Goal: Task Accomplishment & Management: Manage account settings

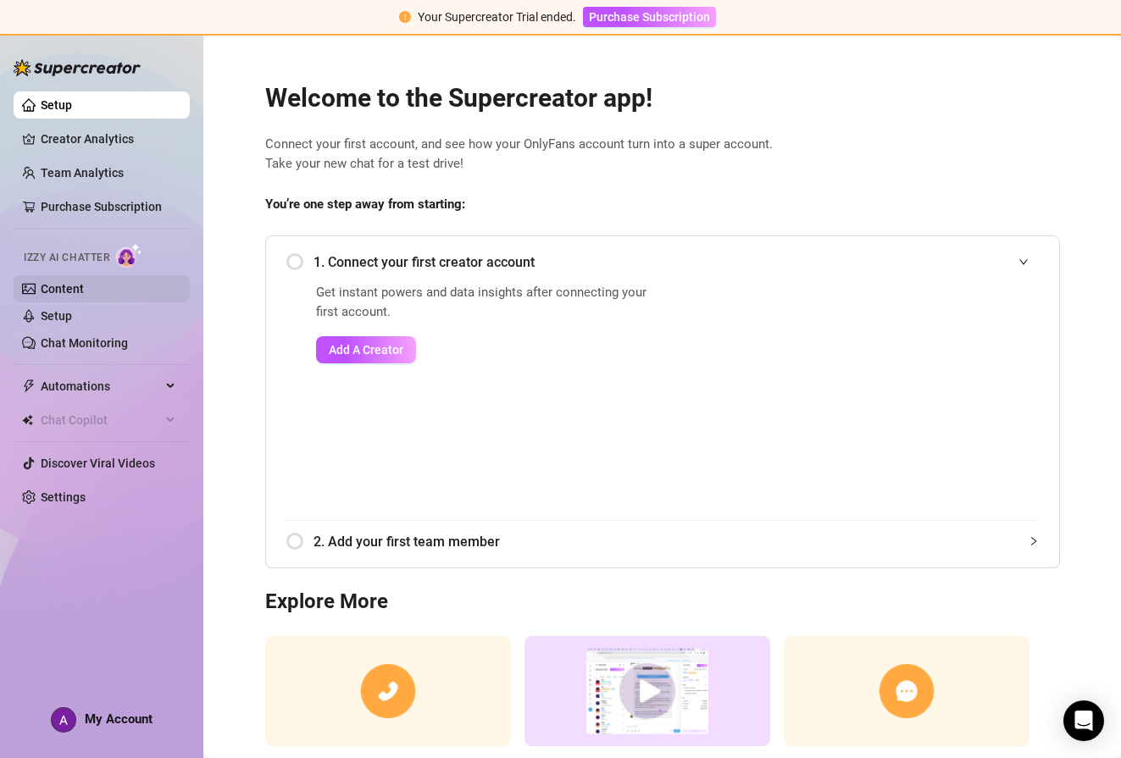
click at [69, 288] on link "Content" at bounding box center [62, 289] width 43 height 14
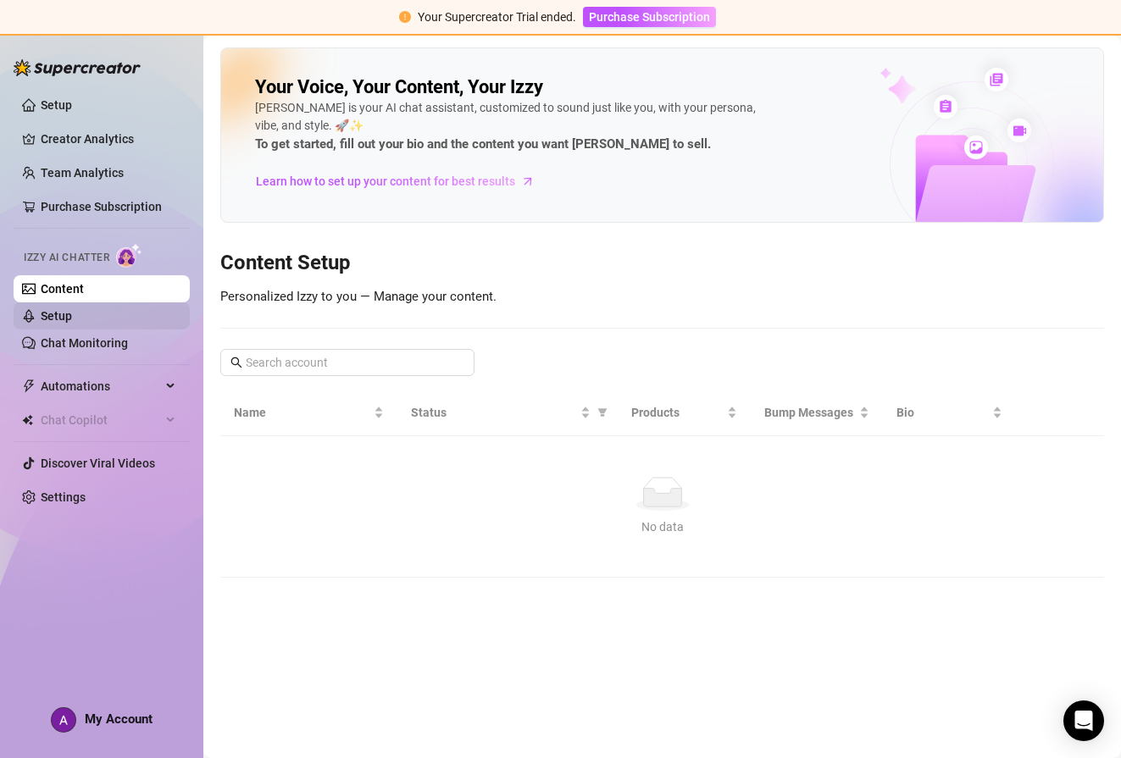
click at [62, 311] on link "Setup" at bounding box center [56, 316] width 31 height 14
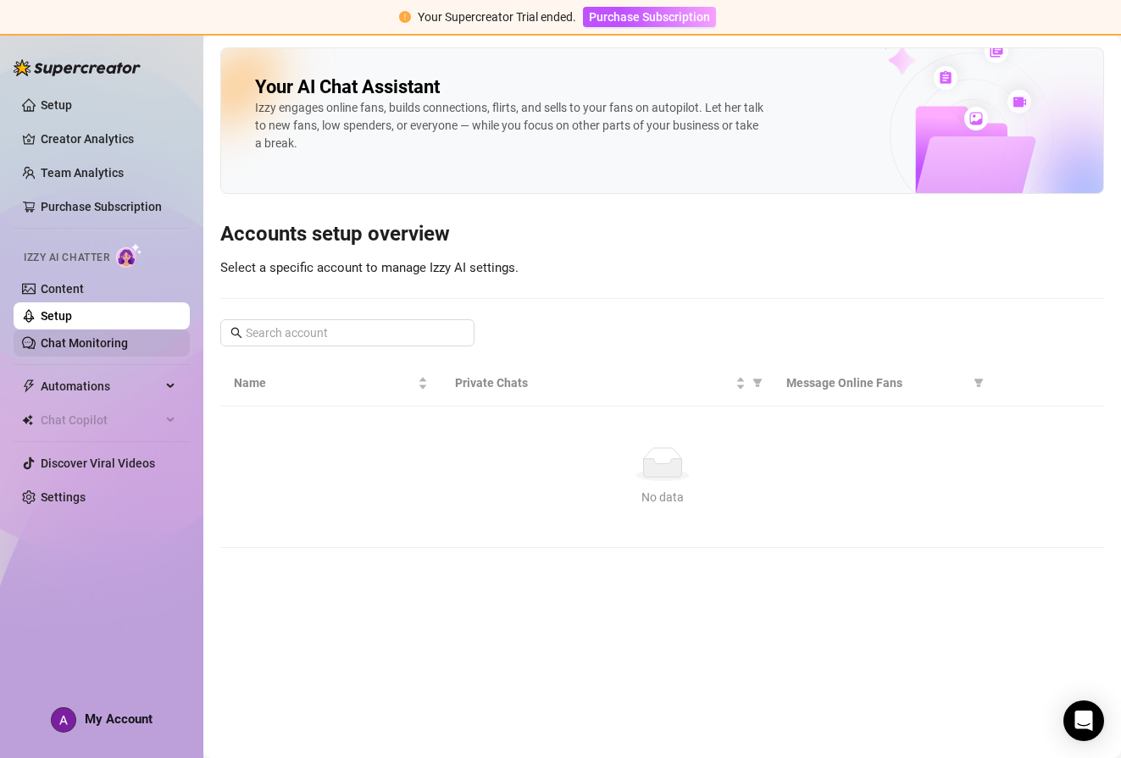
click at [71, 344] on link "Chat Monitoring" at bounding box center [84, 343] width 87 height 14
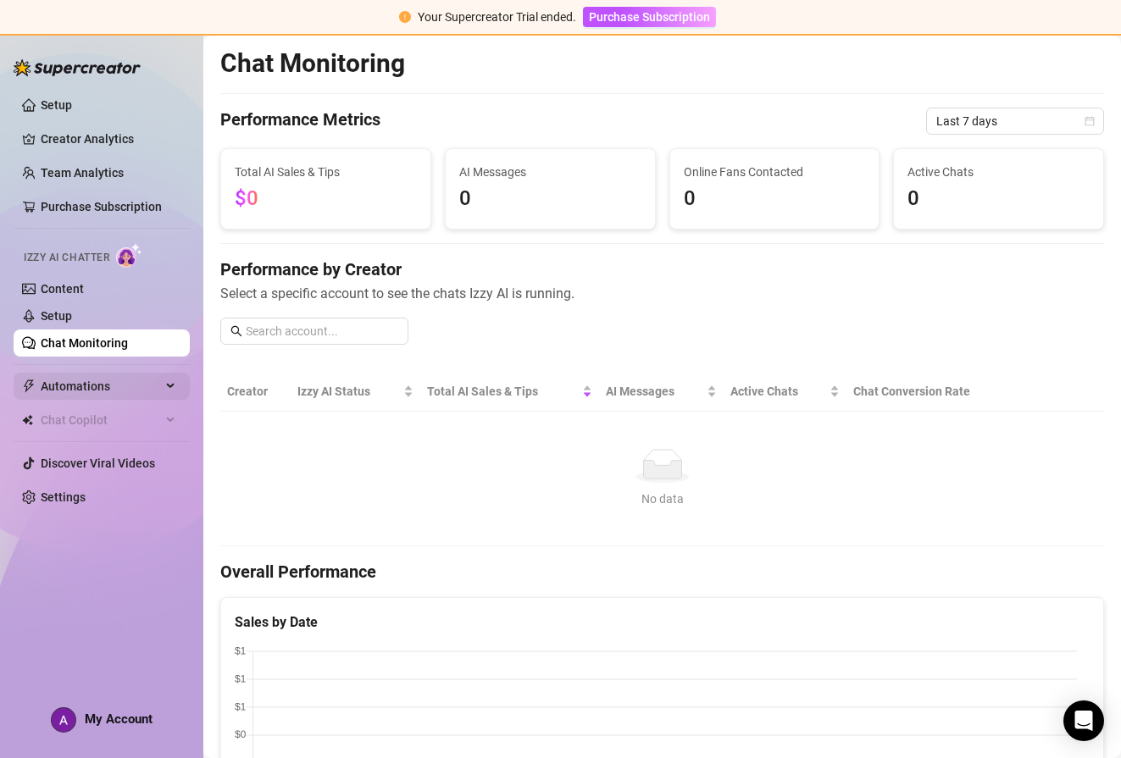
click at [80, 388] on span "Automations" at bounding box center [101, 386] width 120 height 27
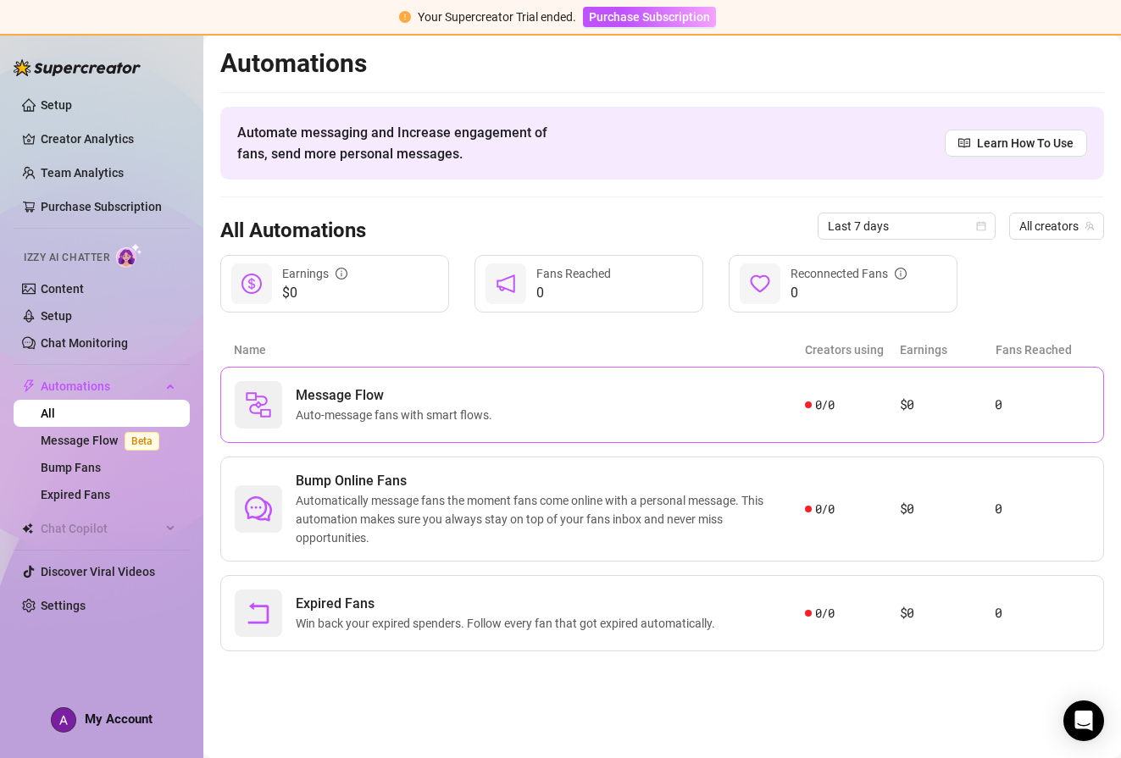
click at [678, 411] on div "Message Flow Auto-message fans with smart flows." at bounding box center [520, 404] width 570 height 47
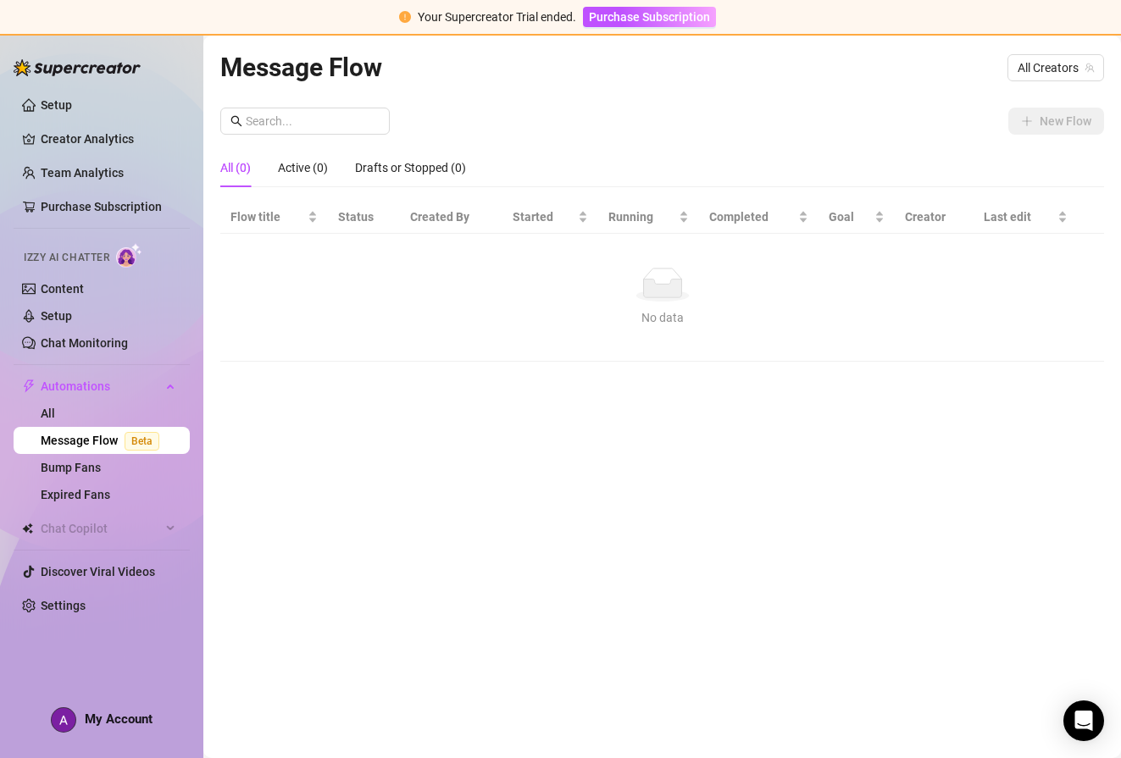
click at [80, 254] on span "Izzy AI Chatter" at bounding box center [67, 258] width 86 height 16
click at [70, 286] on link "Content" at bounding box center [62, 289] width 43 height 14
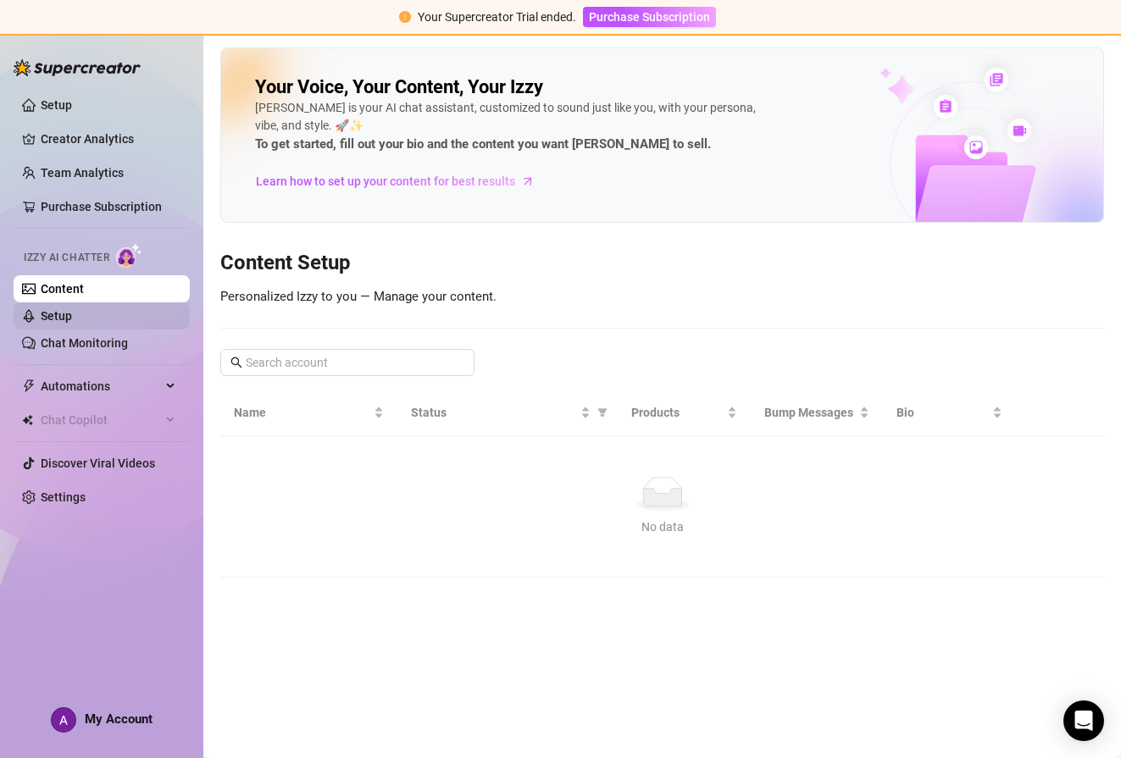
click at [67, 314] on link "Setup" at bounding box center [56, 316] width 31 height 14
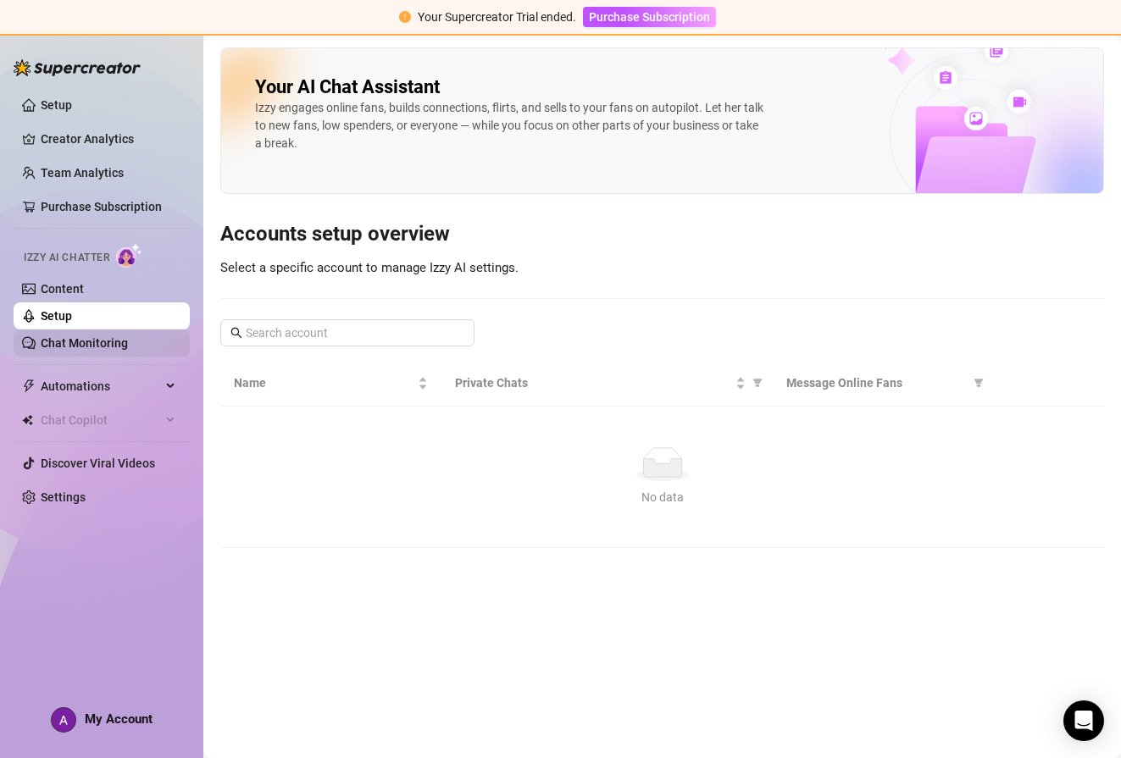
click at [65, 345] on link "Chat Monitoring" at bounding box center [84, 343] width 87 height 14
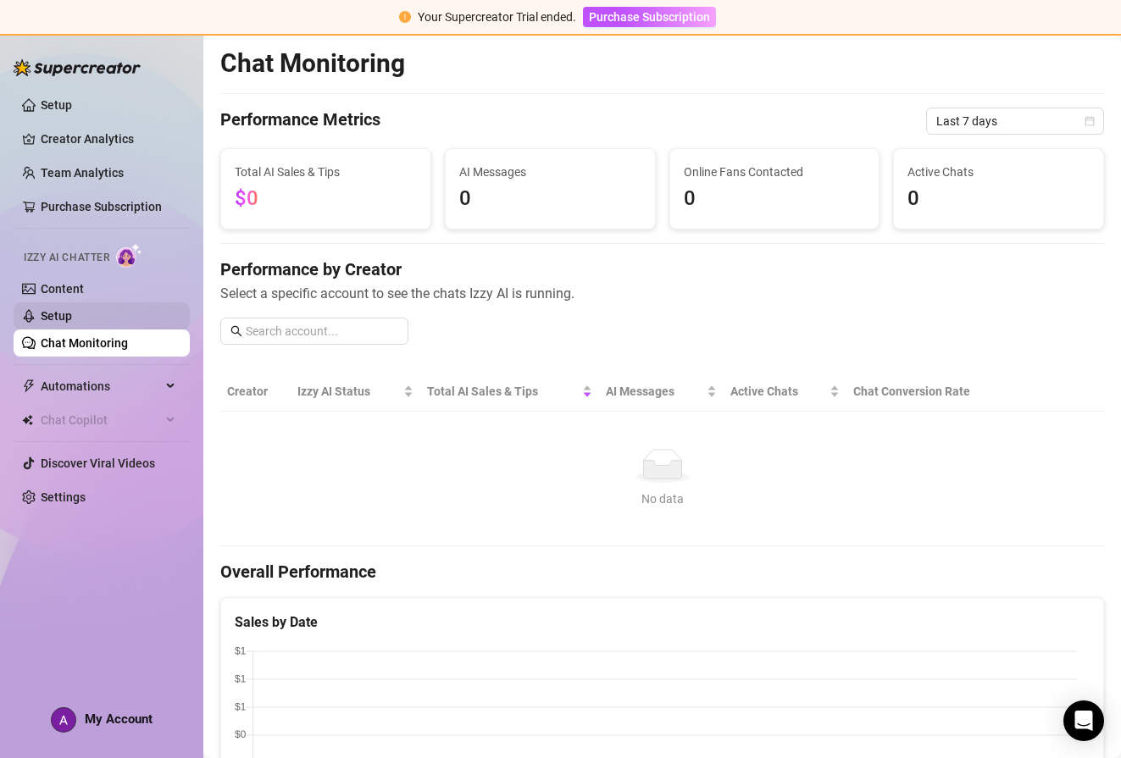
click at [53, 317] on link "Setup" at bounding box center [56, 316] width 31 height 14
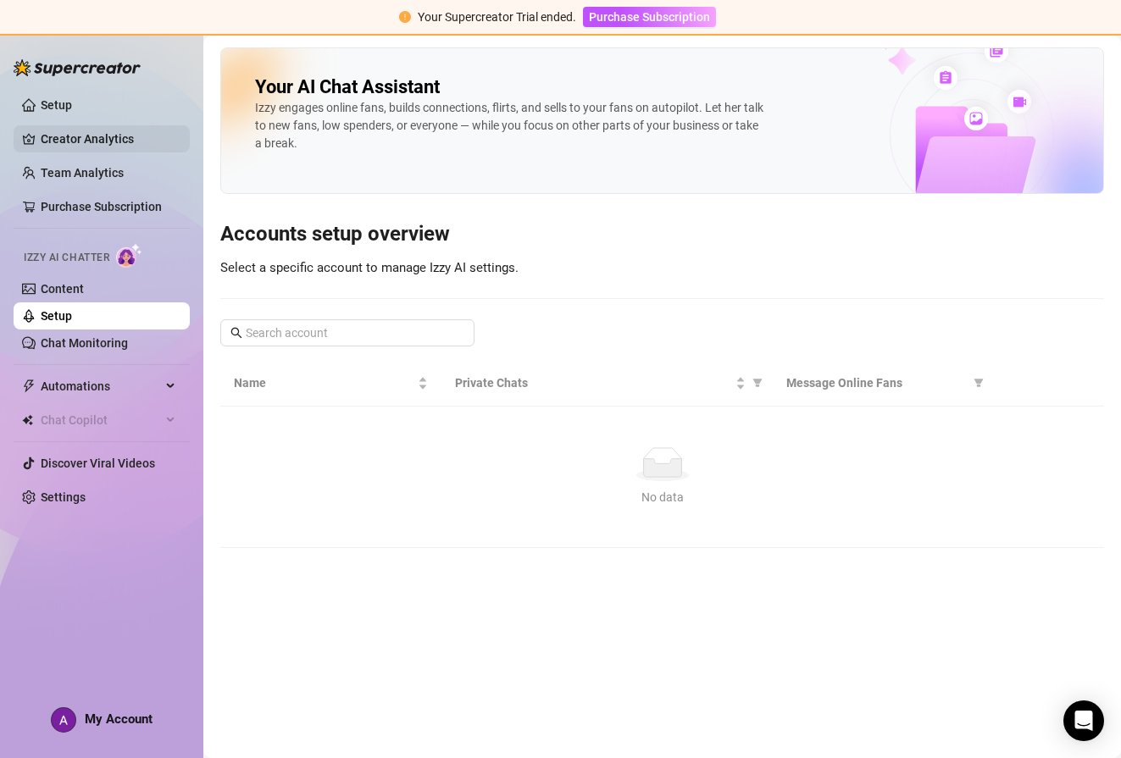
click at [86, 142] on link "Creator Analytics" at bounding box center [109, 138] width 136 height 27
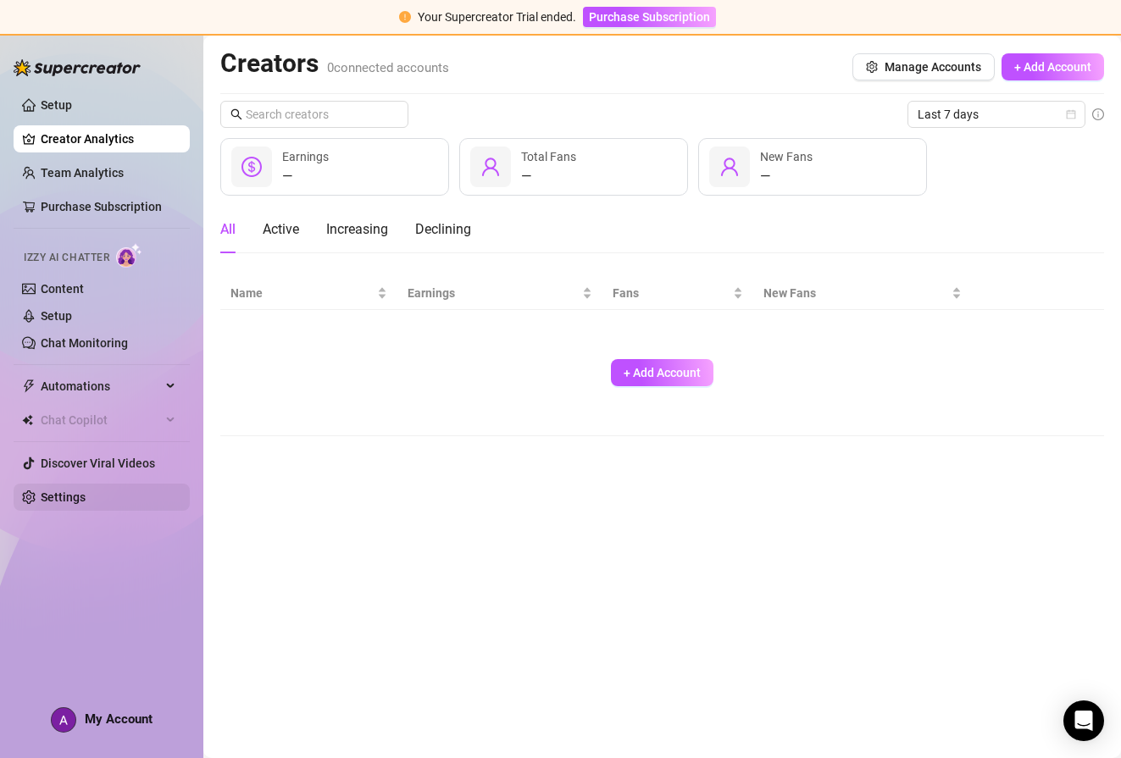
click at [58, 491] on link "Settings" at bounding box center [63, 498] width 45 height 14
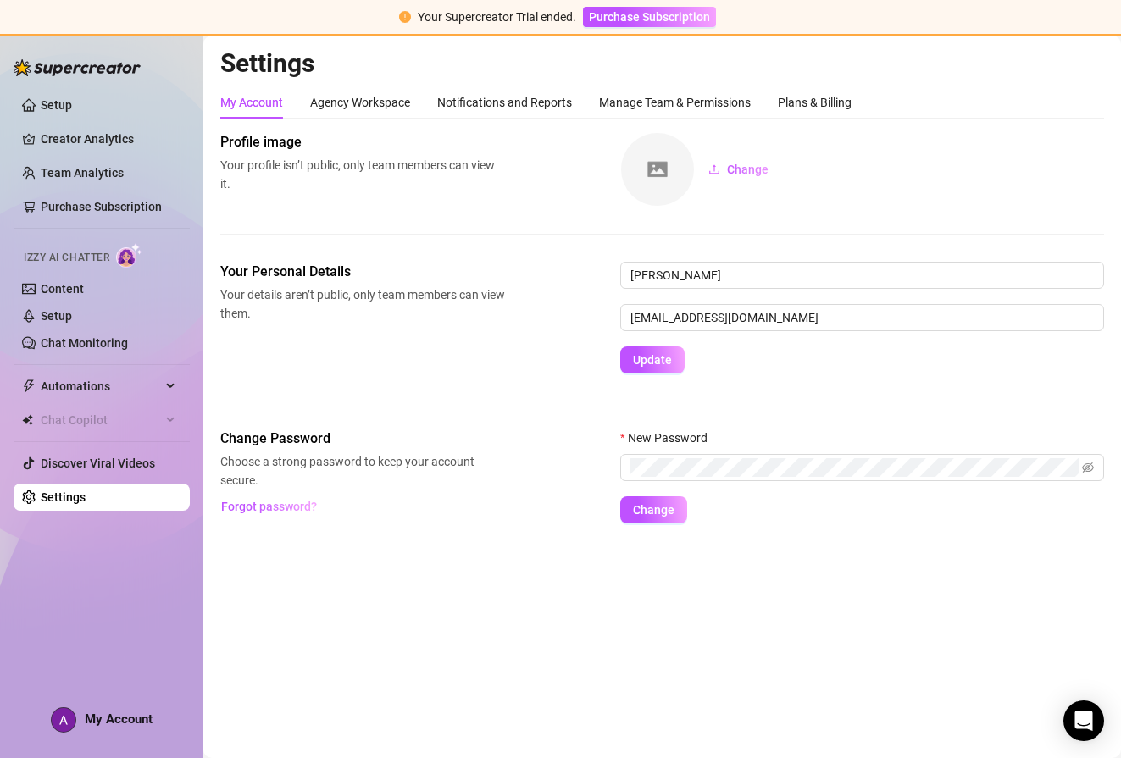
click at [35, 47] on div at bounding box center [77, 59] width 127 height 51
click at [51, 68] on img at bounding box center [77, 67] width 127 height 17
click at [57, 105] on link "Setup" at bounding box center [56, 105] width 31 height 14
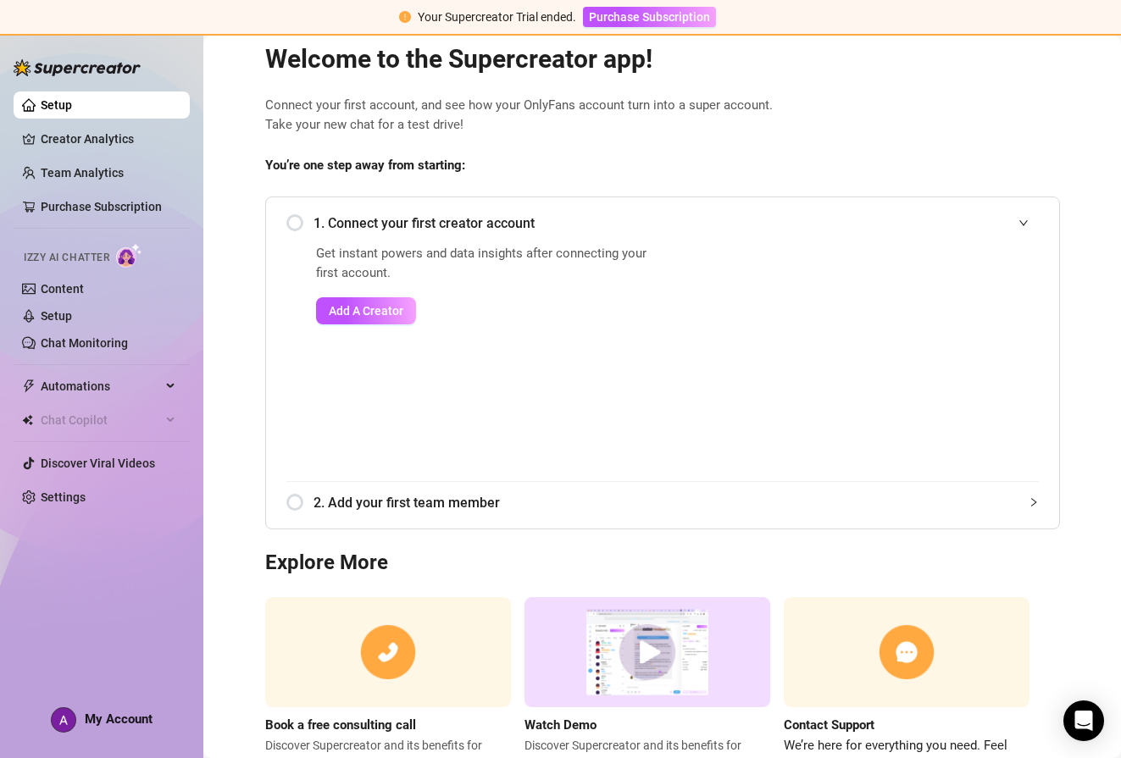
scroll to position [105, 0]
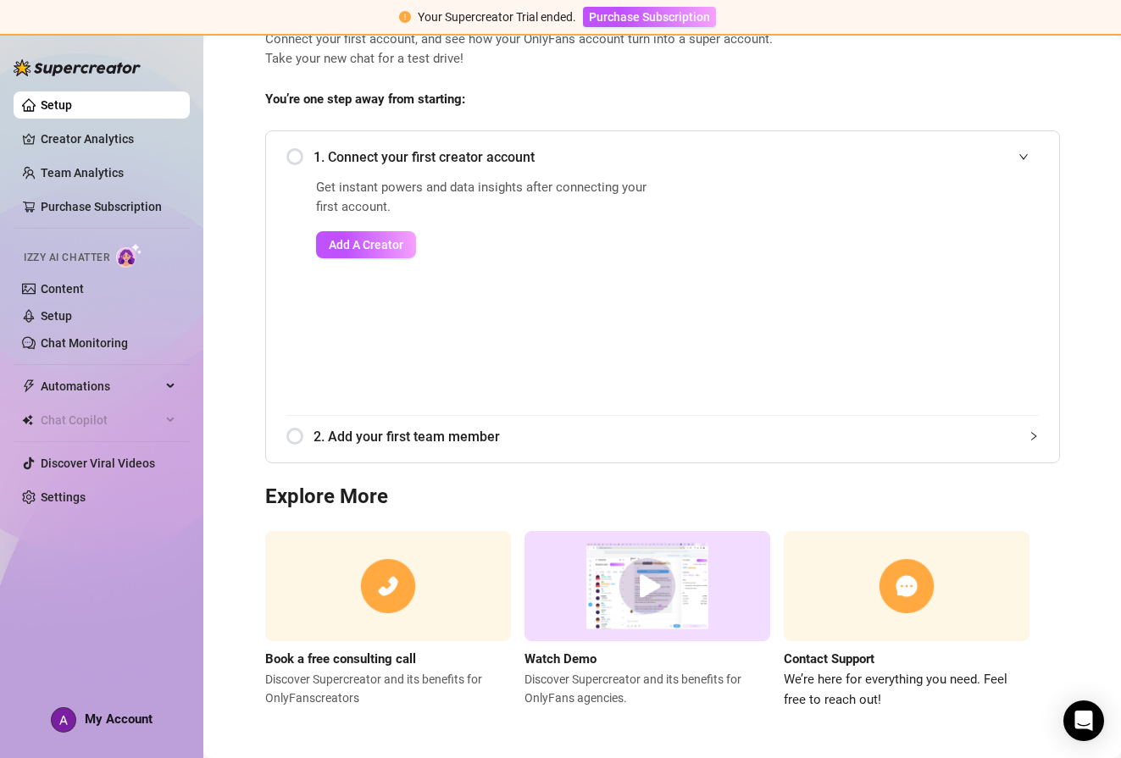
click at [655, 592] on img at bounding box center [647, 586] width 246 height 111
click at [286, 145] on div "1. Connect your first creator account" at bounding box center [662, 157] width 752 height 42
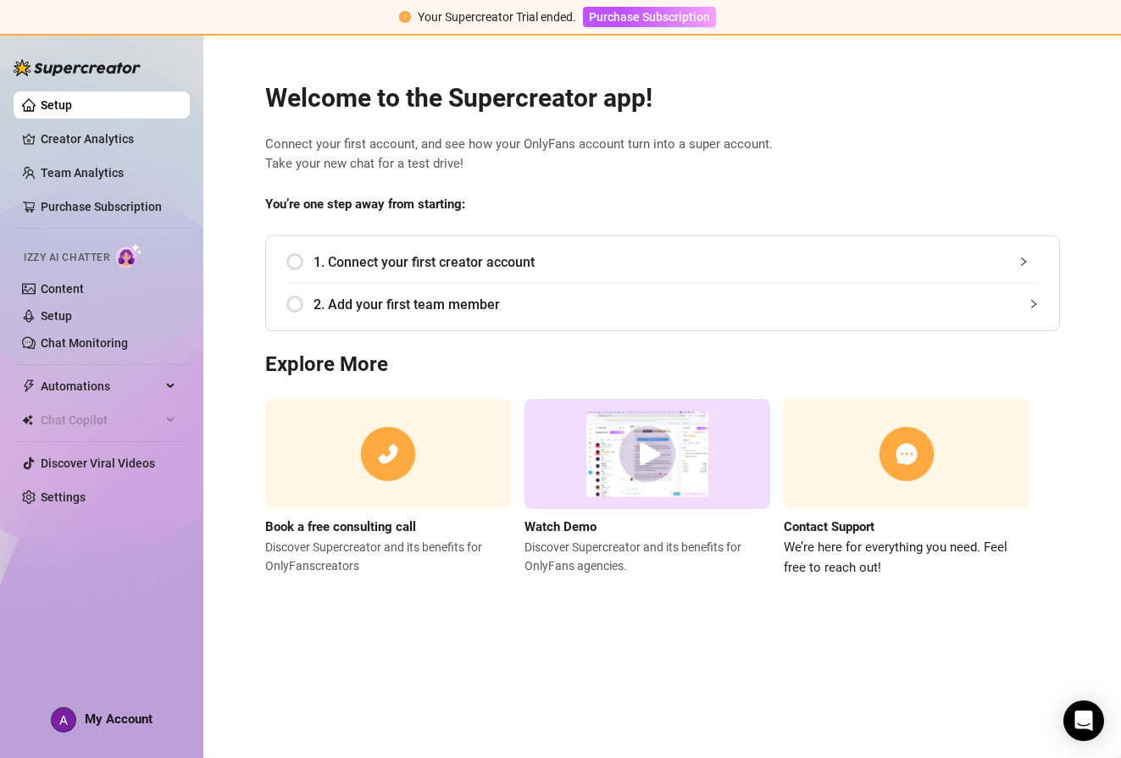
scroll to position [0, 0]
click at [385, 263] on span "1. Connect your first creator account" at bounding box center [676, 262] width 725 height 21
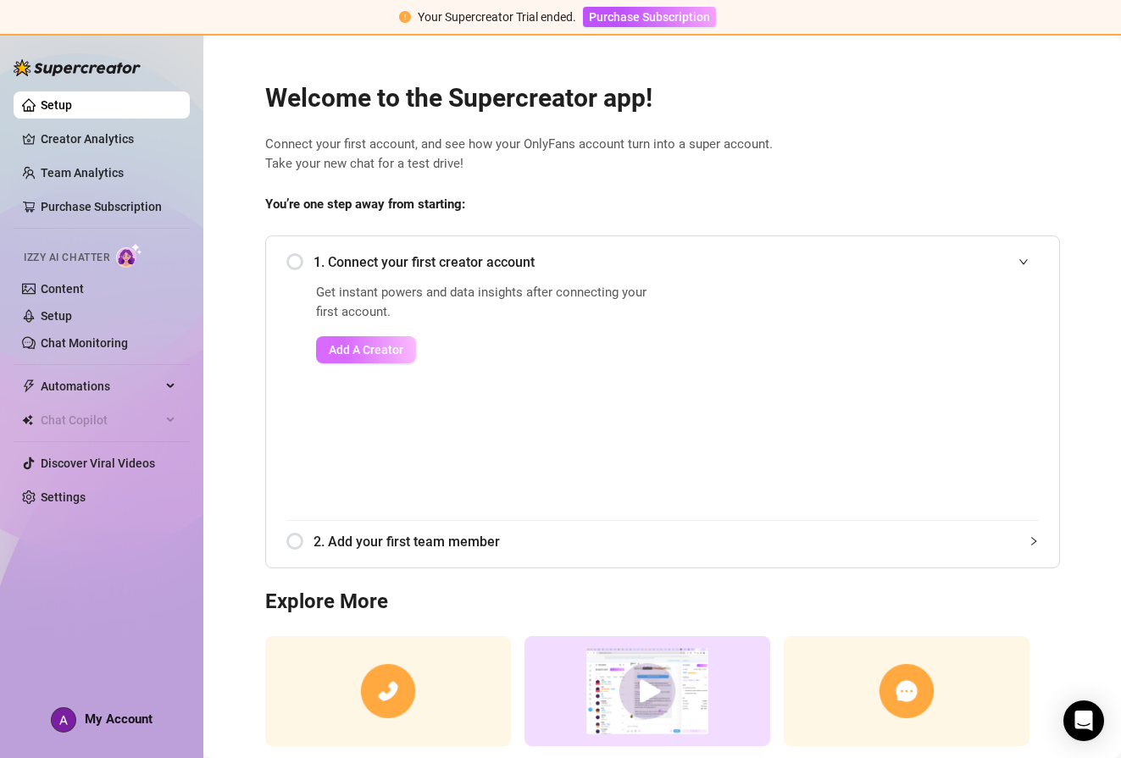
click at [369, 346] on span "Add A Creator" at bounding box center [366, 350] width 75 height 14
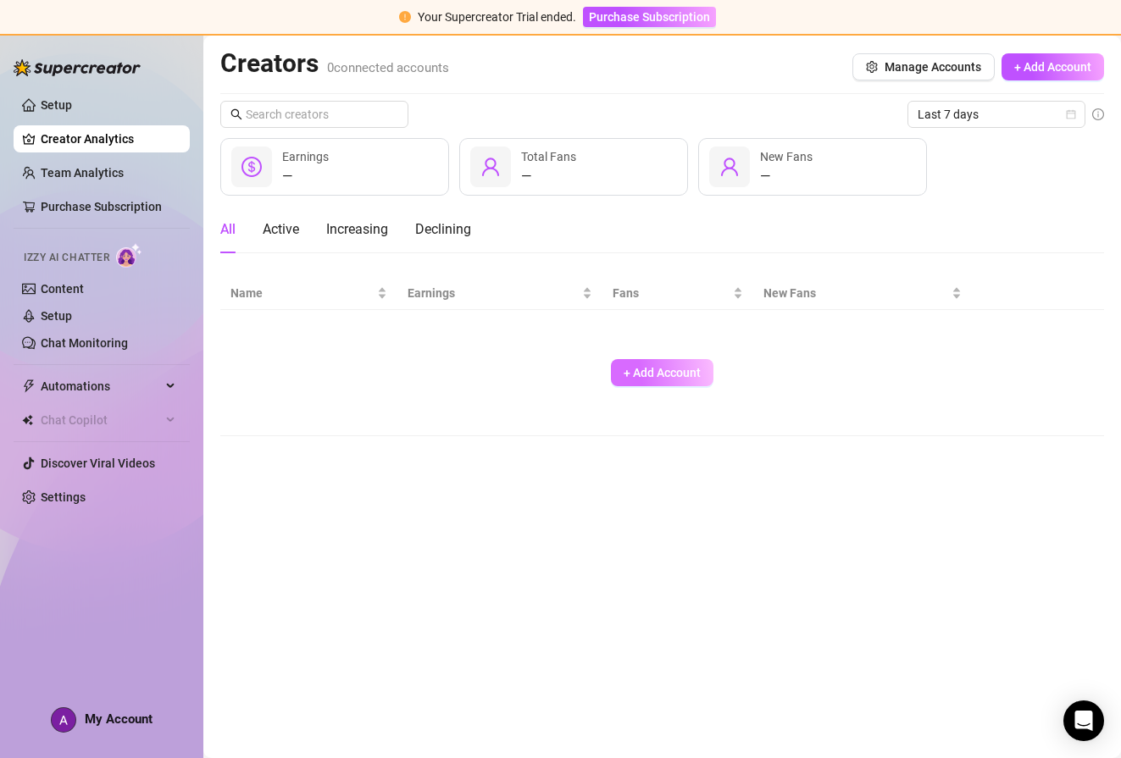
click at [696, 372] on span "+ Add Account" at bounding box center [662, 373] width 77 height 14
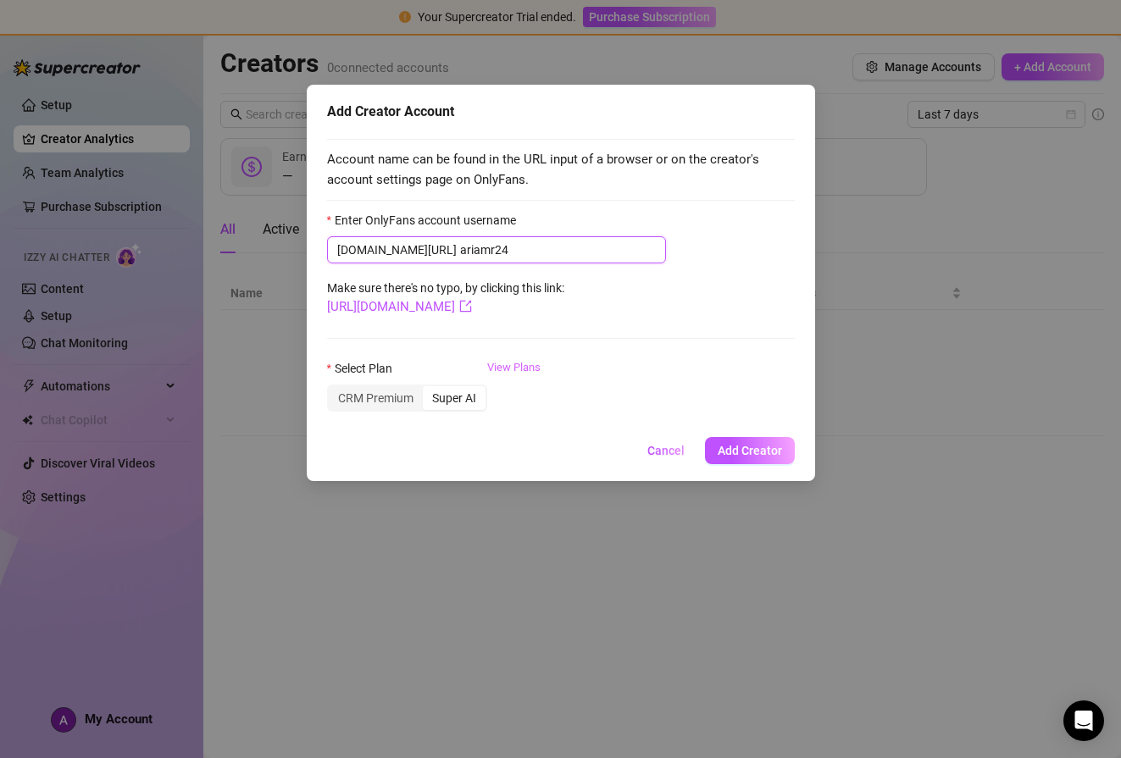
type input "ariamr24"
click at [510, 369] on link "View Plans" at bounding box center [513, 393] width 53 height 68
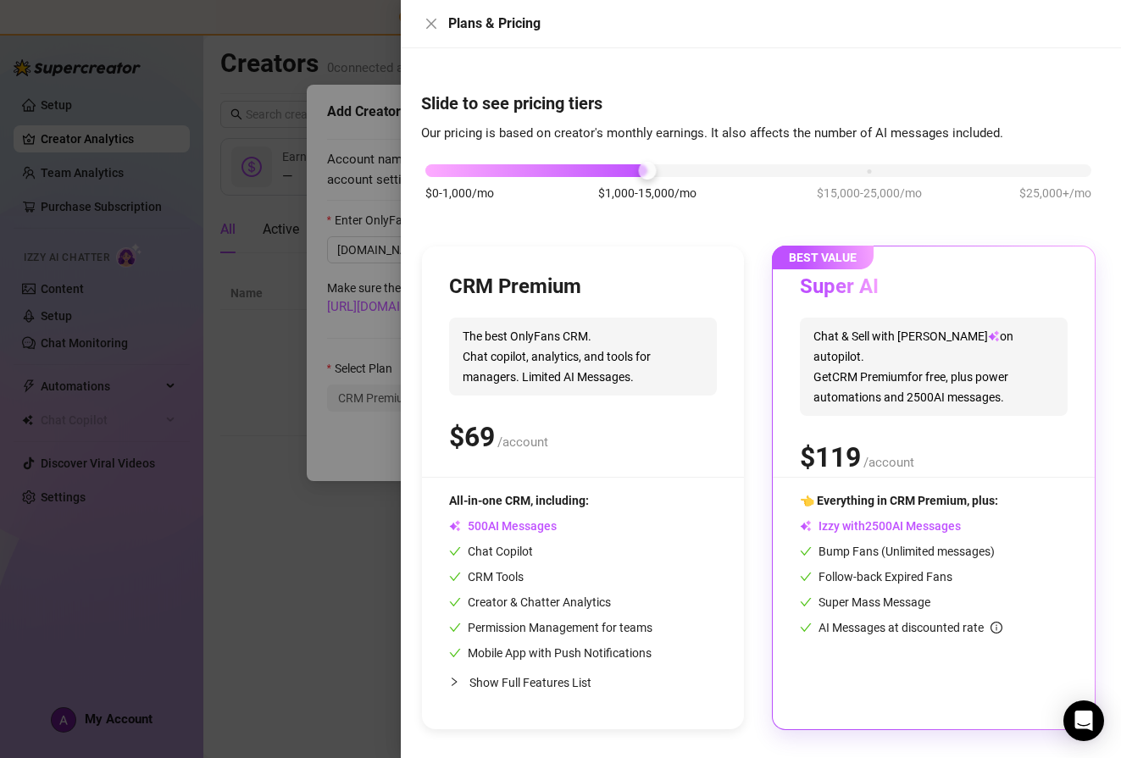
click at [380, 436] on div at bounding box center [560, 379] width 1121 height 758
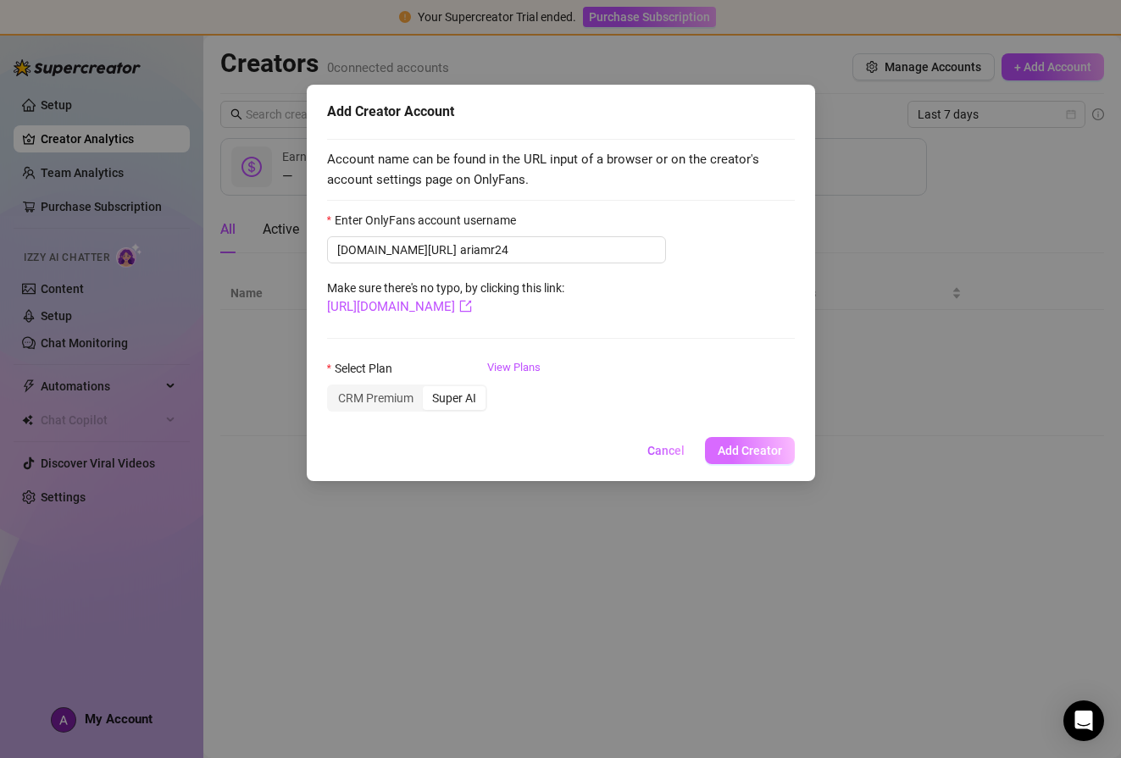
click at [751, 452] on span "Add Creator" at bounding box center [750, 451] width 64 height 14
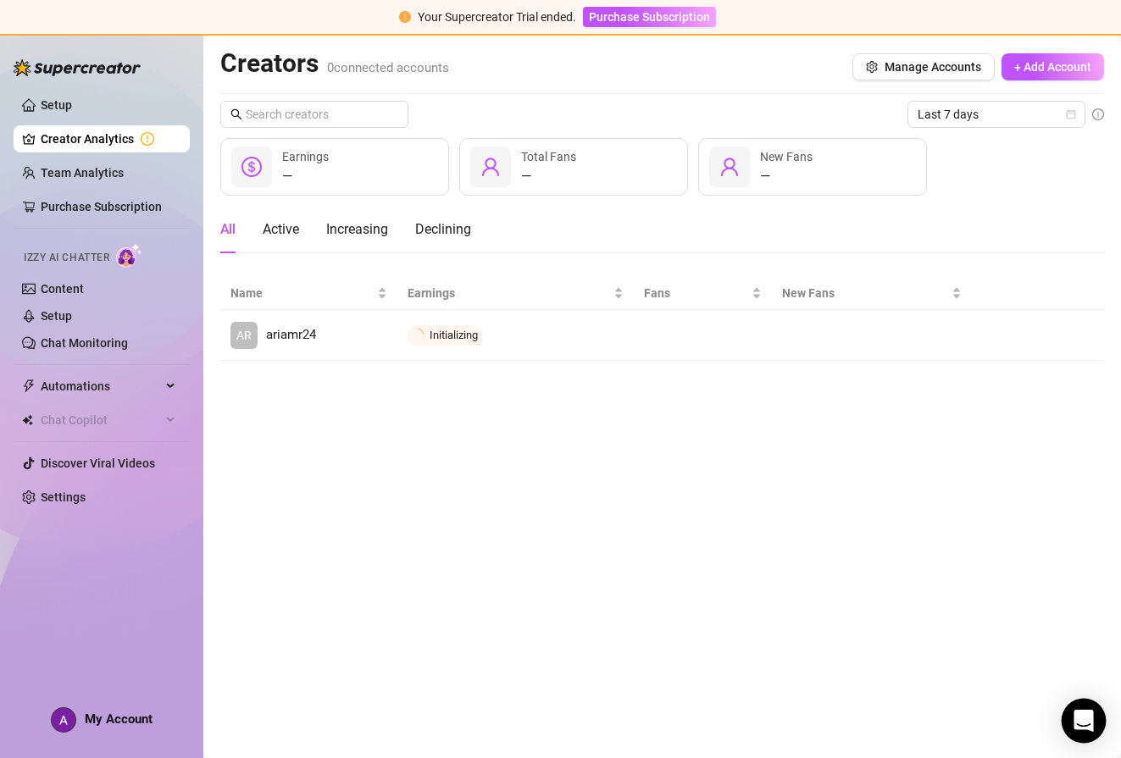
click at [1085, 713] on icon "Open Intercom Messenger" at bounding box center [1083, 721] width 19 height 22
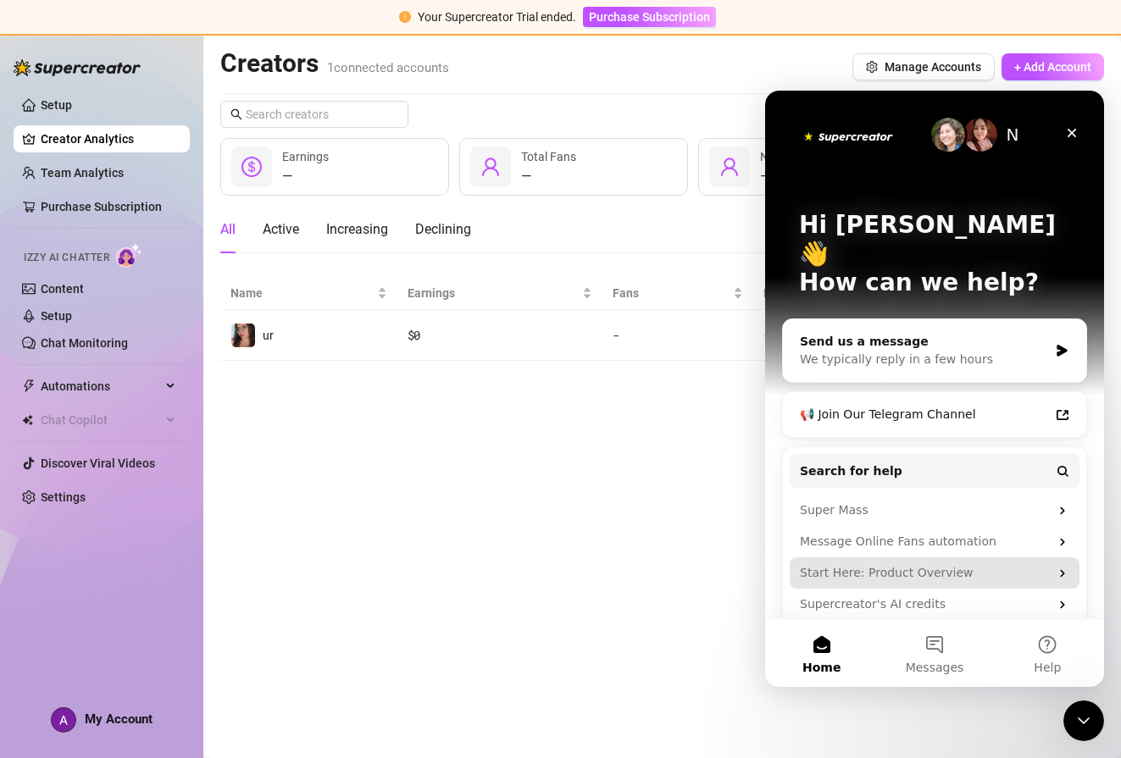
click at [897, 564] on div "Start Here: Product Overview" at bounding box center [924, 573] width 249 height 18
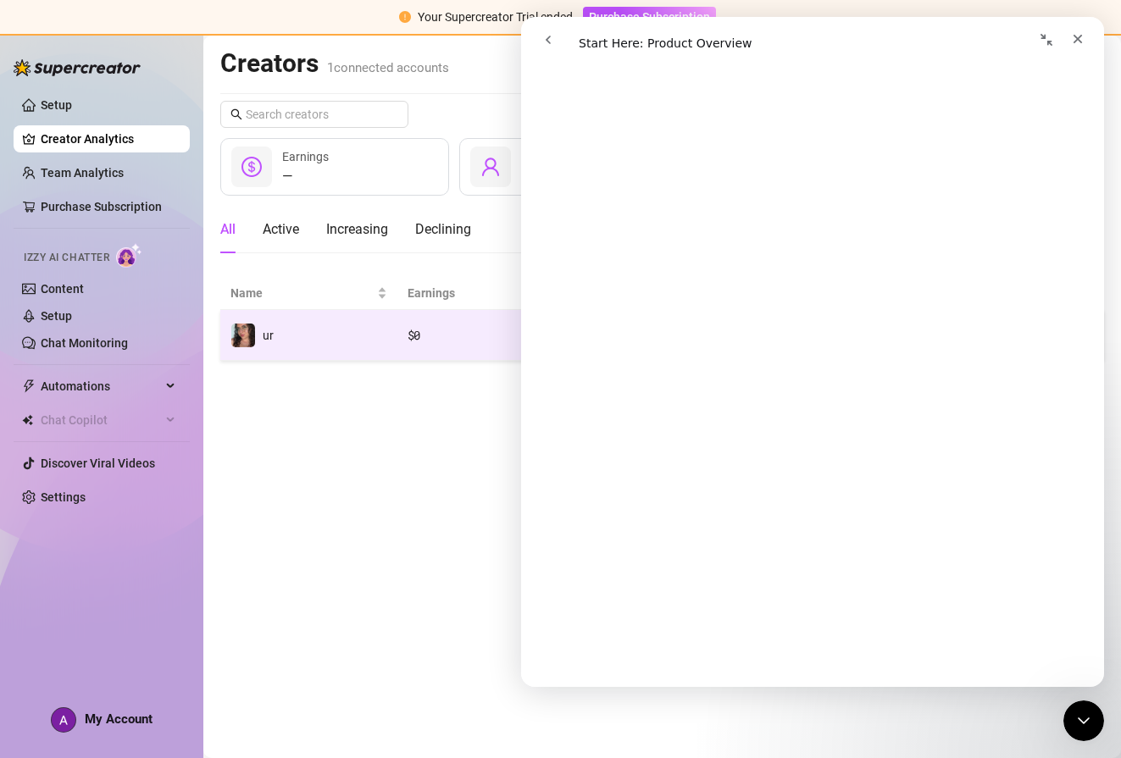
scroll to position [616, 0]
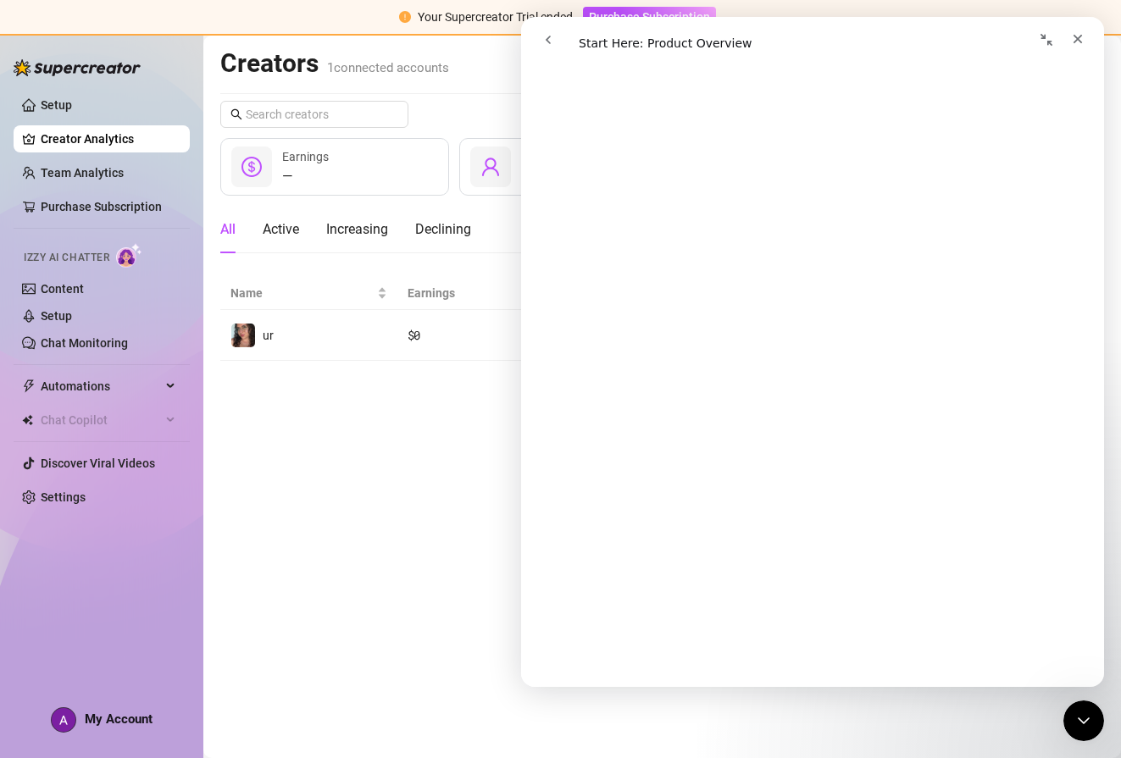
click at [393, 546] on main "Creators 1 connected accounts Manage Accounts + Add Account Last 7 days — Earni…" at bounding box center [662, 397] width 918 height 723
click at [1079, 37] on icon "Close" at bounding box center [1078, 39] width 9 height 9
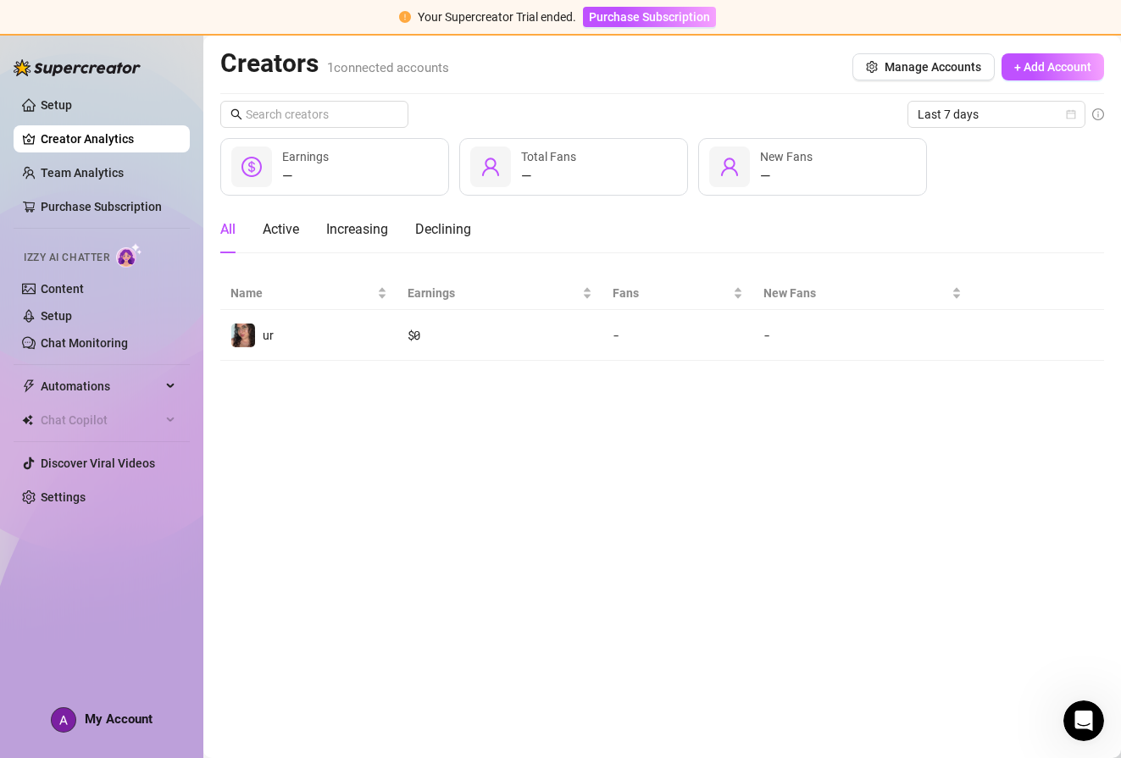
scroll to position [0, 0]
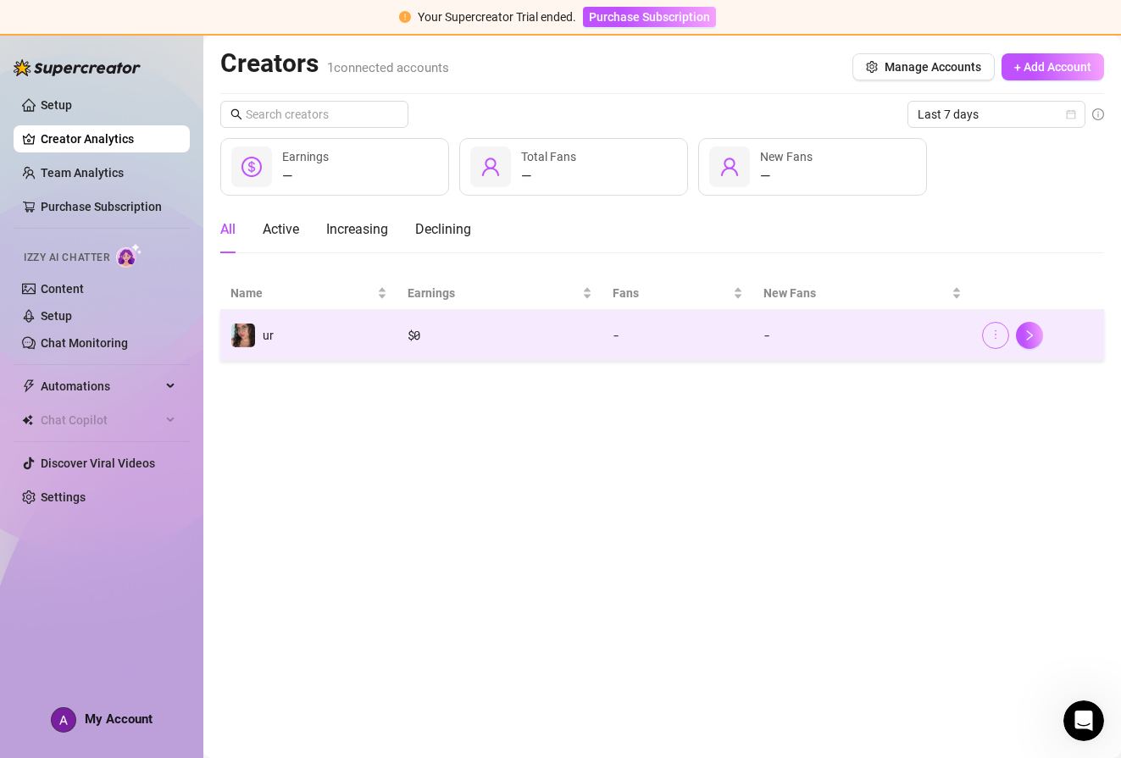
click at [996, 336] on icon "more" at bounding box center [996, 335] width 12 height 12
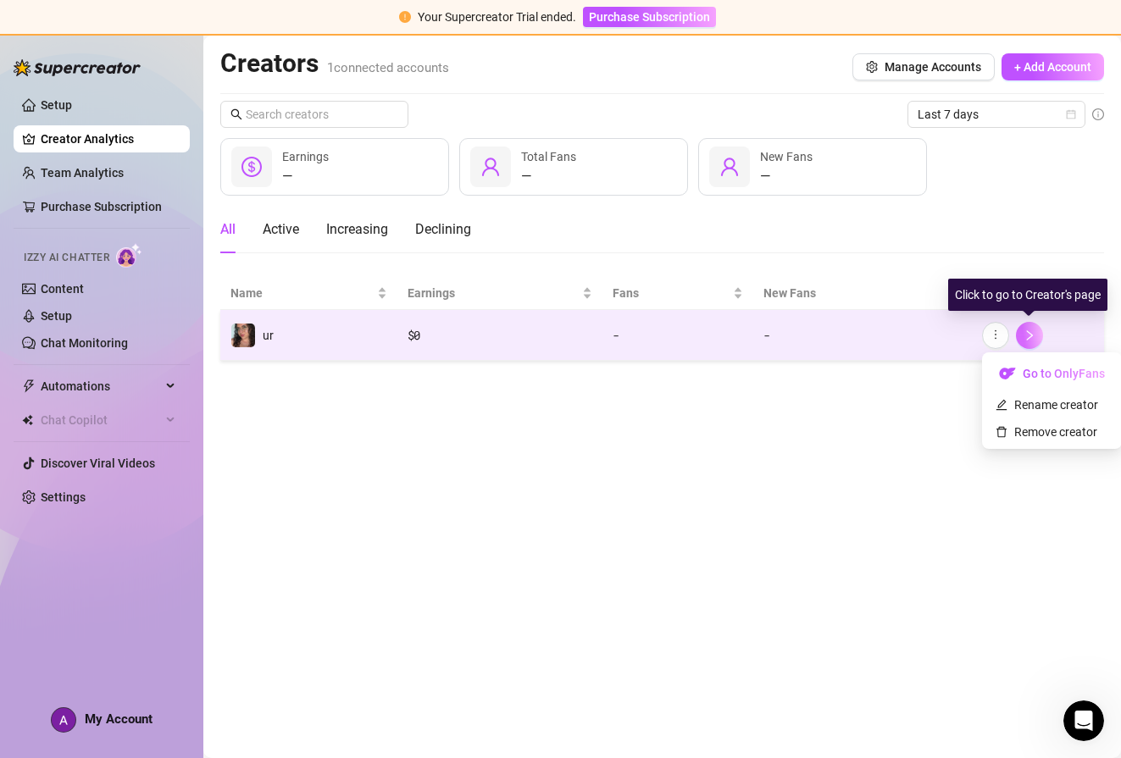
click at [1025, 334] on icon "right" at bounding box center [1030, 336] width 12 height 12
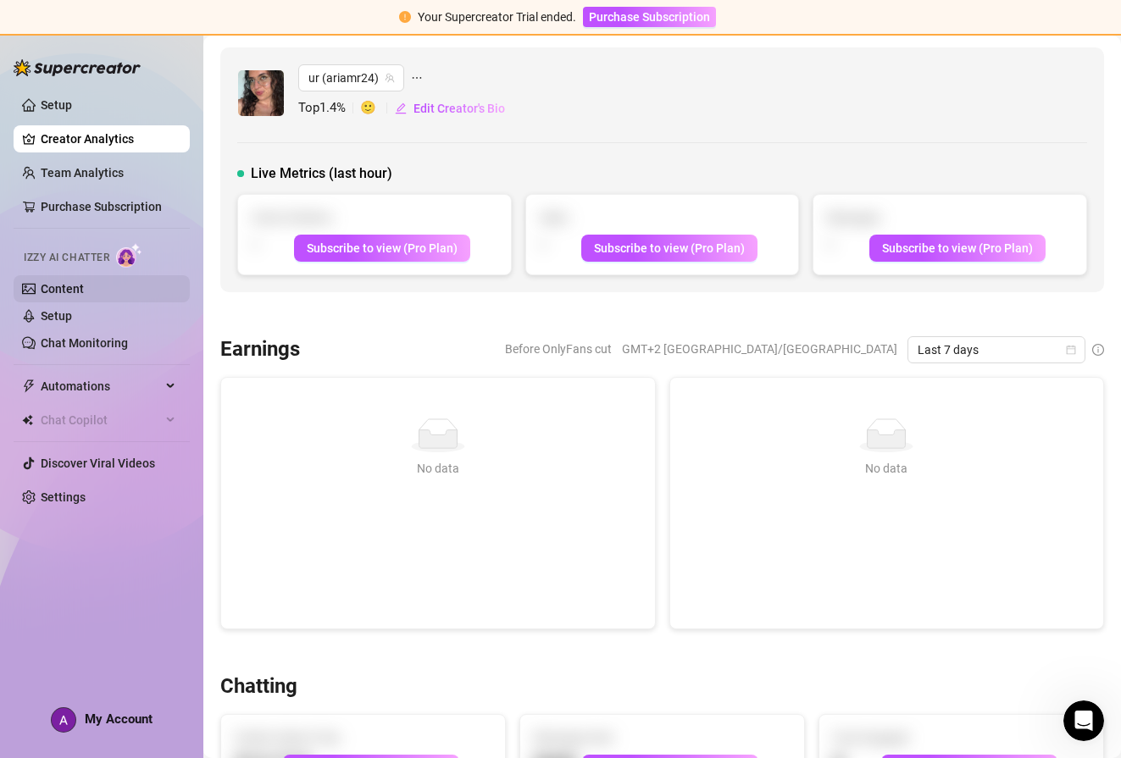
click at [69, 286] on link "Content" at bounding box center [62, 289] width 43 height 14
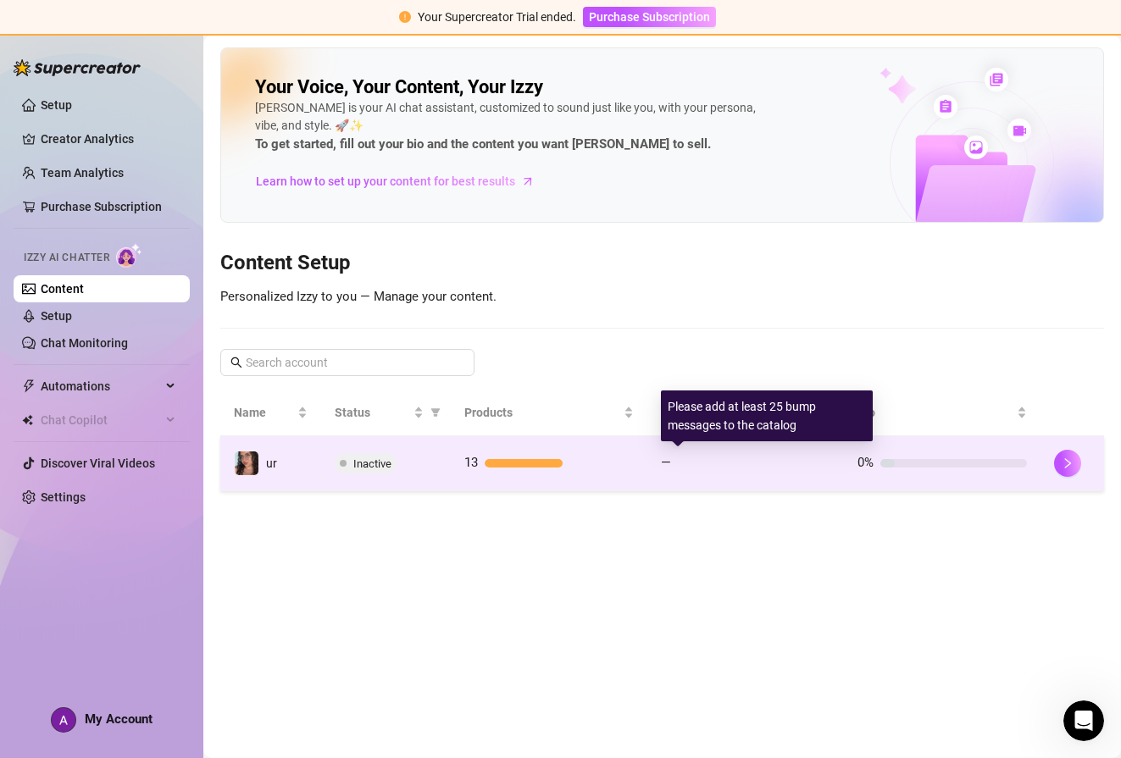
click at [795, 470] on div "—" at bounding box center [745, 463] width 169 height 20
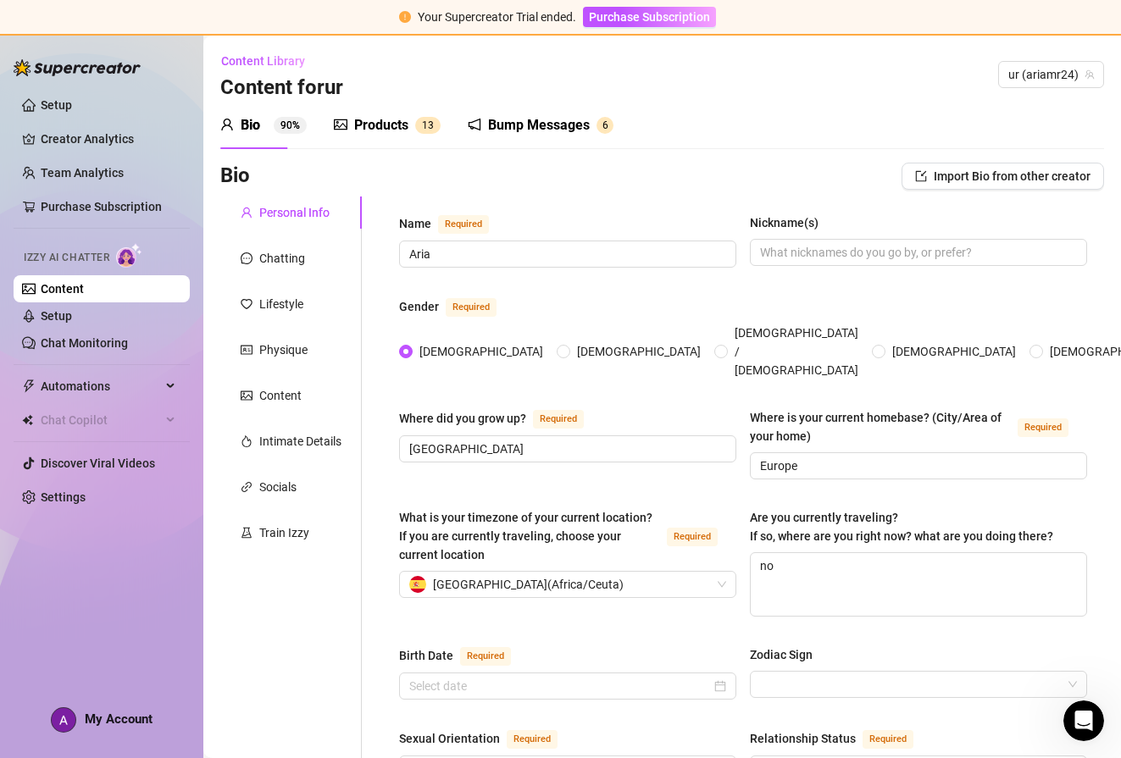
type input "[DATE]"
click at [309, 540] on div "Train Izzy" at bounding box center [291, 533] width 142 height 32
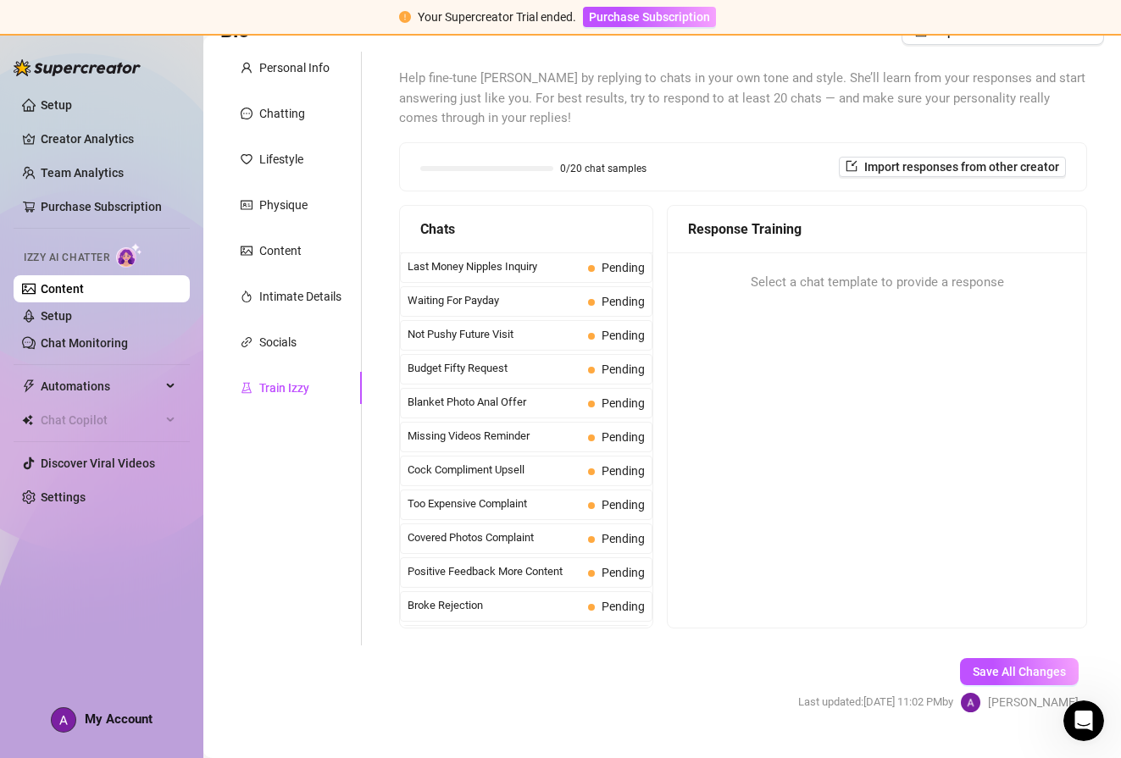
scroll to position [179, 0]
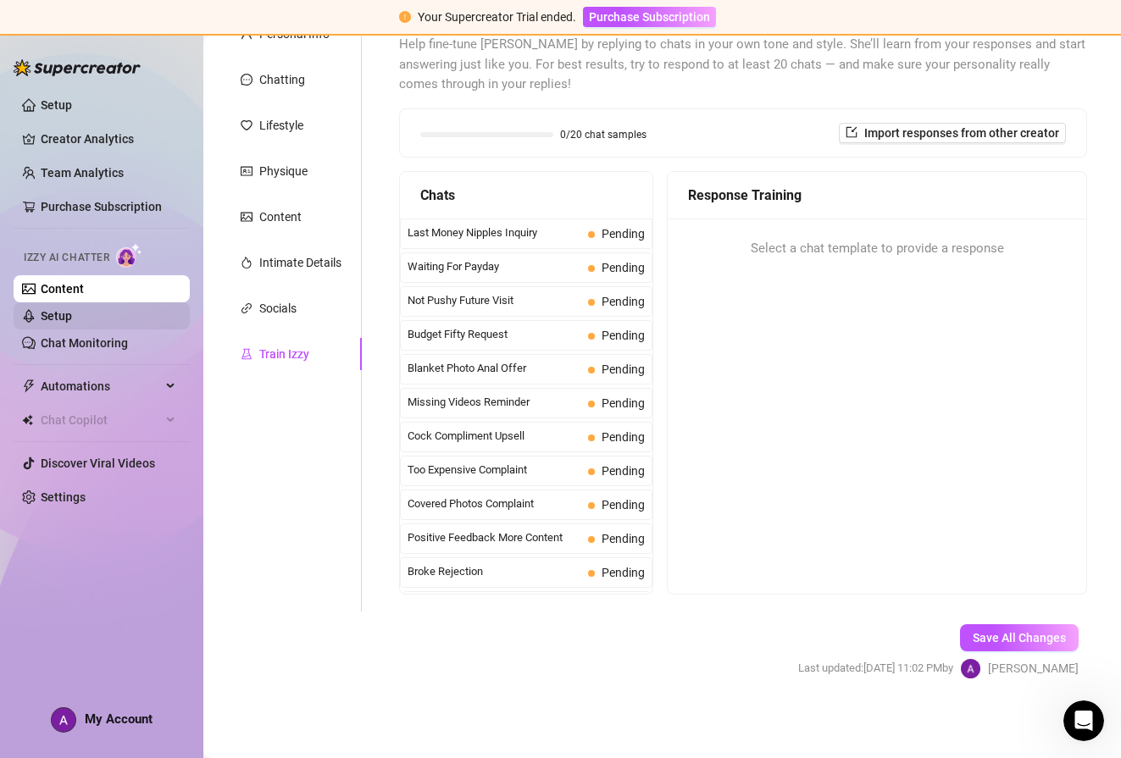
click at [72, 319] on link "Setup" at bounding box center [56, 316] width 31 height 14
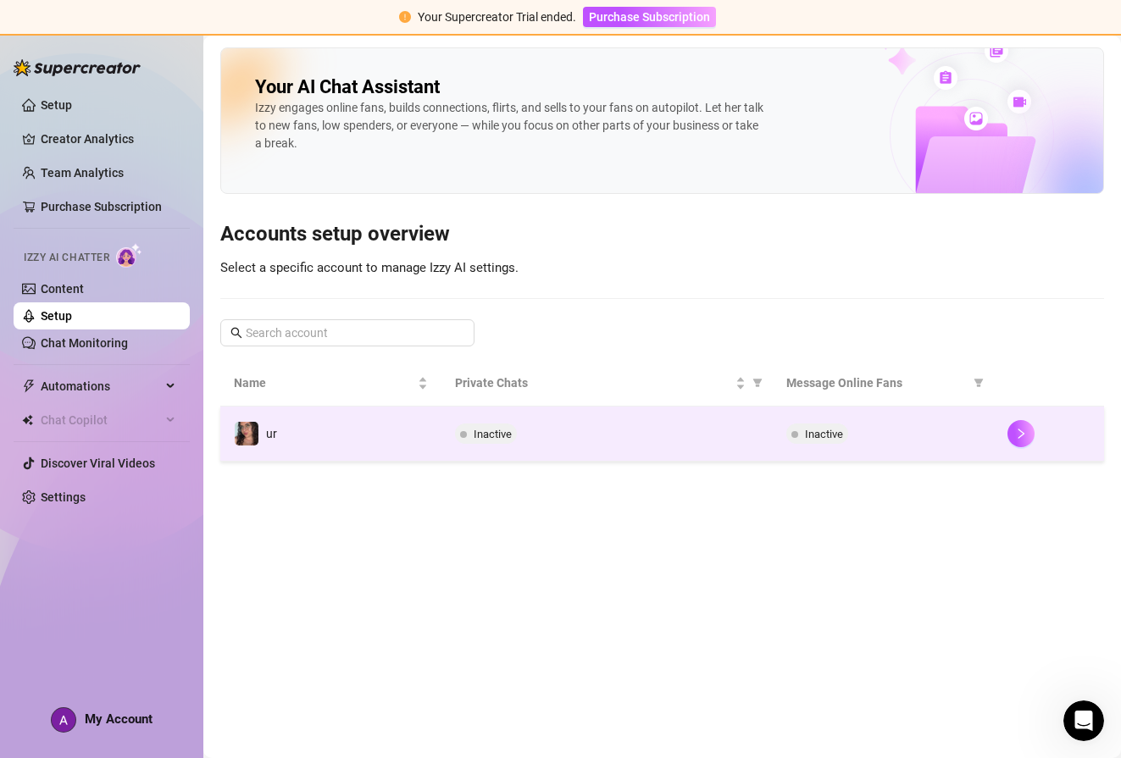
click at [481, 431] on span "Inactive" at bounding box center [493, 434] width 38 height 13
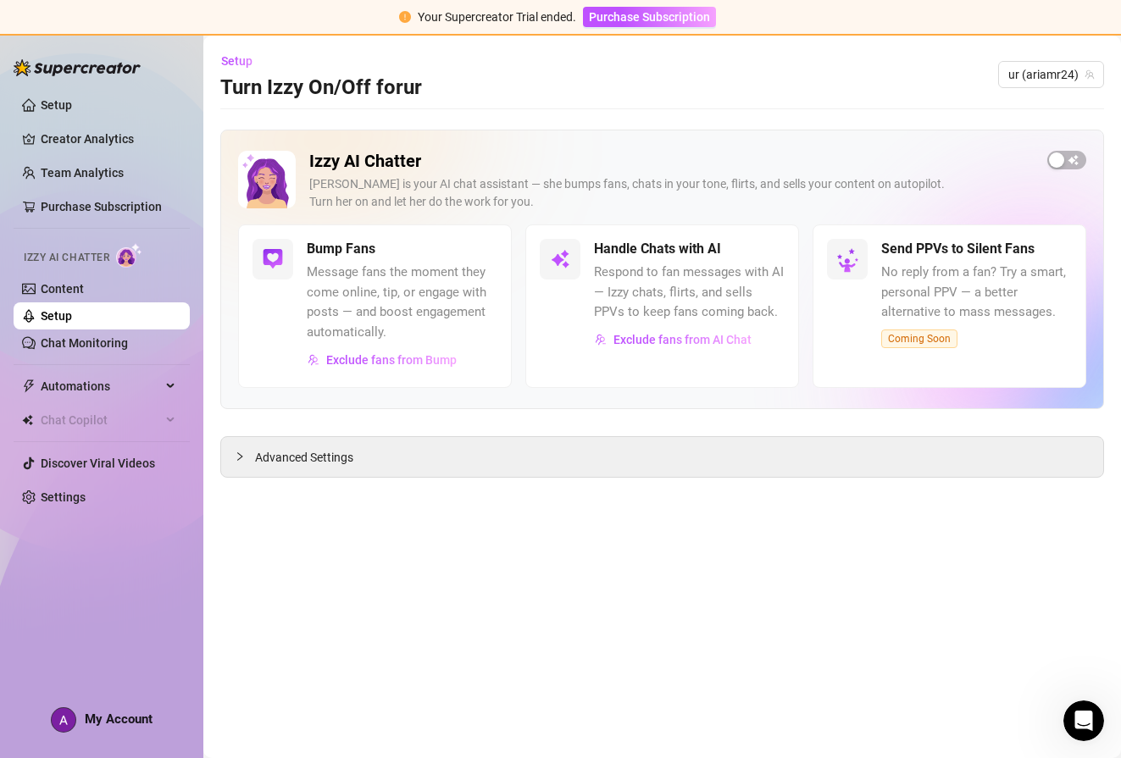
click at [685, 285] on span "Respond to fan messages with AI — Izzy chats, flirts, and sells PPVs to keep fa…" at bounding box center [689, 293] width 191 height 60
click at [308, 457] on span "Advanced Settings" at bounding box center [304, 457] width 98 height 19
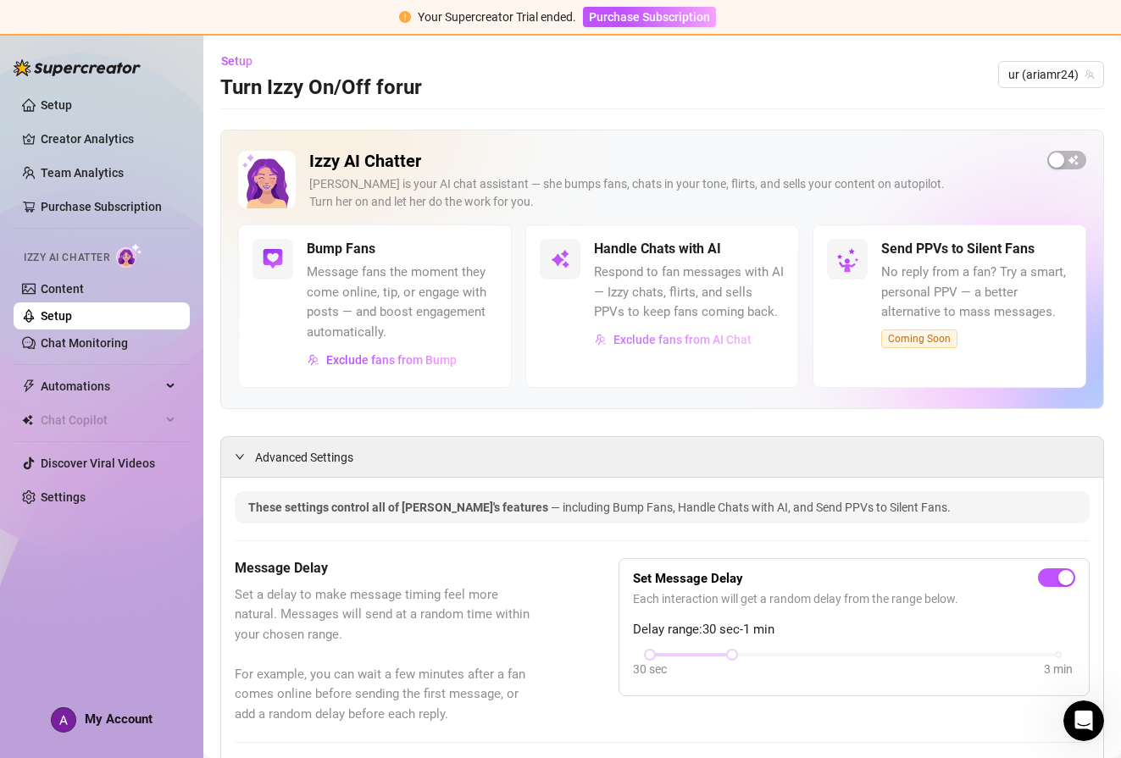
click at [666, 338] on span "Exclude fans from AI Chat" at bounding box center [682, 340] width 138 height 14
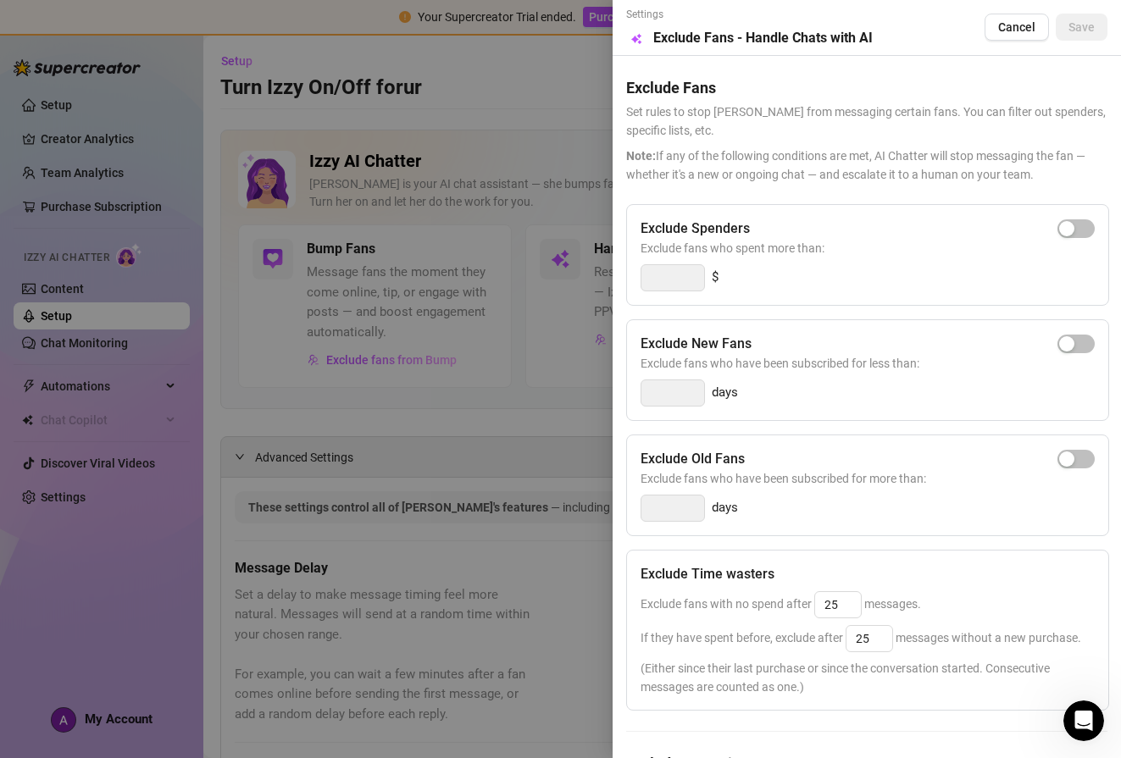
click at [442, 438] on div at bounding box center [560, 379] width 1121 height 758
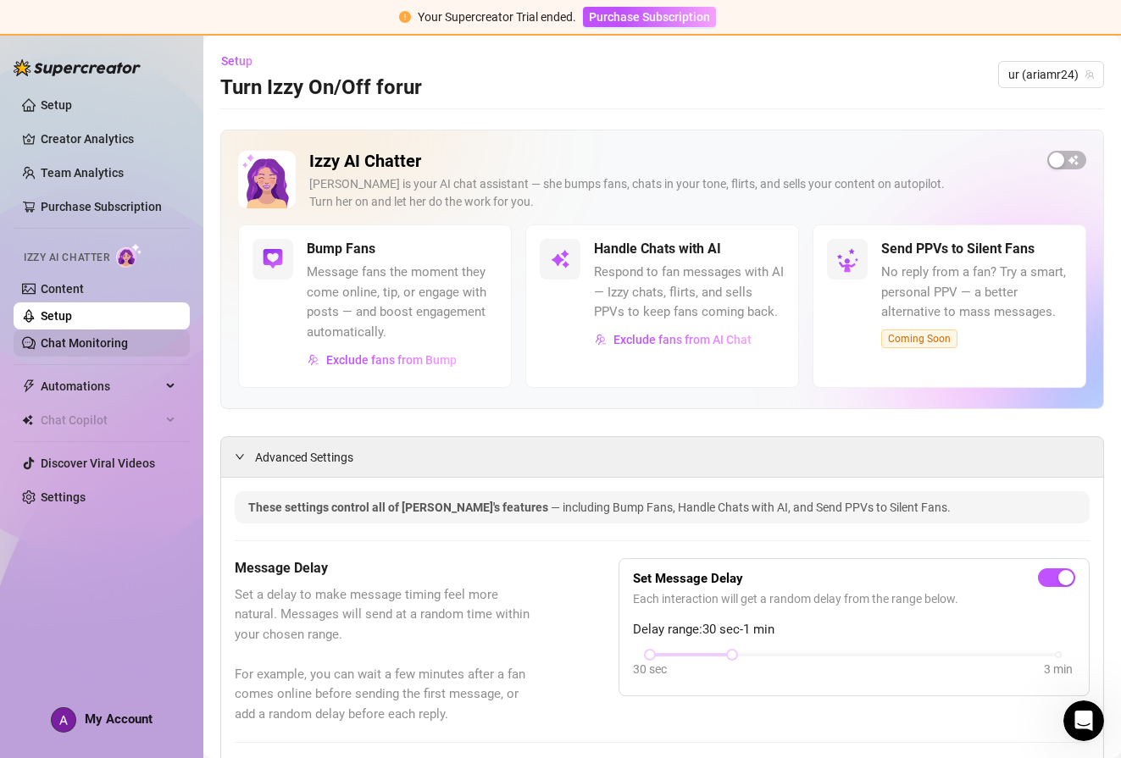
click at [67, 349] on link "Chat Monitoring" at bounding box center [84, 343] width 87 height 14
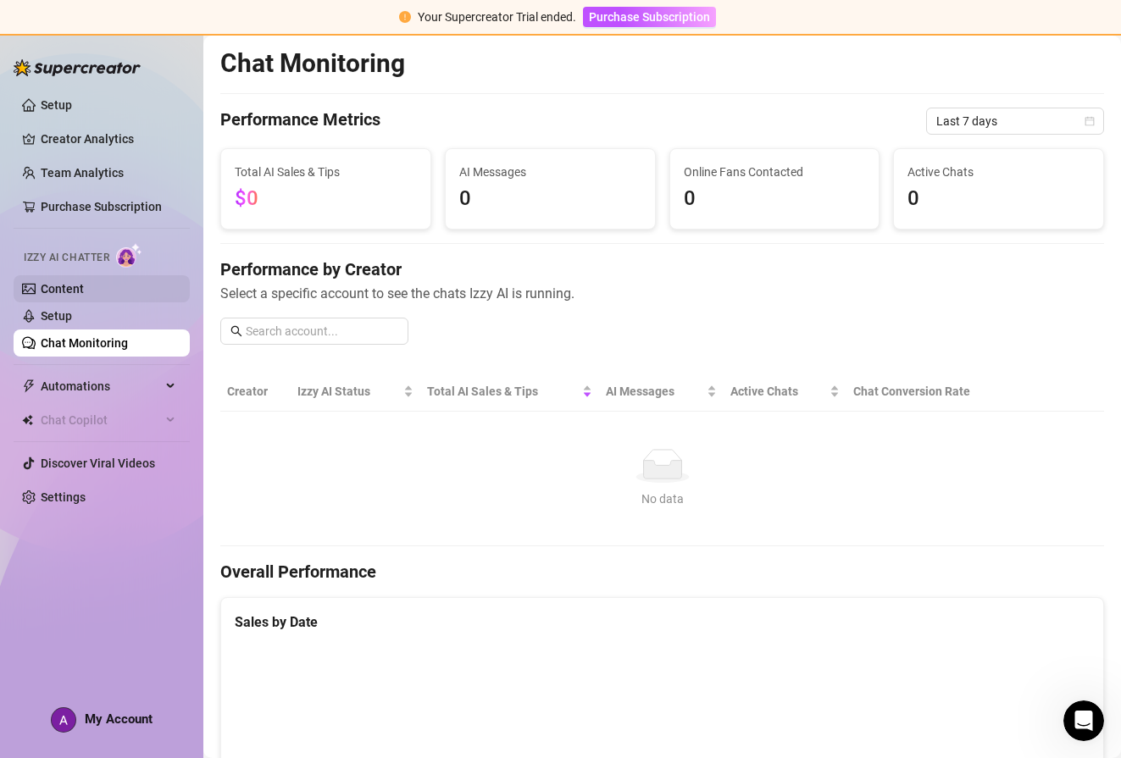
click at [61, 292] on link "Content" at bounding box center [62, 289] width 43 height 14
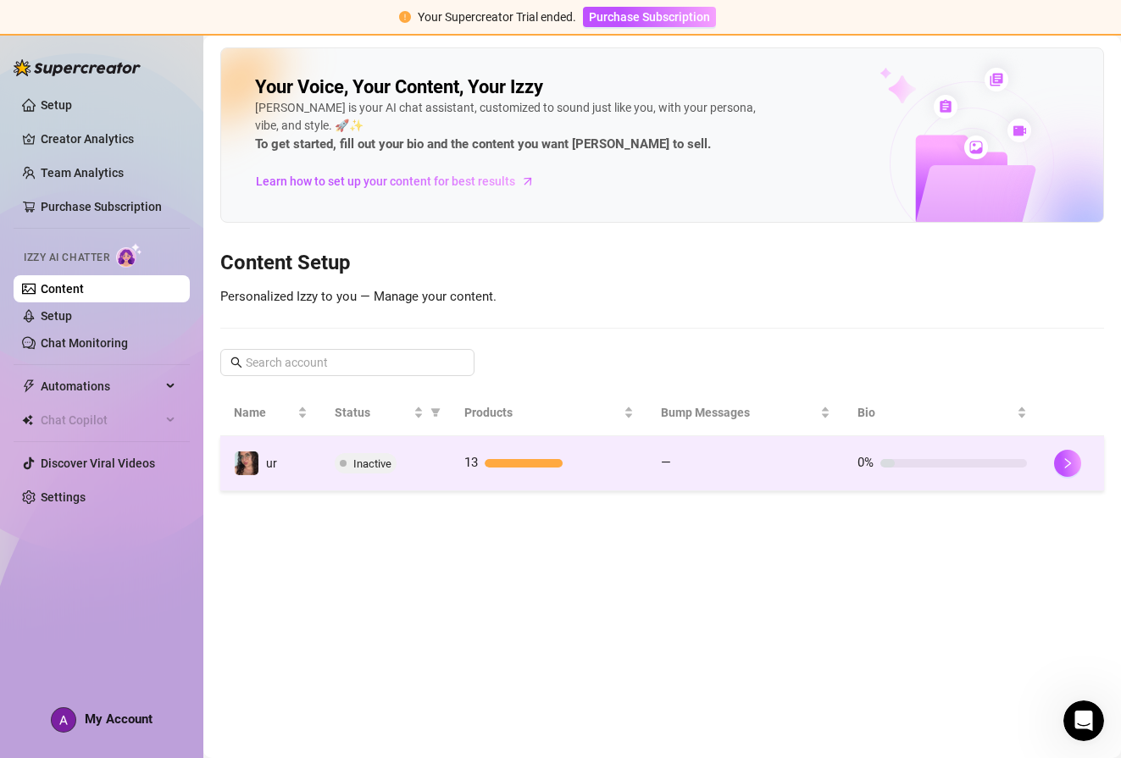
click at [415, 467] on div "Inactive" at bounding box center [386, 463] width 103 height 20
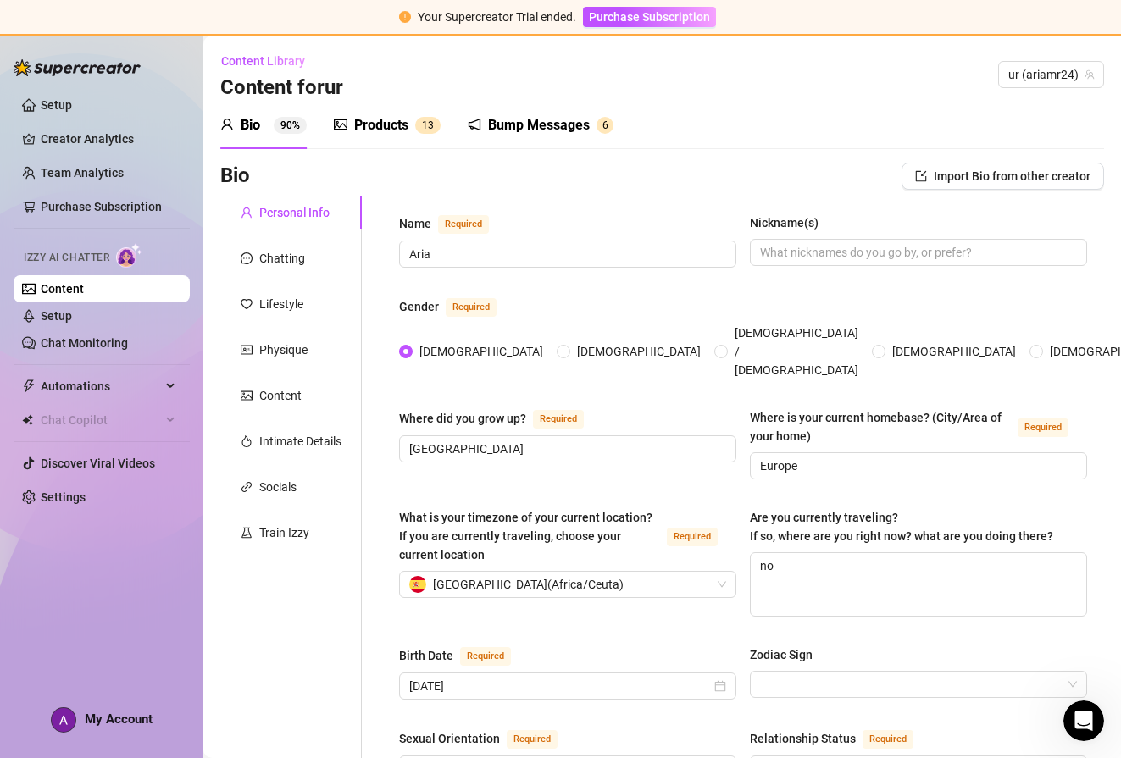
click at [418, 119] on sup "1 3" at bounding box center [427, 125] width 25 height 17
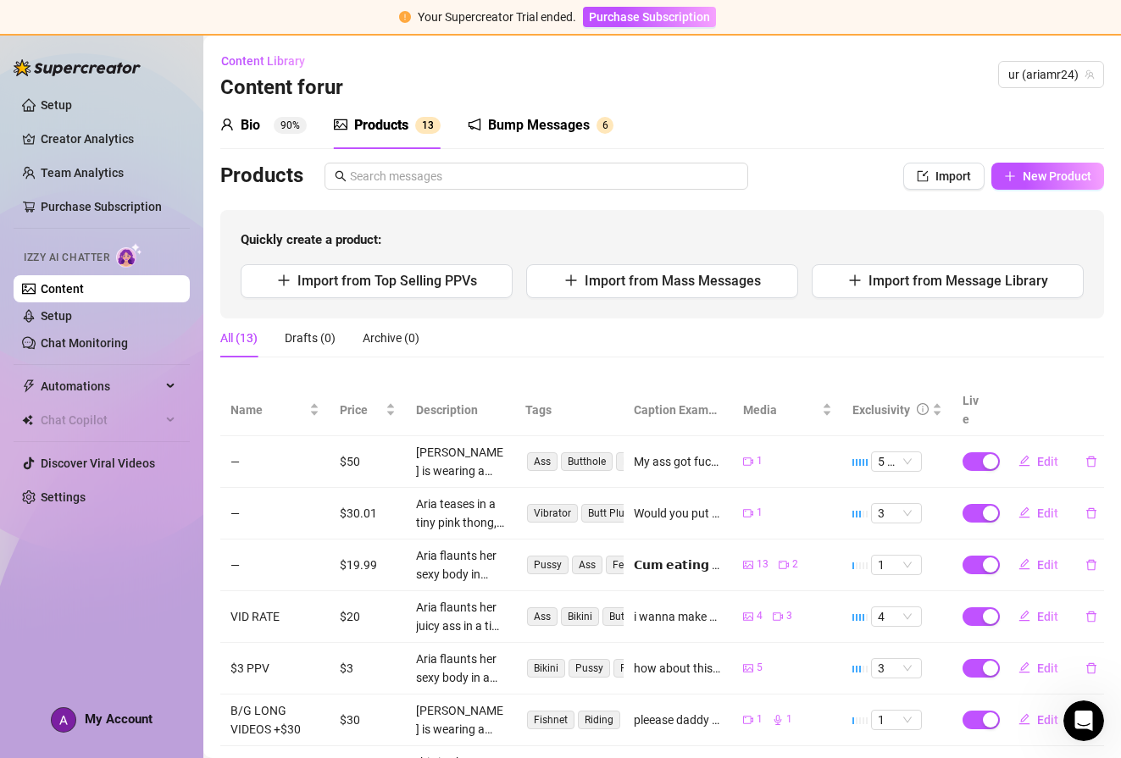
click at [511, 126] on div "Bump Messages" at bounding box center [539, 125] width 102 height 20
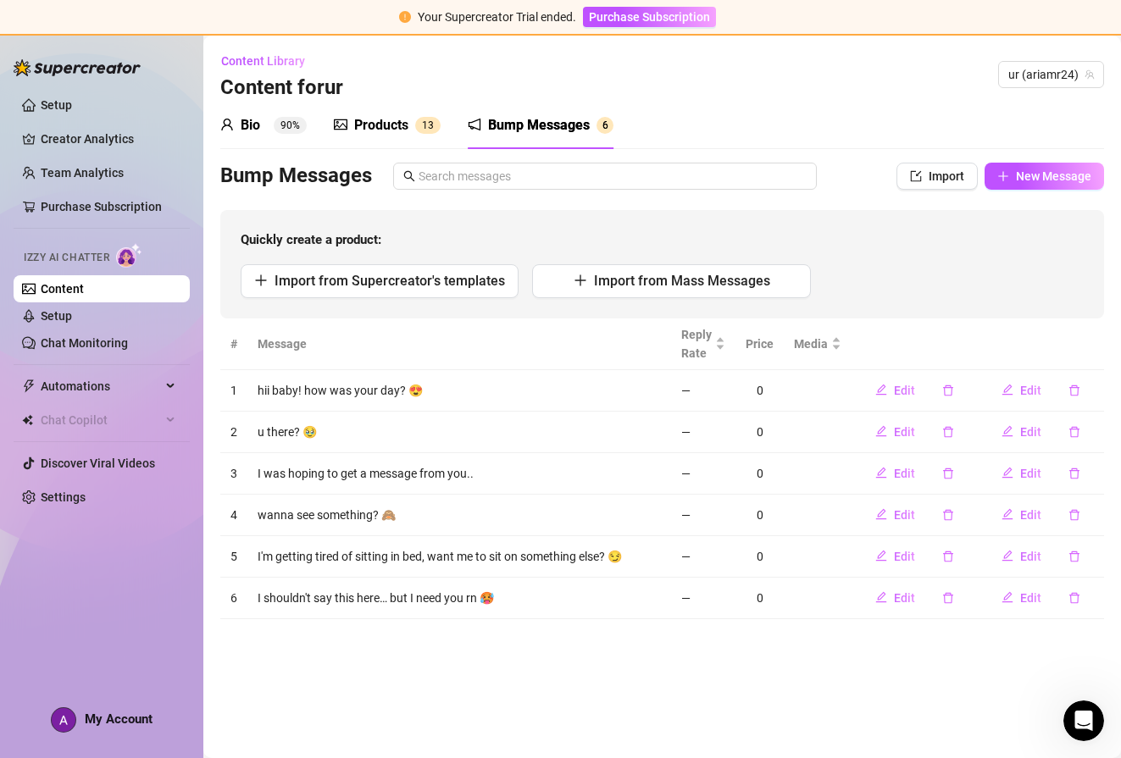
click at [392, 124] on div "Products" at bounding box center [381, 125] width 54 height 20
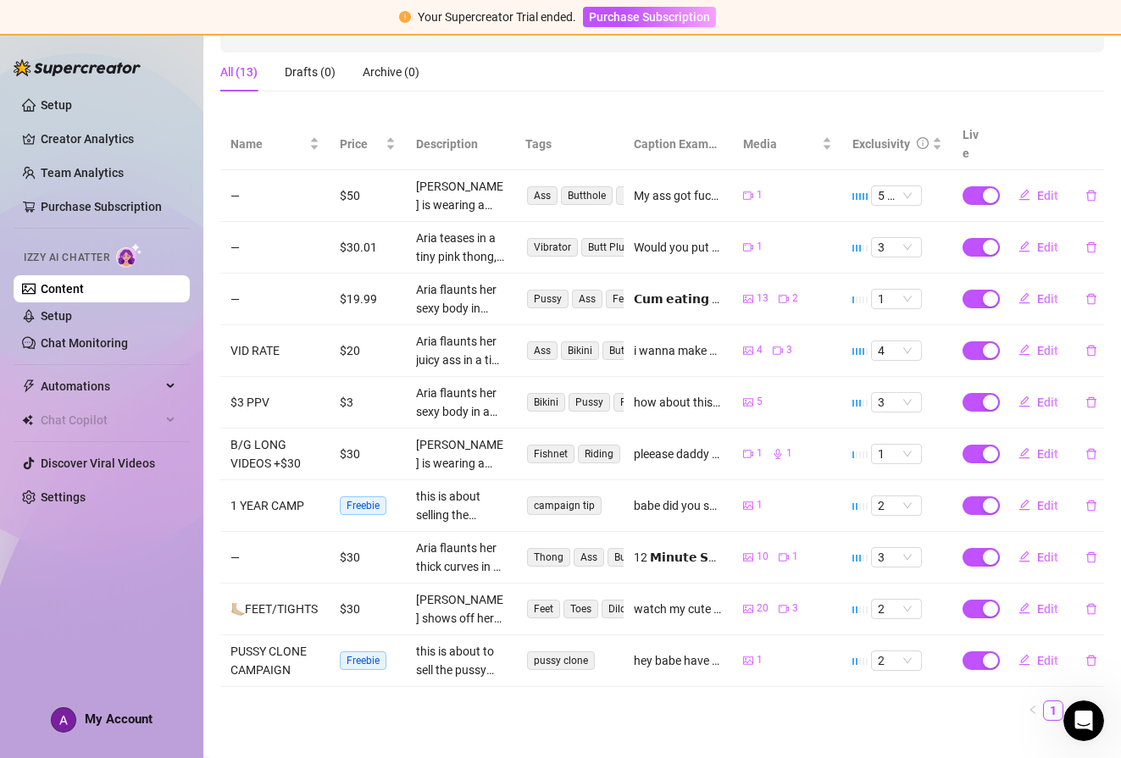
scroll to position [274, 0]
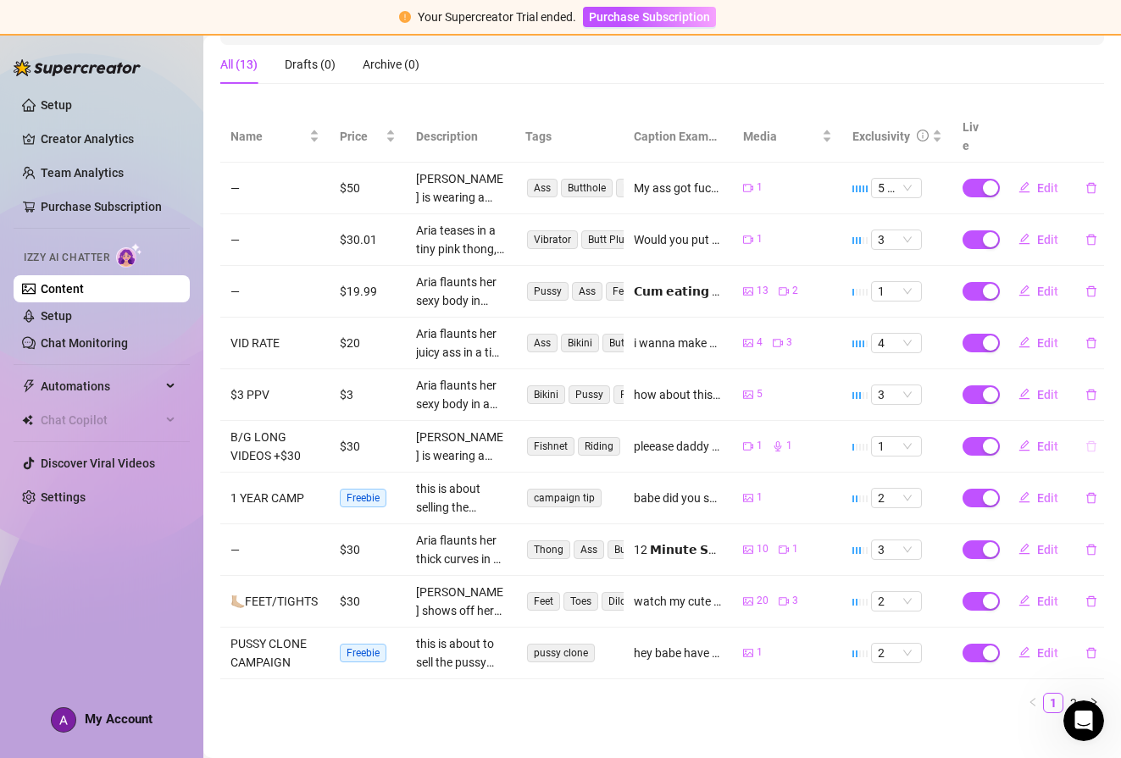
click at [1085, 441] on icon "delete" at bounding box center [1091, 447] width 12 height 12
click at [929, 693] on ul "1 2" at bounding box center [662, 703] width 884 height 20
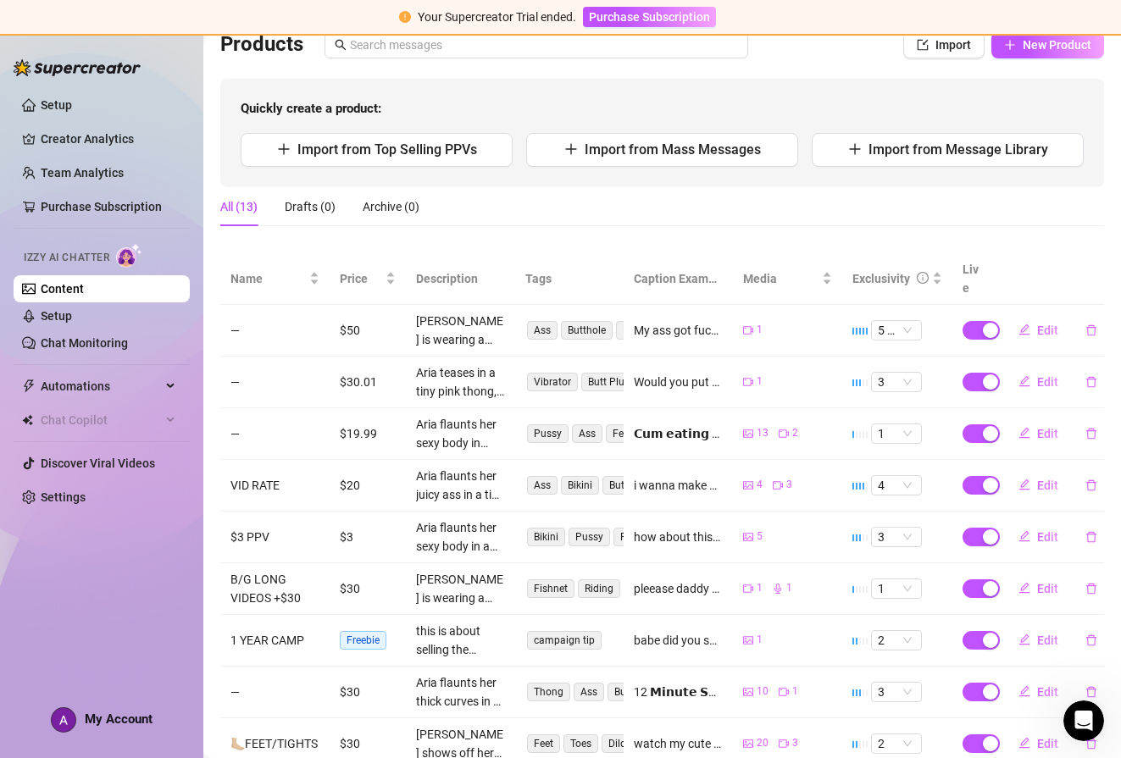
scroll to position [259, 0]
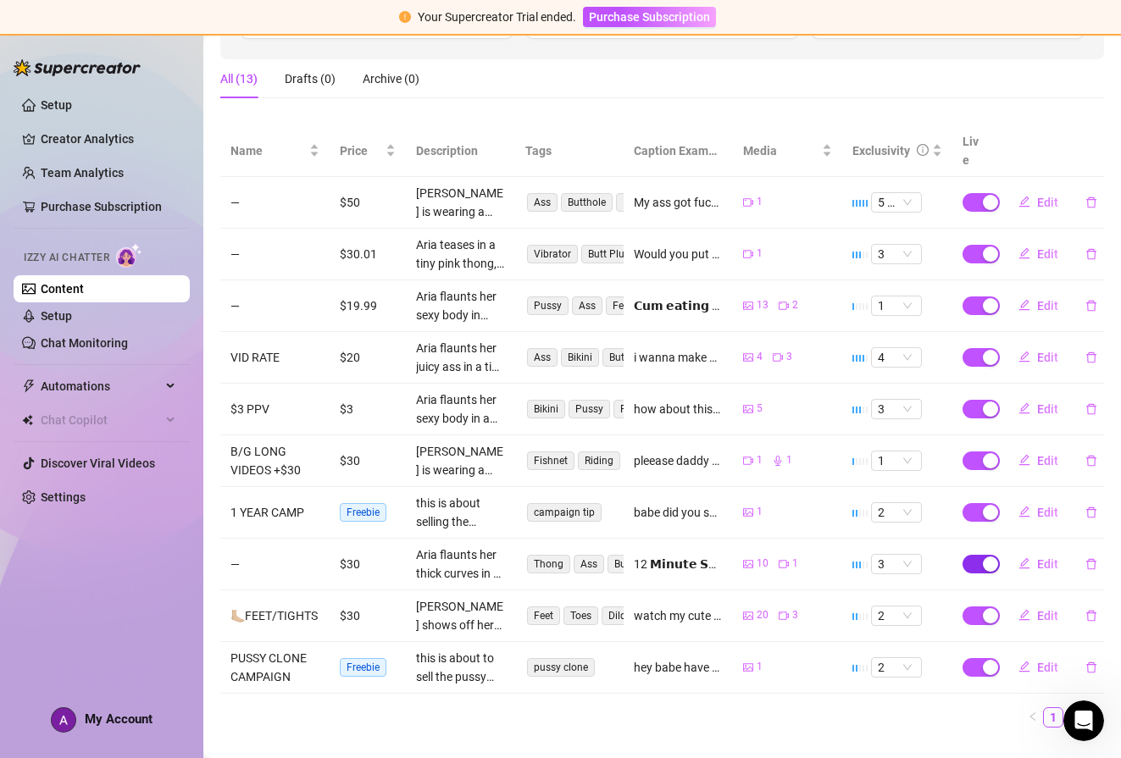
click at [967, 555] on span "button" at bounding box center [981, 564] width 37 height 19
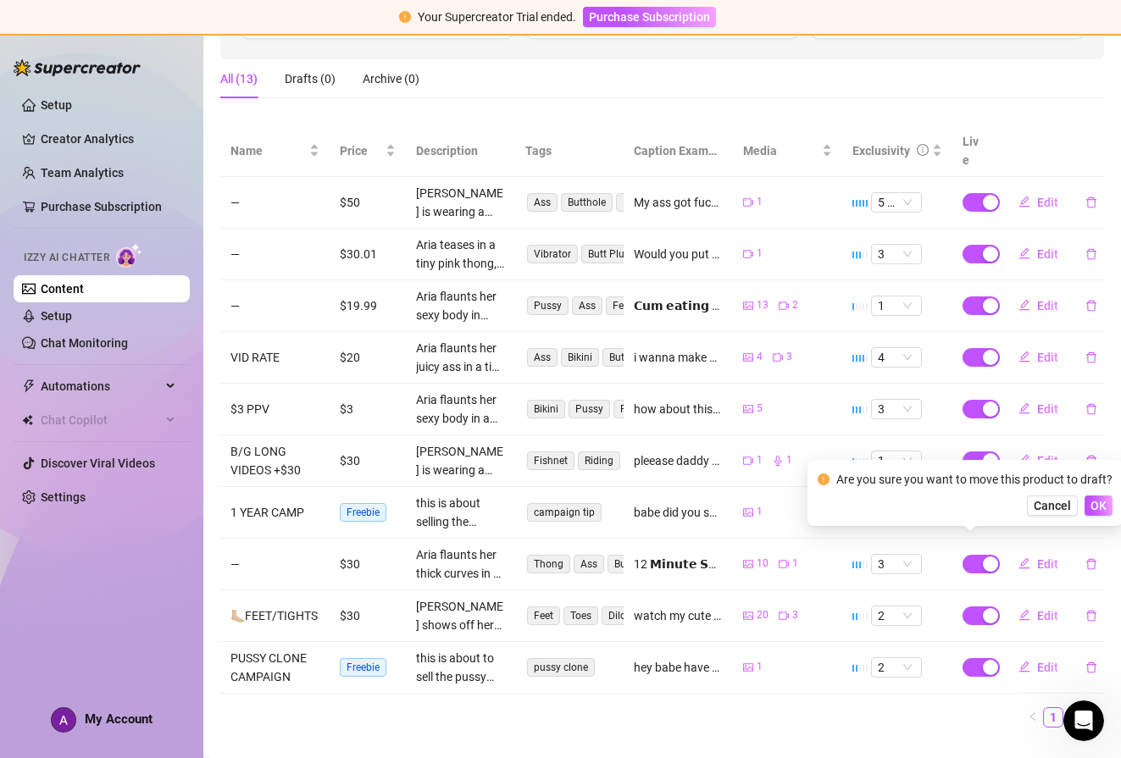
click at [923, 674] on td "2" at bounding box center [897, 668] width 110 height 52
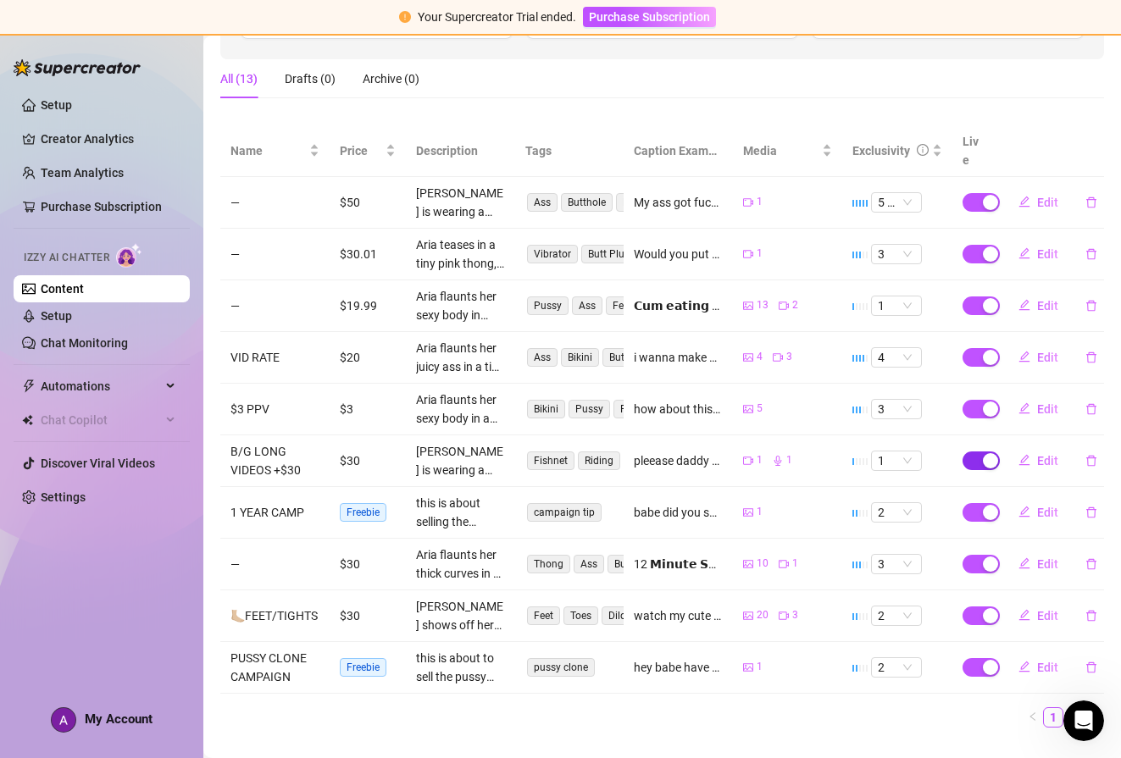
click at [966, 452] on span "button" at bounding box center [981, 461] width 37 height 19
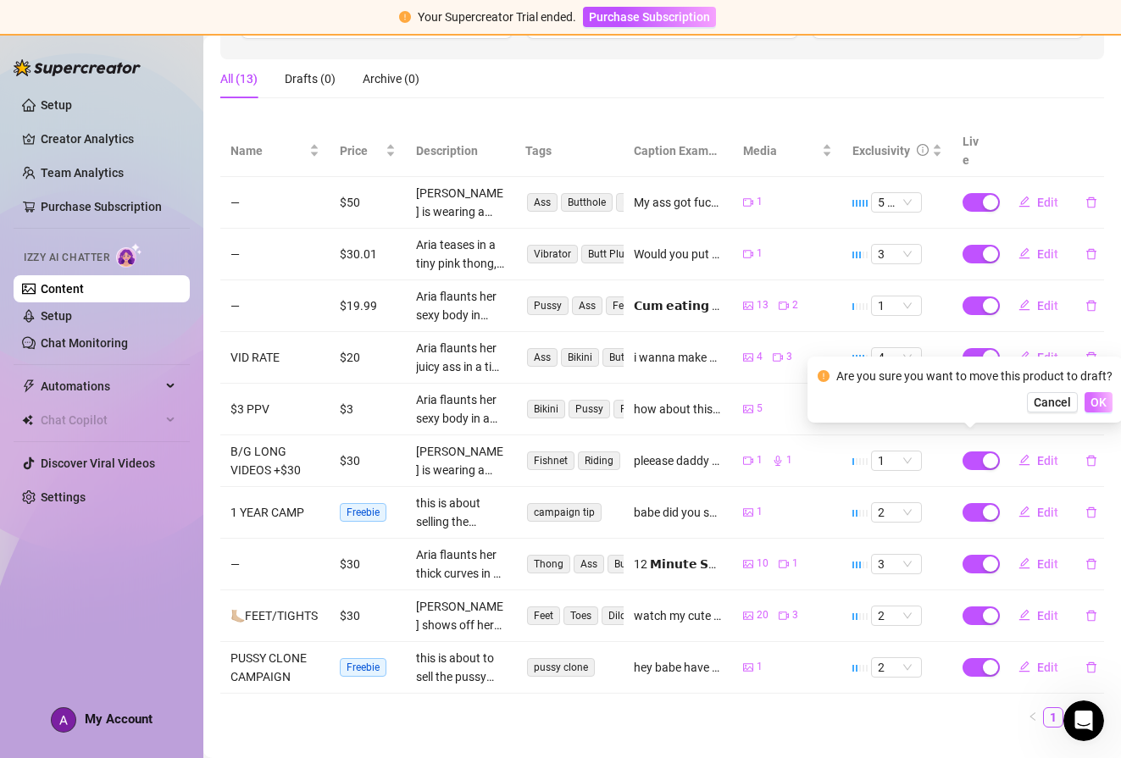
click at [1096, 403] on span "OK" at bounding box center [1099, 403] width 16 height 14
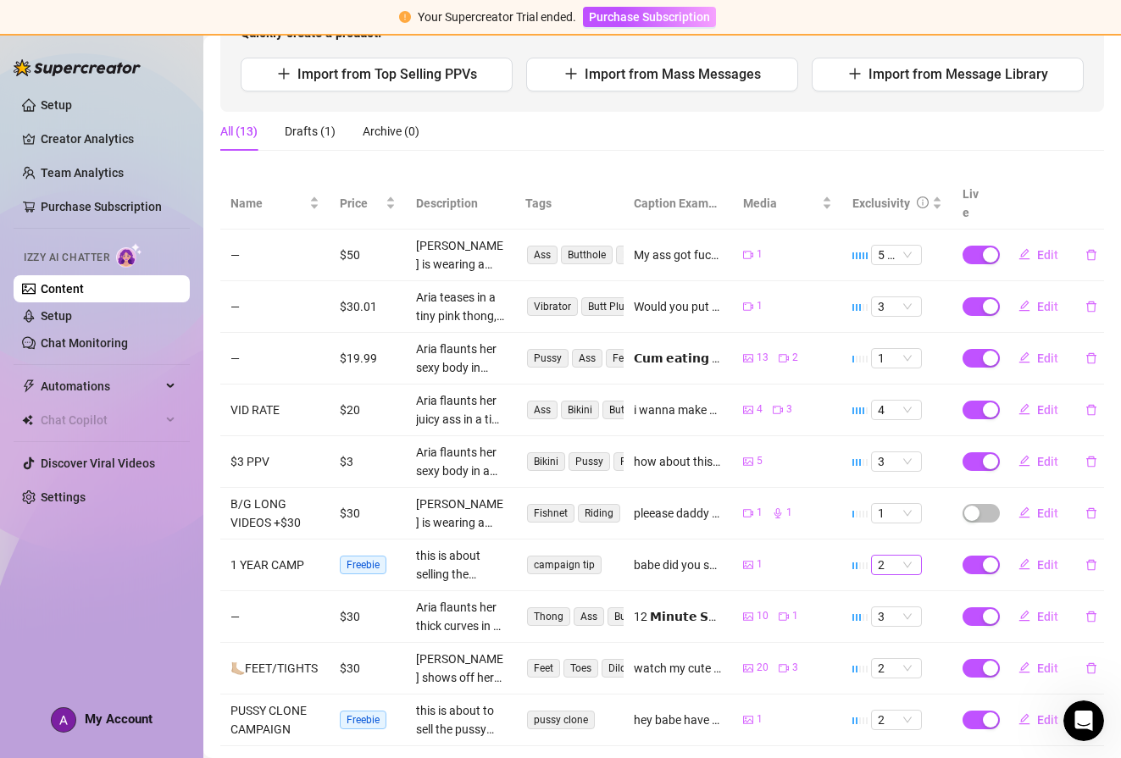
scroll to position [274, 0]
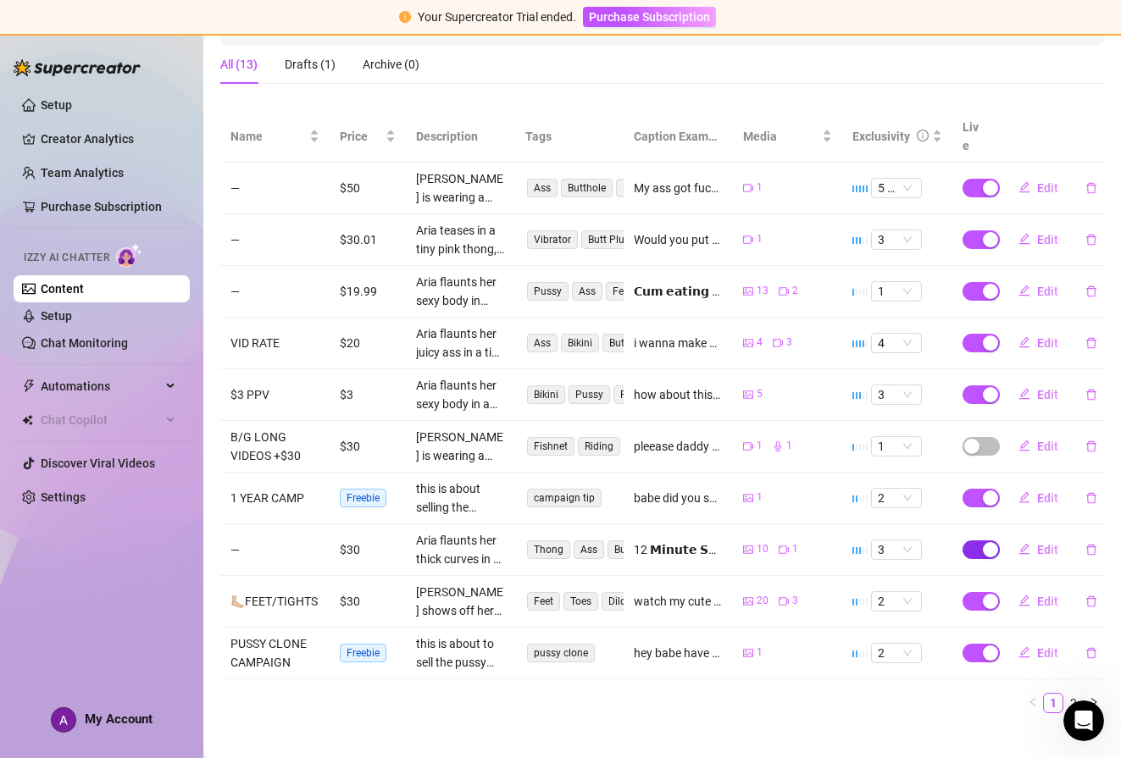
click at [983, 542] on div "button" at bounding box center [990, 549] width 15 height 15
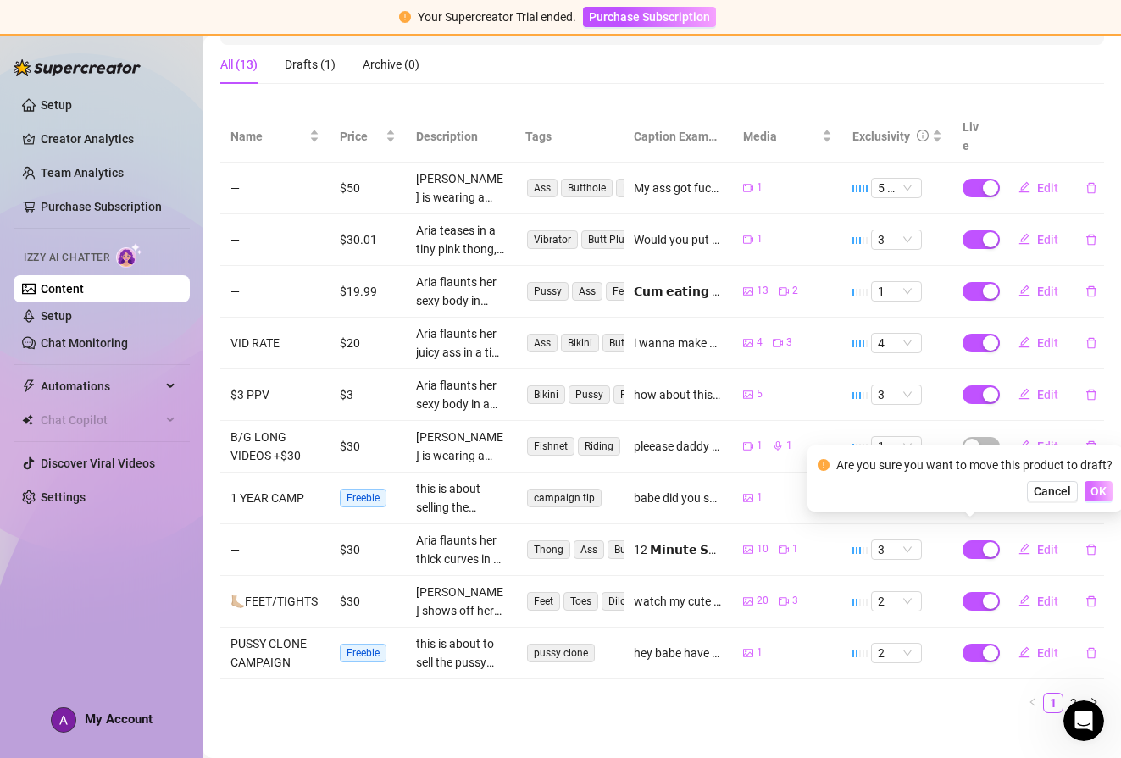
click at [1095, 493] on span "OK" at bounding box center [1099, 492] width 16 height 14
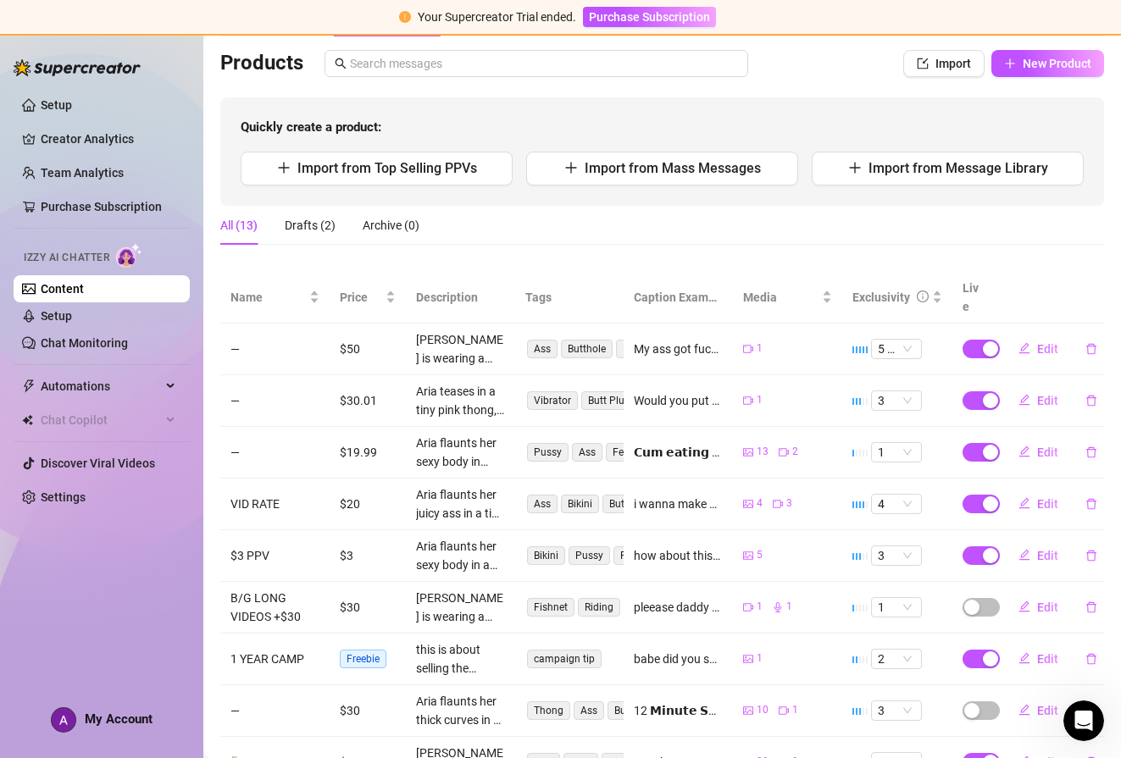
scroll to position [0, 0]
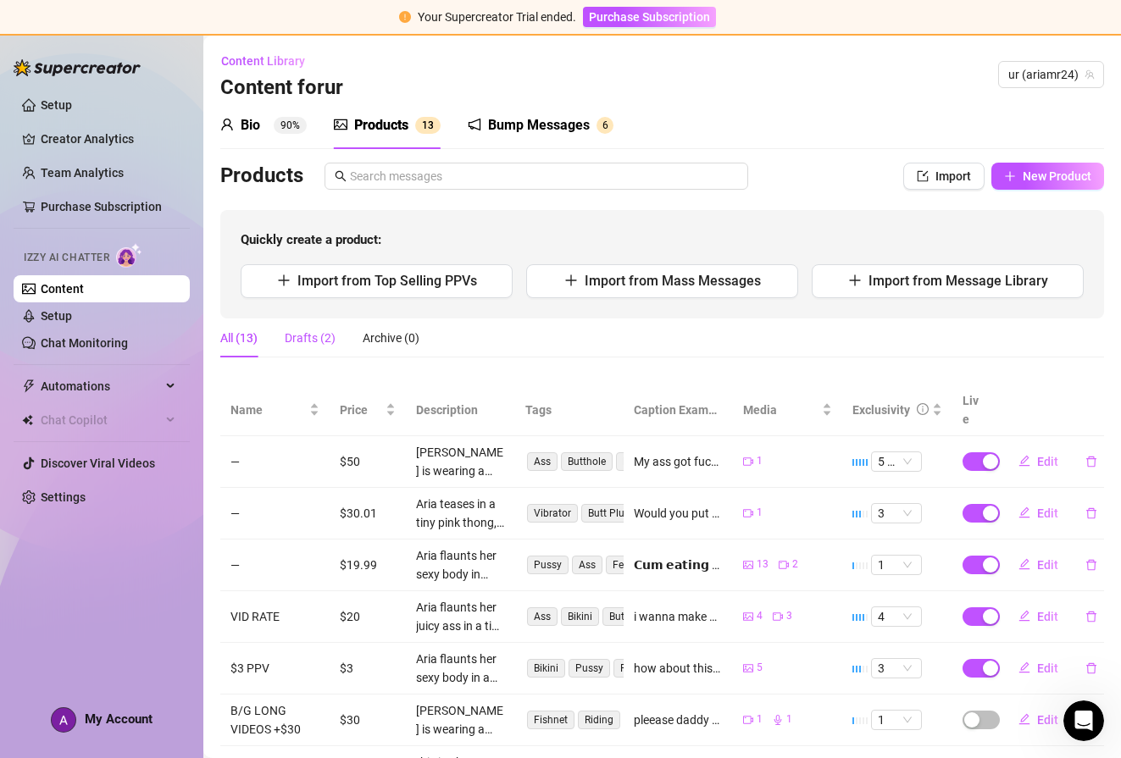
click at [310, 338] on div "Drafts (2)" at bounding box center [310, 338] width 51 height 19
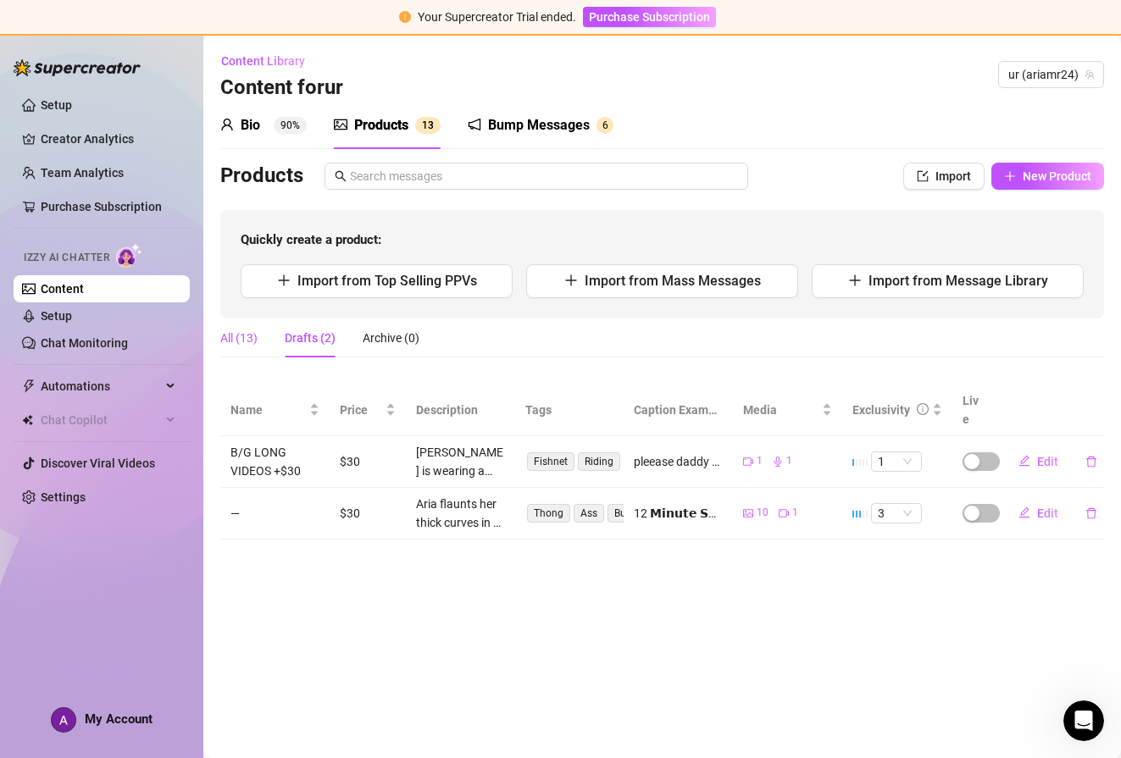
click at [242, 341] on div "All (13)" at bounding box center [238, 338] width 37 height 19
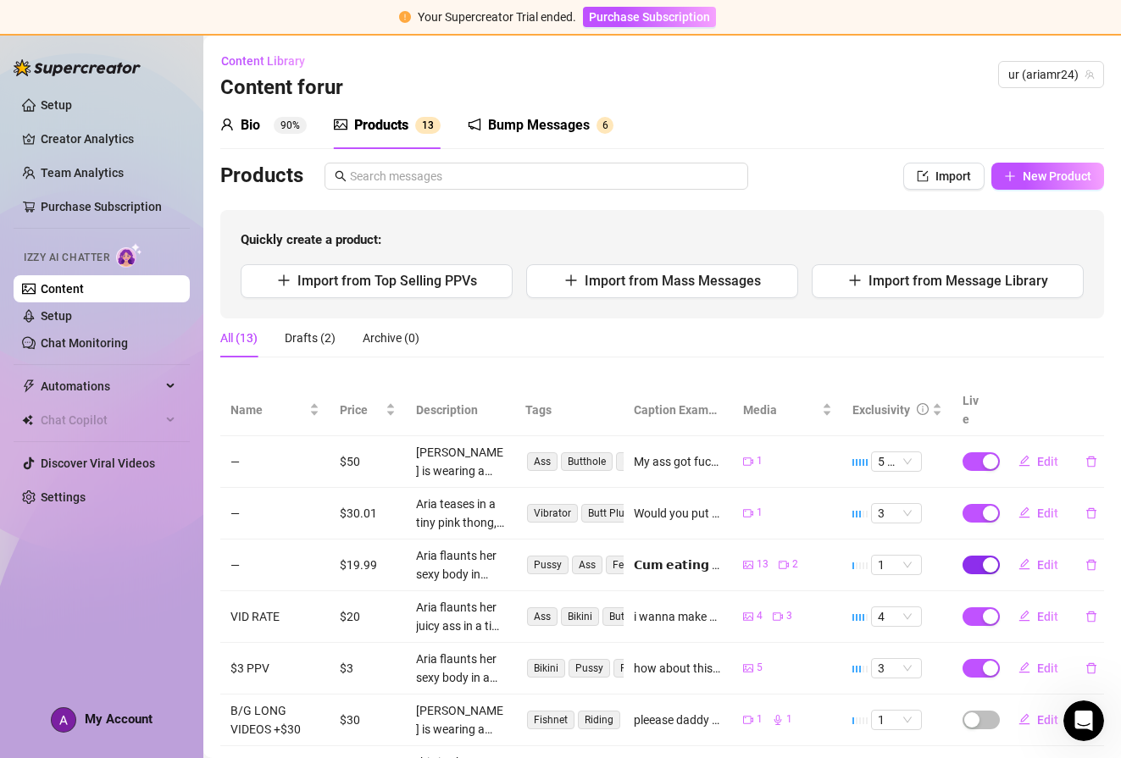
click at [968, 556] on span "button" at bounding box center [981, 565] width 37 height 19
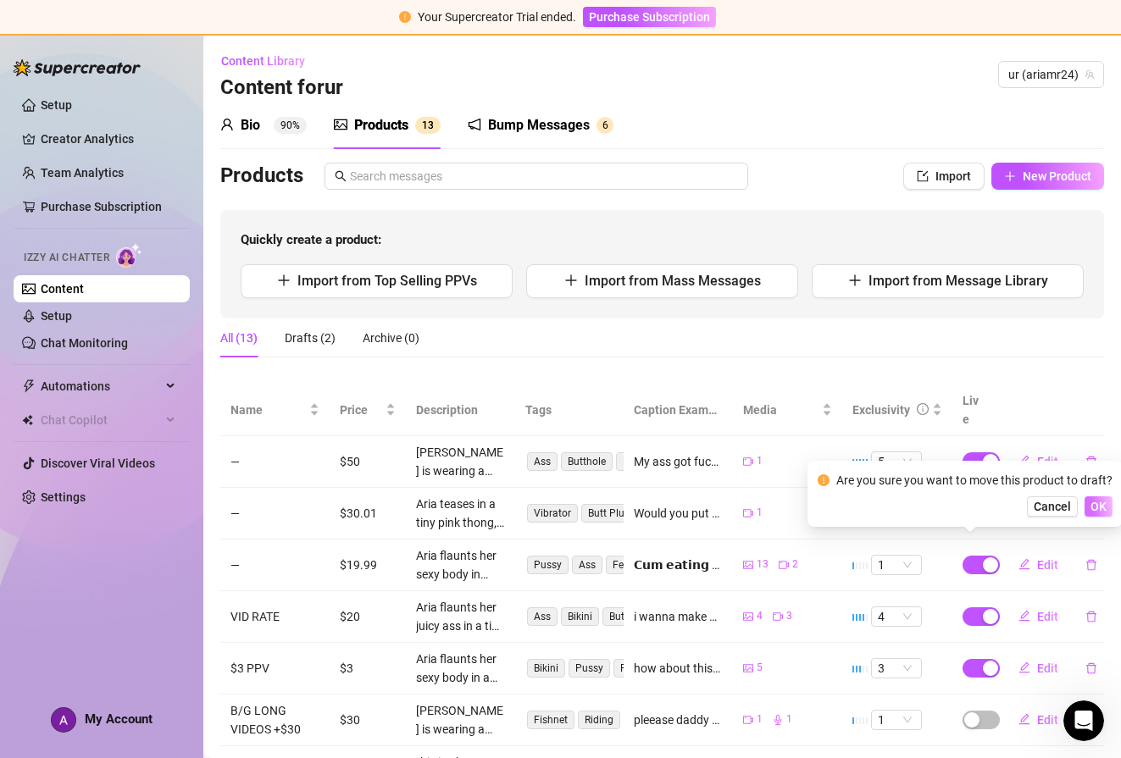
click at [1096, 503] on span "OK" at bounding box center [1099, 507] width 16 height 14
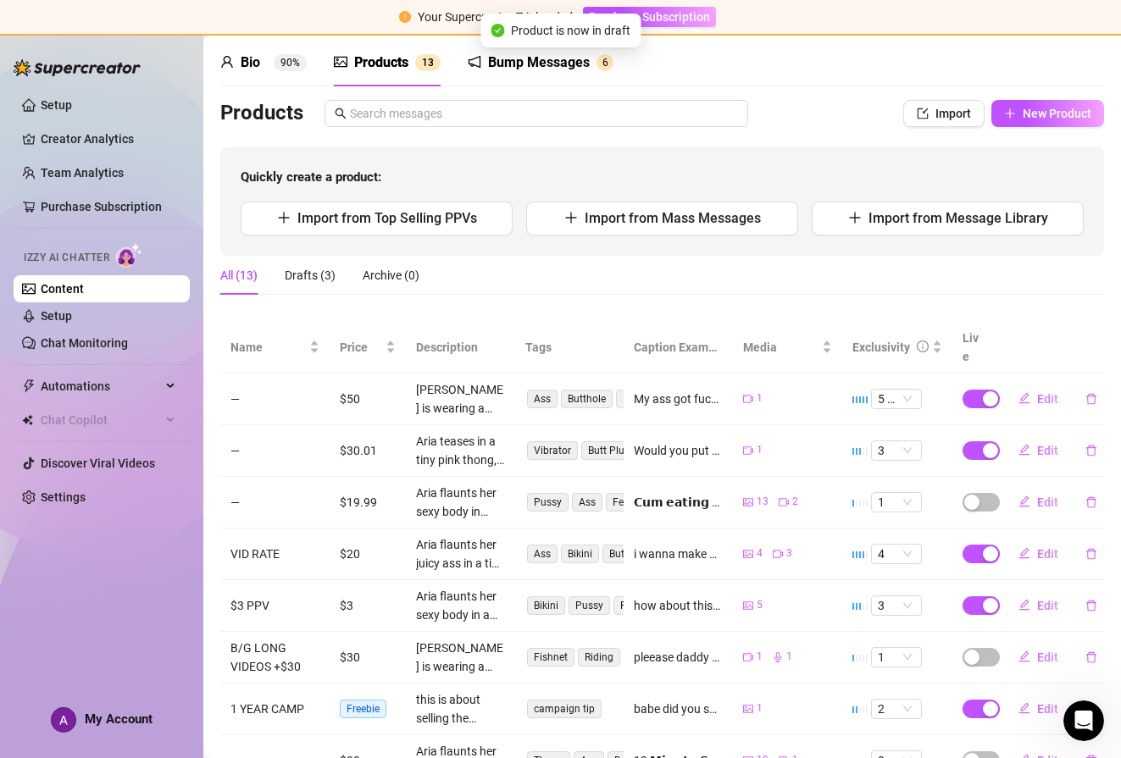
scroll to position [97, 0]
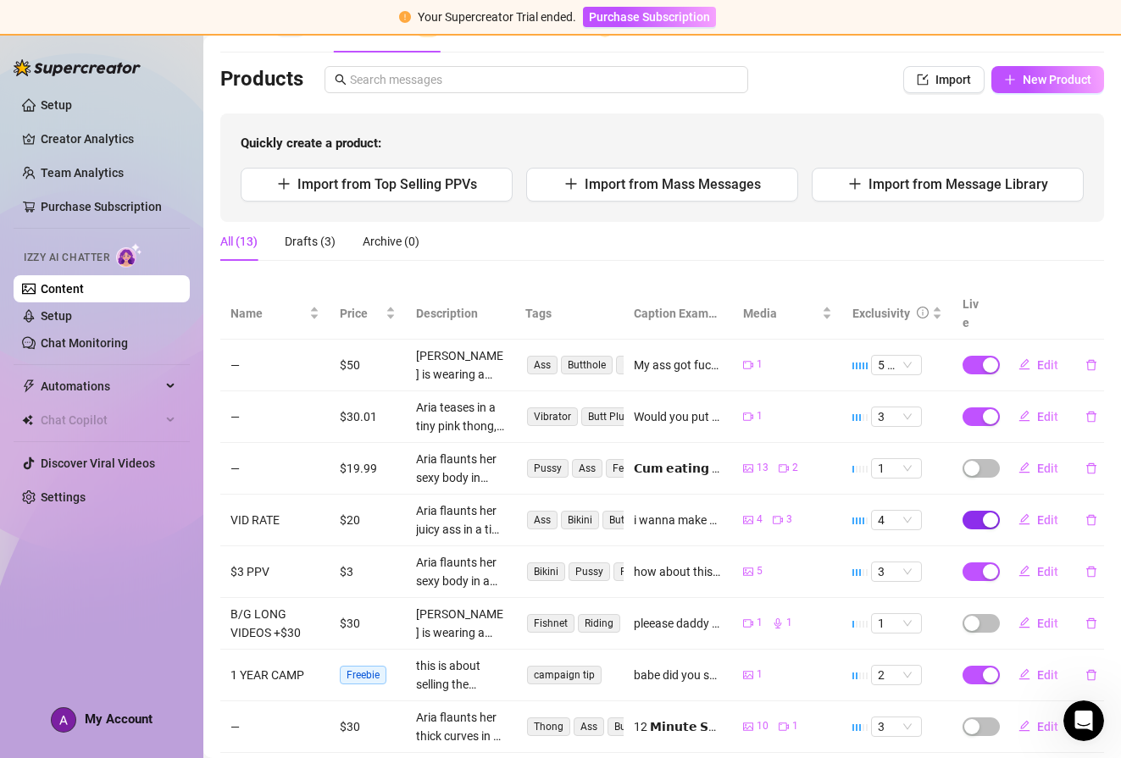
click at [983, 513] on div "button" at bounding box center [990, 520] width 15 height 15
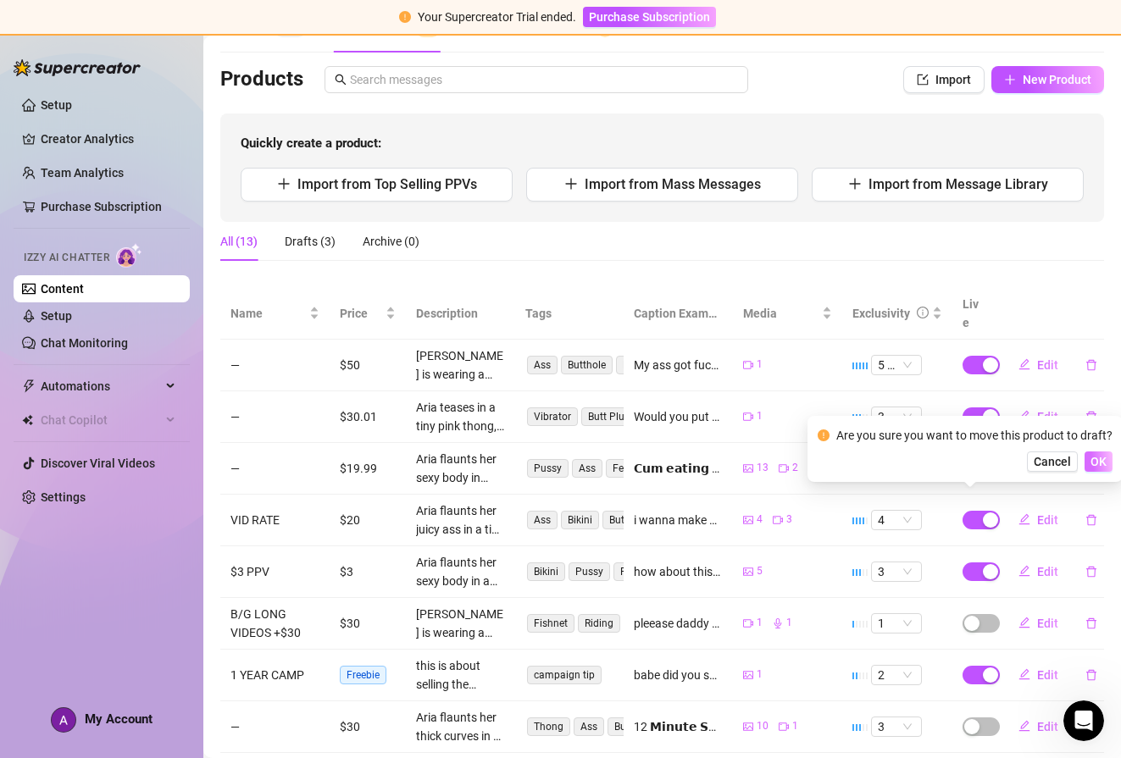
click at [1098, 460] on span "OK" at bounding box center [1099, 462] width 16 height 14
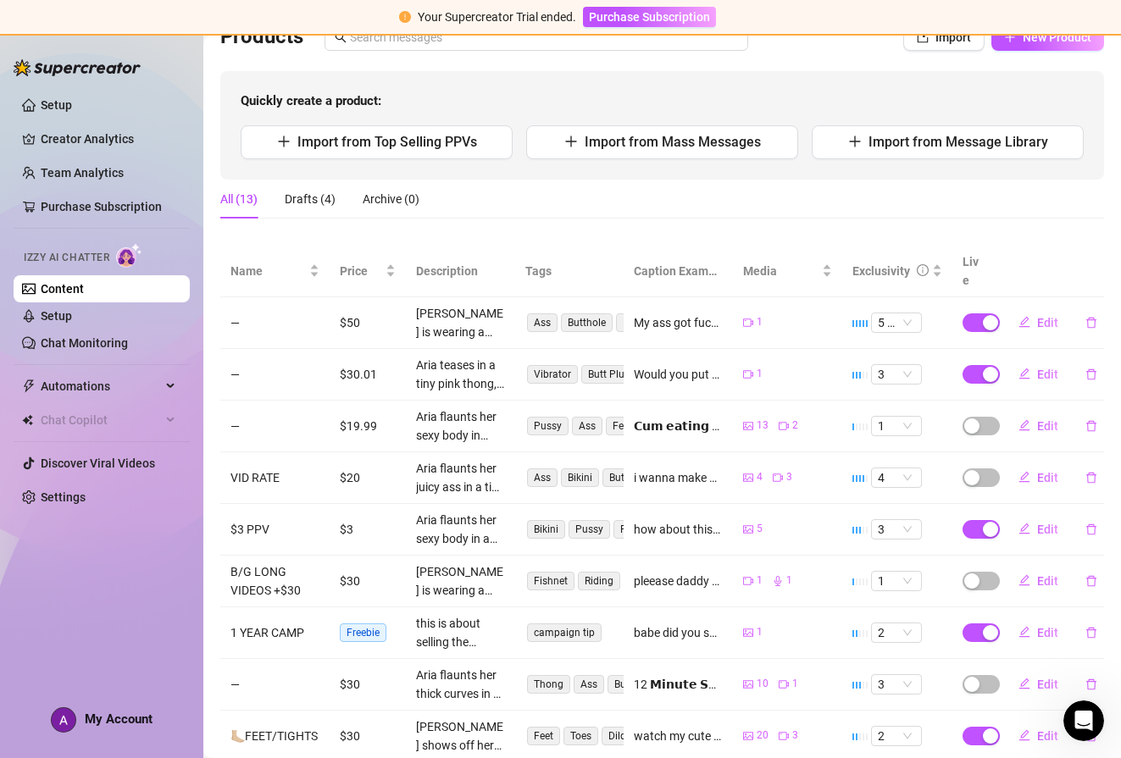
scroll to position [116, 0]
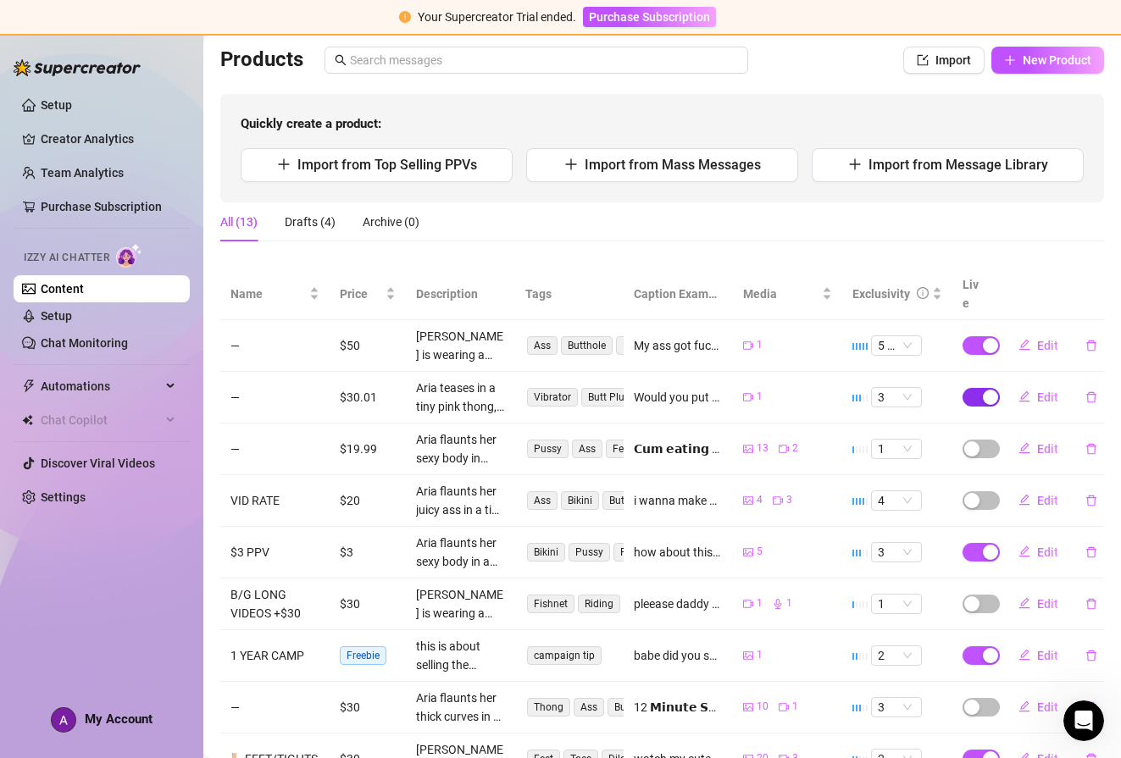
click at [968, 388] on span "button" at bounding box center [981, 397] width 37 height 19
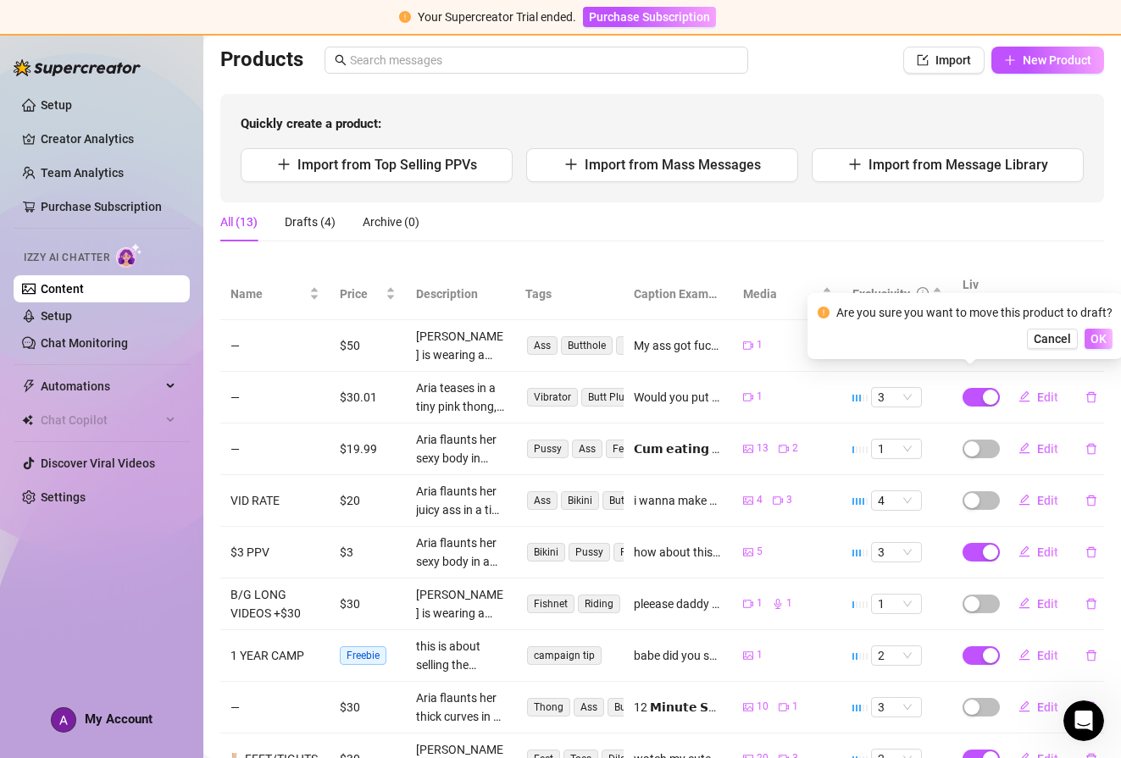
click at [1099, 343] on span "OK" at bounding box center [1099, 339] width 16 height 14
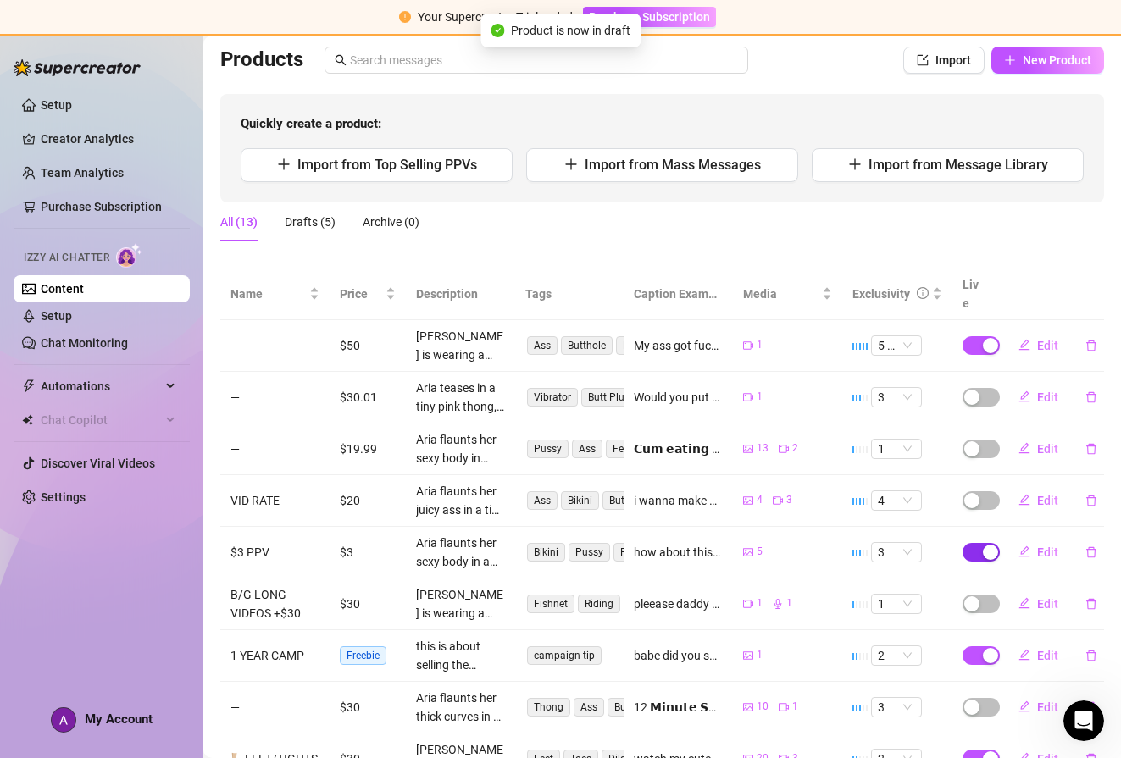
click at [983, 545] on div "button" at bounding box center [990, 552] width 15 height 15
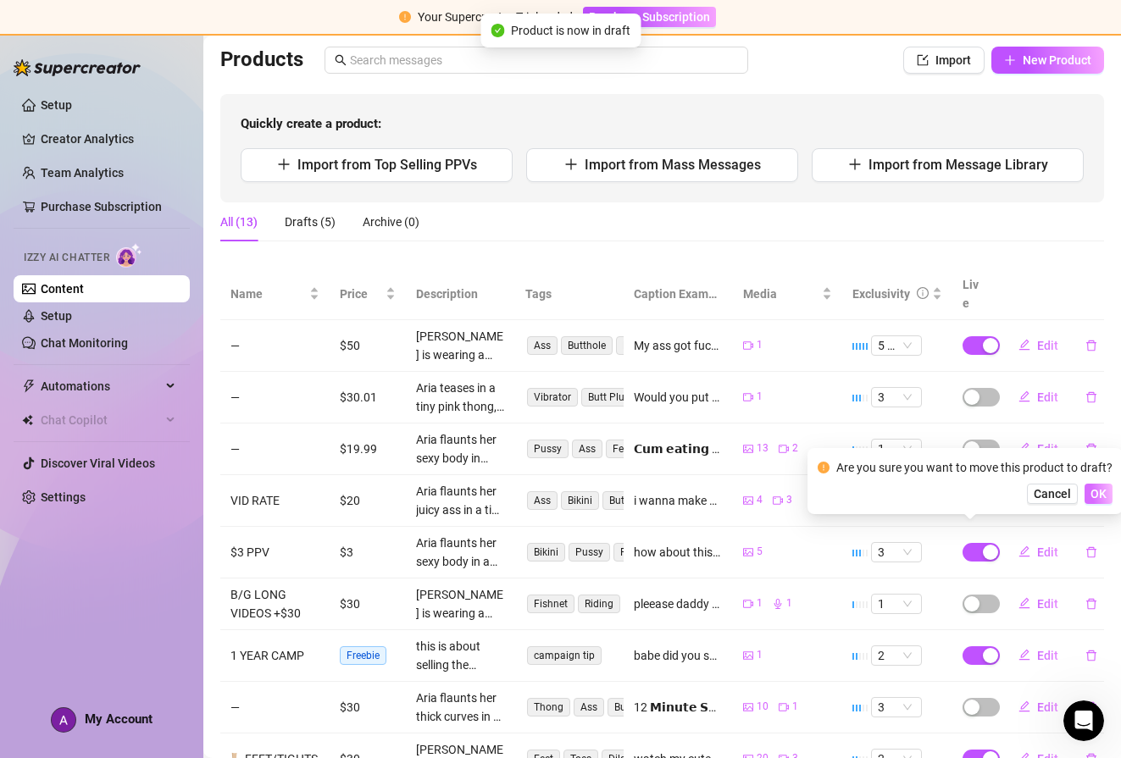
click at [1091, 492] on span "OK" at bounding box center [1099, 494] width 16 height 14
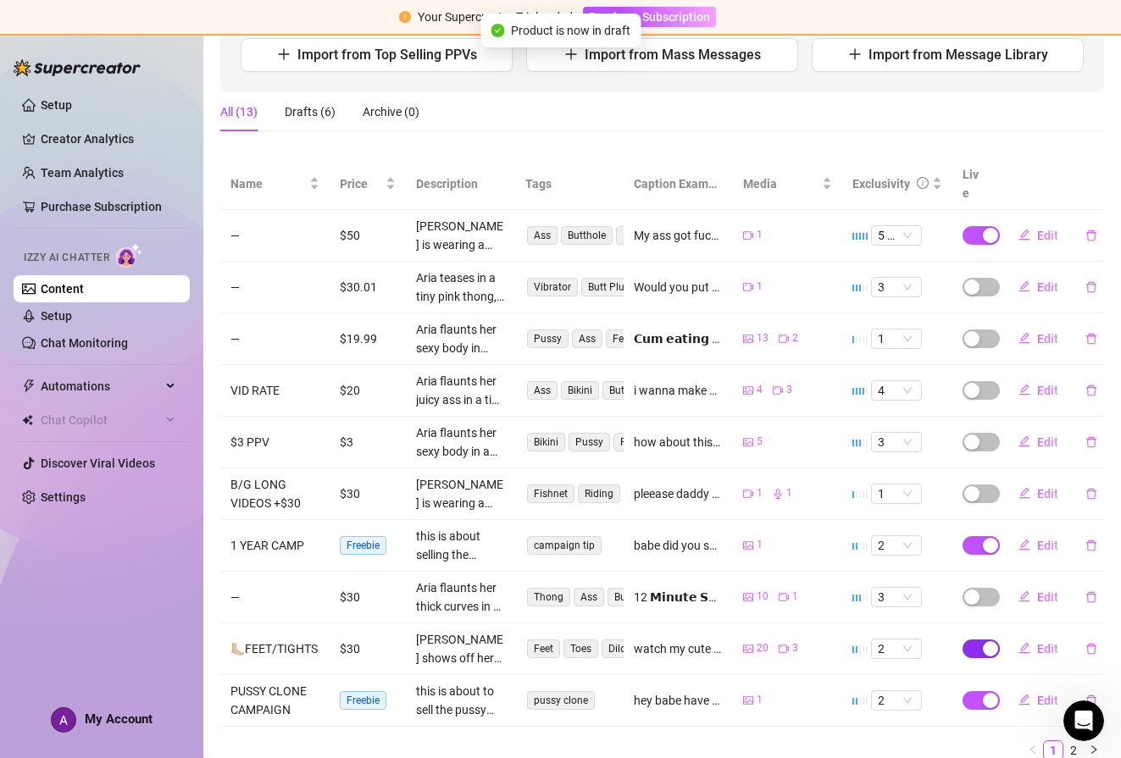
scroll to position [237, 0]
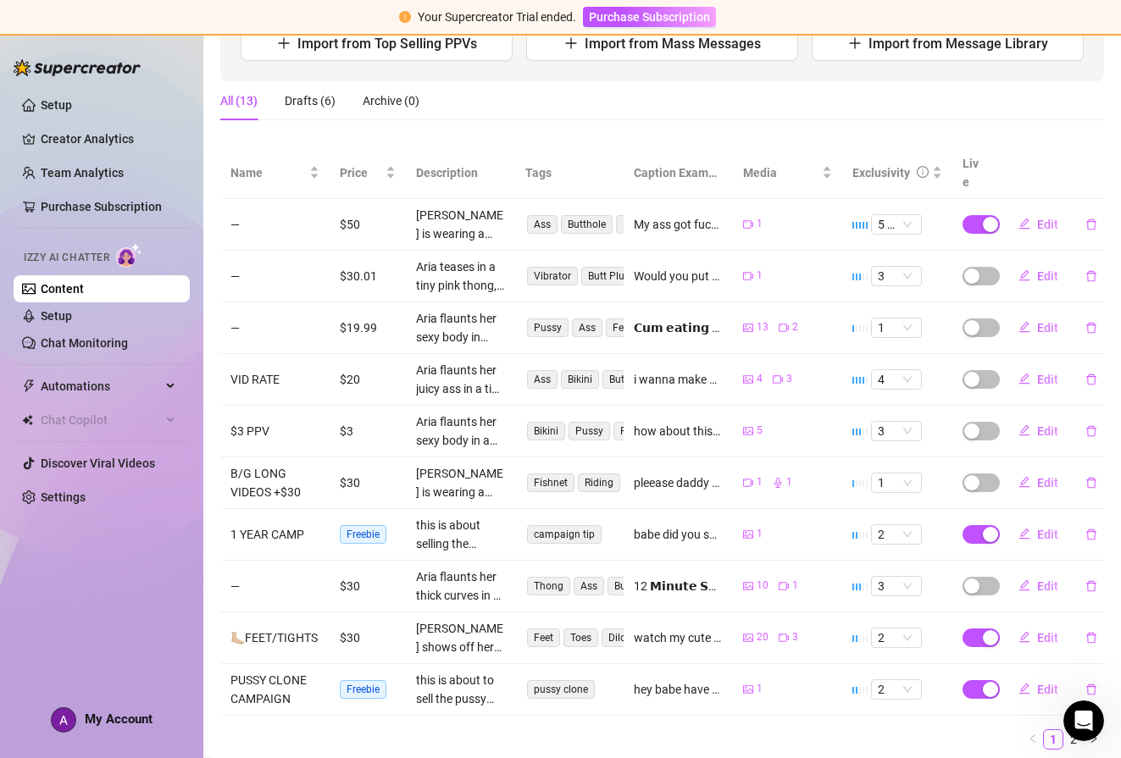
click at [910, 730] on ul "1 2" at bounding box center [662, 740] width 884 height 20
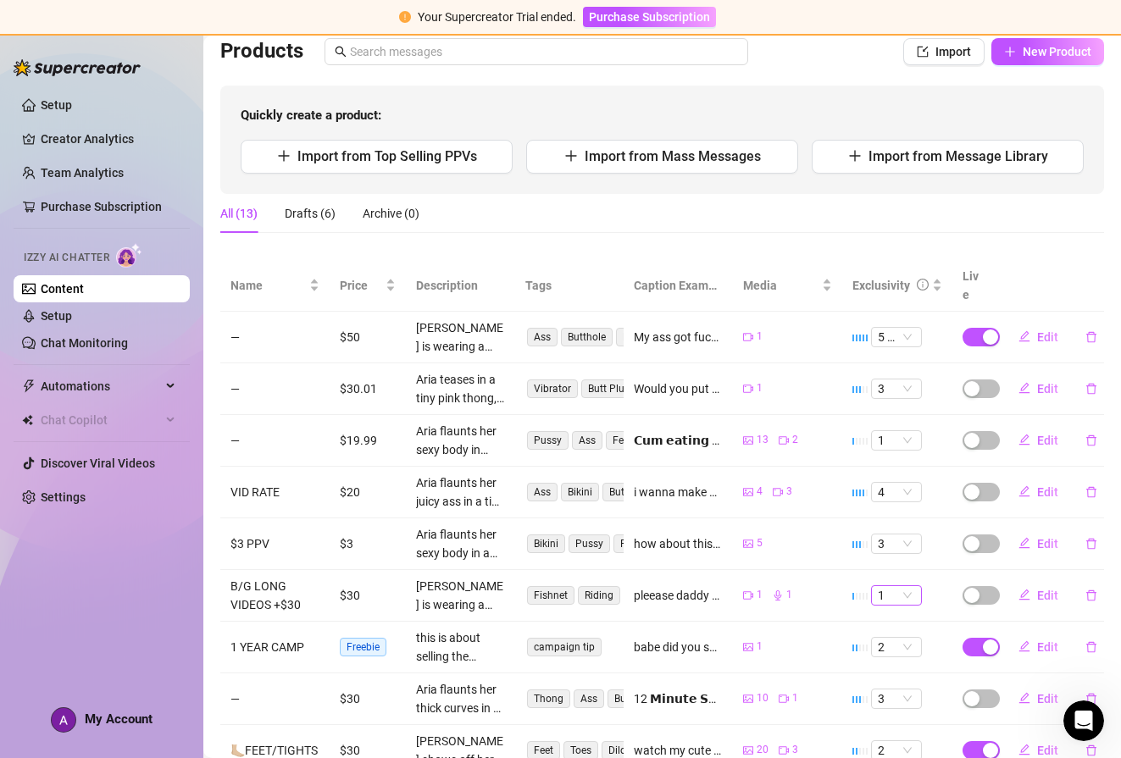
scroll to position [0, 0]
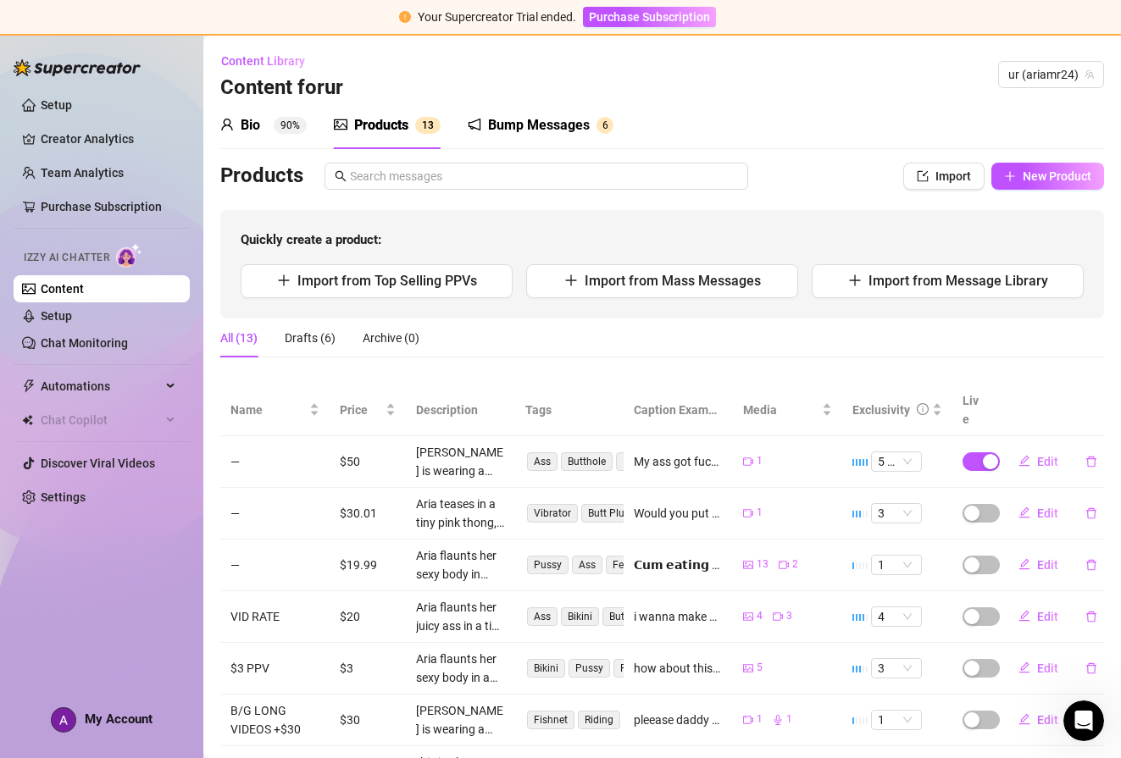
click at [274, 127] on sup "90%" at bounding box center [290, 125] width 33 height 17
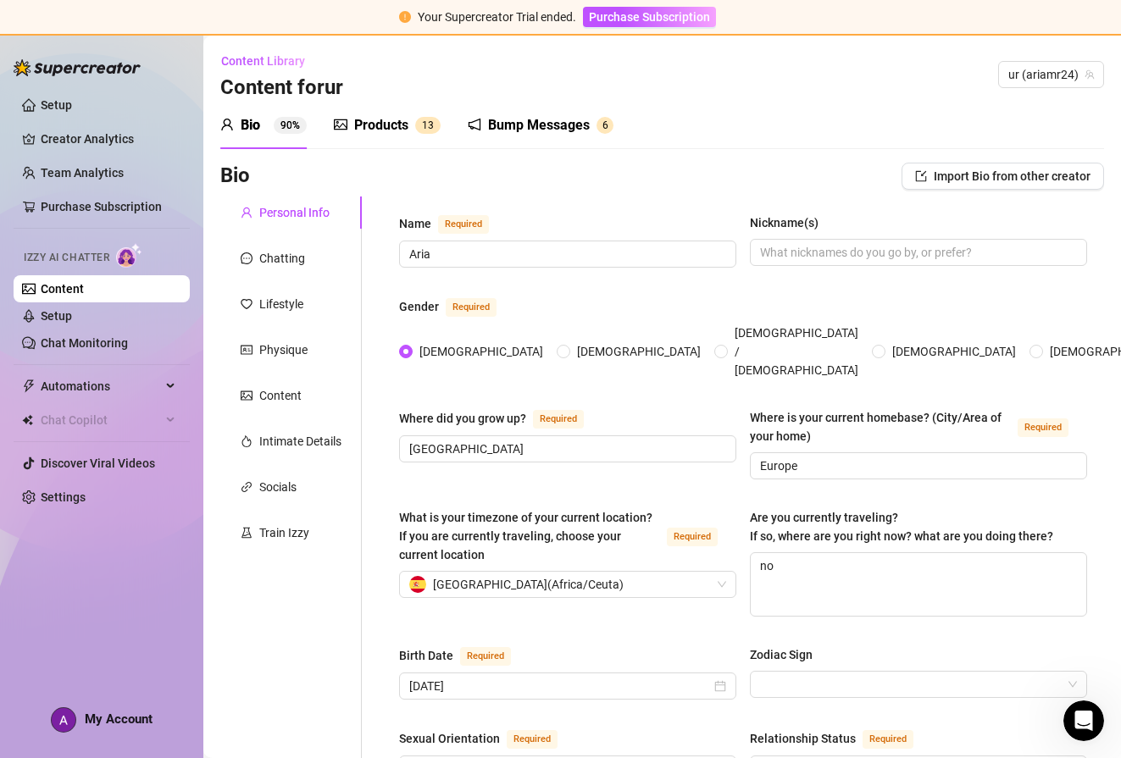
click at [408, 127] on div "Products" at bounding box center [381, 125] width 54 height 20
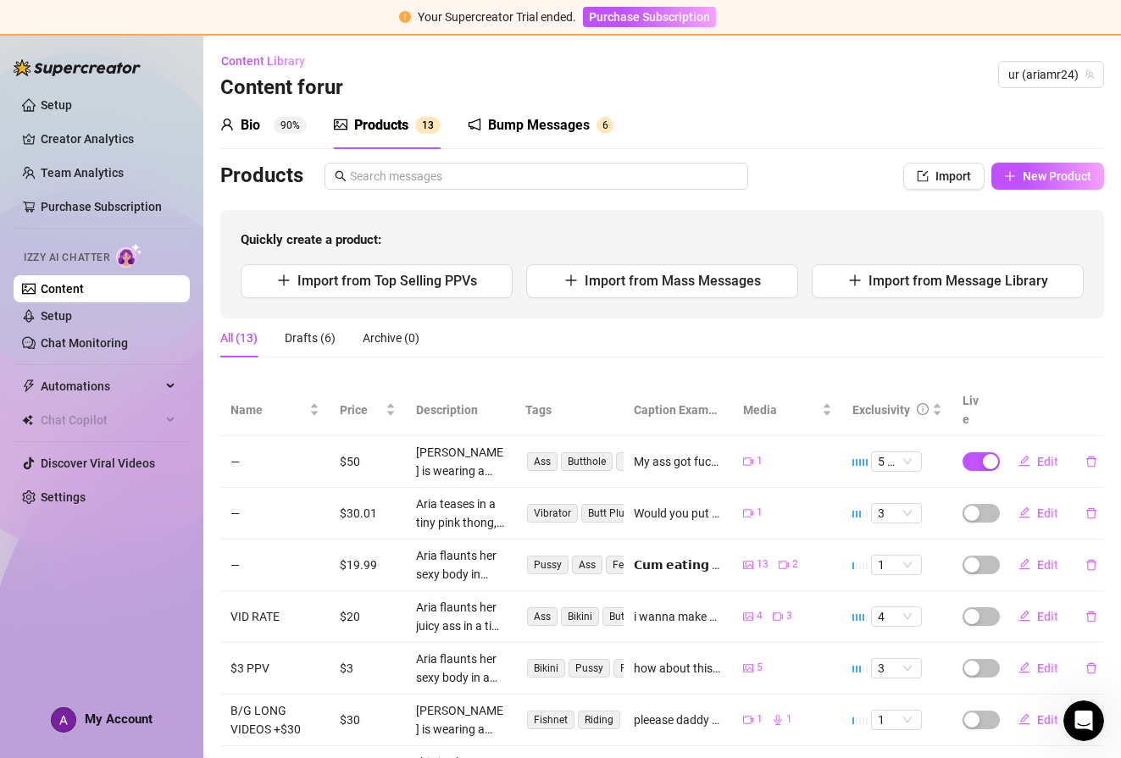
click at [536, 125] on div "Bump Messages" at bounding box center [539, 125] width 102 height 20
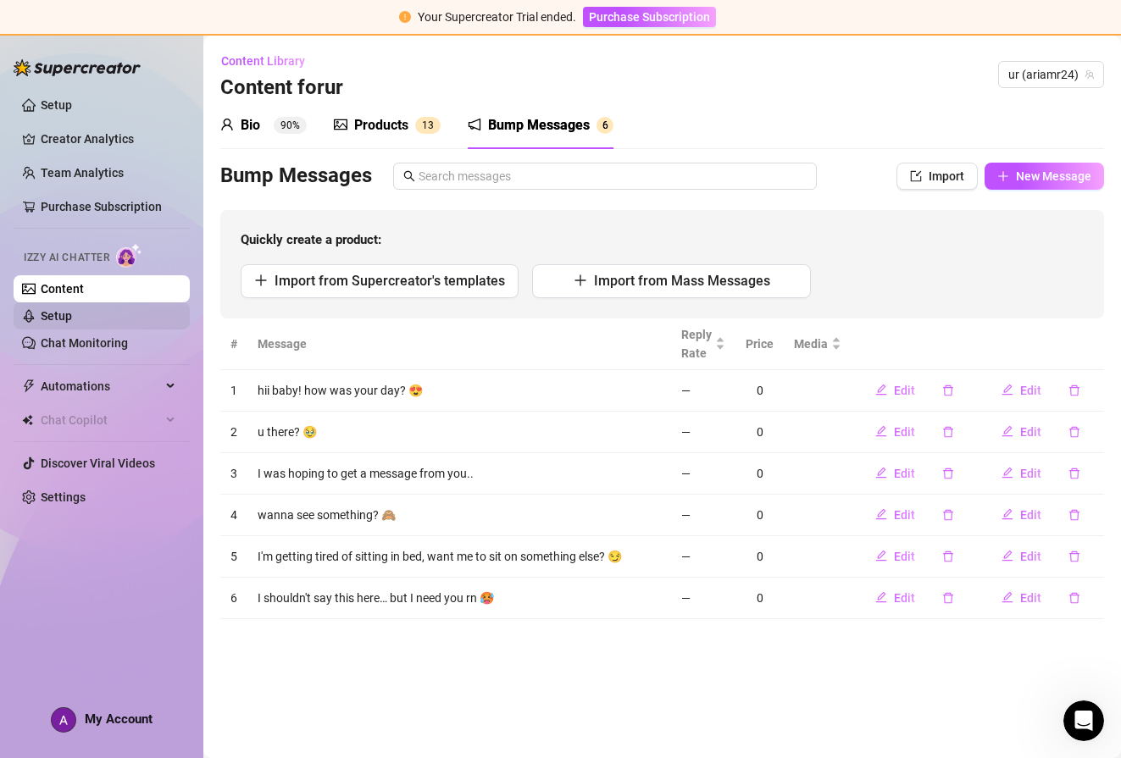
click at [45, 319] on link "Setup" at bounding box center [56, 316] width 31 height 14
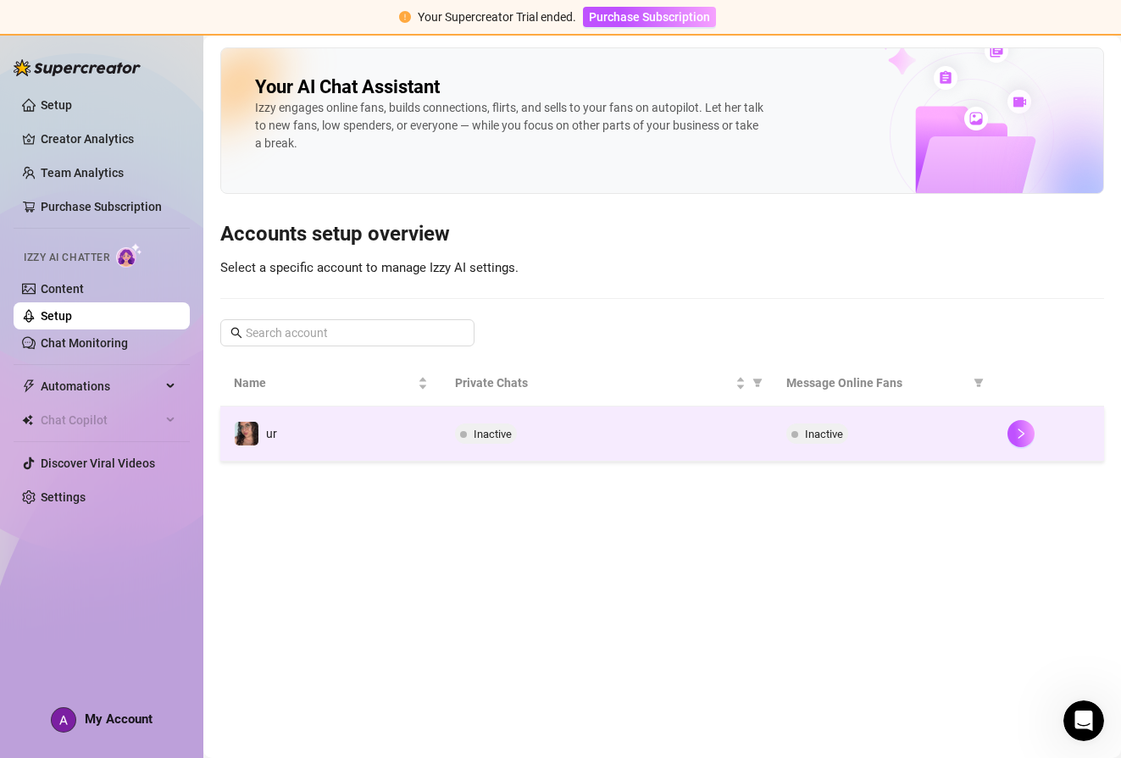
click at [579, 432] on div "Inactive" at bounding box center [607, 434] width 304 height 20
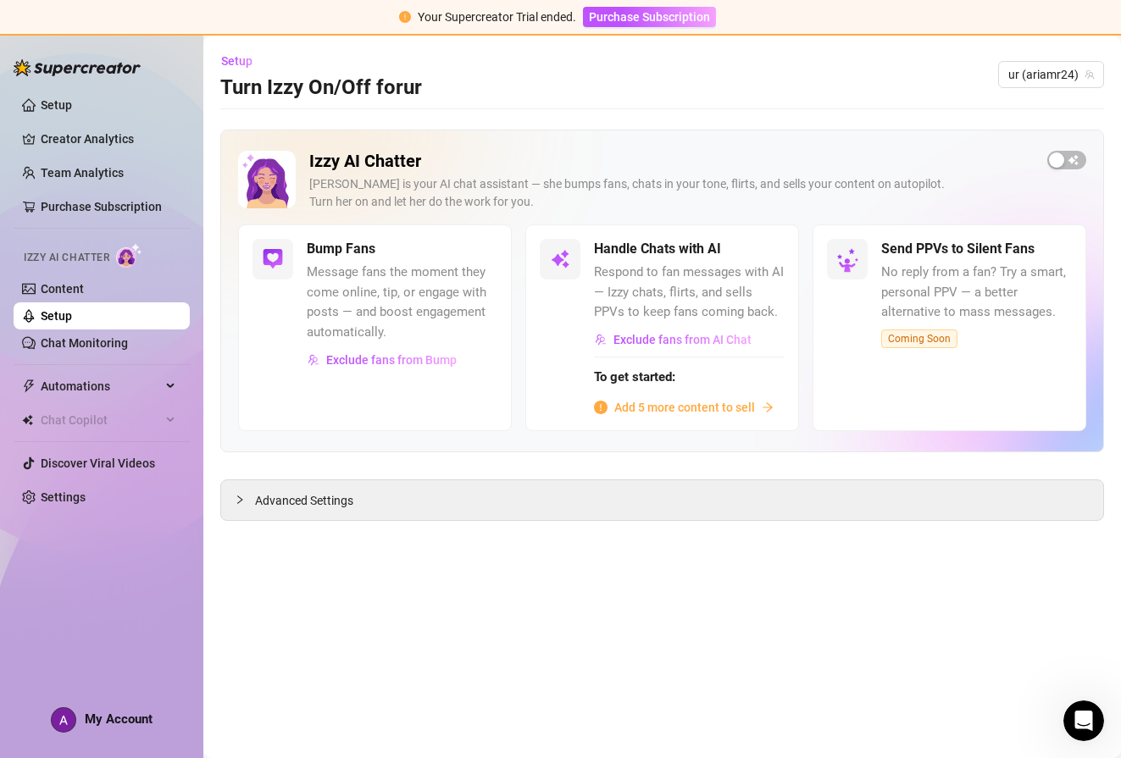
click at [685, 405] on span "Add 5 more content to sell" at bounding box center [684, 407] width 141 height 19
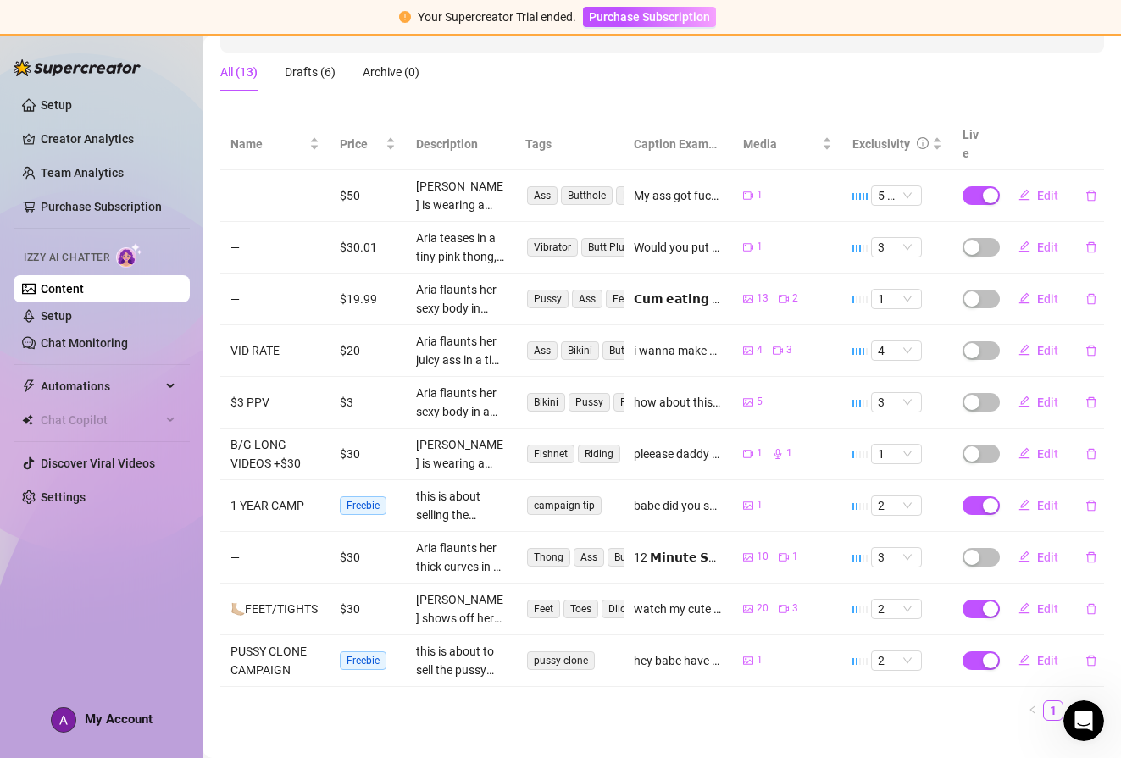
scroll to position [274, 0]
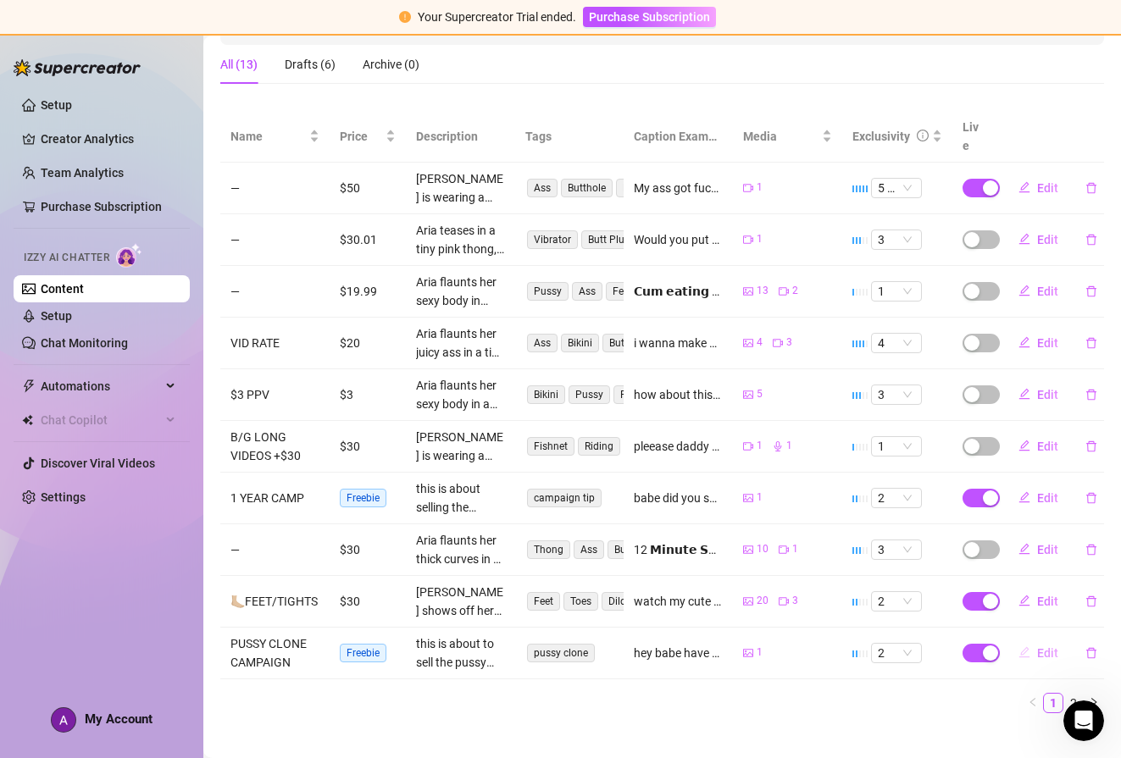
click at [1039, 647] on span "Edit" at bounding box center [1047, 654] width 21 height 14
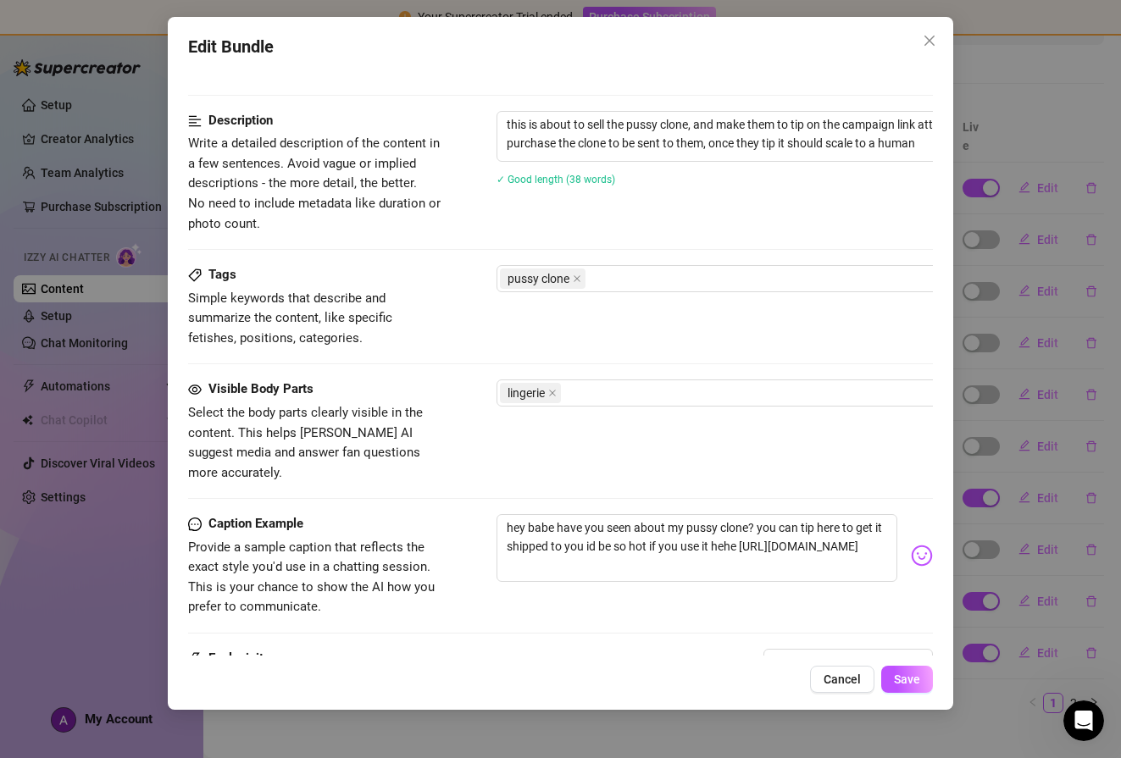
scroll to position [834, 0]
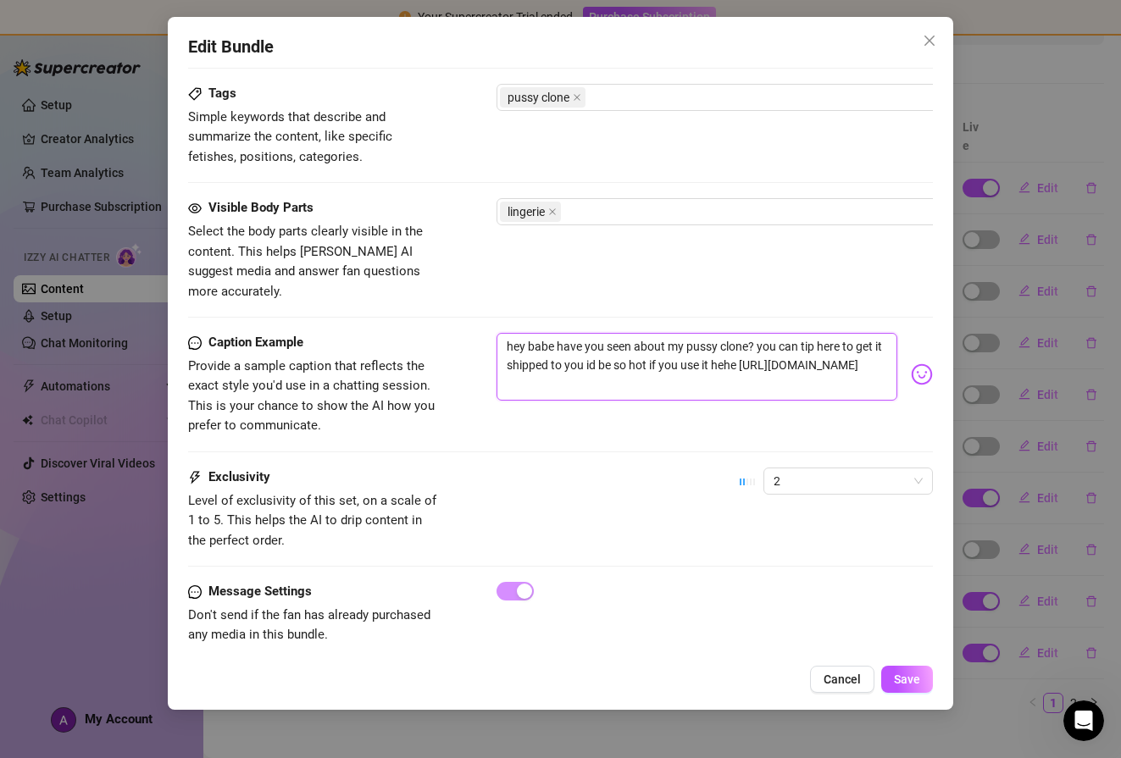
drag, startPoint x: 772, startPoint y: 347, endPoint x: 496, endPoint y: 349, distance: 276.2
click at [496, 349] on div "Caption Example Provide a sample caption that reflects the exact style you'd us…" at bounding box center [560, 384] width 744 height 103
paste textarea "95658150"
type textarea "hey babe have you seen about my pussy clone? you can tip here to get it shipped…"
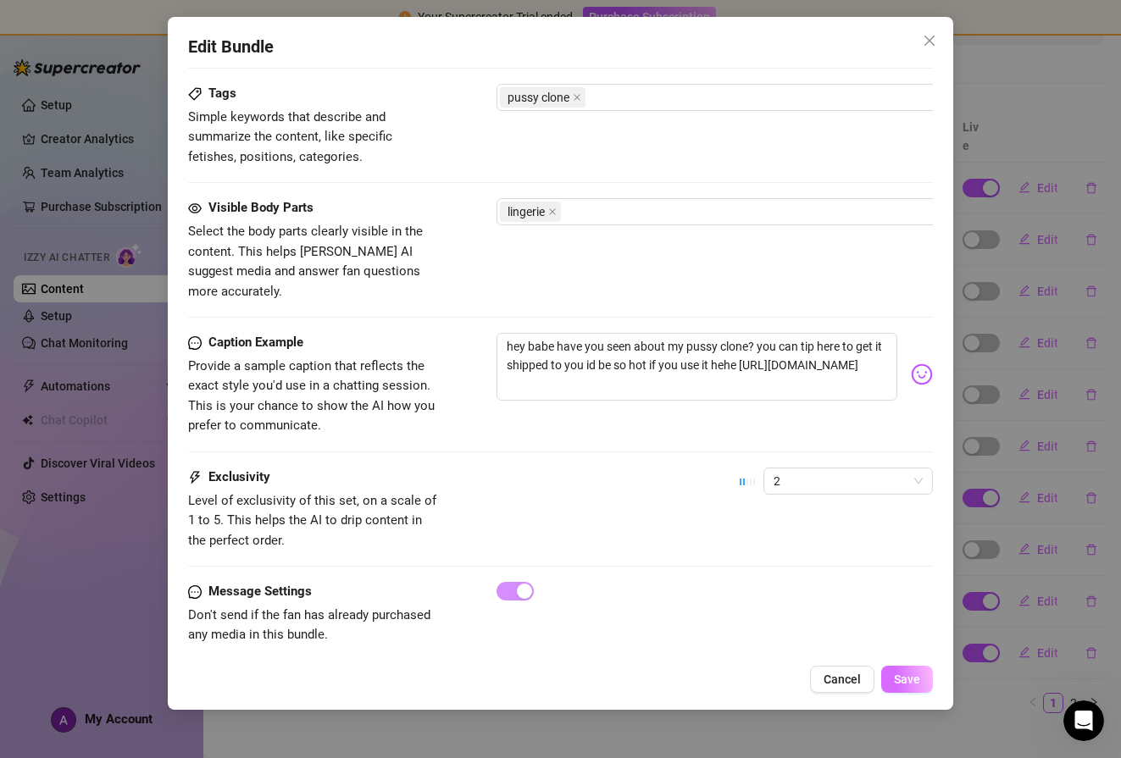
click at [915, 673] on span "Save" at bounding box center [907, 680] width 26 height 14
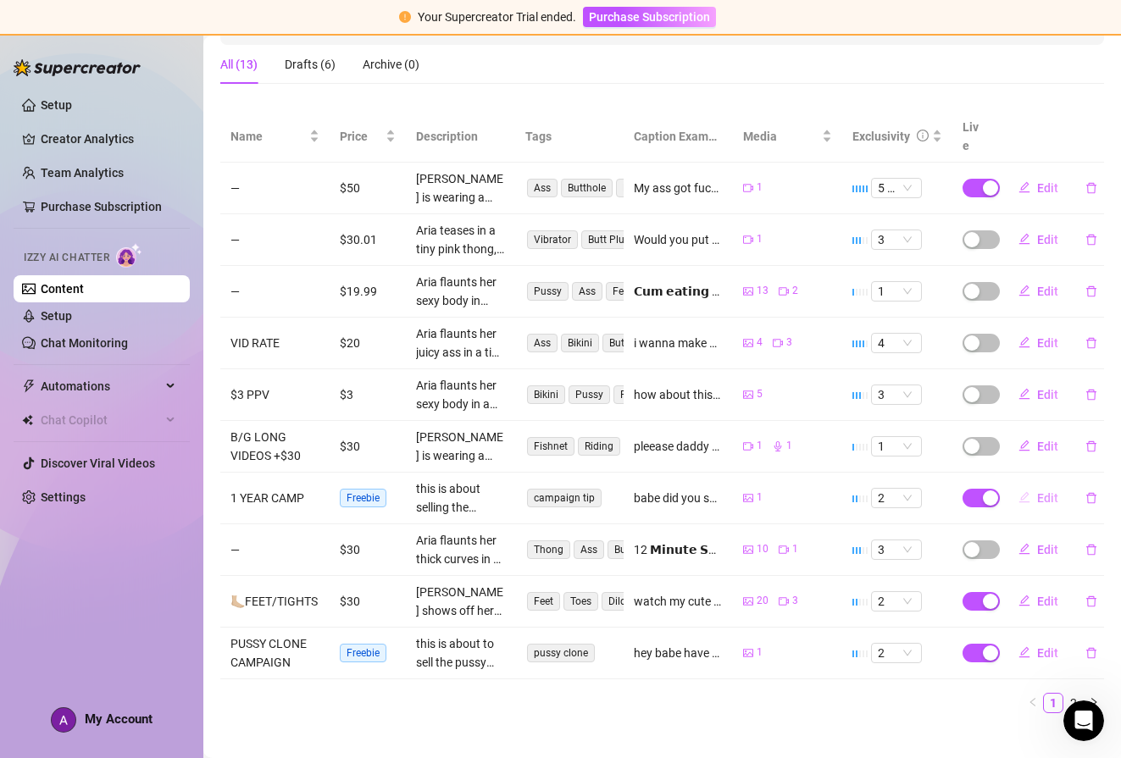
click at [1025, 485] on button "Edit" at bounding box center [1038, 498] width 67 height 27
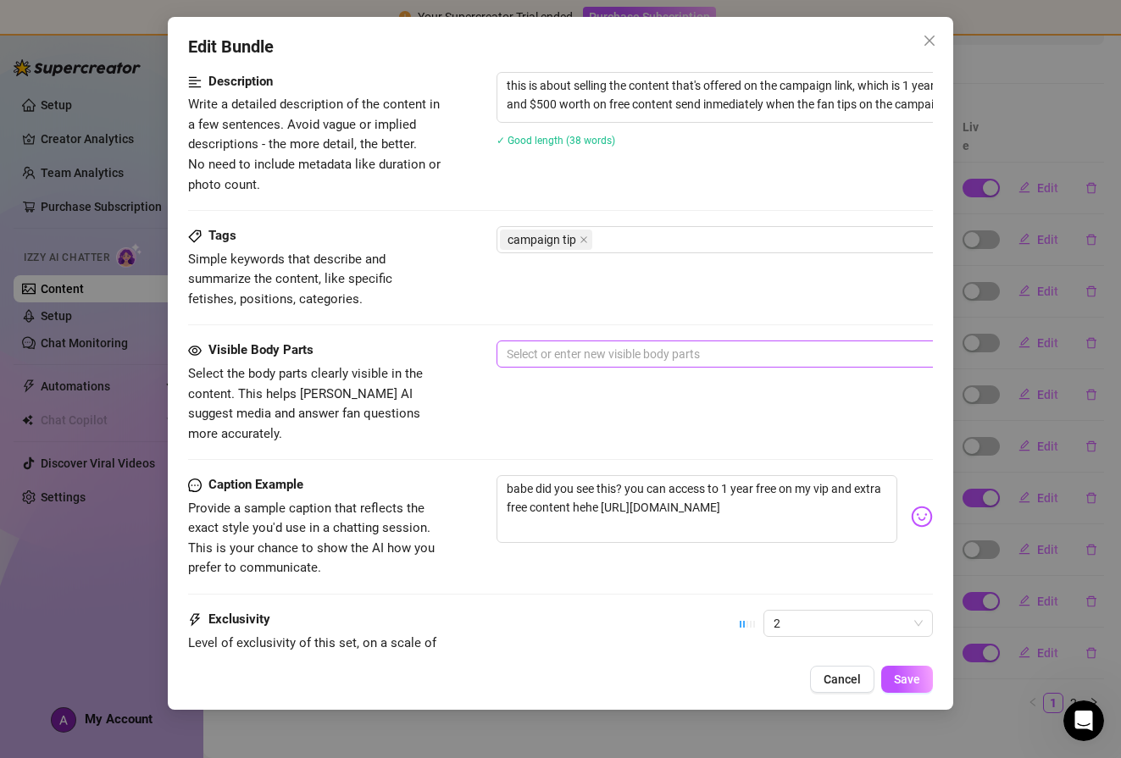
scroll to position [664, 0]
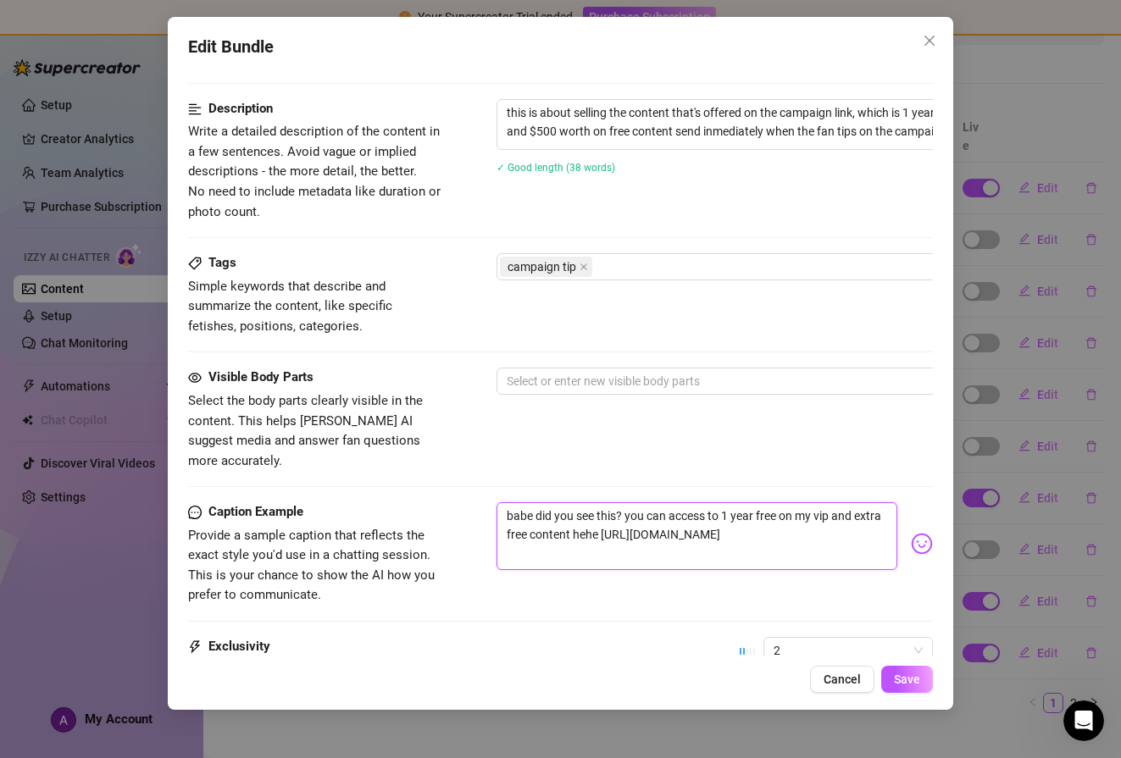
drag, startPoint x: 870, startPoint y: 508, endPoint x: 634, endPoint y: 511, distance: 236.4
click at [634, 511] on textarea "babe did you see this? you can access to 1 year free on my vip and extra free c…" at bounding box center [697, 536] width 400 height 68
paste textarea "90480754"
type textarea "babe did you see this? you can access to 1 year free on my vip and extra free c…"
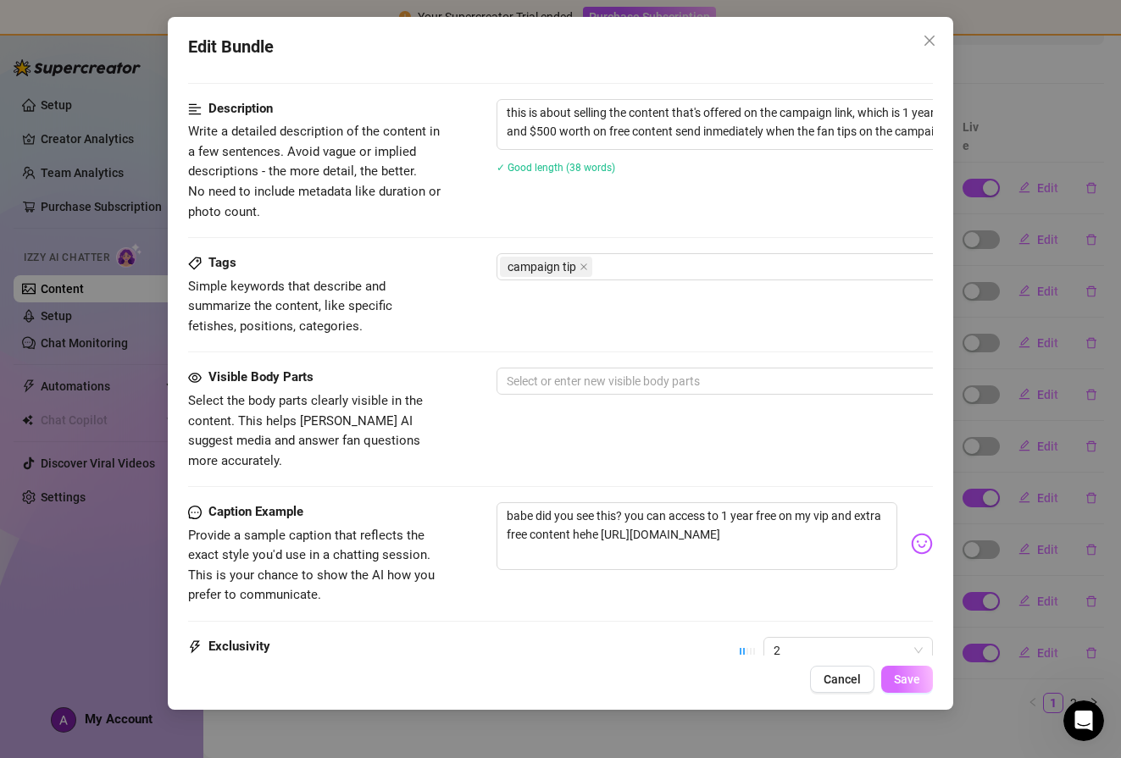
click at [891, 677] on button "Save" at bounding box center [907, 679] width 52 height 27
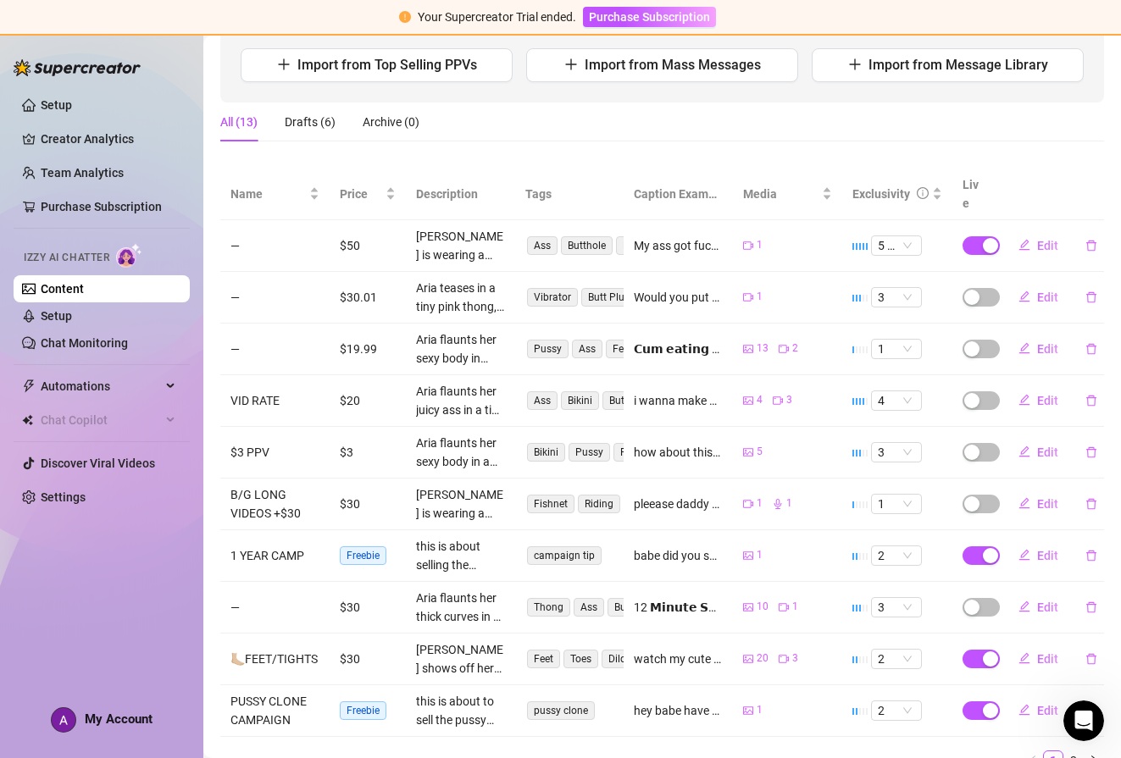
scroll to position [274, 0]
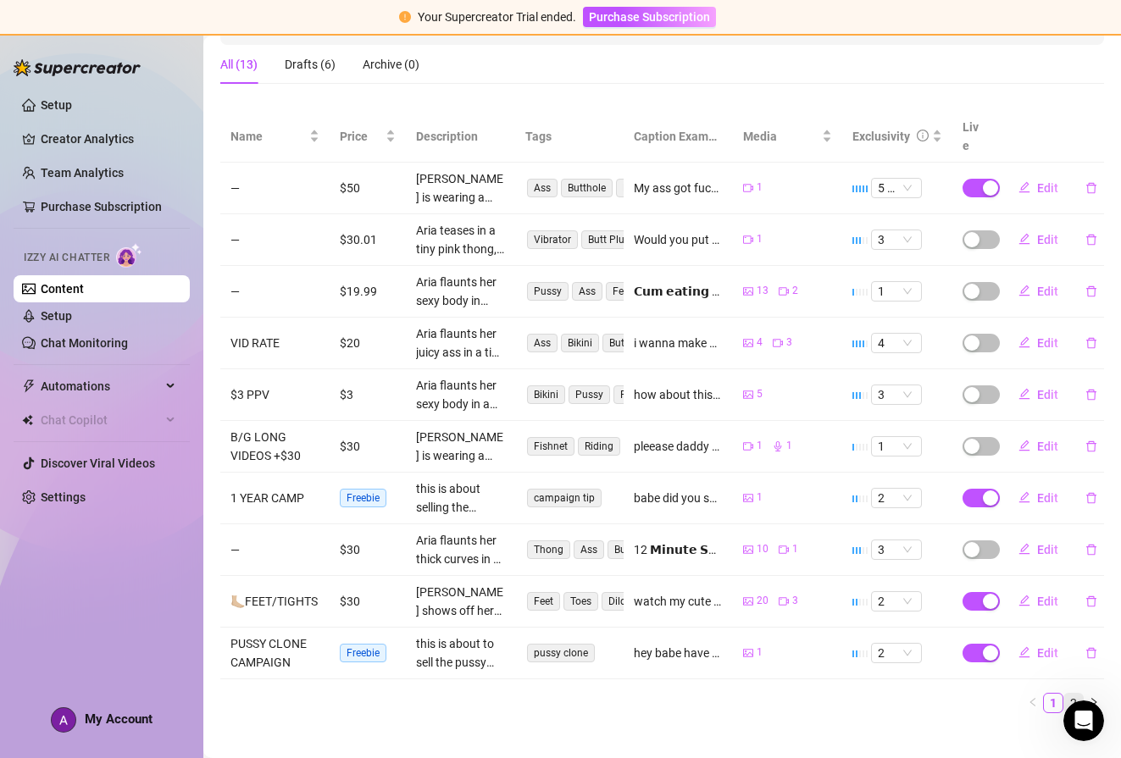
click at [1064, 694] on link "2" at bounding box center [1073, 703] width 19 height 19
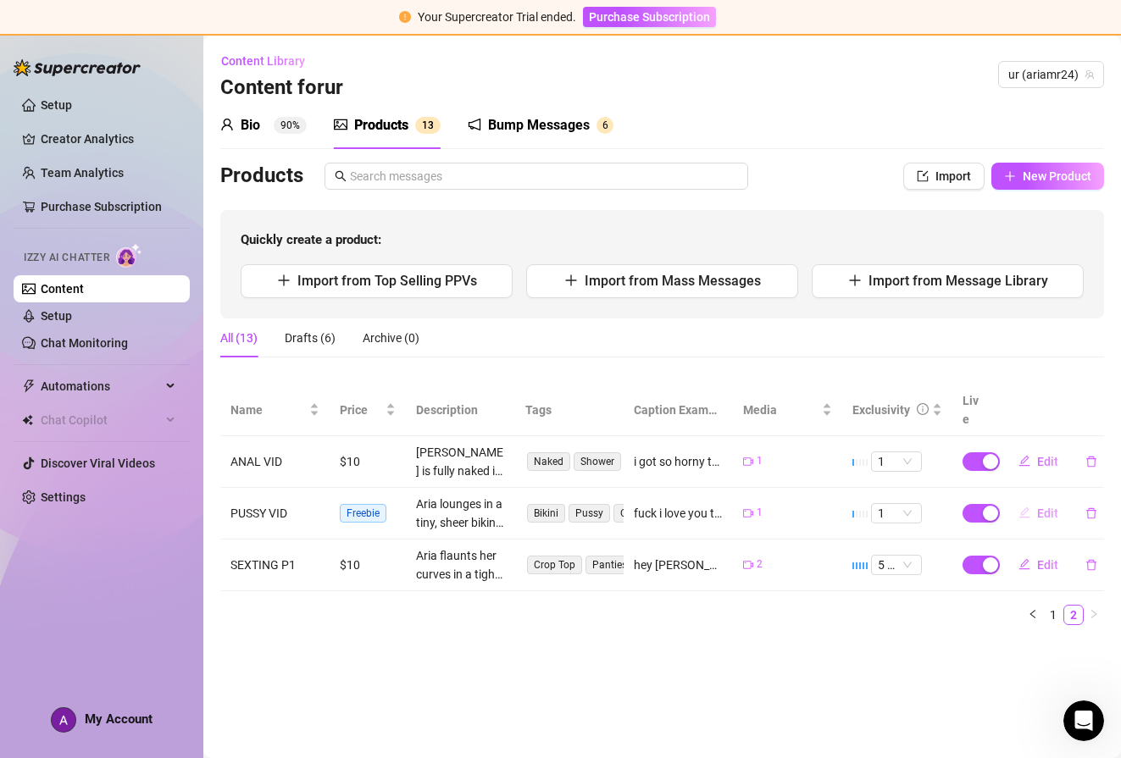
click at [1037, 507] on span "Edit" at bounding box center [1047, 514] width 21 height 14
type textarea "fuck i love you to see me cum..."
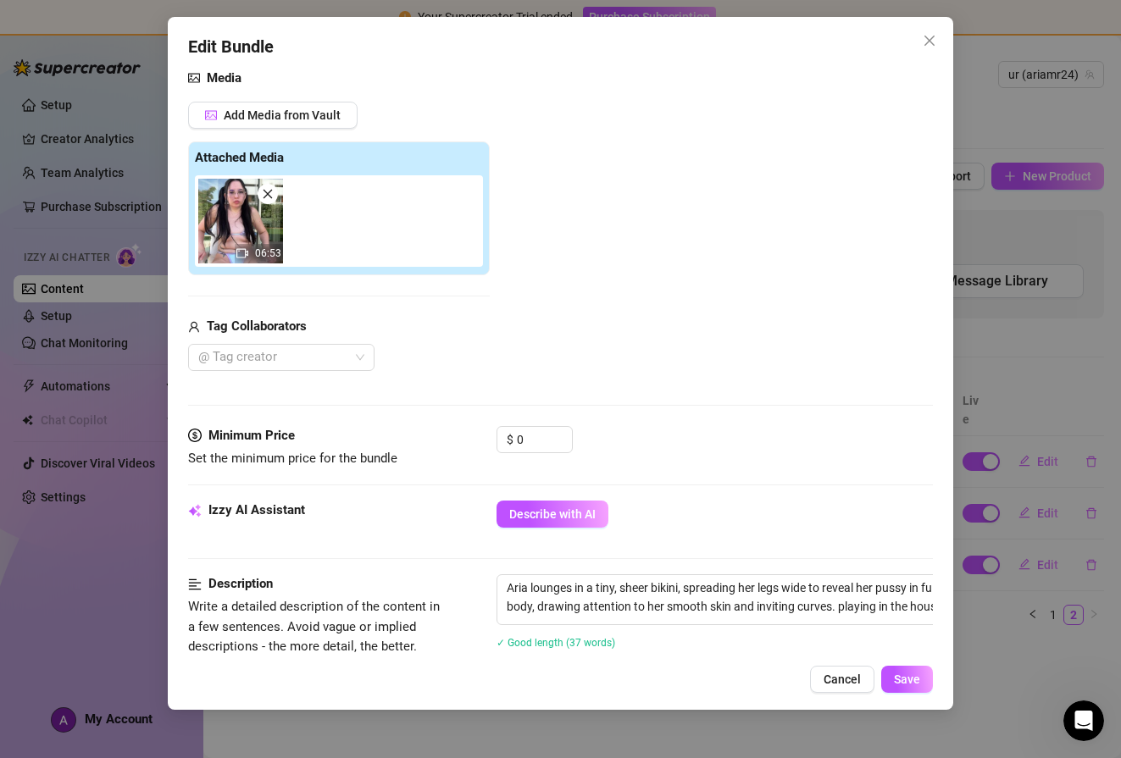
scroll to position [318, 0]
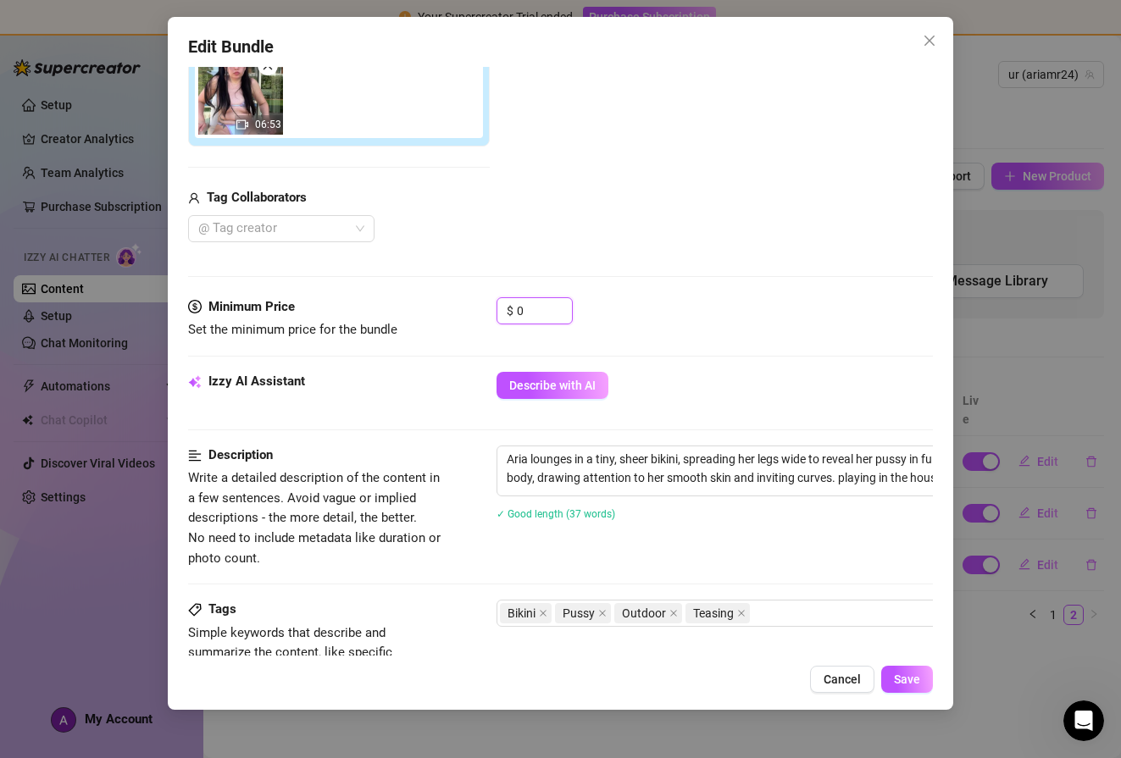
drag, startPoint x: 523, startPoint y: 310, endPoint x: 480, endPoint y: 308, distance: 42.4
click at [480, 308] on div "Minimum Price Set the minimum price for the bundle $ 0" at bounding box center [560, 318] width 744 height 43
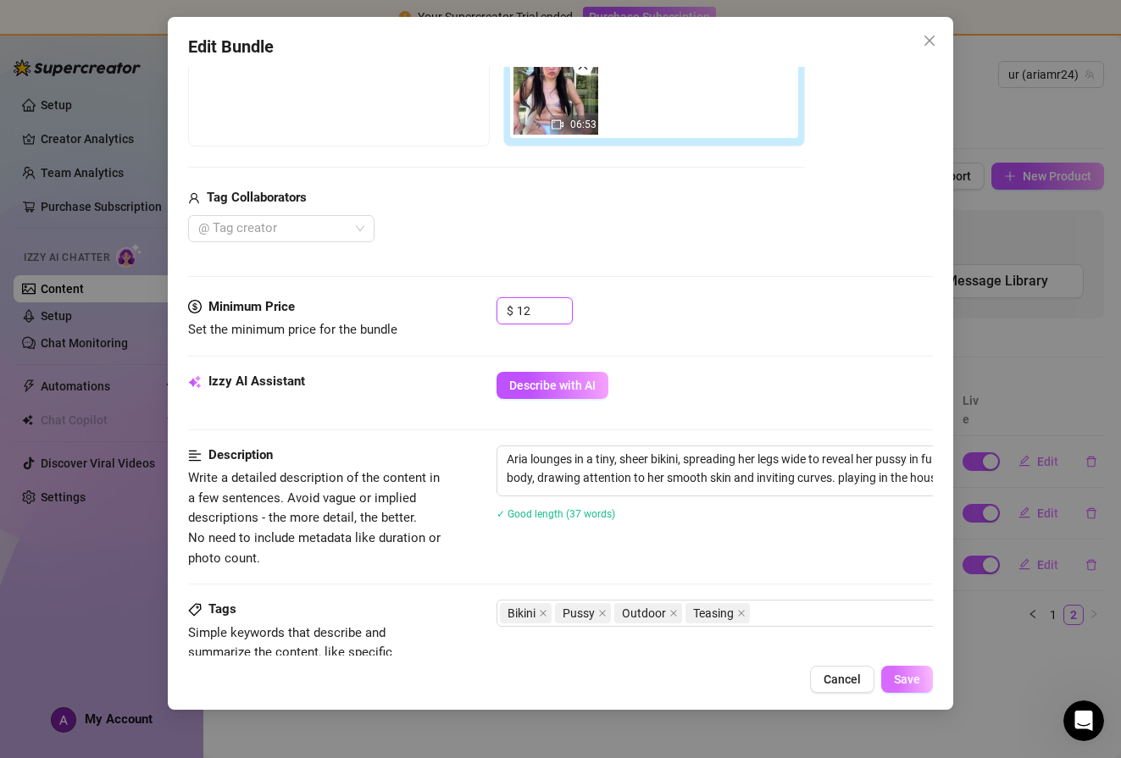
type input "12"
drag, startPoint x: 908, startPoint y: 684, endPoint x: 908, endPoint y: 700, distance: 16.1
click at [908, 683] on span "Save" at bounding box center [907, 680] width 26 height 14
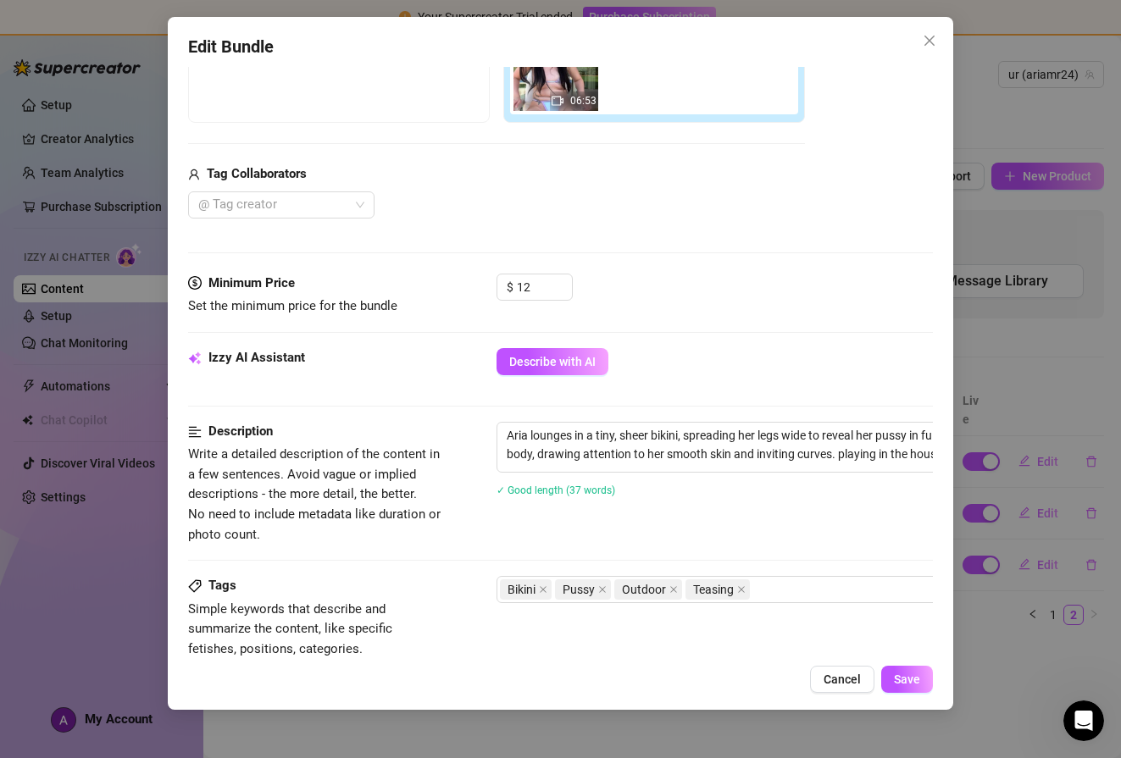
scroll to position [373, 0]
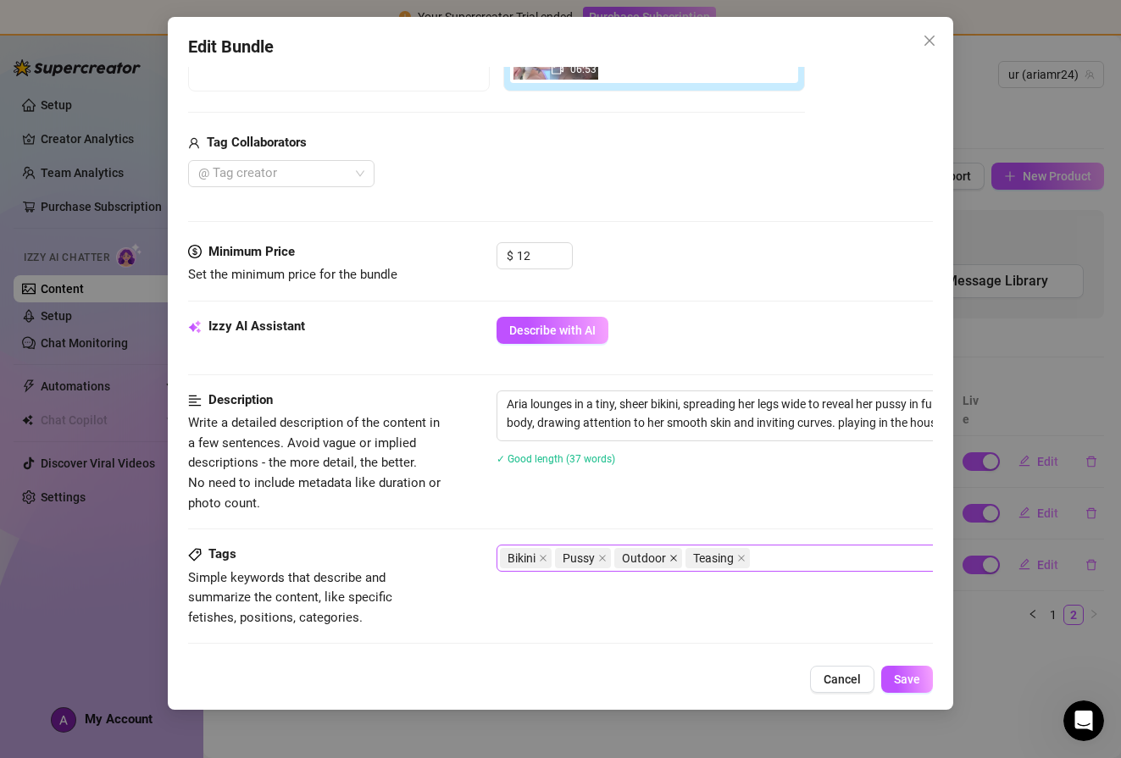
click at [670, 554] on icon "close" at bounding box center [673, 558] width 8 height 8
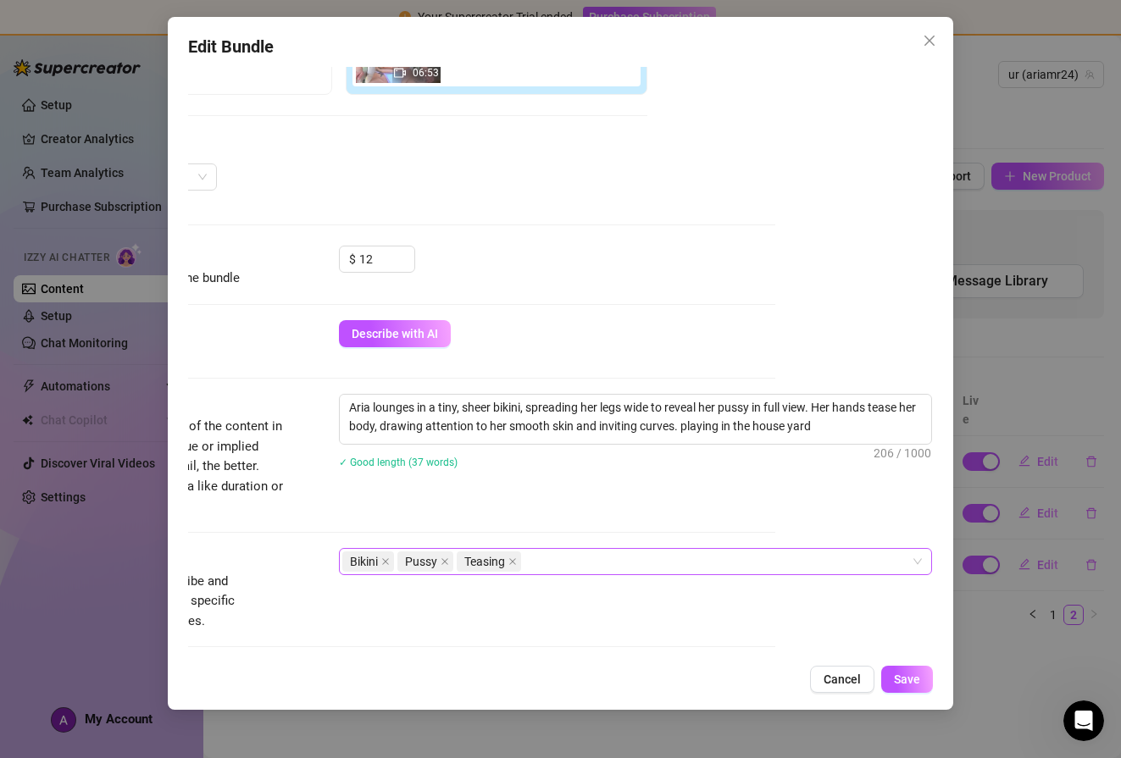
scroll to position [369, 170]
click at [910, 679] on span "Save" at bounding box center [907, 680] width 26 height 14
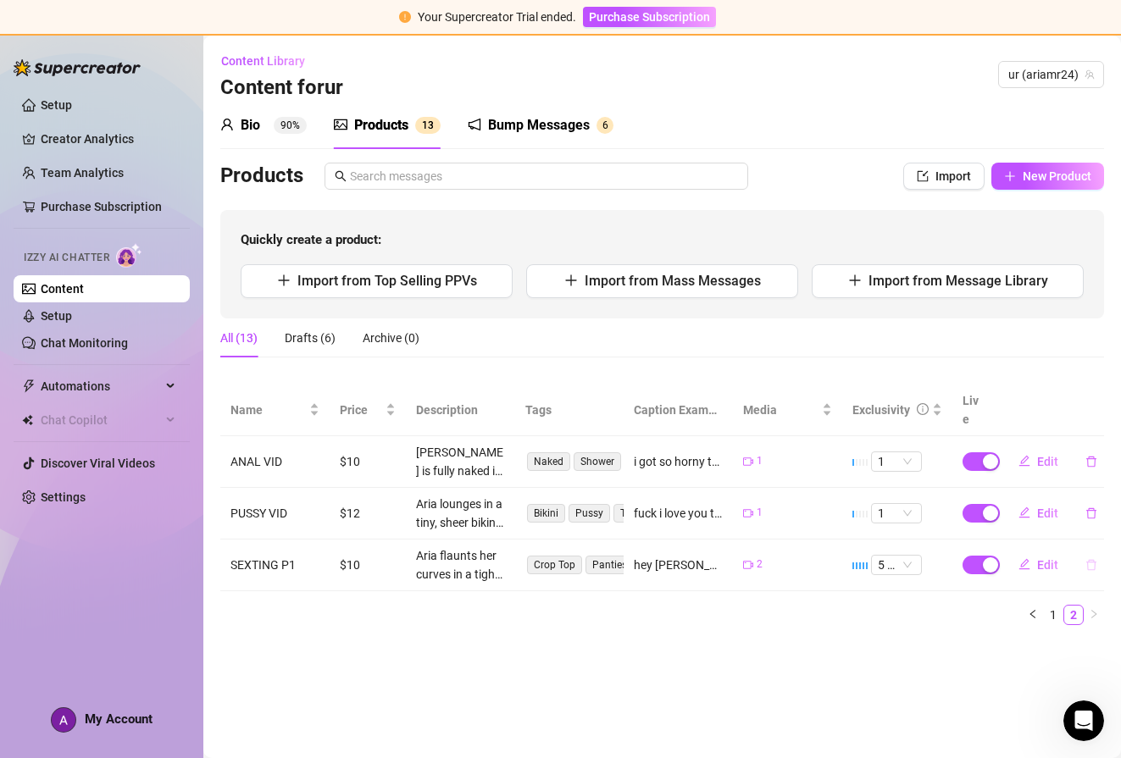
click at [1091, 559] on icon "delete" at bounding box center [1091, 565] width 12 height 12
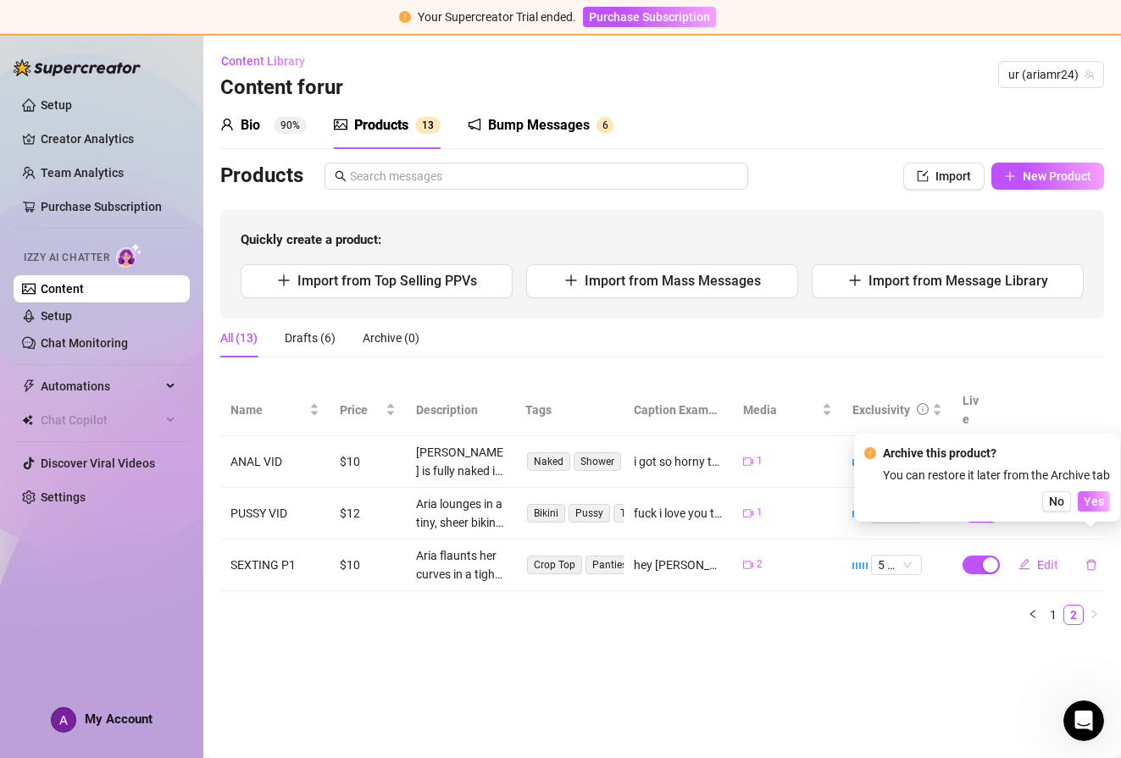
click at [1094, 499] on span "Yes" at bounding box center [1094, 502] width 20 height 14
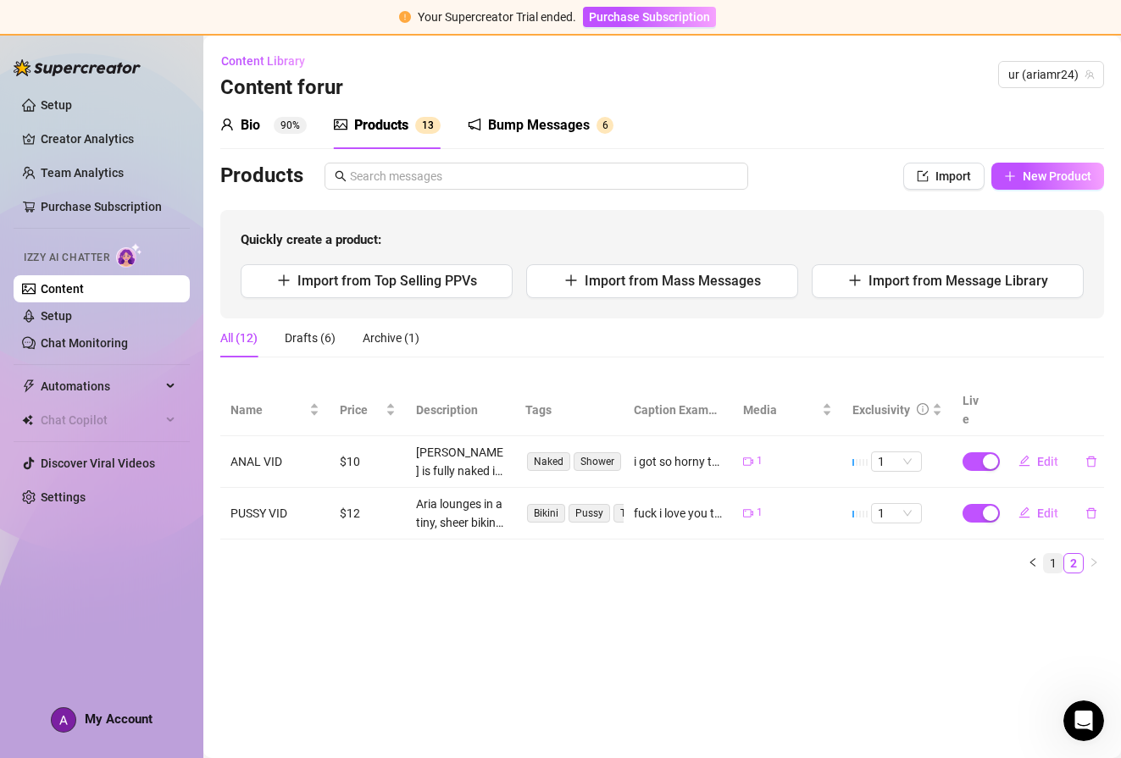
click at [1059, 554] on link "1" at bounding box center [1053, 563] width 19 height 19
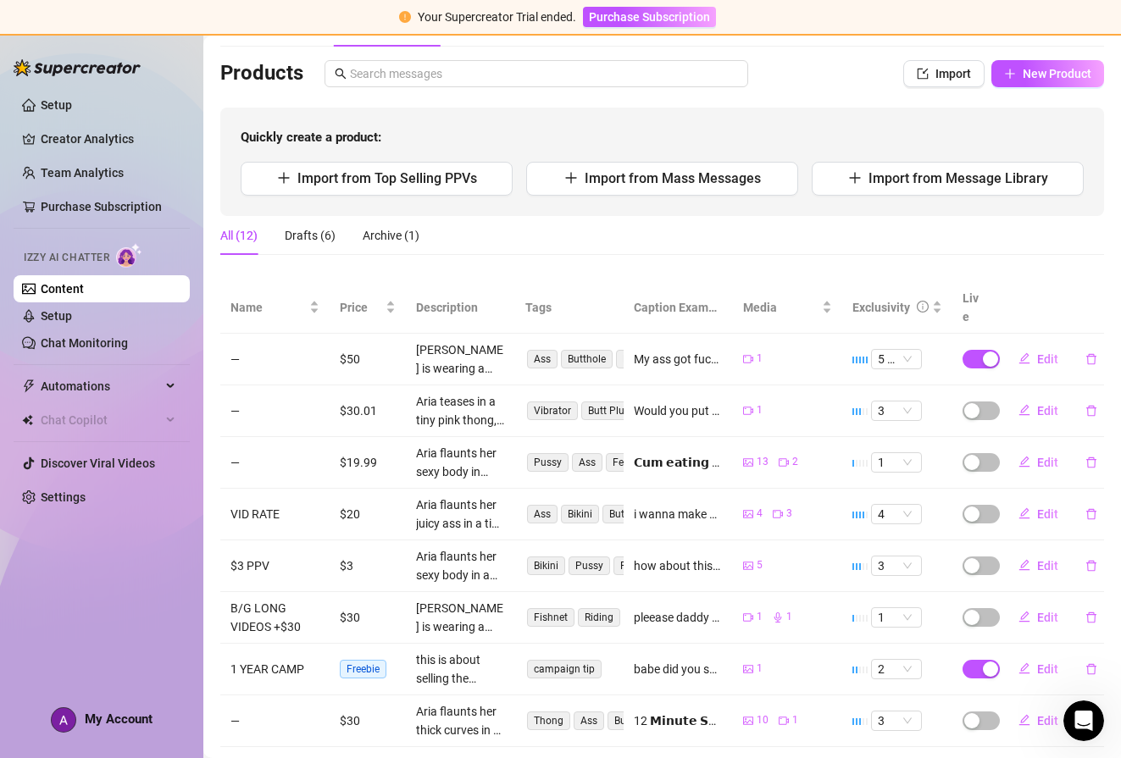
scroll to position [120, 0]
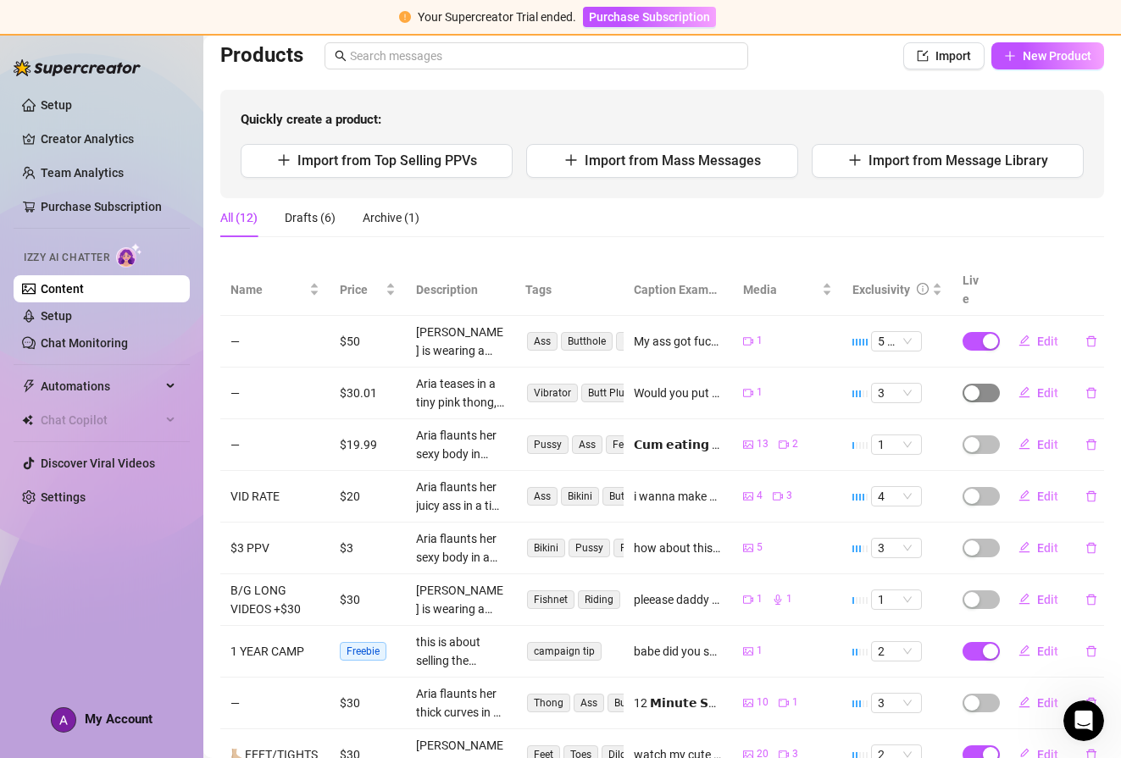
click at [964, 386] on div "button" at bounding box center [971, 393] width 15 height 15
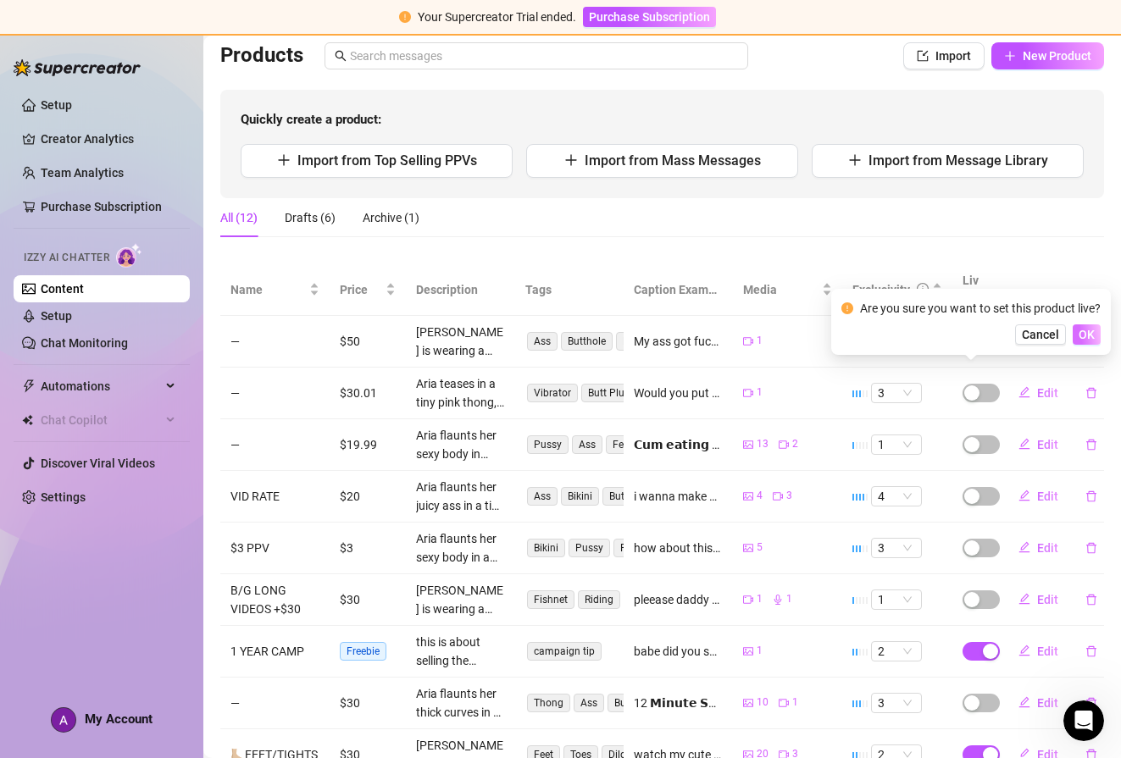
click at [1081, 333] on span "OK" at bounding box center [1087, 335] width 16 height 14
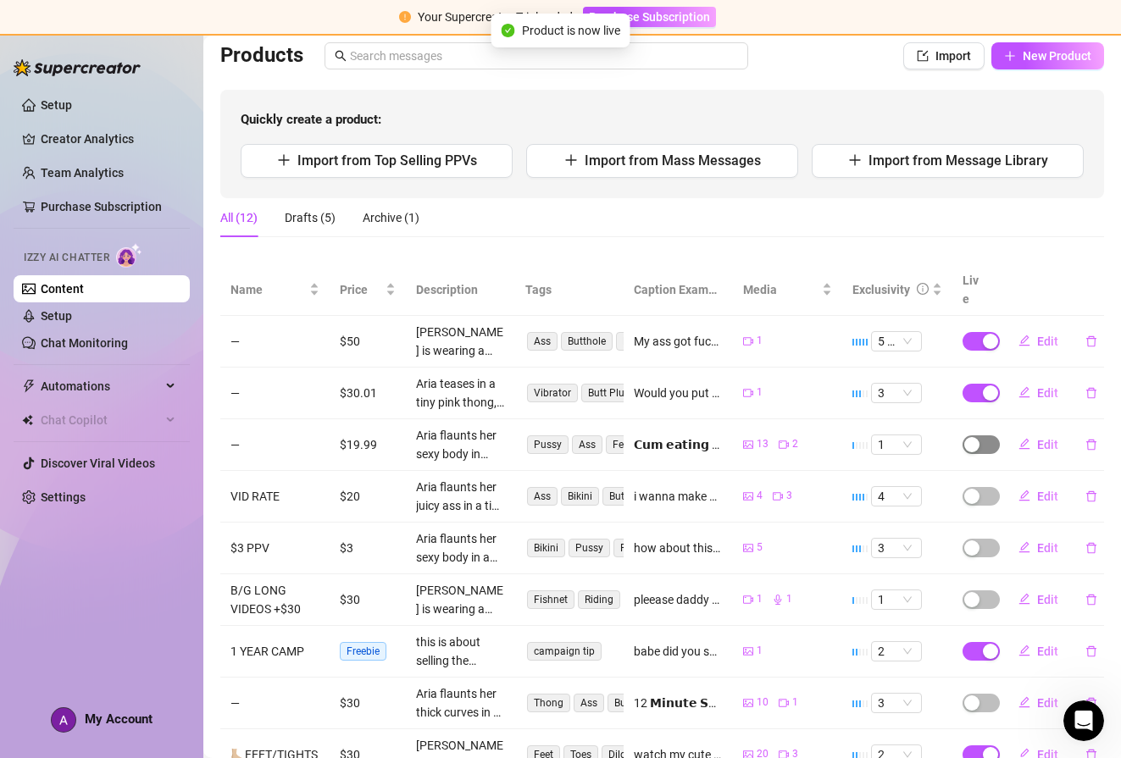
click at [976, 436] on span "button" at bounding box center [981, 445] width 37 height 19
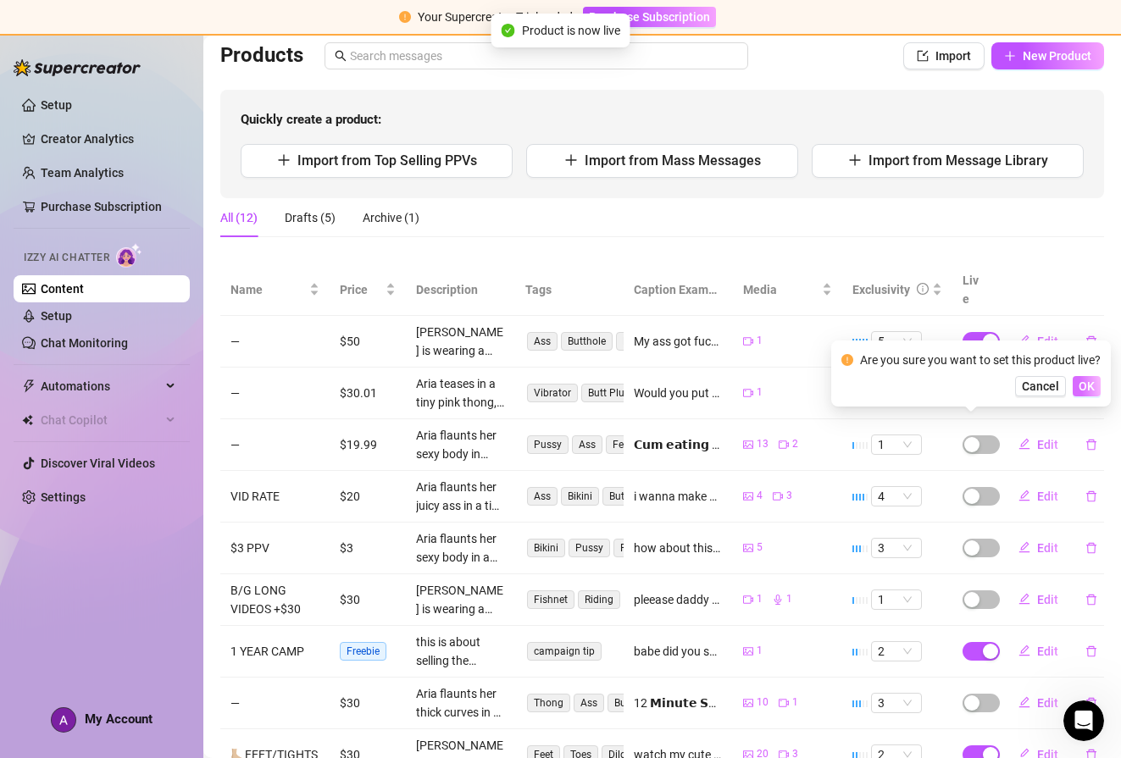
click at [1083, 386] on span "OK" at bounding box center [1087, 387] width 16 height 14
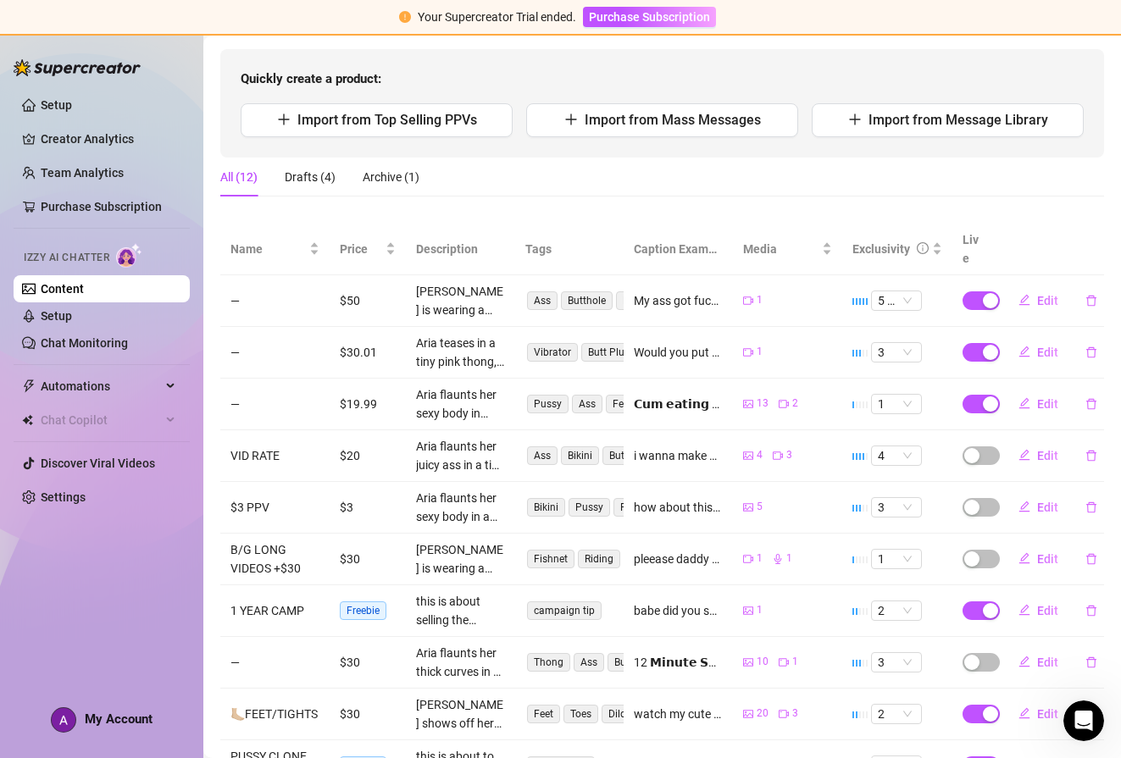
scroll to position [164, 0]
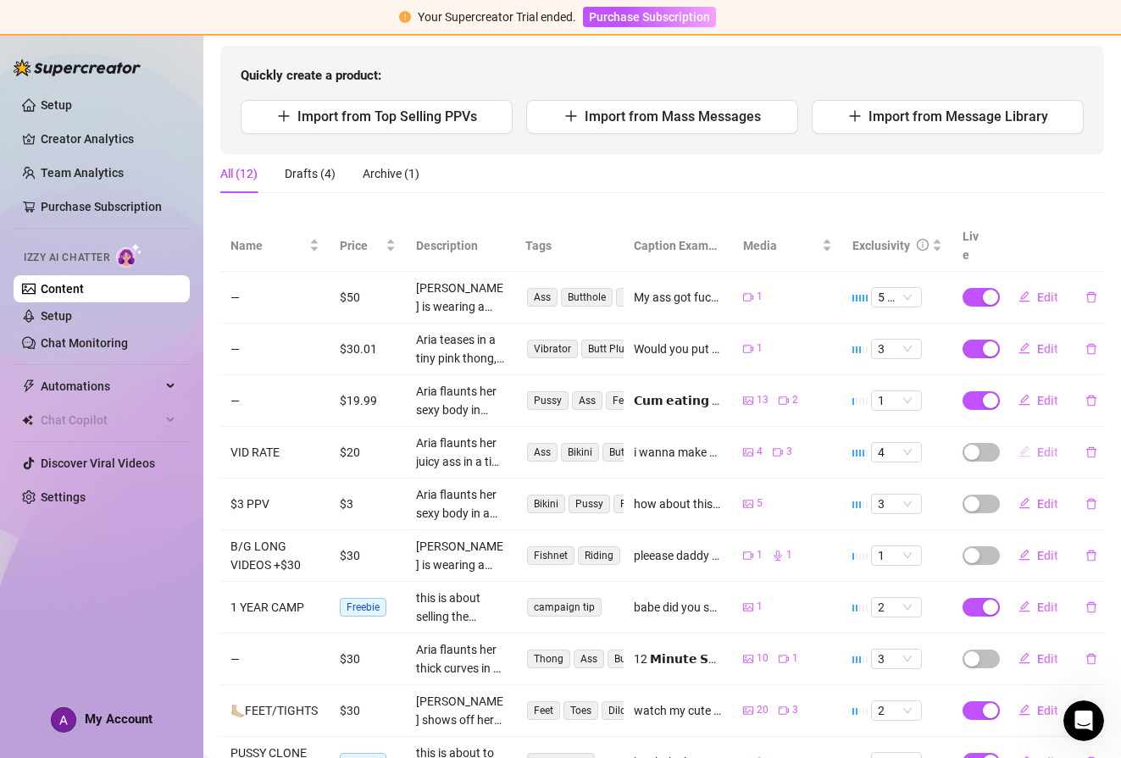
click at [1037, 446] on span "Edit" at bounding box center [1047, 453] width 21 height 14
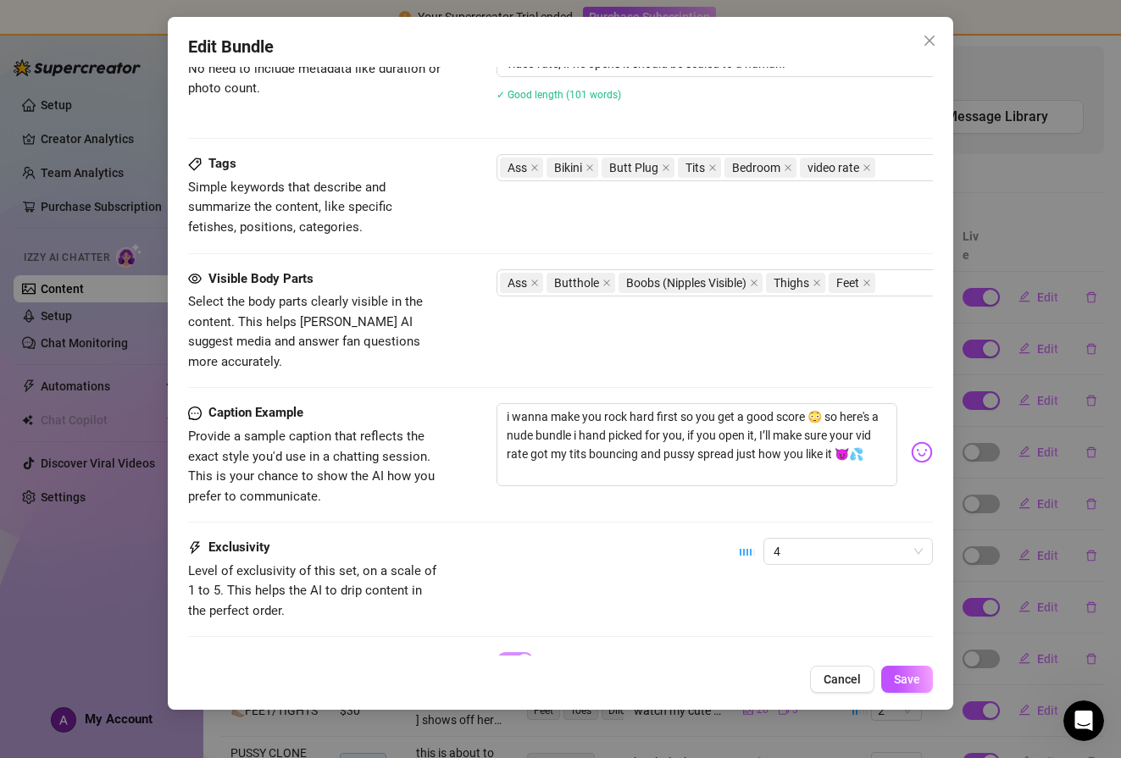
scroll to position [1041, 0]
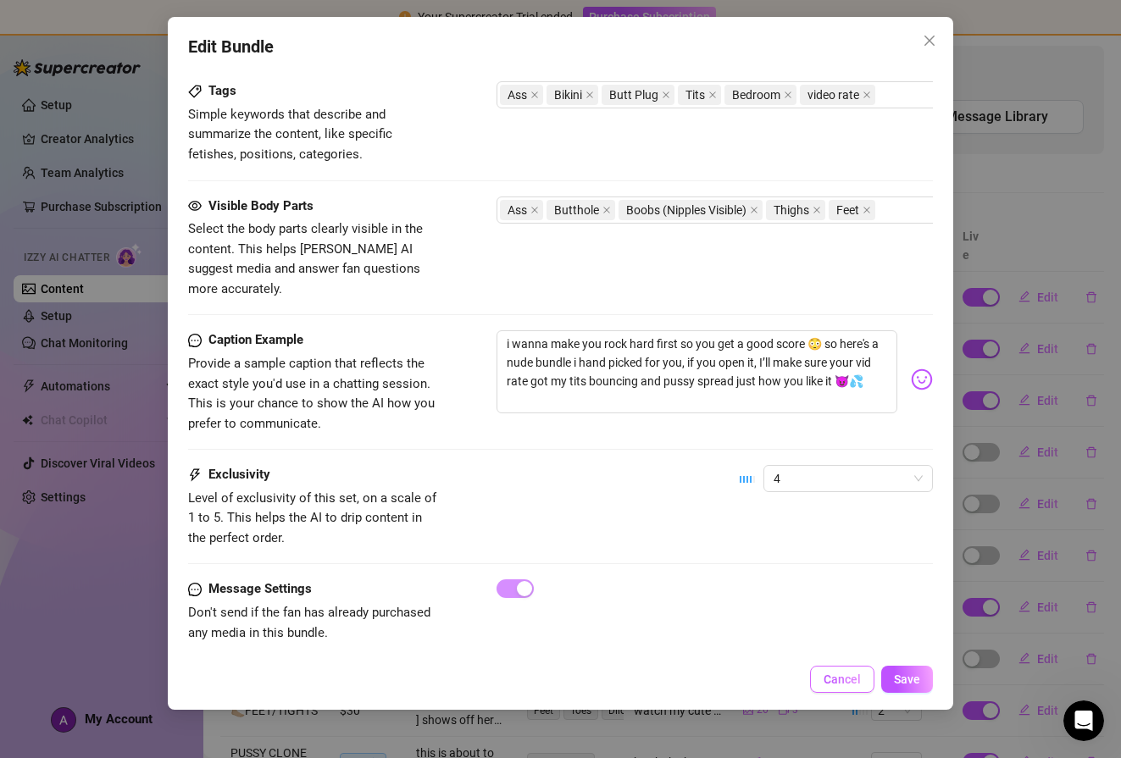
click at [839, 680] on span "Cancel" at bounding box center [842, 680] width 37 height 14
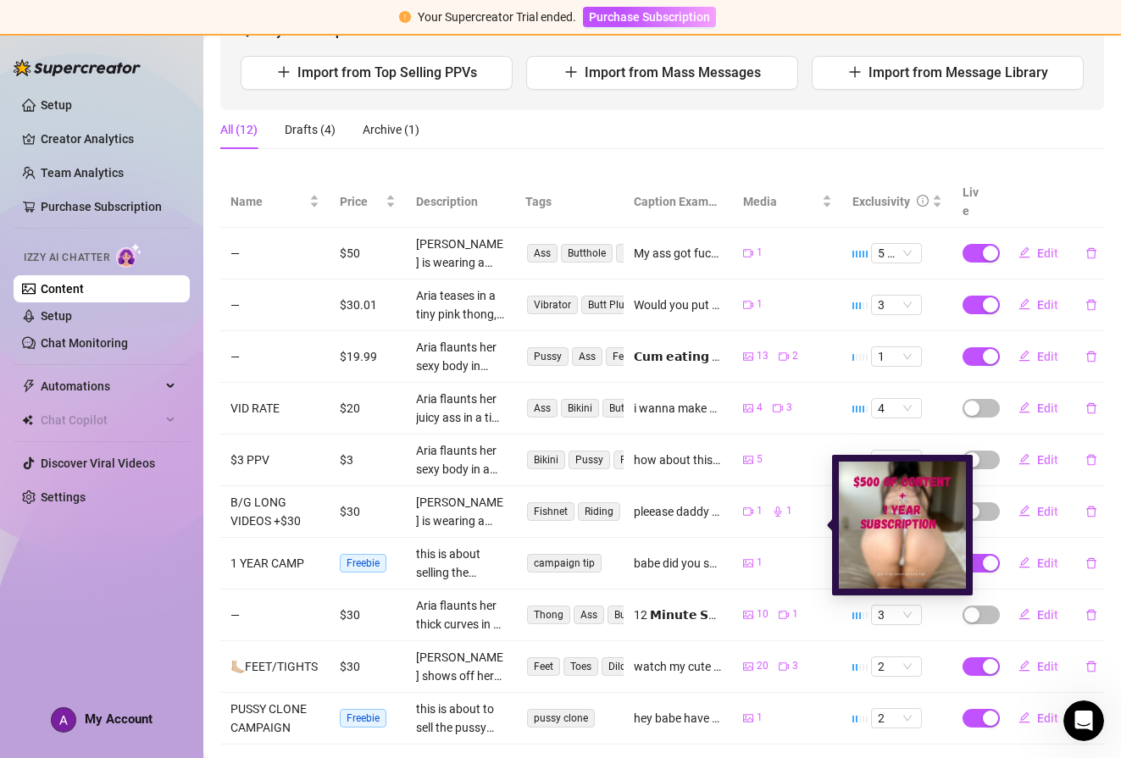
scroll to position [227, 0]
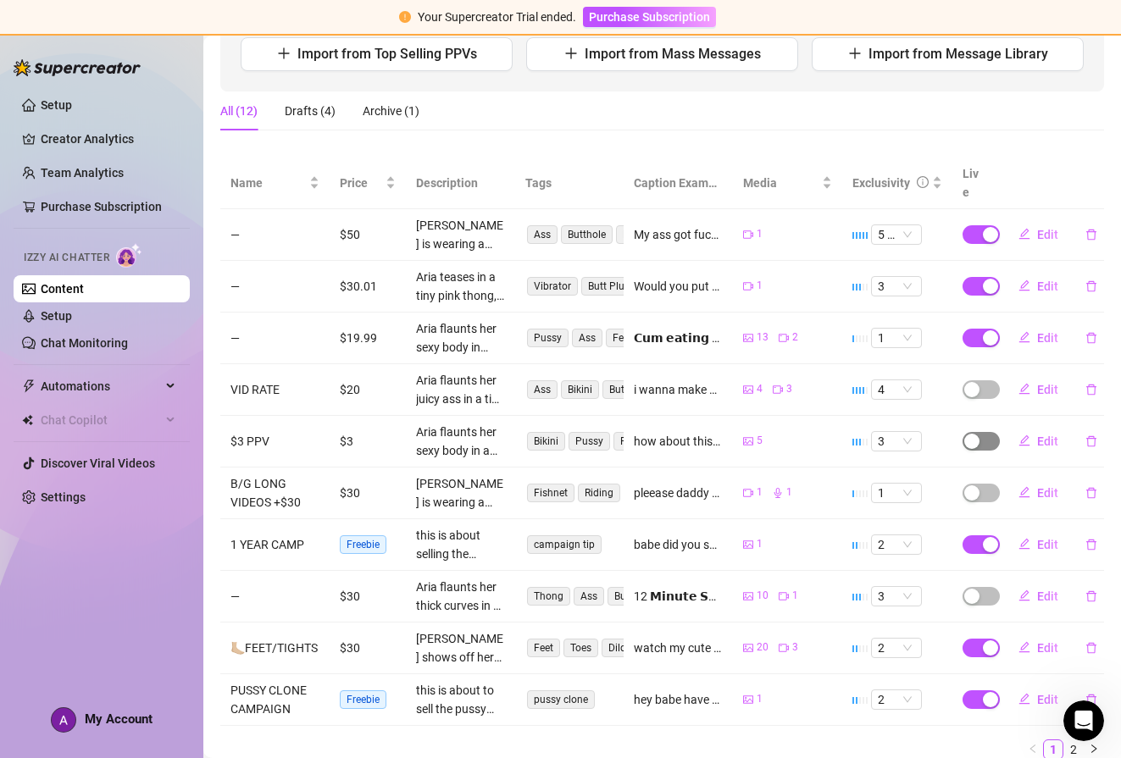
click at [970, 432] on span "button" at bounding box center [981, 441] width 37 height 19
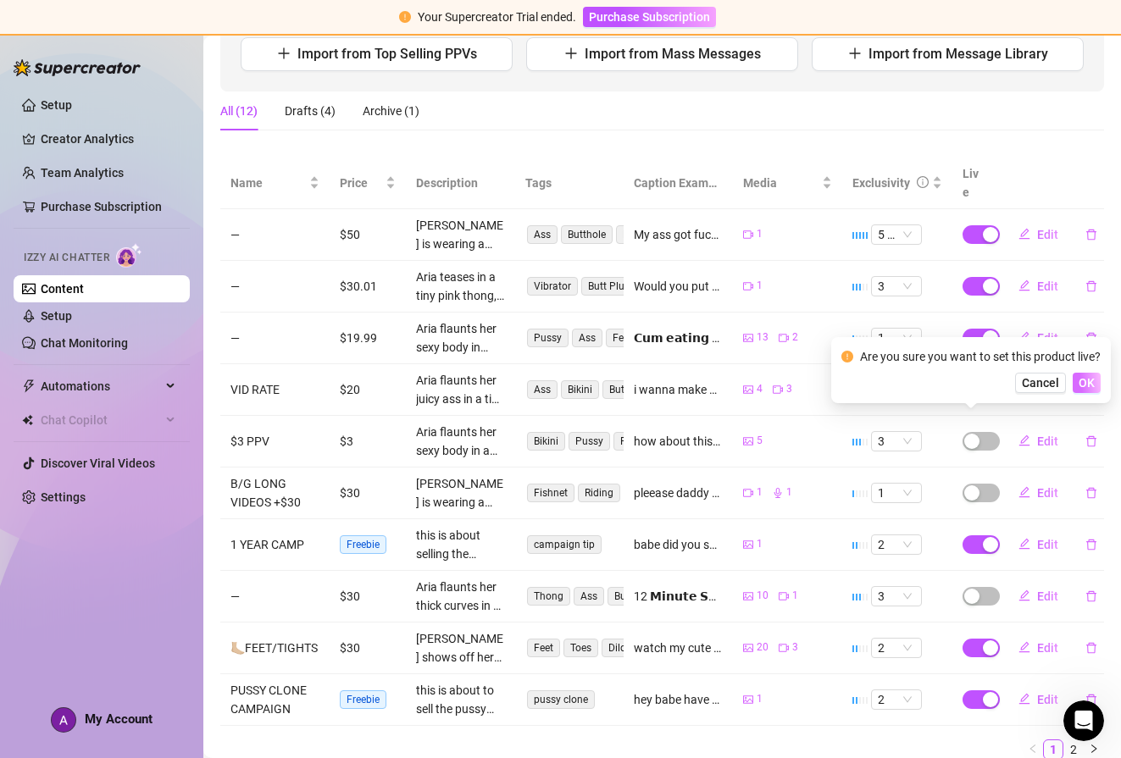
click at [1096, 381] on button "OK" at bounding box center [1087, 383] width 28 height 20
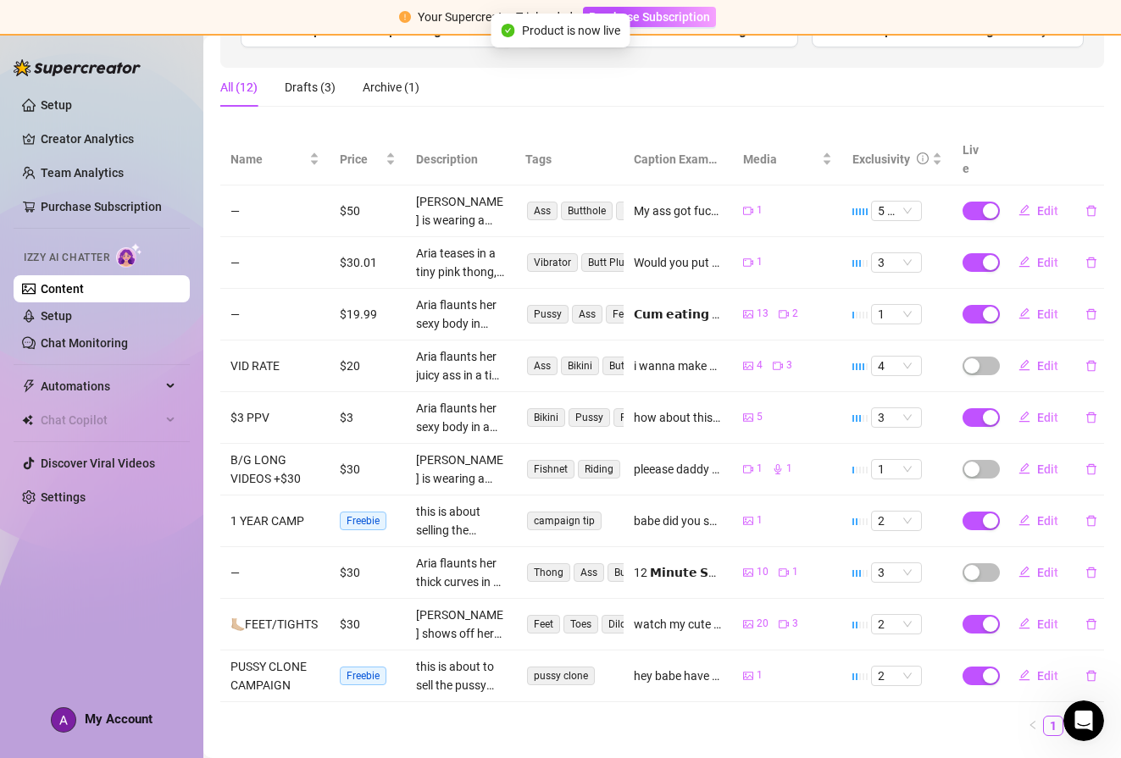
scroll to position [274, 0]
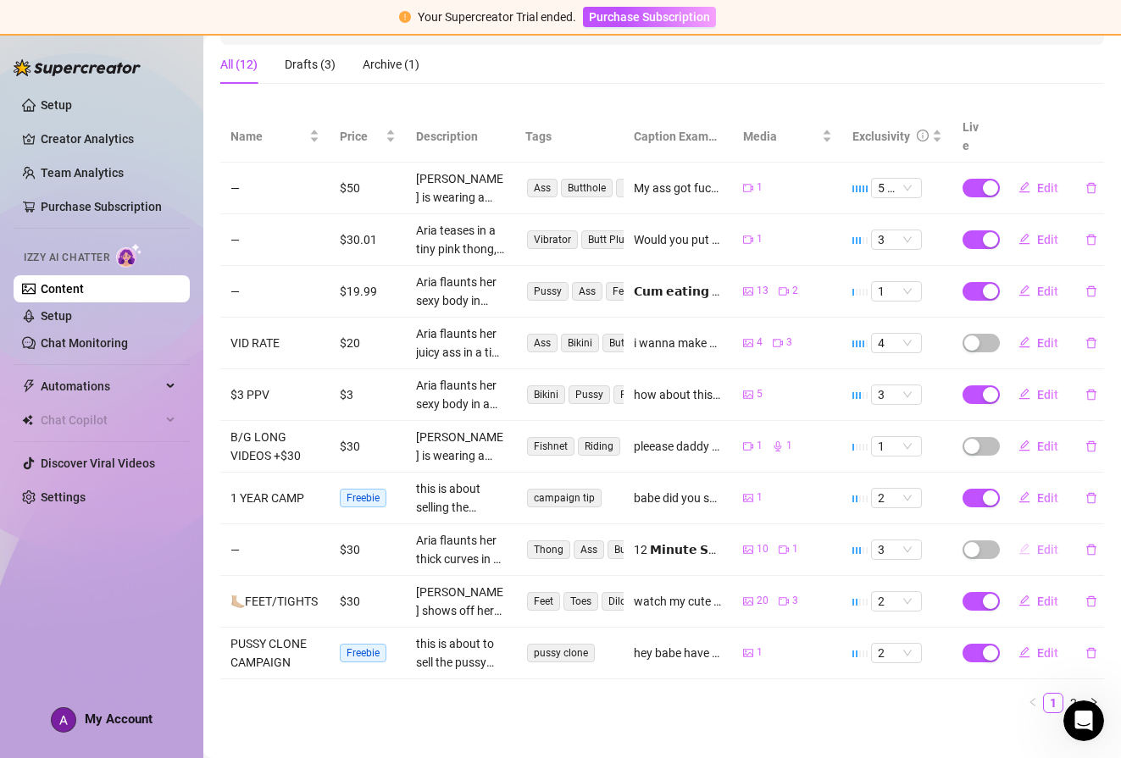
click at [1025, 536] on button "Edit" at bounding box center [1038, 549] width 67 height 27
type textarea "12 𝗠𝗶𝗻𝘂𝘁𝗲 𝗦𝗼𝗹𝗼 𝗔𝗻𝗮𝗹 𝗠𝗼𝘃𝗶𝗲 10 𝗣𝗶𝗰𝘁𝘂𝗿𝗲𝘀 𝗼𝗳 𝗺𝘆 𝗔𝘀𝘀𝗵𝗼𝗹𝗲 𝗨𝗻𝗹𝗼𝗰𝗸 𝗡𝗼𝘄 𝗳𝗼𝗿 𝗮𝗻 𝗲𝘅𝘁𝗿𝗮 𝗙𝗿𝗲…"
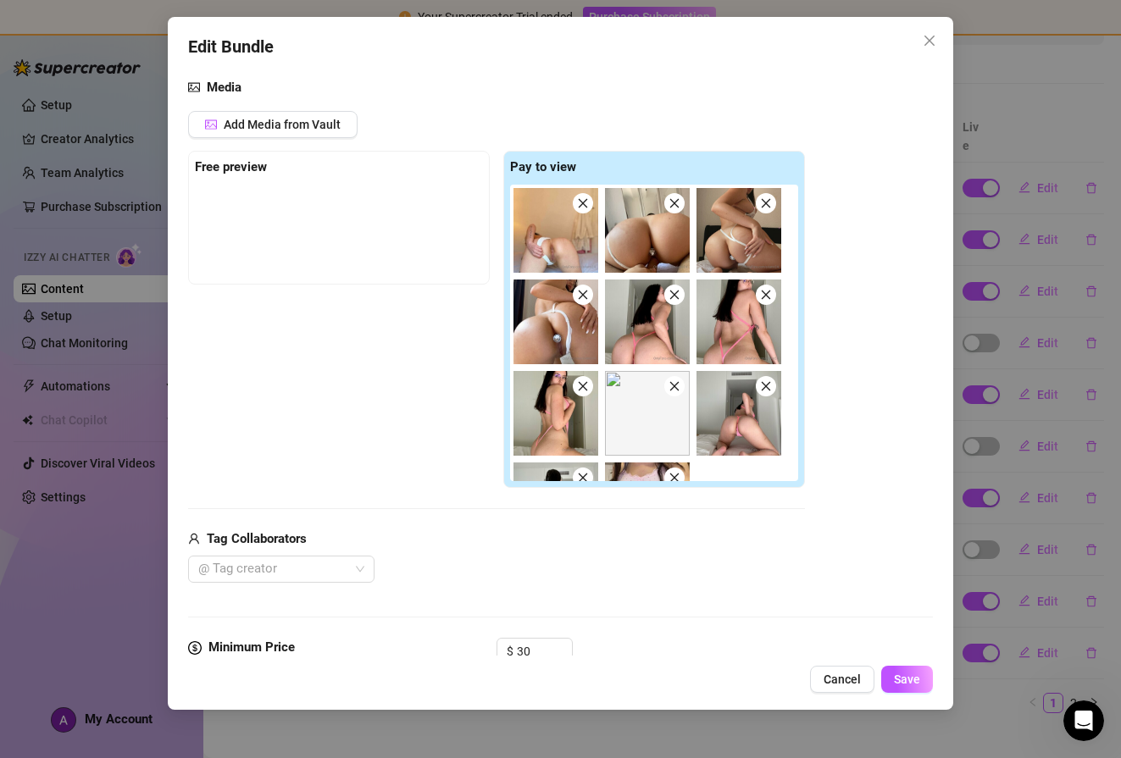
scroll to position [115, 0]
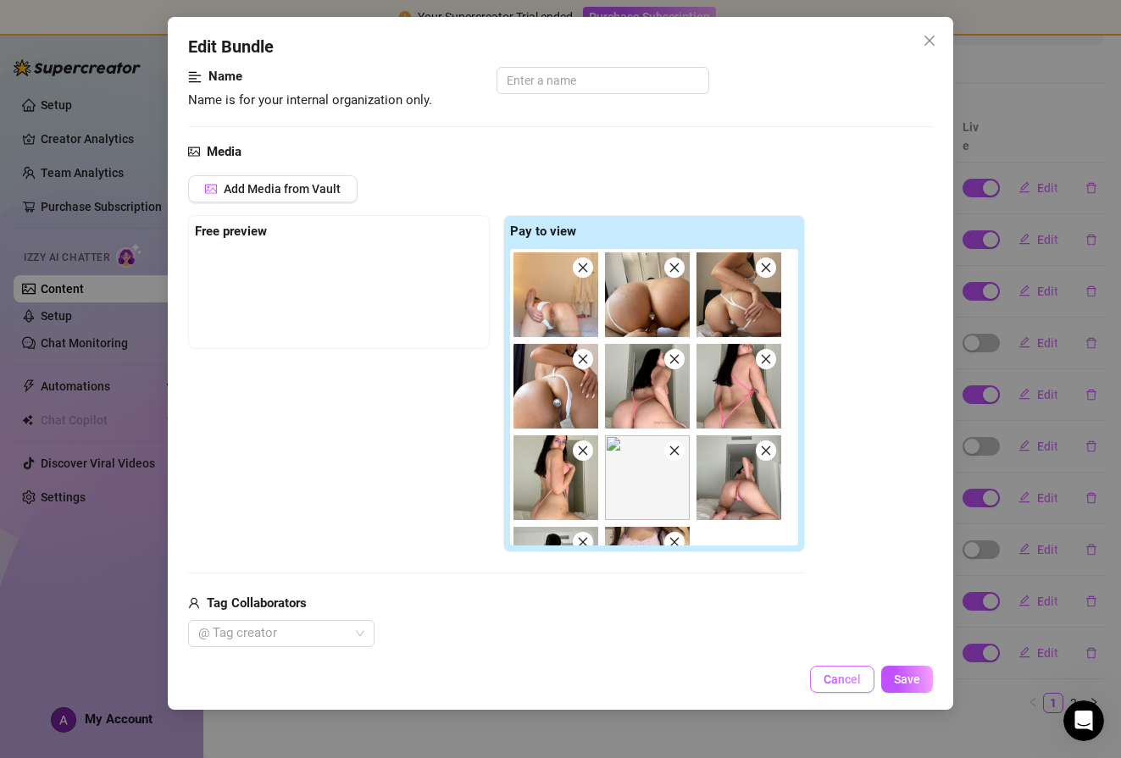
click at [845, 676] on span "Cancel" at bounding box center [842, 680] width 37 height 14
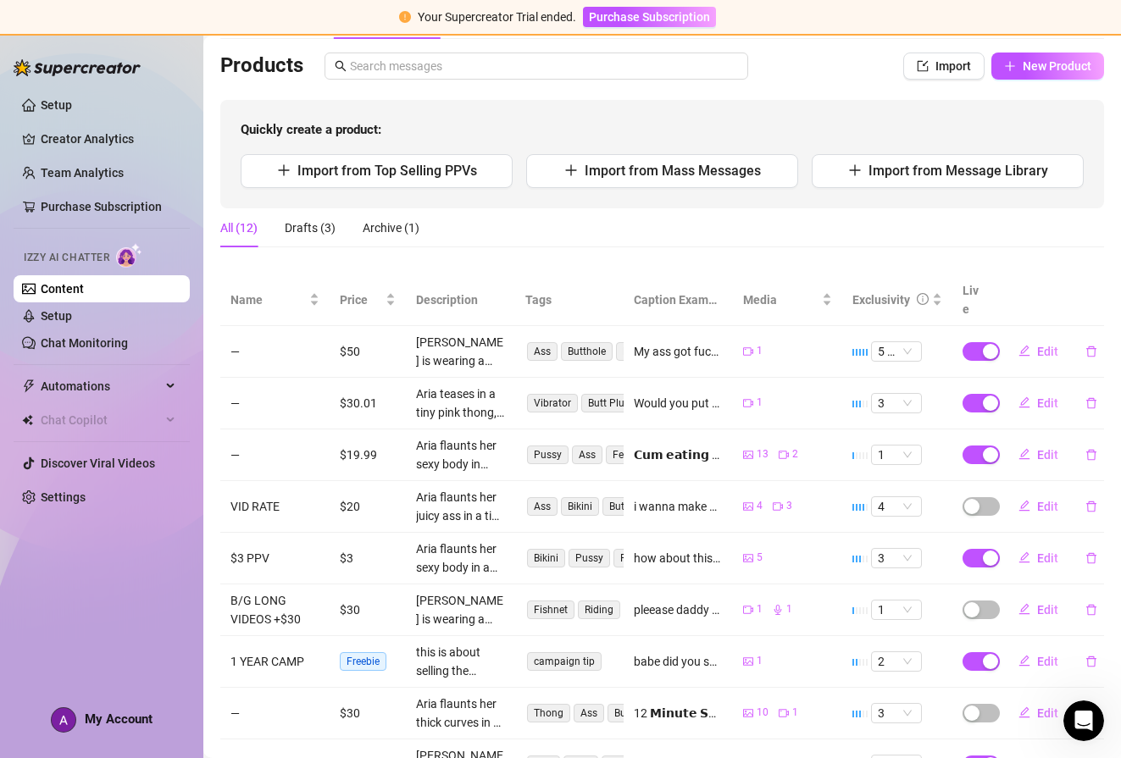
scroll to position [0, 0]
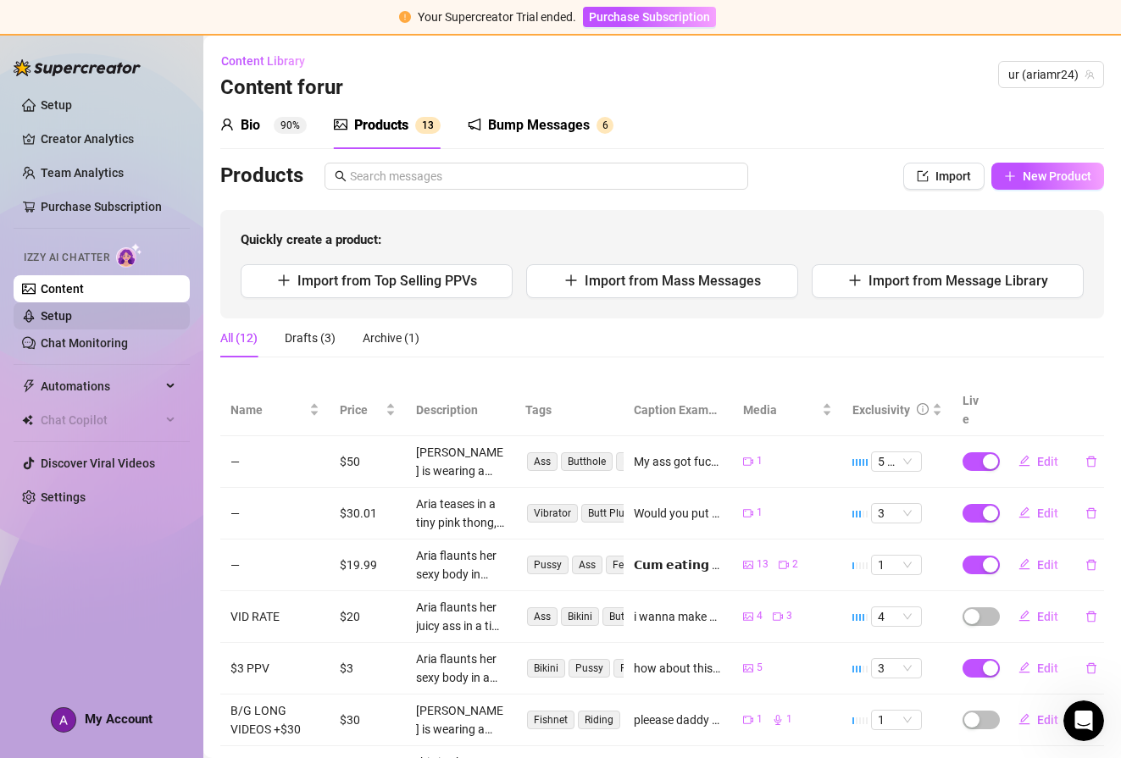
click at [72, 318] on link "Setup" at bounding box center [56, 316] width 31 height 14
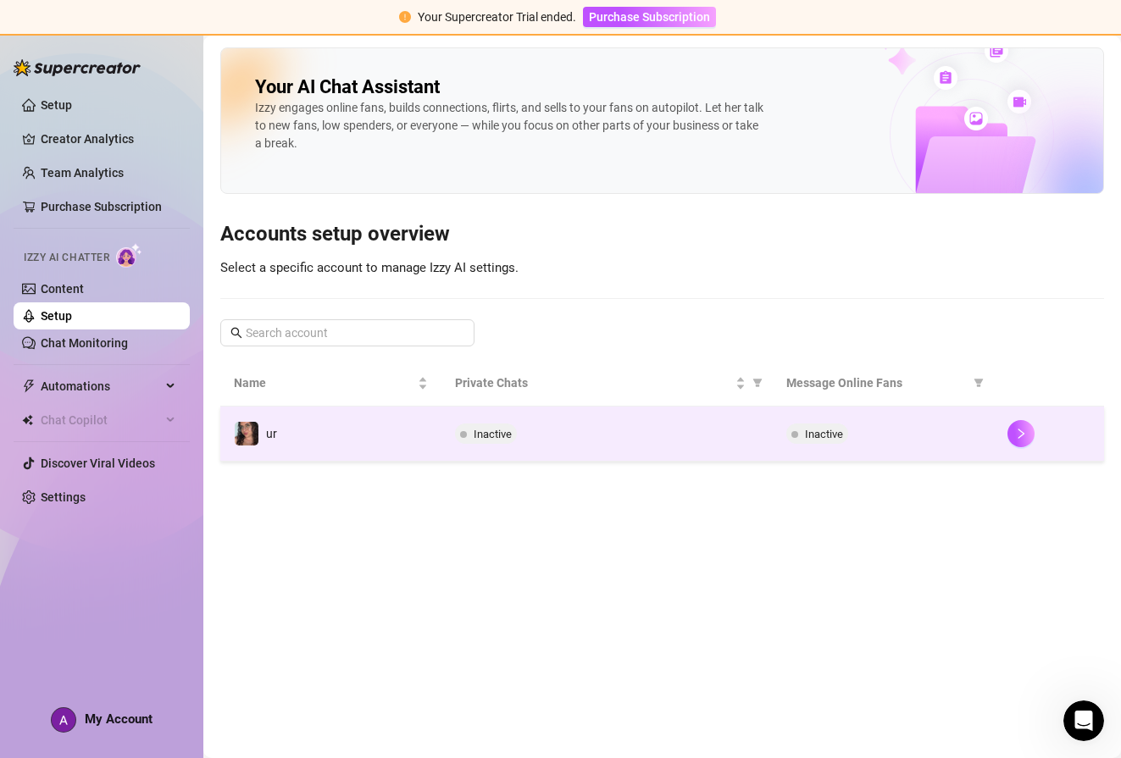
click at [558, 421] on td "Inactive" at bounding box center [606, 434] width 331 height 55
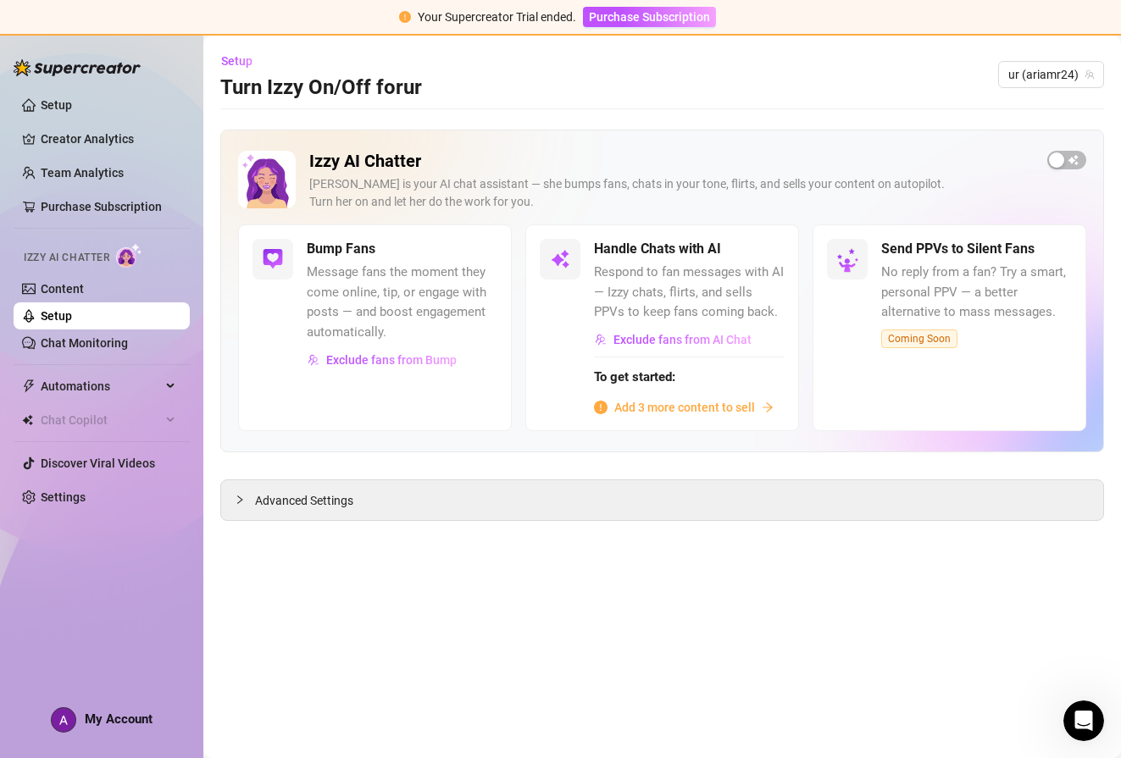
click at [648, 408] on span "Add 3 more content to sell" at bounding box center [684, 407] width 141 height 19
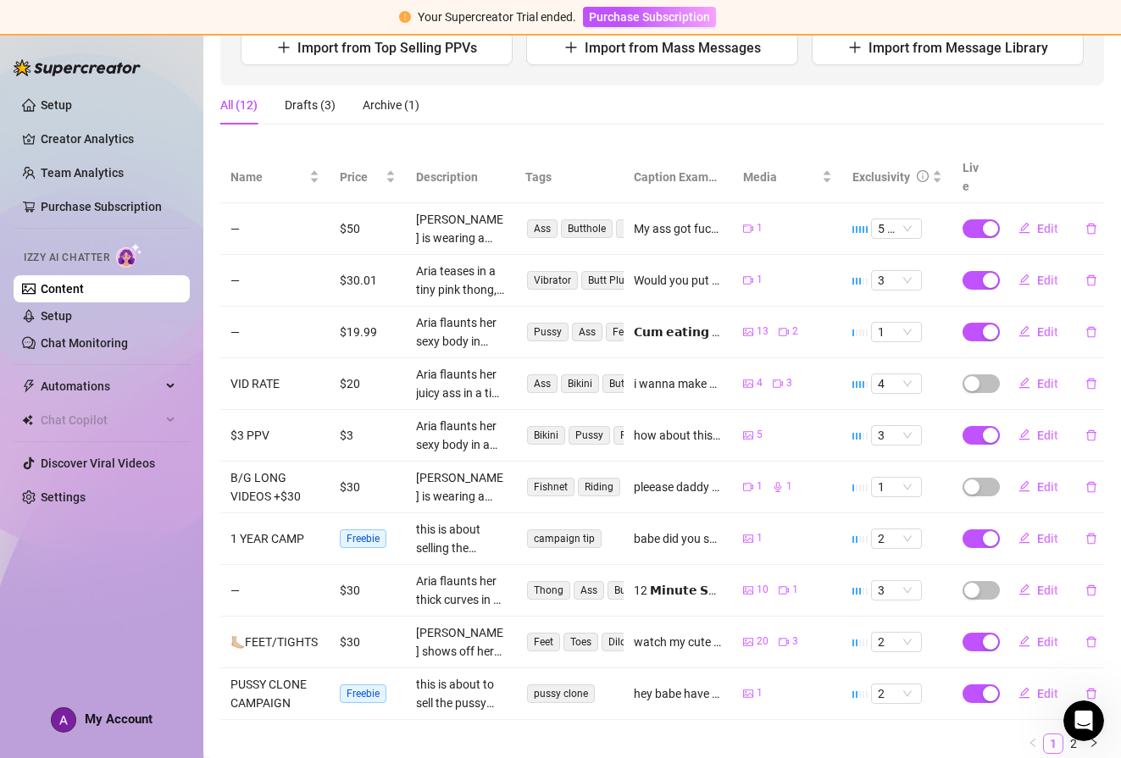
scroll to position [274, 0]
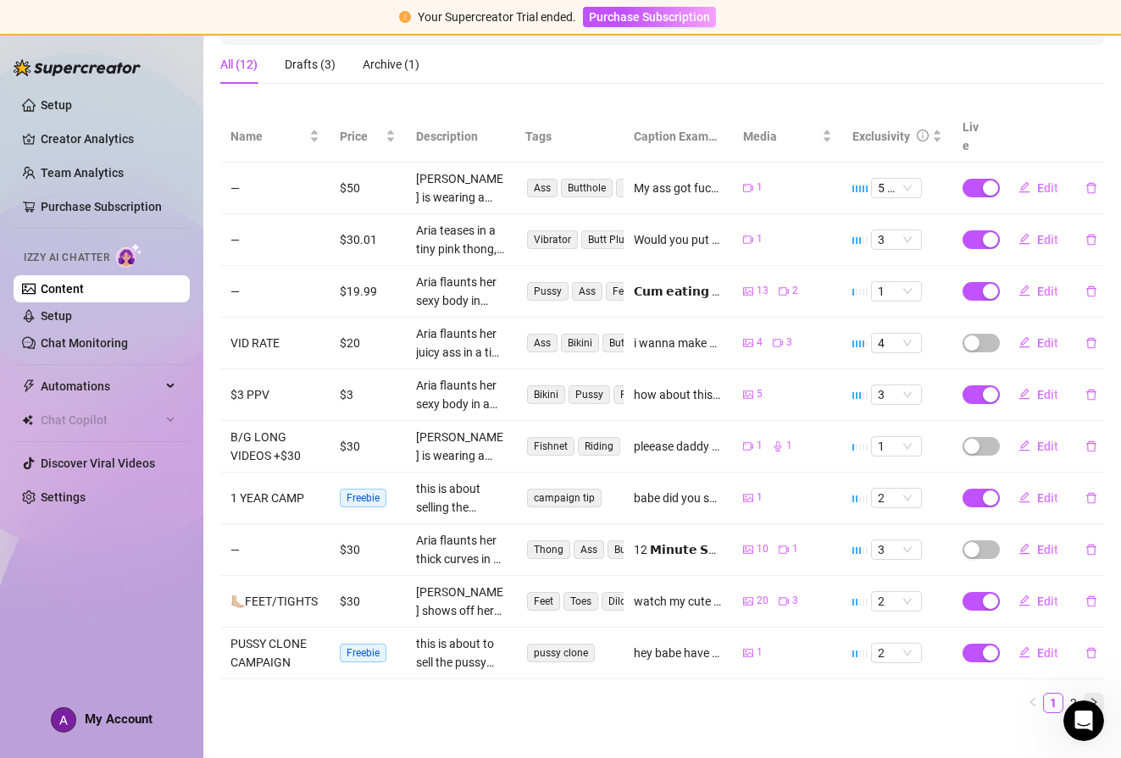
click at [1089, 697] on icon "right" at bounding box center [1094, 702] width 10 height 10
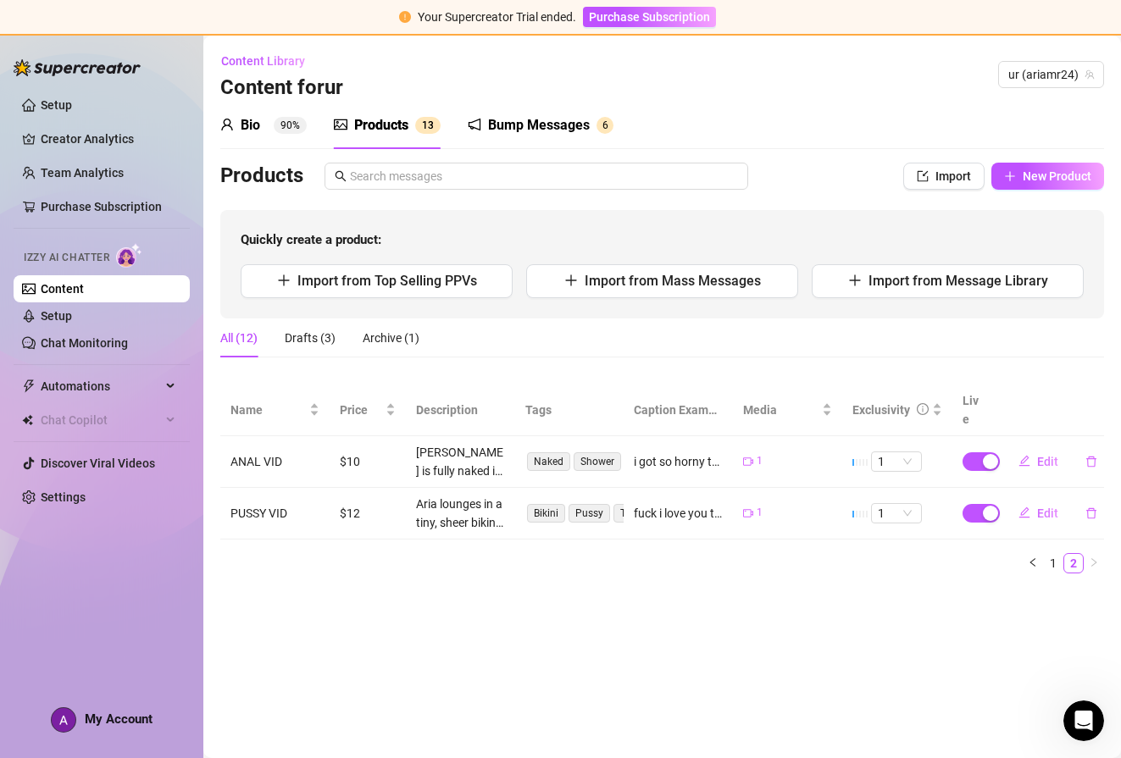
scroll to position [0, 0]
click at [1034, 558] on icon "left" at bounding box center [1033, 563] width 10 height 10
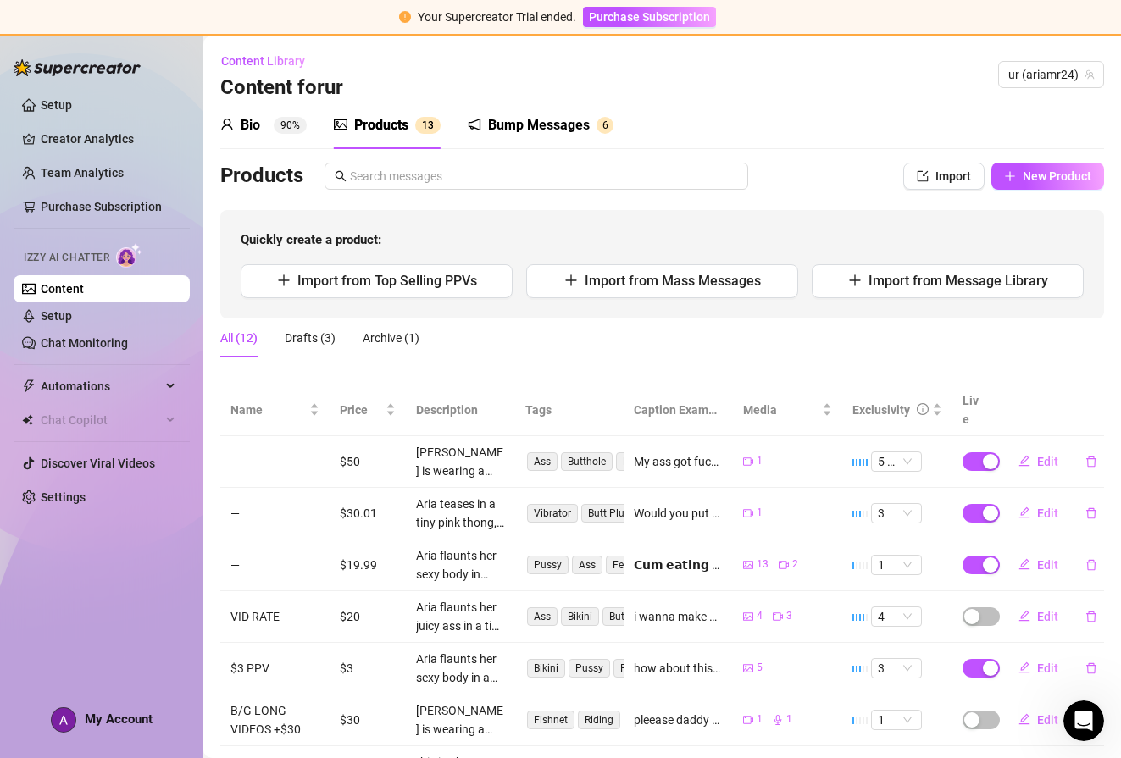
scroll to position [274, 0]
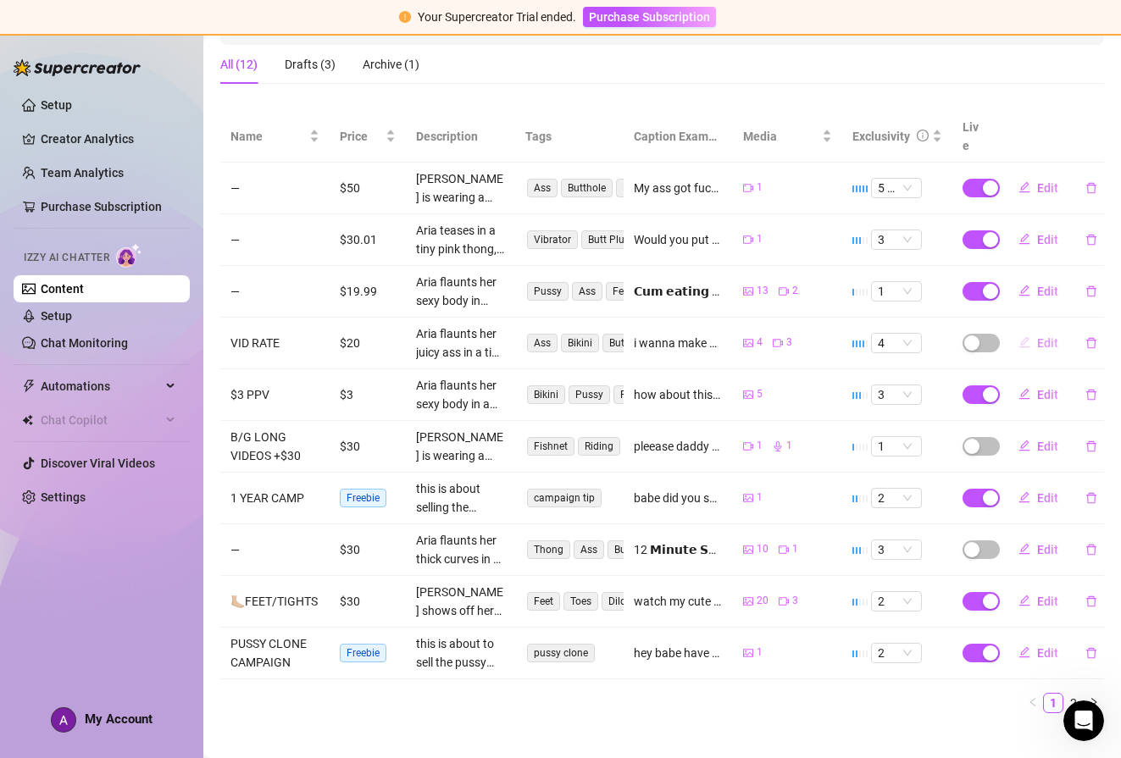
click at [1041, 336] on span "Edit" at bounding box center [1047, 343] width 21 height 14
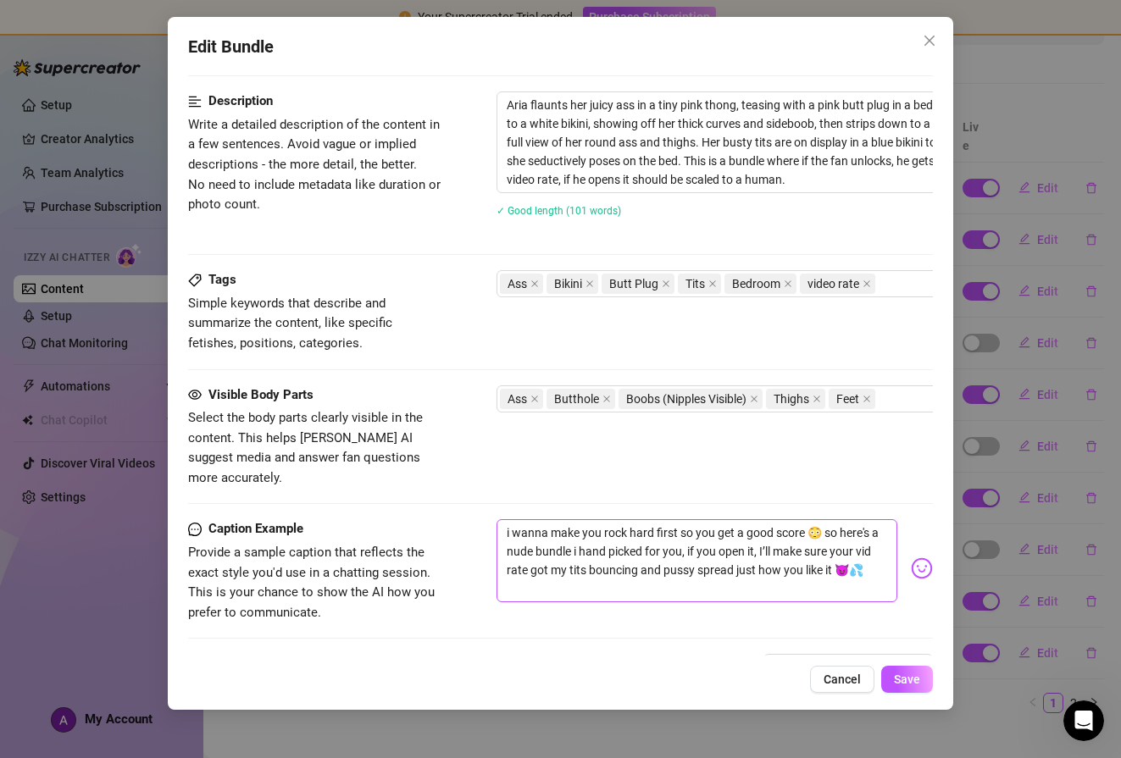
scroll to position [852, 0]
drag, startPoint x: 588, startPoint y: 562, endPoint x: 407, endPoint y: 424, distance: 227.9
click at [407, 424] on form "Account ur (@ariamr24) Name Name is for your internal organization only. VID RA…" at bounding box center [560, 49] width 744 height 1629
type textarea "Type your message here..."
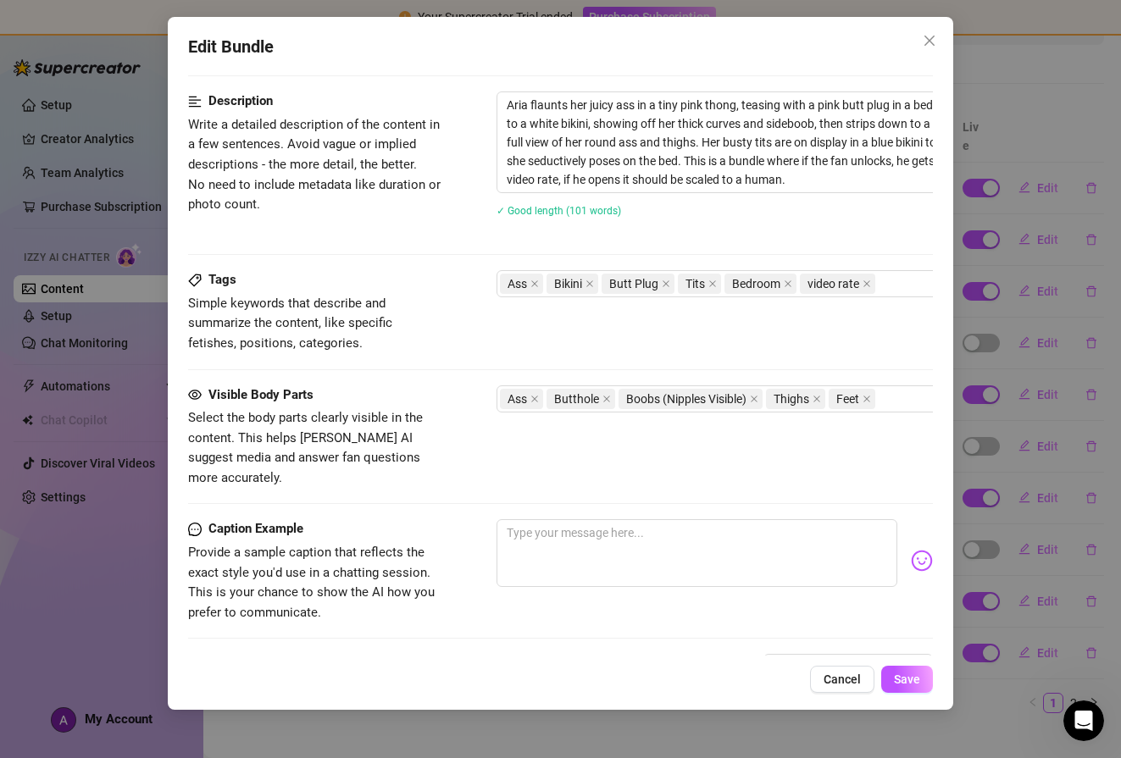
click at [642, 446] on div "Visible Body Parts Select the body parts clearly visible in the content. This h…" at bounding box center [560, 437] width 744 height 103
click at [903, 673] on span "Save" at bounding box center [907, 680] width 26 height 14
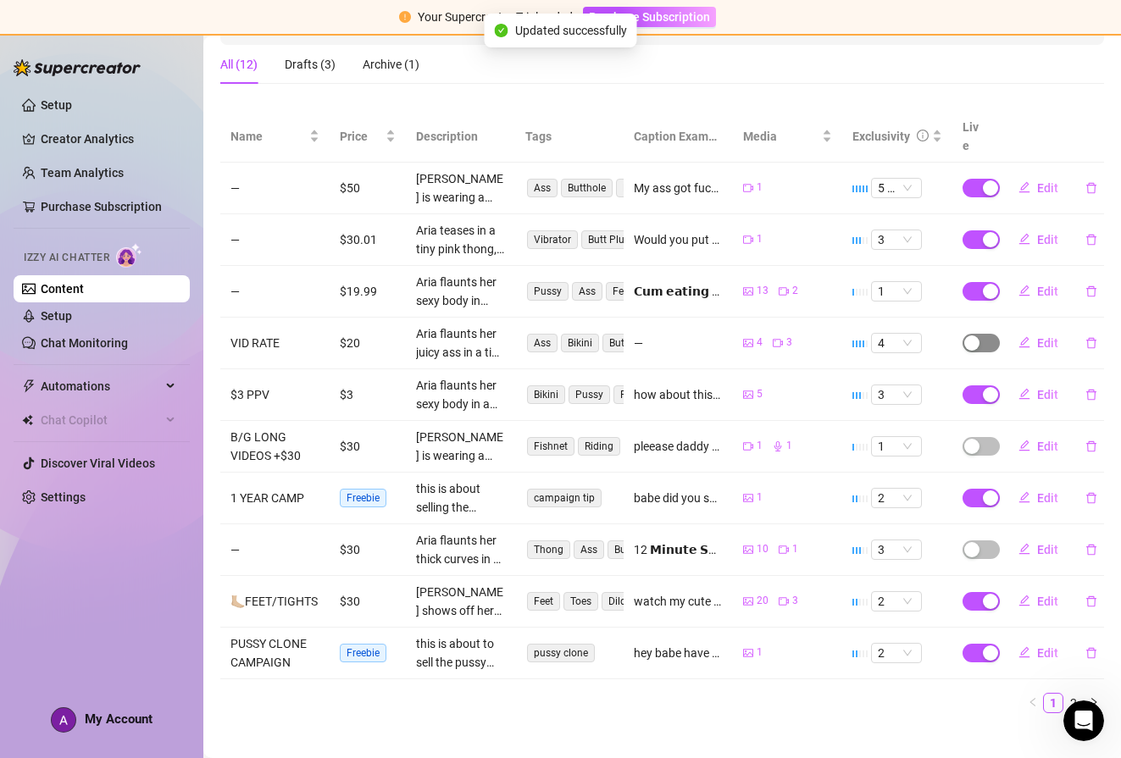
click at [976, 334] on span "button" at bounding box center [981, 343] width 37 height 19
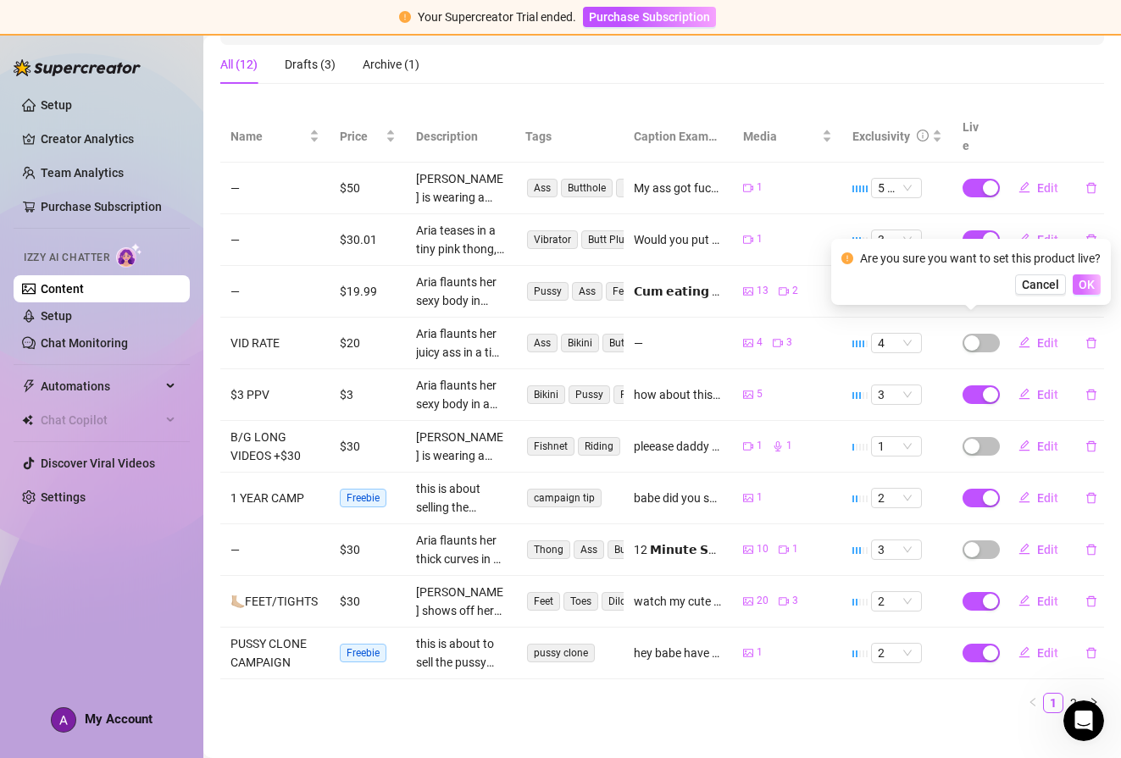
drag, startPoint x: 1083, startPoint y: 284, endPoint x: 1079, endPoint y: 293, distance: 9.9
click at [1083, 284] on span "OK" at bounding box center [1087, 285] width 16 height 14
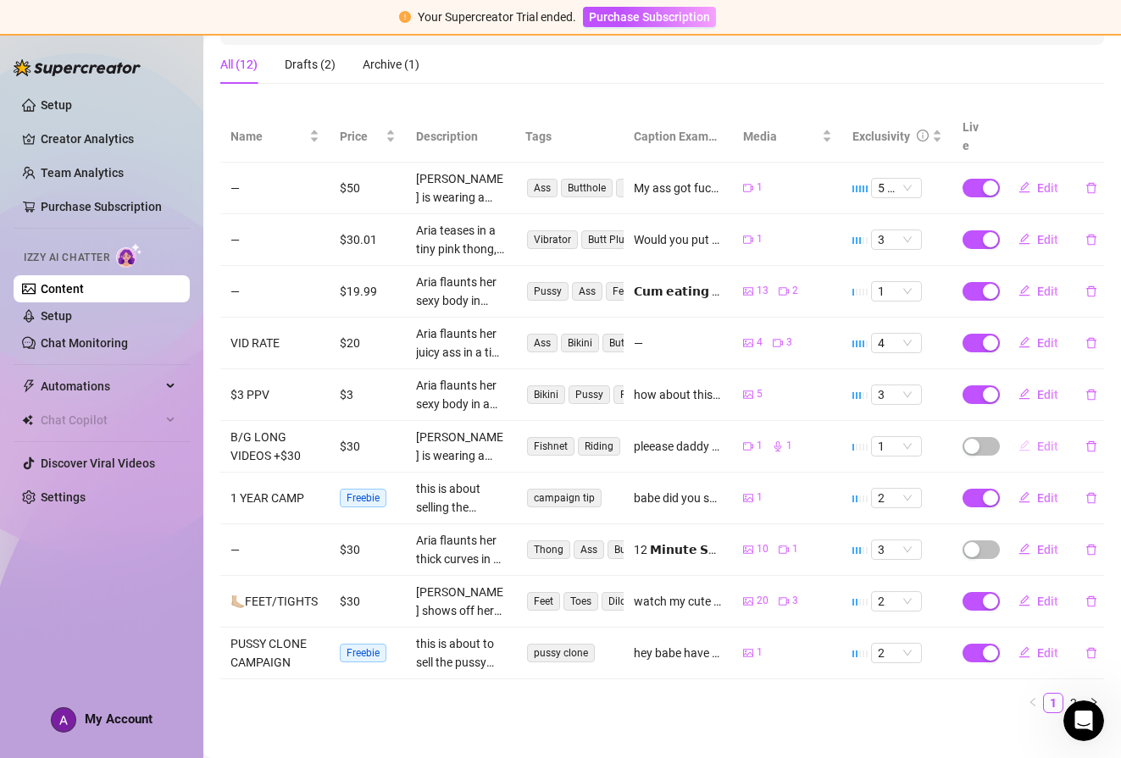
click at [1038, 440] on span "Edit" at bounding box center [1047, 447] width 21 height 14
type textarea "pleease daddy fuck me like this mmmm"
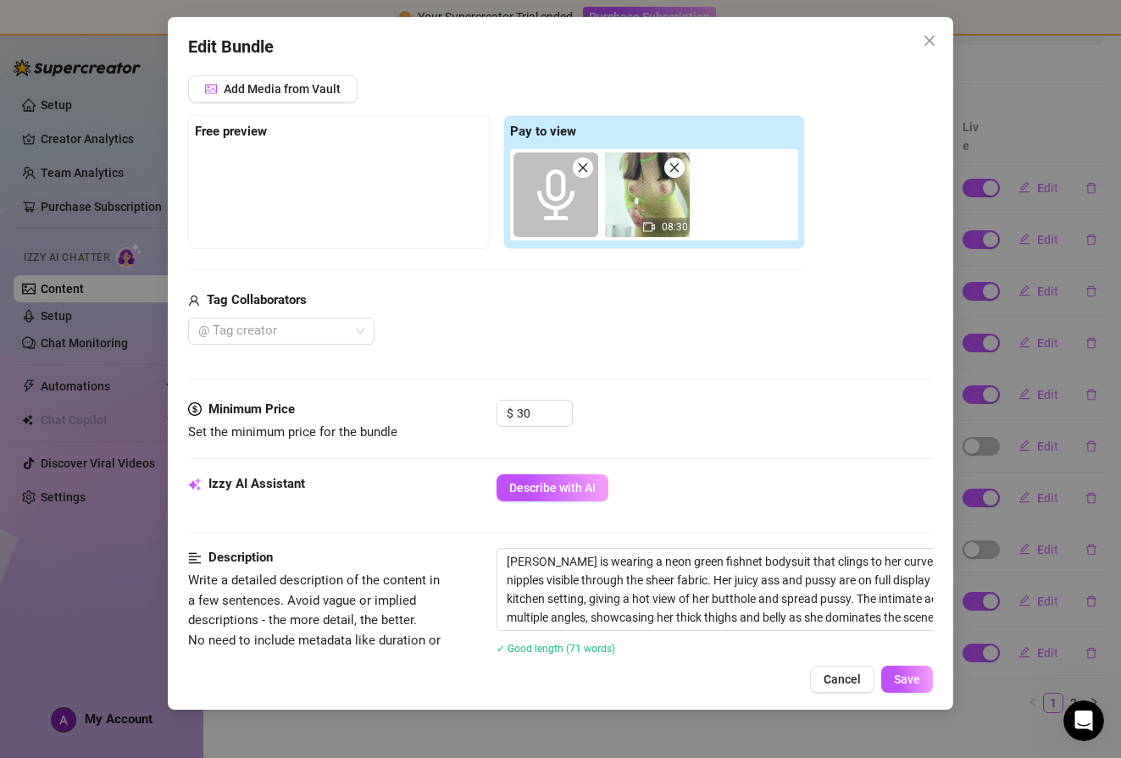
scroll to position [241, 0]
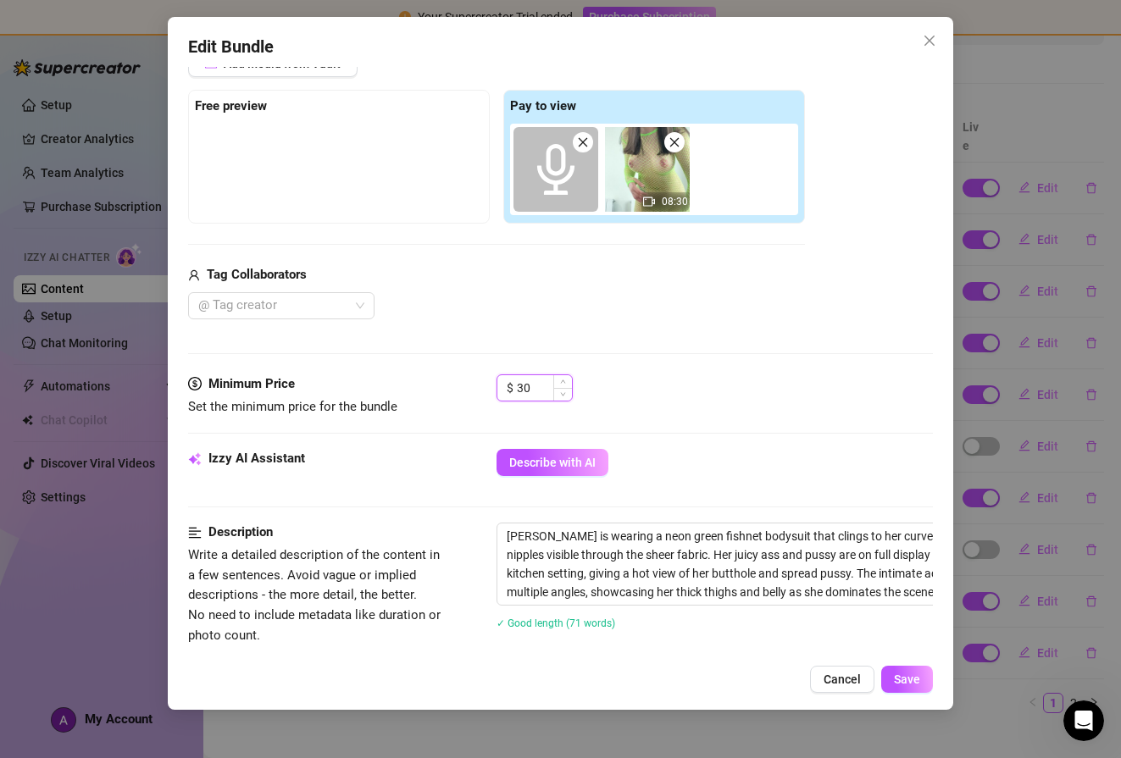
drag, startPoint x: 524, startPoint y: 385, endPoint x: 498, endPoint y: 382, distance: 25.5
click at [498, 382] on div "$ 30" at bounding box center [535, 388] width 76 height 27
type input "10"
click at [907, 680] on span "Save" at bounding box center [907, 680] width 26 height 14
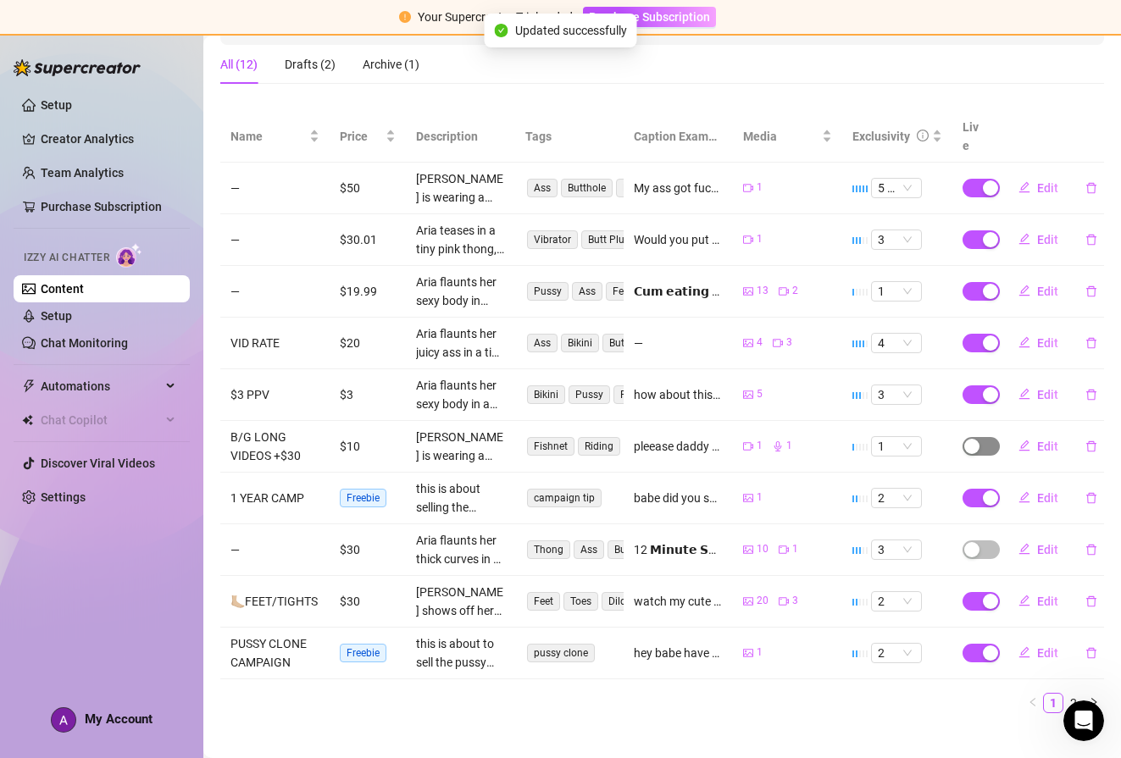
click at [964, 439] on div "button" at bounding box center [971, 446] width 15 height 15
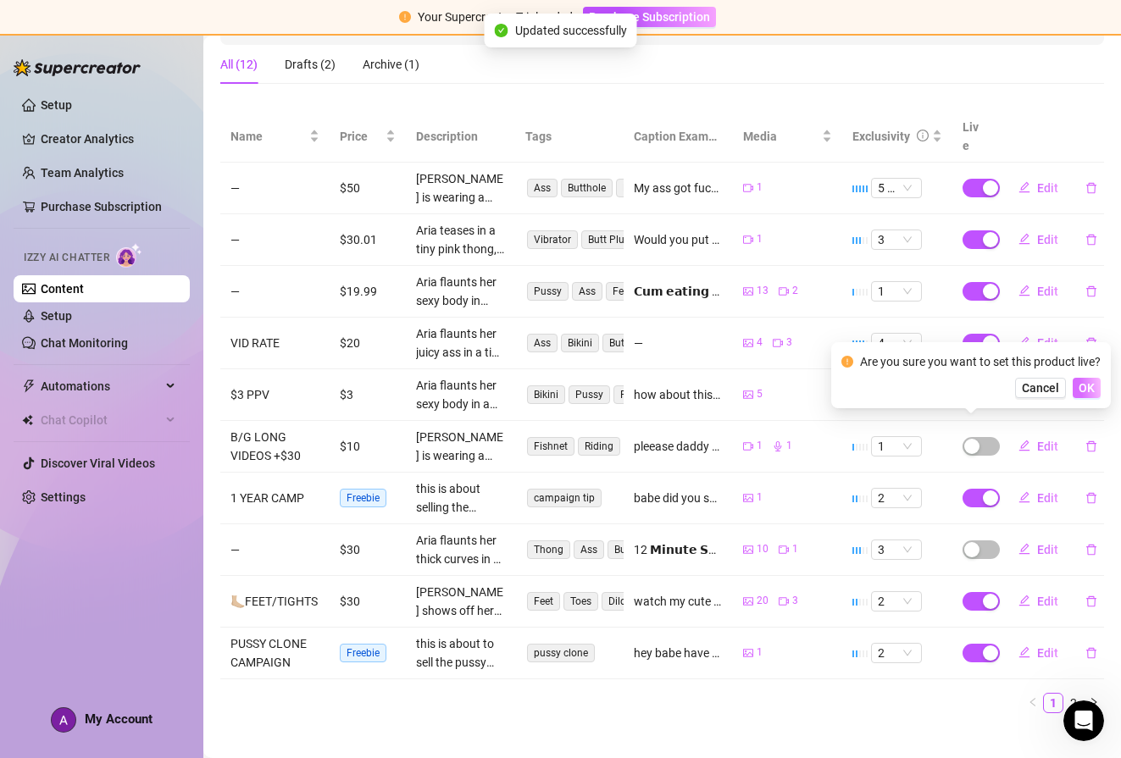
click at [1085, 387] on span "OK" at bounding box center [1087, 388] width 16 height 14
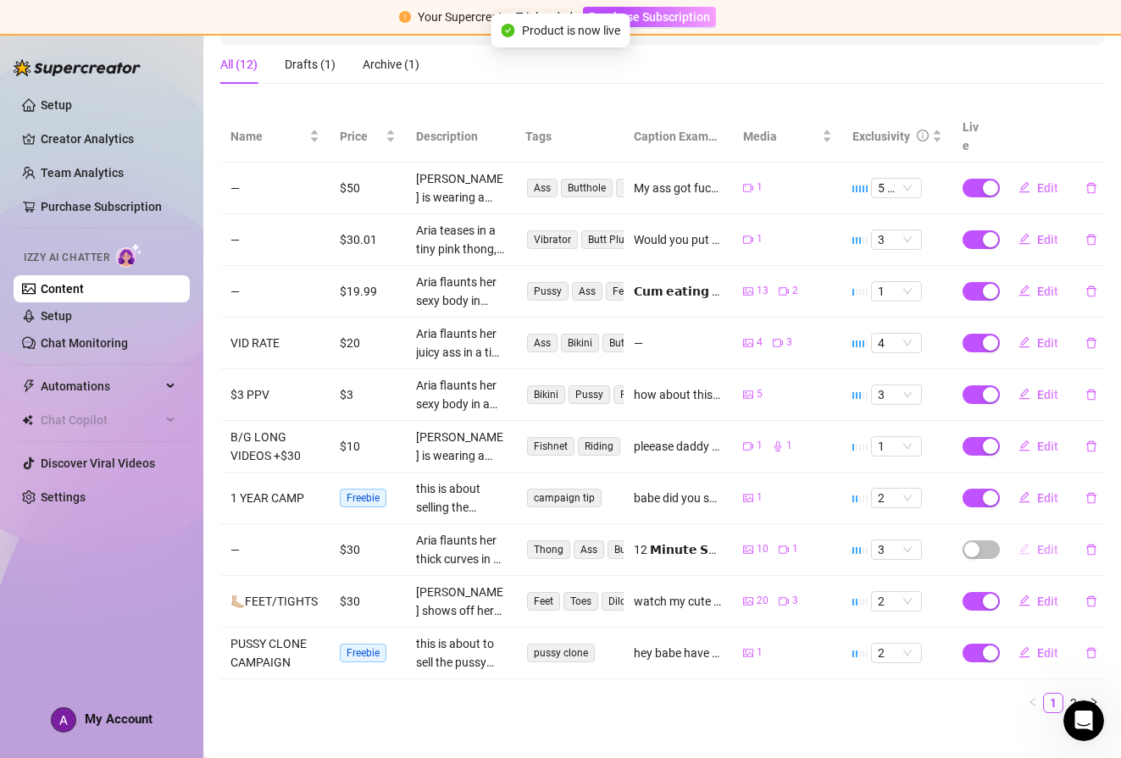
click at [1041, 543] on span "Edit" at bounding box center [1047, 550] width 21 height 14
type textarea "12 𝗠𝗶𝗻𝘂𝘁𝗲 𝗦𝗼𝗹𝗼 𝗔𝗻𝗮𝗹 𝗠𝗼𝘃𝗶𝗲 10 𝗣𝗶𝗰𝘁𝘂𝗿𝗲𝘀 𝗼𝗳 𝗺𝘆 𝗔𝘀𝘀𝗵𝗼𝗹𝗲 𝗨𝗻𝗹𝗼𝗰𝗸 𝗡𝗼𝘄 𝗳𝗼𝗿 𝗮𝗻 𝗲𝘅𝘁𝗿𝗮 𝗙𝗿𝗲…"
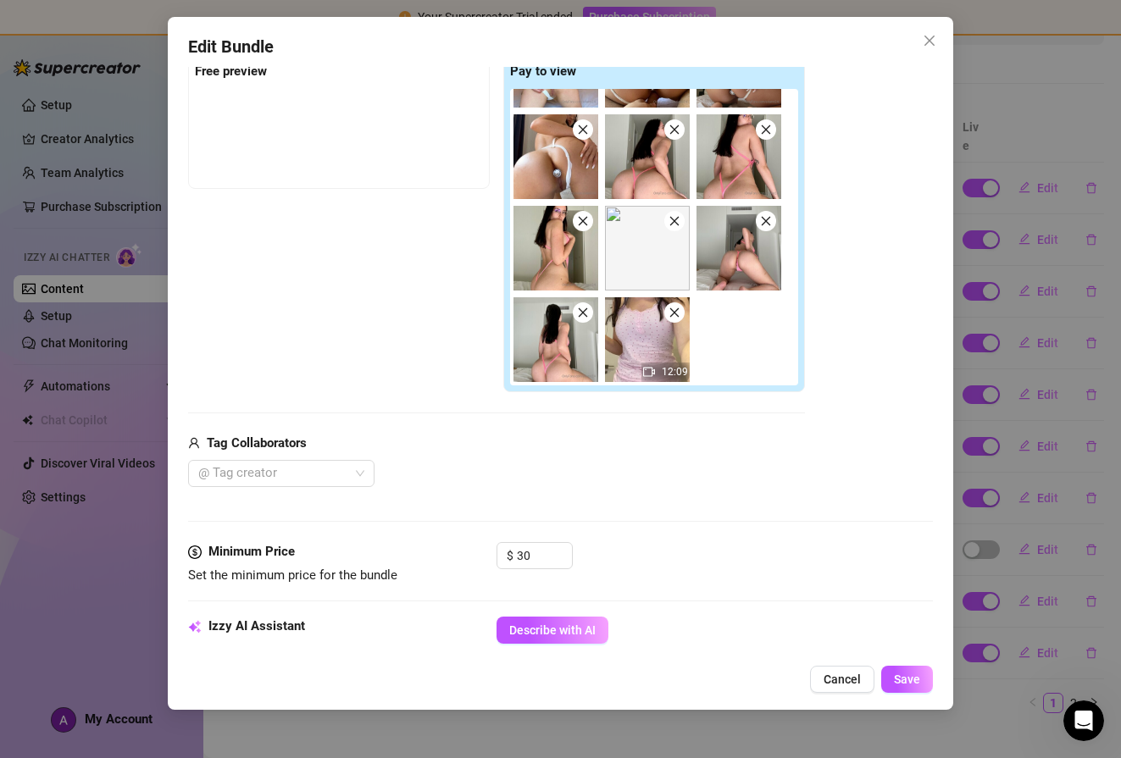
scroll to position [299, 0]
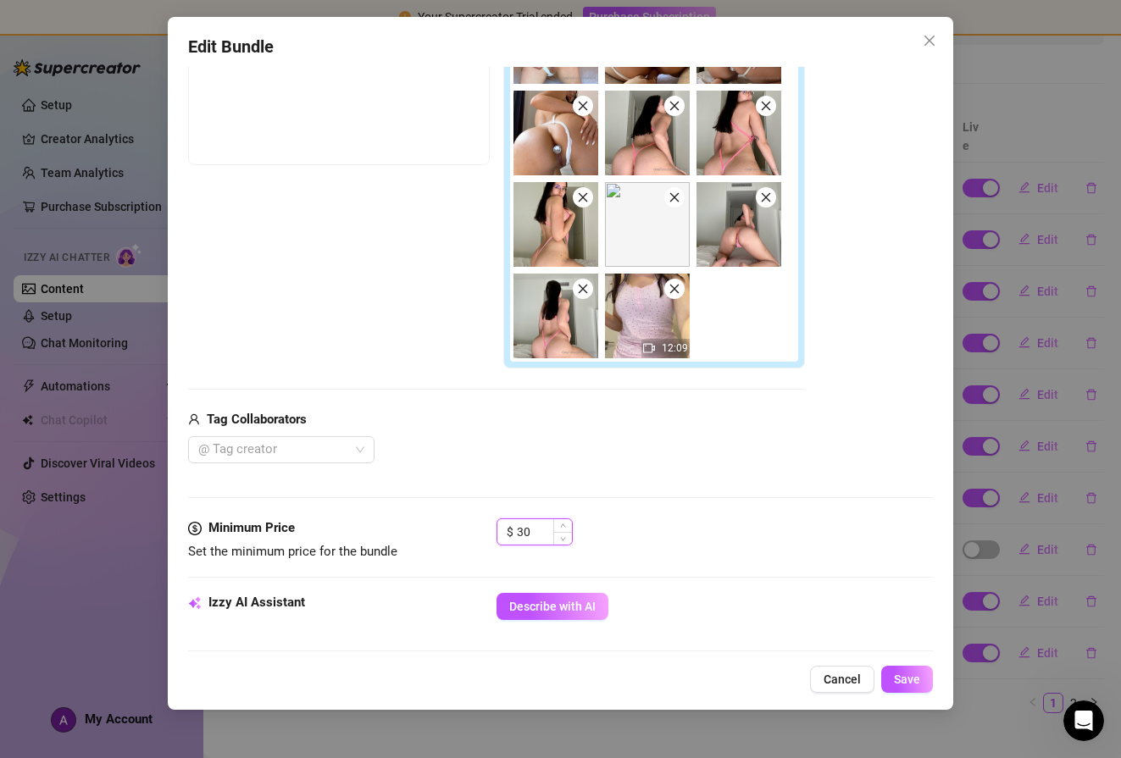
drag, startPoint x: 533, startPoint y: 533, endPoint x: 511, endPoint y: 531, distance: 22.1
click at [511, 531] on div "$ 30" at bounding box center [535, 532] width 76 height 27
type input "15"
click at [901, 681] on span "Save" at bounding box center [907, 680] width 26 height 14
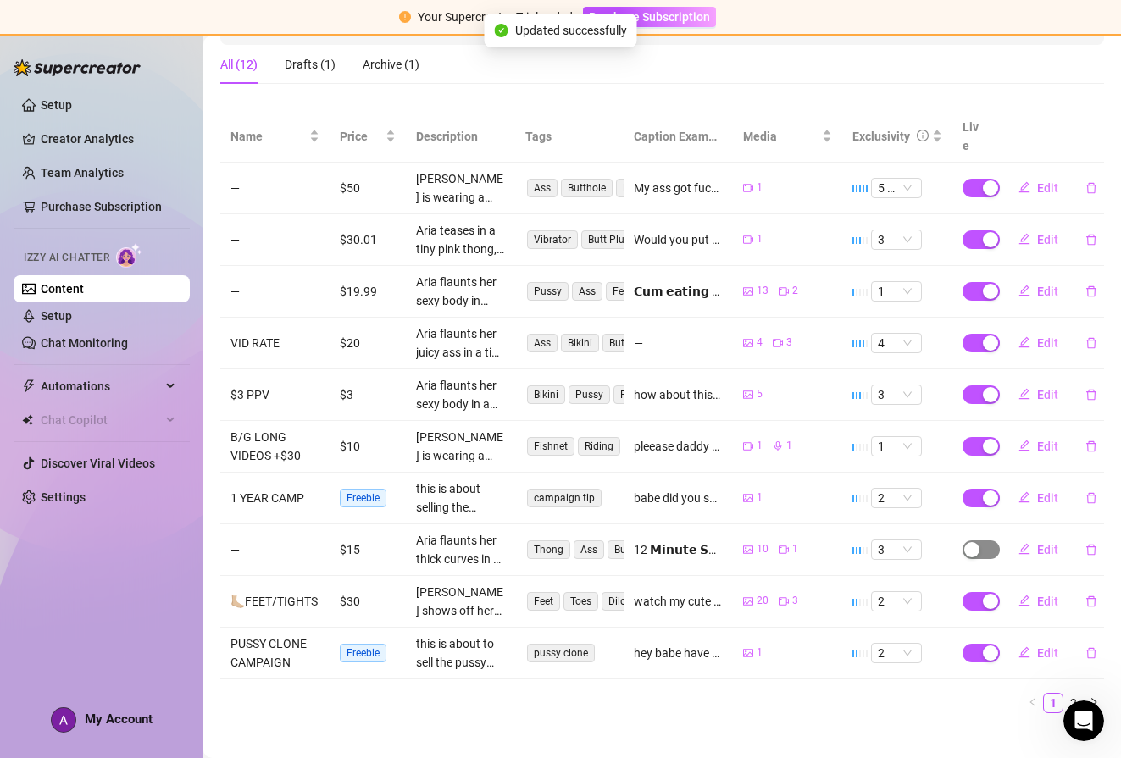
click at [975, 541] on span "button" at bounding box center [981, 550] width 37 height 19
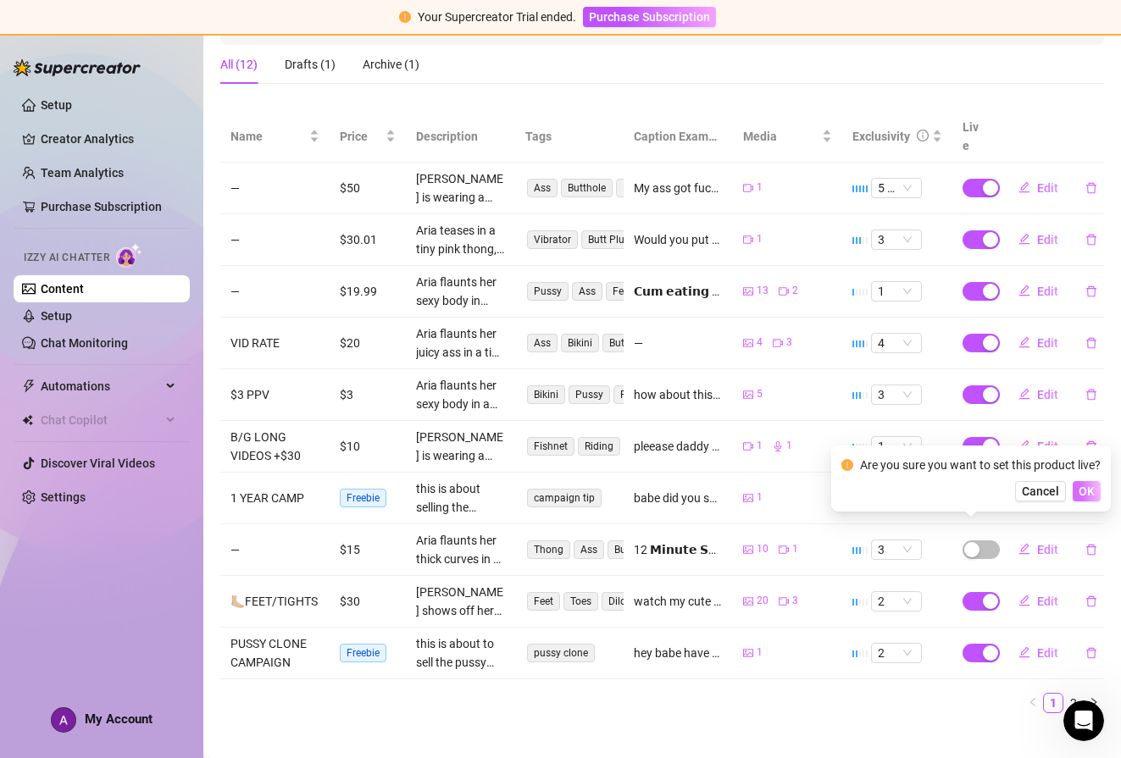
click at [1081, 492] on span "OK" at bounding box center [1087, 492] width 16 height 14
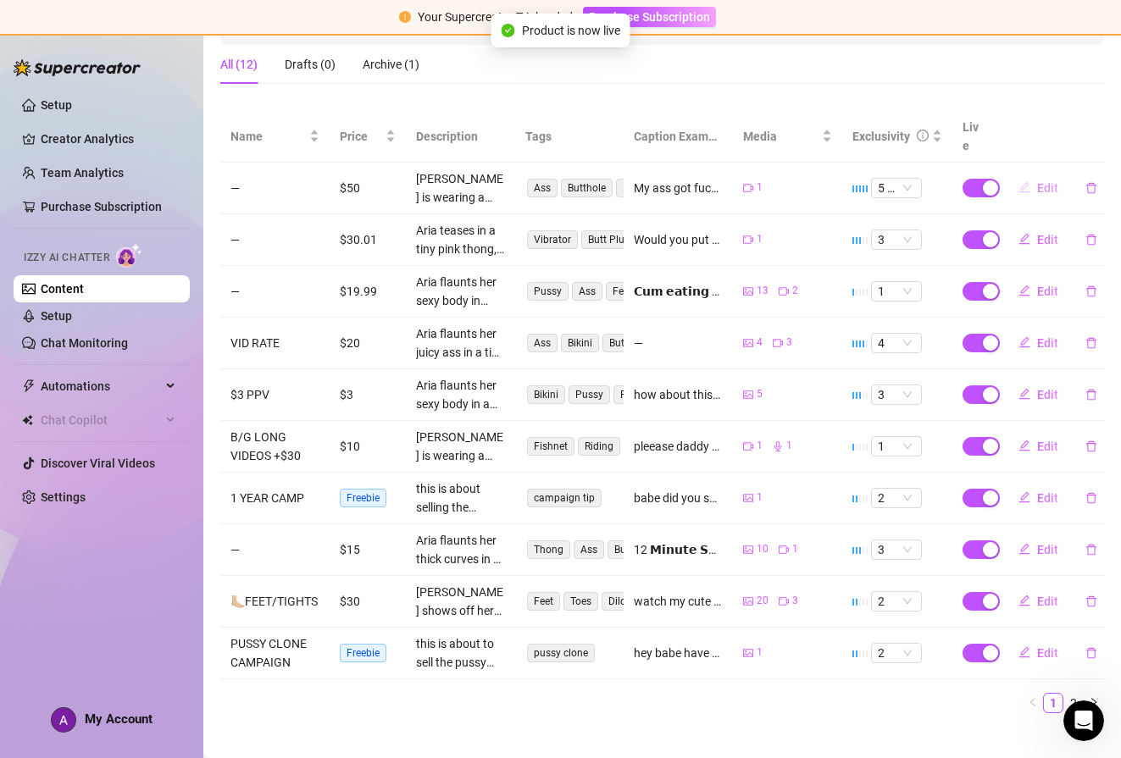
click at [1024, 175] on button "Edit" at bounding box center [1038, 188] width 67 height 27
type textarea "My ass got fucked sooo good 🤤🤤🤤"
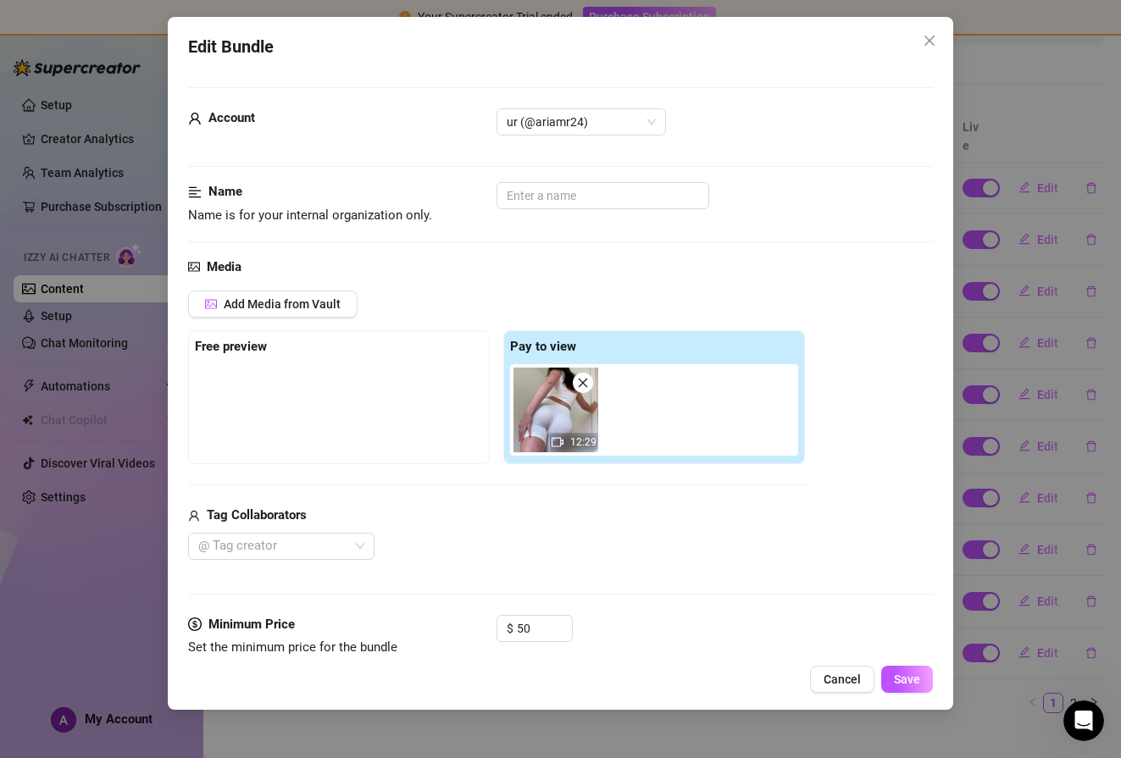
scroll to position [484, 0]
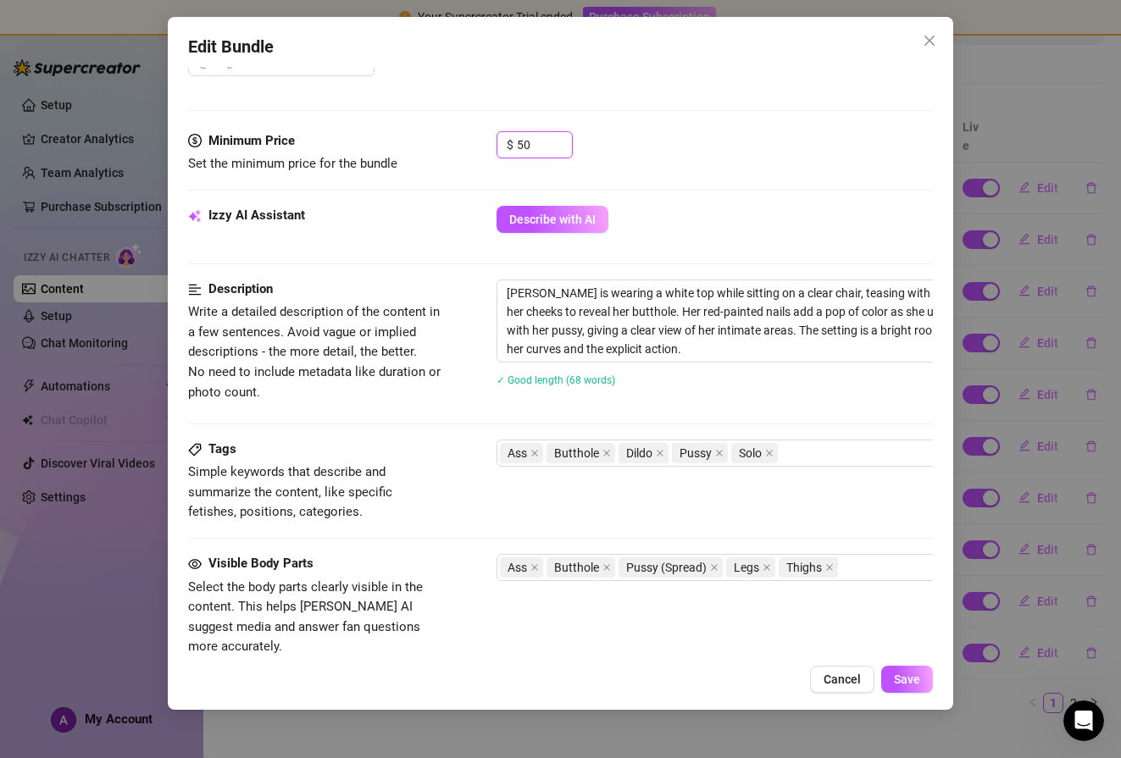
drag, startPoint x: 530, startPoint y: 144, endPoint x: 495, endPoint y: 143, distance: 35.6
click at [495, 143] on div "Minimum Price Set the minimum price for the bundle $ 50" at bounding box center [560, 152] width 744 height 43
type input "45"
click at [896, 682] on span "Save" at bounding box center [907, 680] width 26 height 14
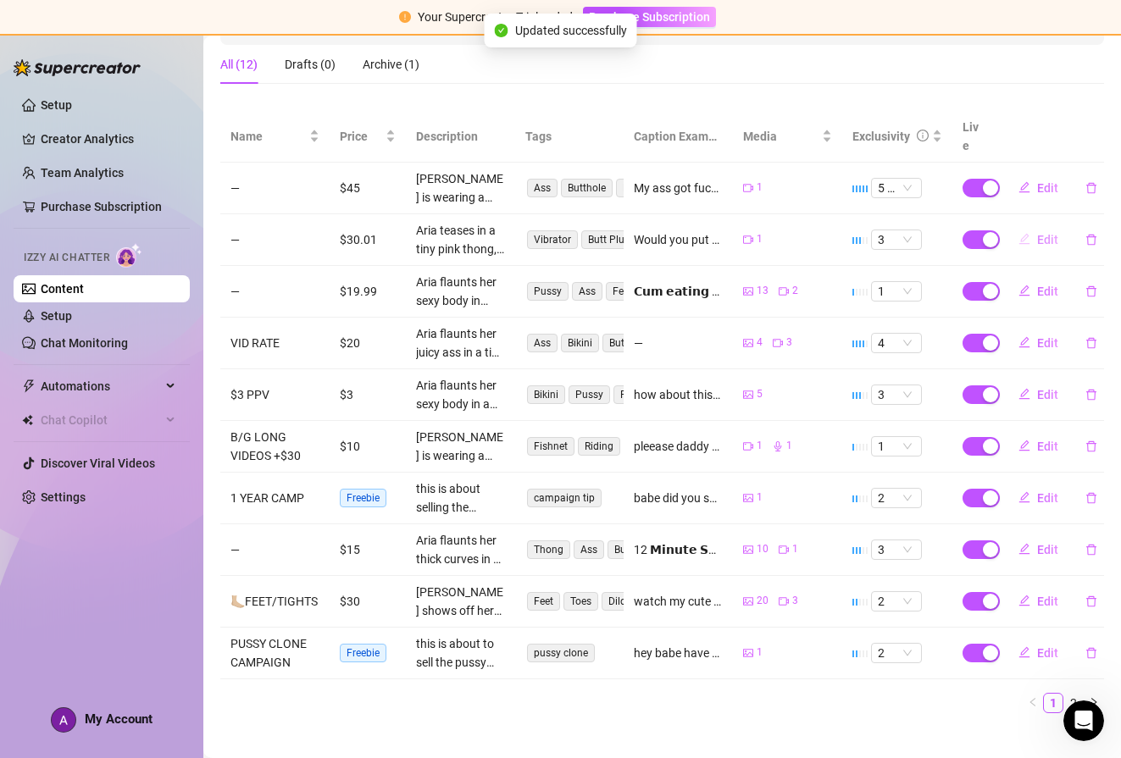
click at [1038, 233] on span "Edit" at bounding box center [1047, 240] width 21 height 14
type textarea "Would you put your dick inside my ass like this?"
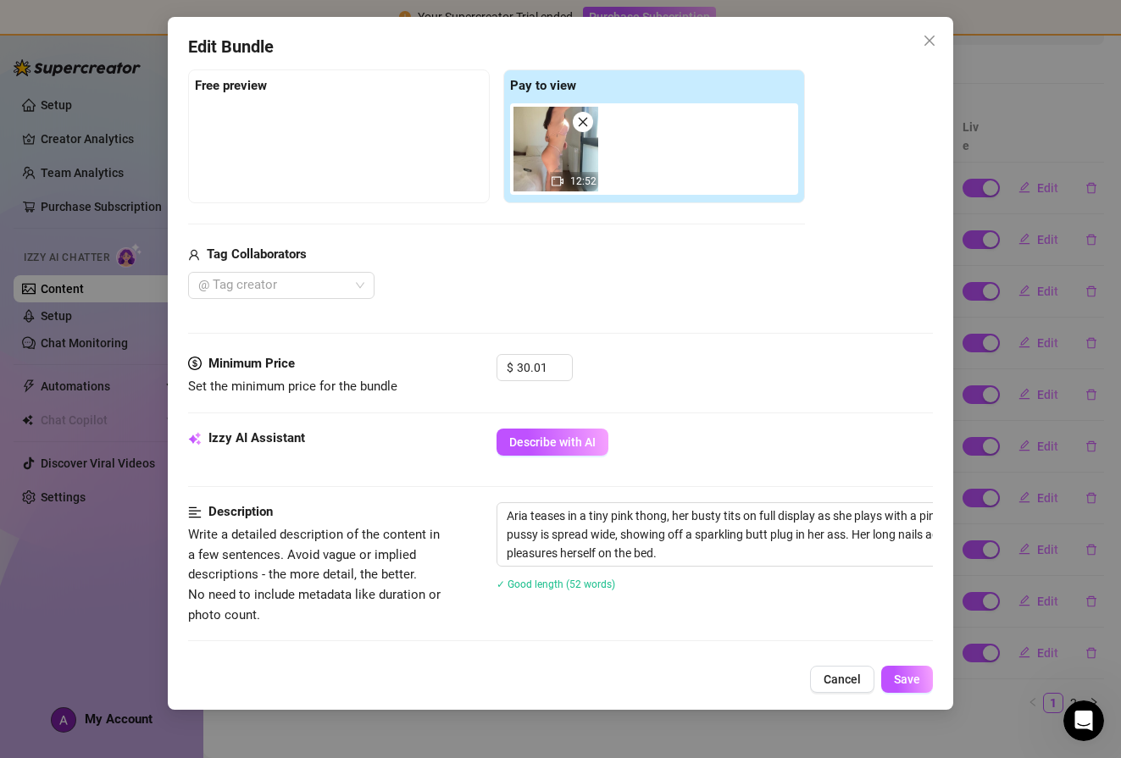
scroll to position [411, 0]
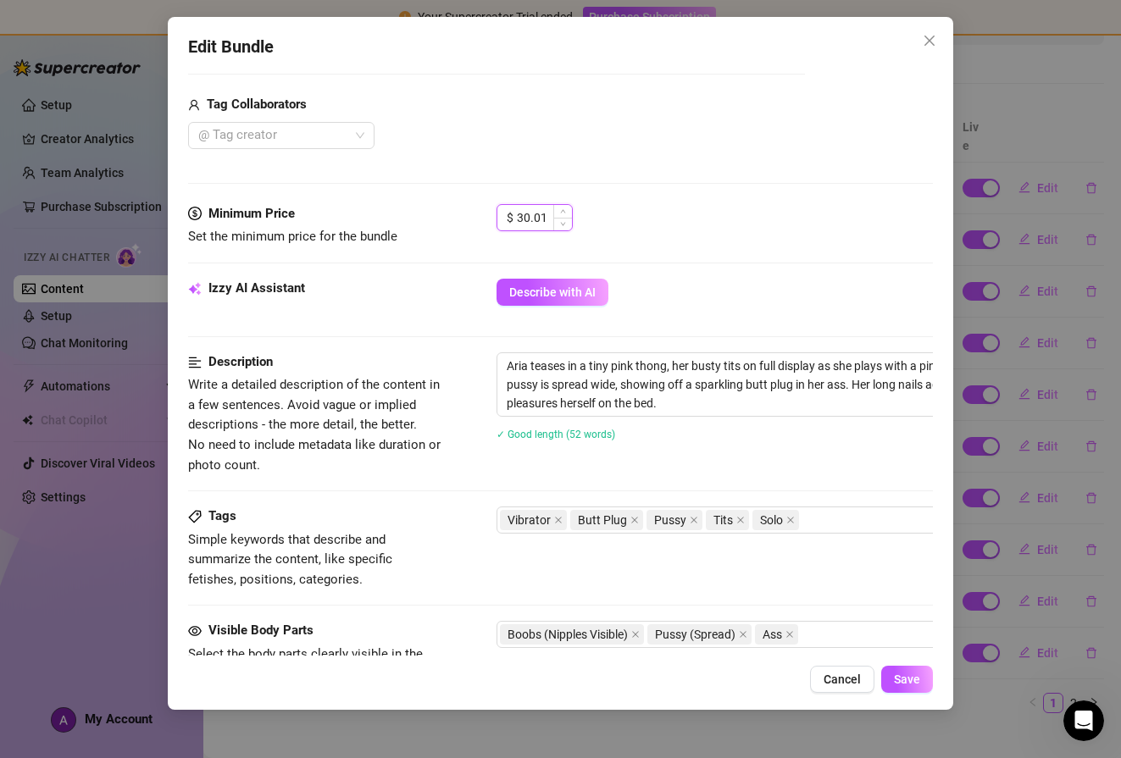
drag, startPoint x: 547, startPoint y: 214, endPoint x: 503, endPoint y: 212, distance: 44.1
click at [503, 212] on div "$ 30.01" at bounding box center [535, 217] width 76 height 27
type input "15"
click at [902, 680] on span "Save" at bounding box center [907, 680] width 26 height 14
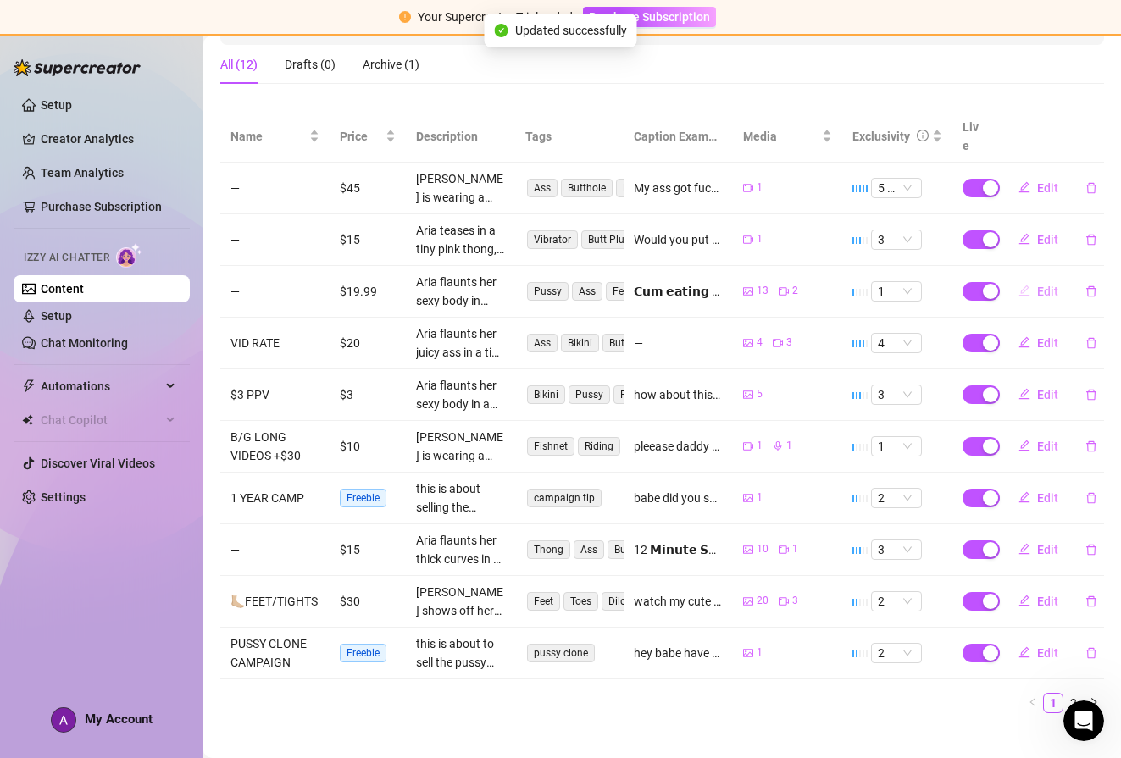
click at [1018, 285] on icon "edit" at bounding box center [1024, 291] width 12 height 12
type textarea "𝗖𝘂𝗺 𝗲𝗮𝘁𝗶𝗻𝗴 🥄 𝘀𝗹𝘂𝘁 𝗴𝗲𝘁𝘀 𝗰𝗼𝘃𝗲𝗿𝗲𝗱 𝗶𝗻 𝗻𝘂𝘁 𝗳𝗿𝗼𝗺 𝗵𝗲𝗮𝗱 𝘁𝗼 𝘁𝗼𝗲. 𝗧𝗵𝗲𝗻 𝗶 𝗰𝗹𝗲𝗮𝗻 𝗶𝘁 𝘂𝗽 𝘄𝗶𝘁𝗵…"
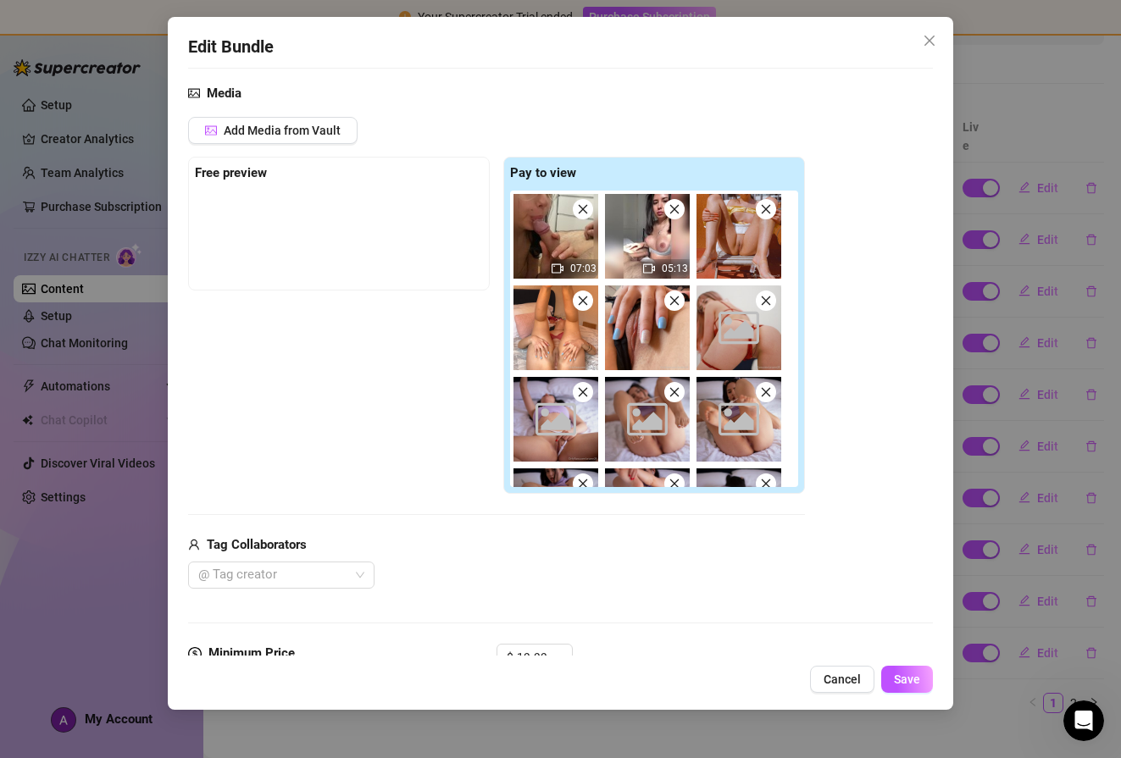
scroll to position [161, 0]
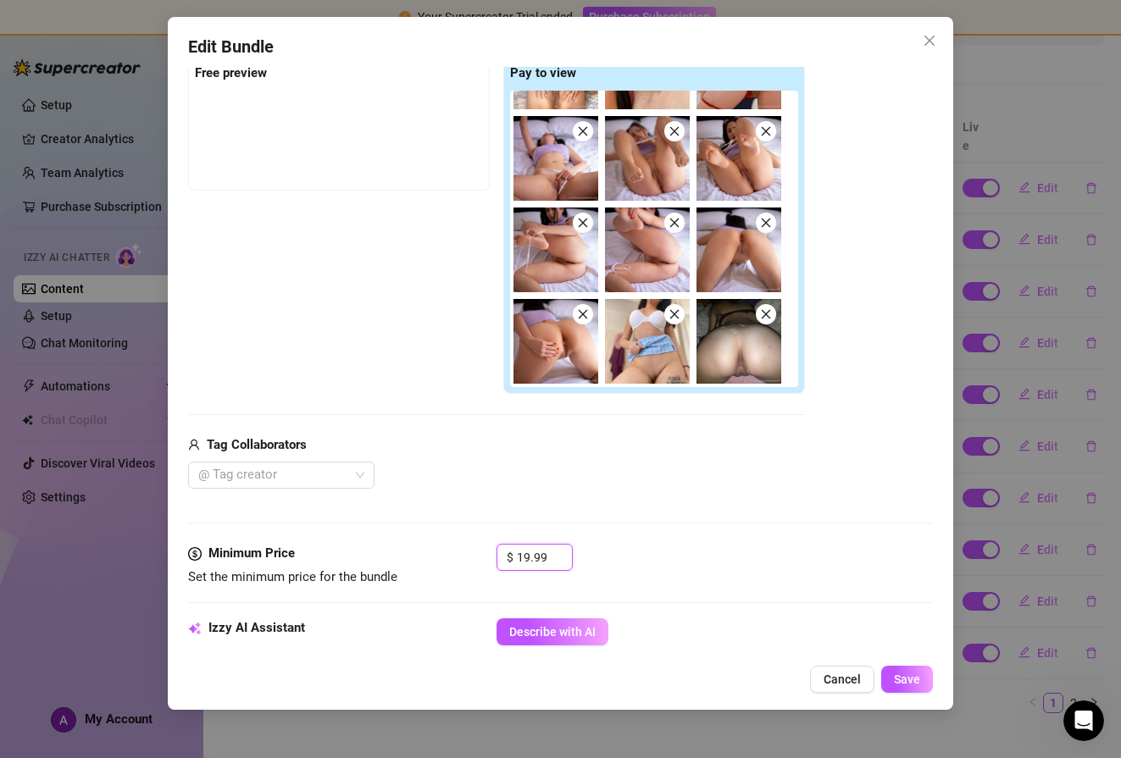
drag, startPoint x: 547, startPoint y: 554, endPoint x: 485, endPoint y: 548, distance: 63.0
click at [485, 548] on div "Minimum Price Set the minimum price for the bundle $ 19.99" at bounding box center [560, 565] width 744 height 43
type input "10"
click at [899, 675] on span "Save" at bounding box center [907, 680] width 26 height 14
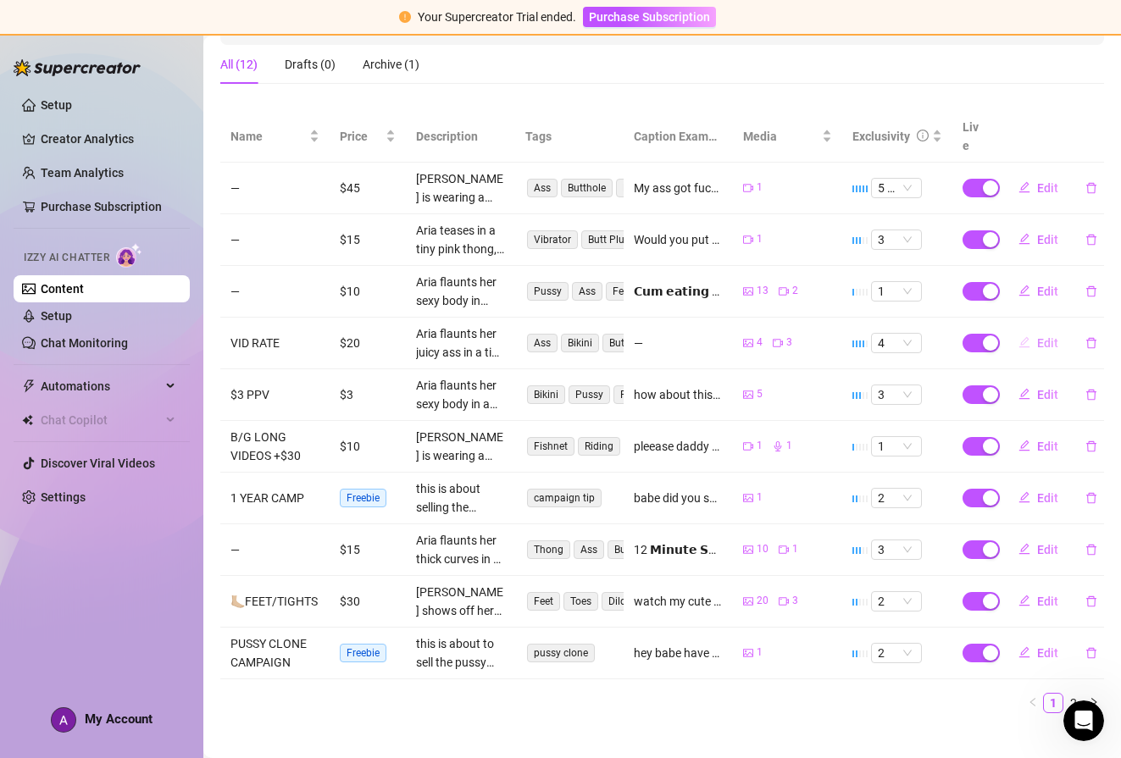
click at [1037, 336] on span "Edit" at bounding box center [1047, 343] width 21 height 14
type textarea "Type your message here..."
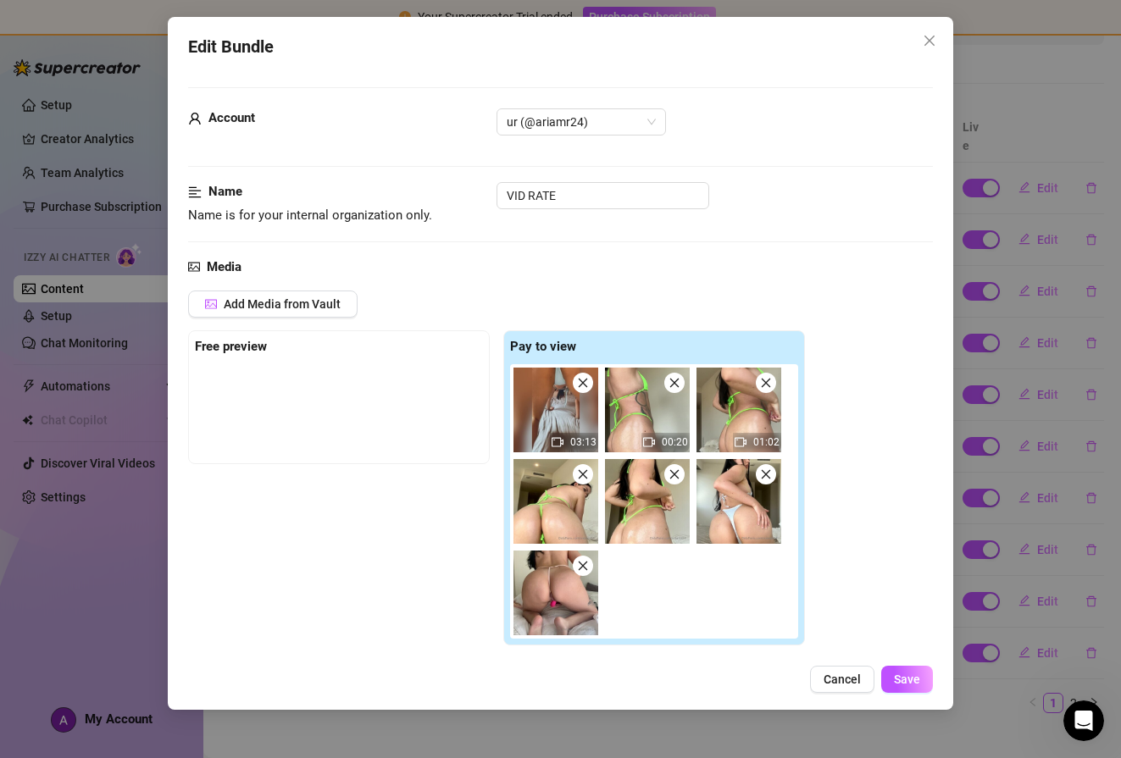
scroll to position [300, 0]
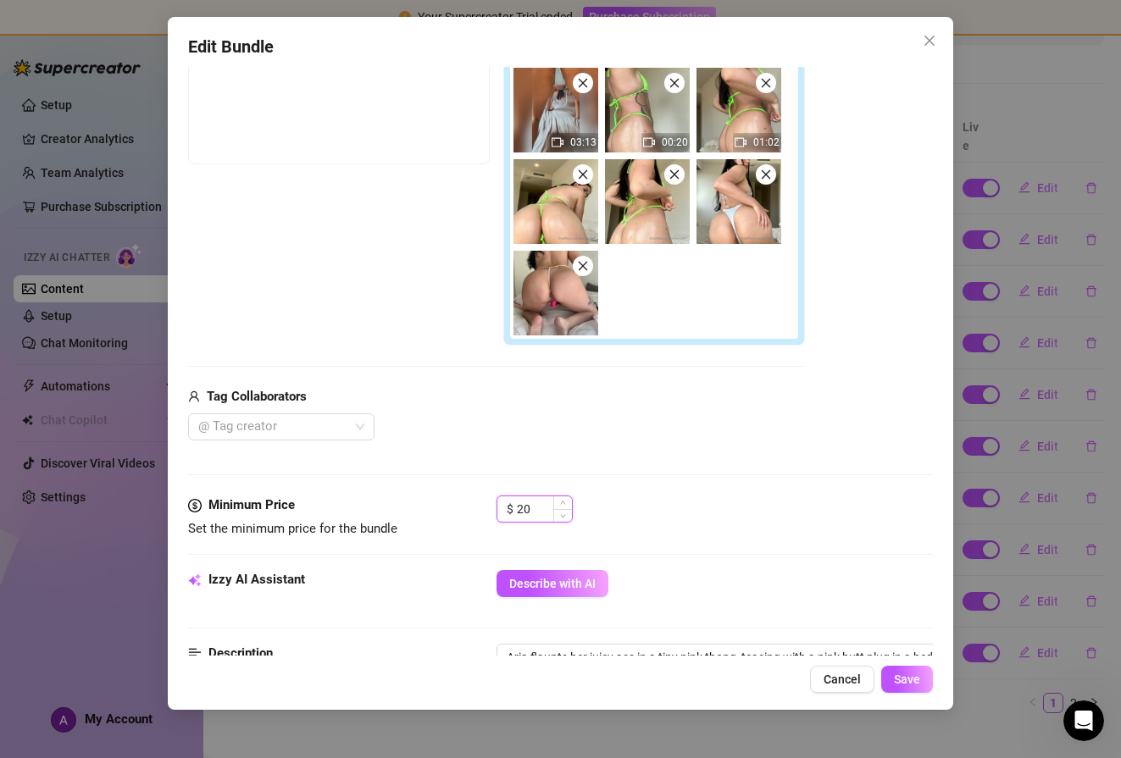
drag, startPoint x: 533, startPoint y: 508, endPoint x: 499, endPoint y: 507, distance: 33.9
click at [499, 507] on div "$ 20" at bounding box center [535, 509] width 76 height 27
type input "5"
click at [909, 675] on span "Save" at bounding box center [907, 680] width 26 height 14
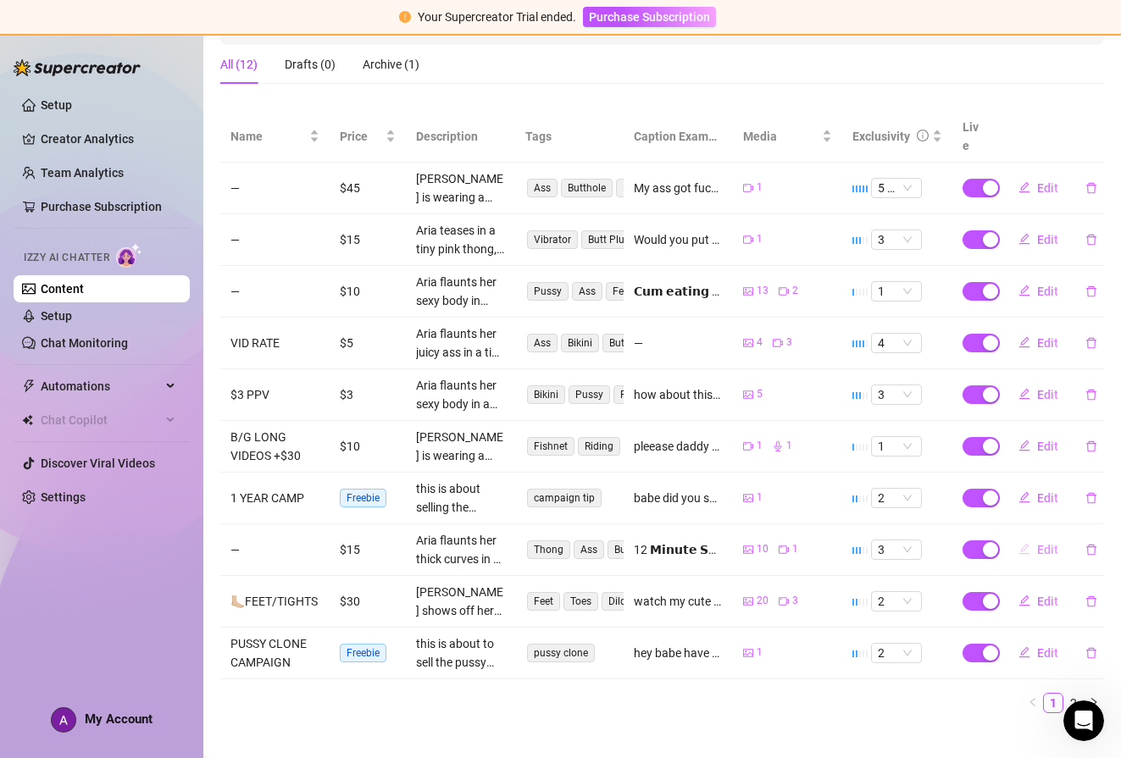
click at [1037, 543] on span "Edit" at bounding box center [1047, 550] width 21 height 14
type textarea "12 𝗠𝗶𝗻𝘂𝘁𝗲 𝗦𝗼𝗹𝗼 𝗔𝗻𝗮𝗹 𝗠𝗼𝘃𝗶𝗲 10 𝗣𝗶𝗰𝘁𝘂𝗿𝗲𝘀 𝗼𝗳 𝗺𝘆 𝗔𝘀𝘀𝗵𝗼𝗹𝗲 𝗨𝗻𝗹𝗼𝗰𝗸 𝗡𝗼𝘄 𝗳𝗼𝗿 𝗮𝗻 𝗲𝘅𝘁𝗿𝗮 𝗙𝗿𝗲…"
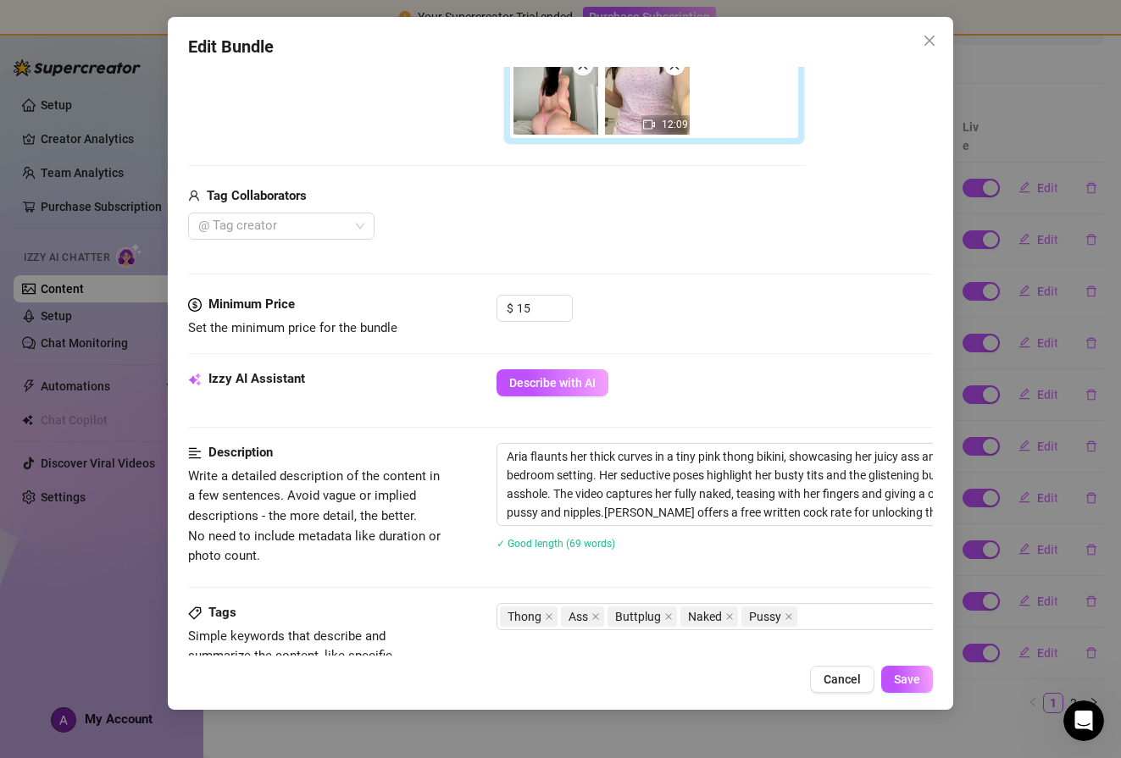
scroll to position [364, 0]
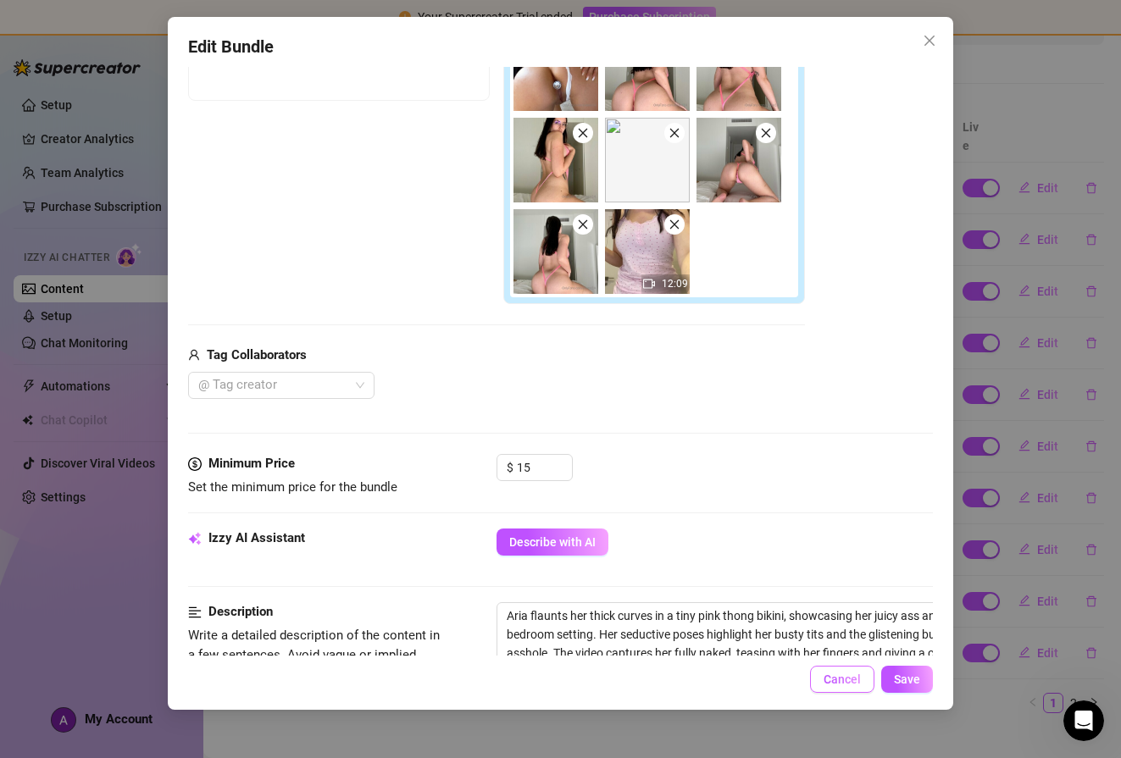
click at [841, 671] on button "Cancel" at bounding box center [842, 679] width 64 height 27
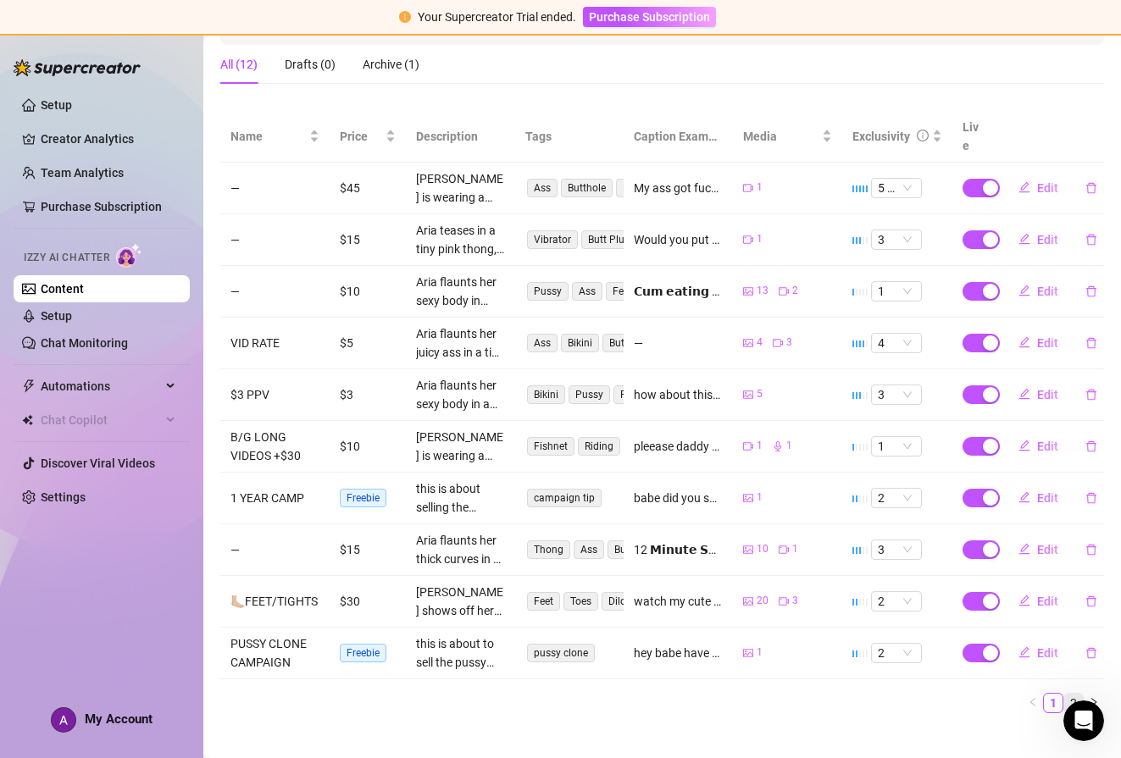
click at [1064, 694] on link "2" at bounding box center [1073, 703] width 19 height 19
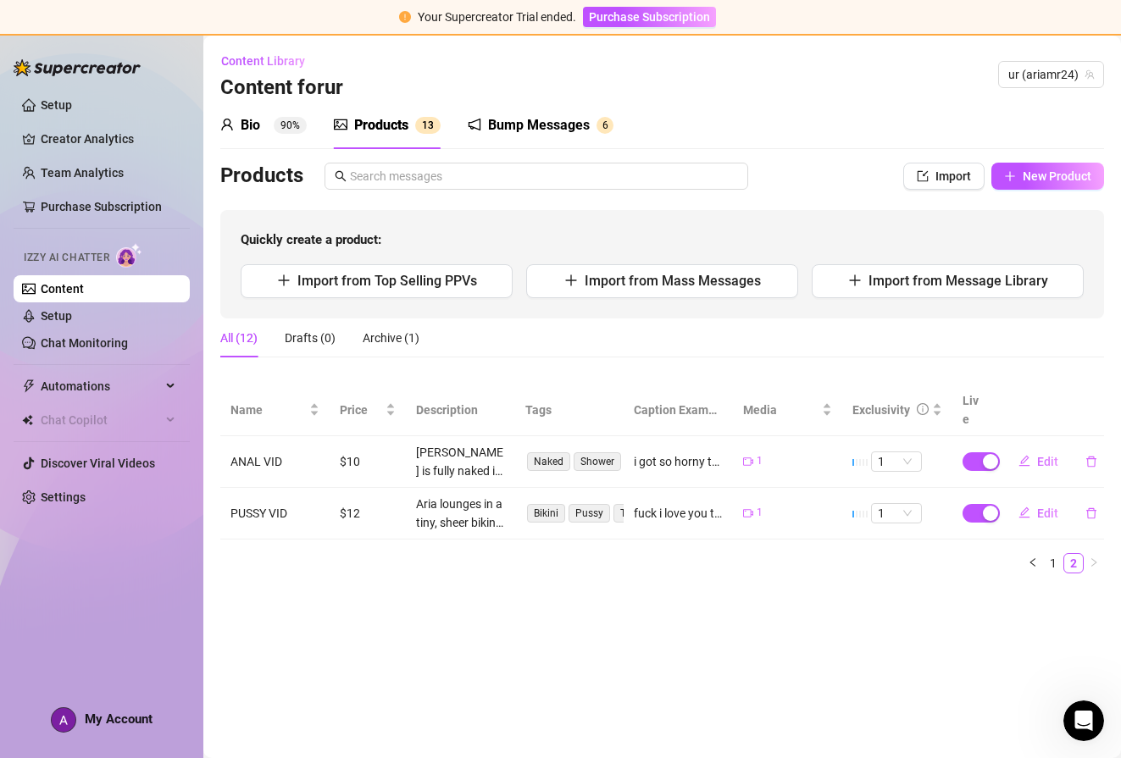
click at [726, 611] on main "Content Library Content for ur ur (ariamr24) Bio 90% Products 1 3 Bump Messages…" at bounding box center [662, 397] width 918 height 723
click at [72, 317] on link "Setup" at bounding box center [56, 316] width 31 height 14
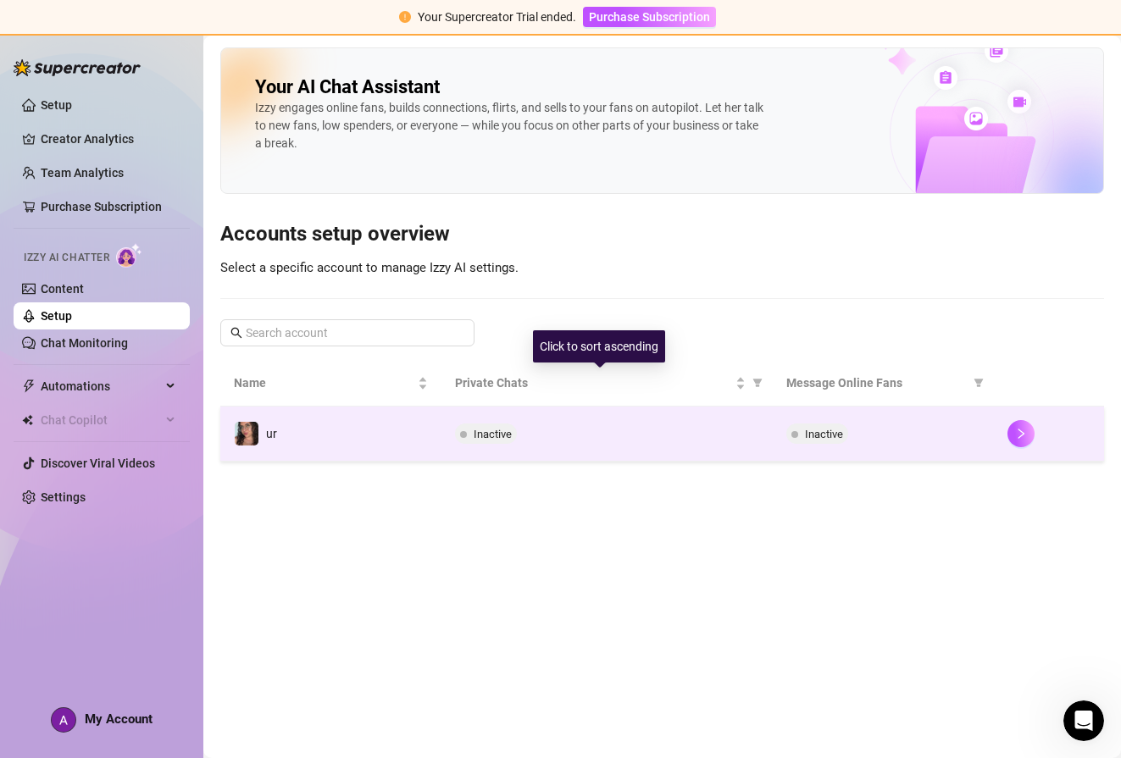
click at [641, 434] on div "Inactive" at bounding box center [607, 434] width 304 height 20
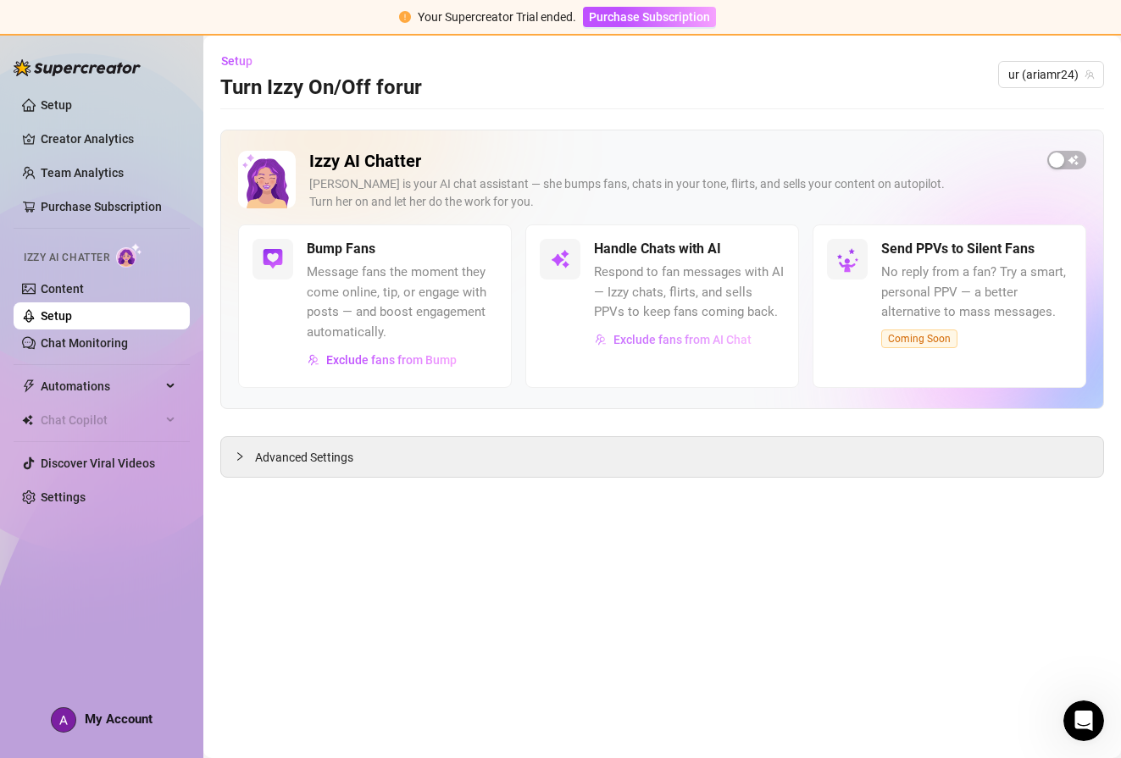
click at [637, 337] on span "Exclude fans from AI Chat" at bounding box center [682, 340] width 138 height 14
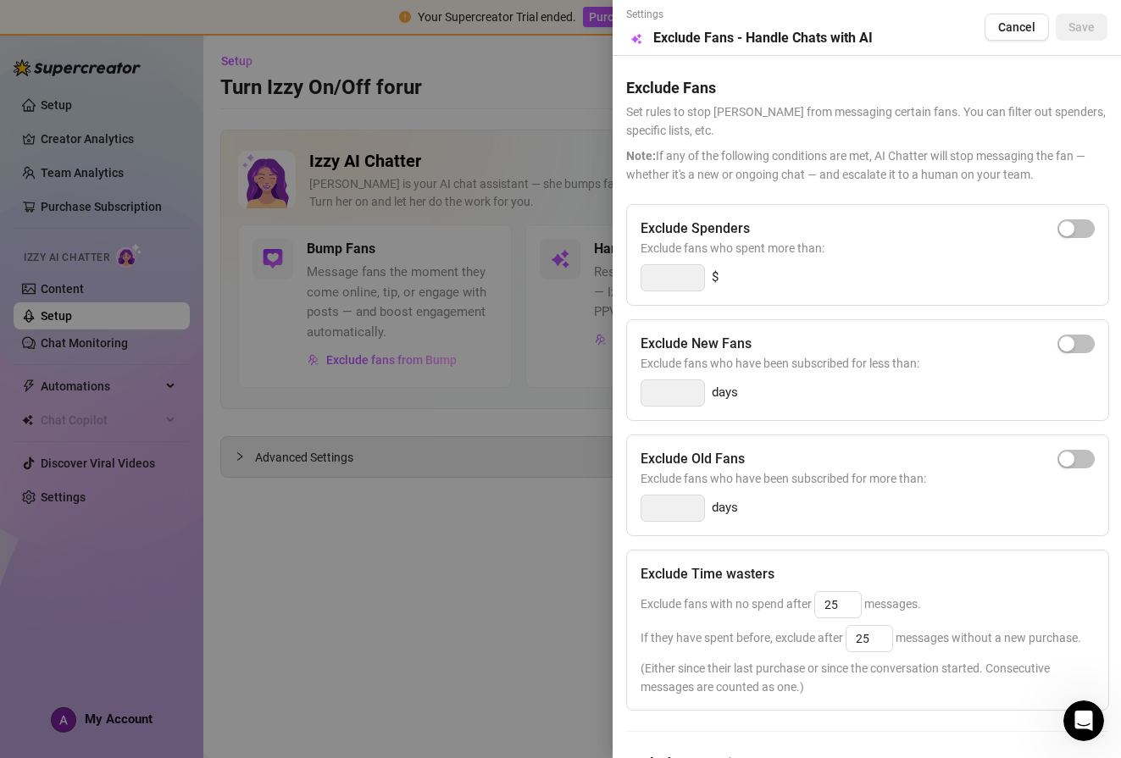
scroll to position [3, 0]
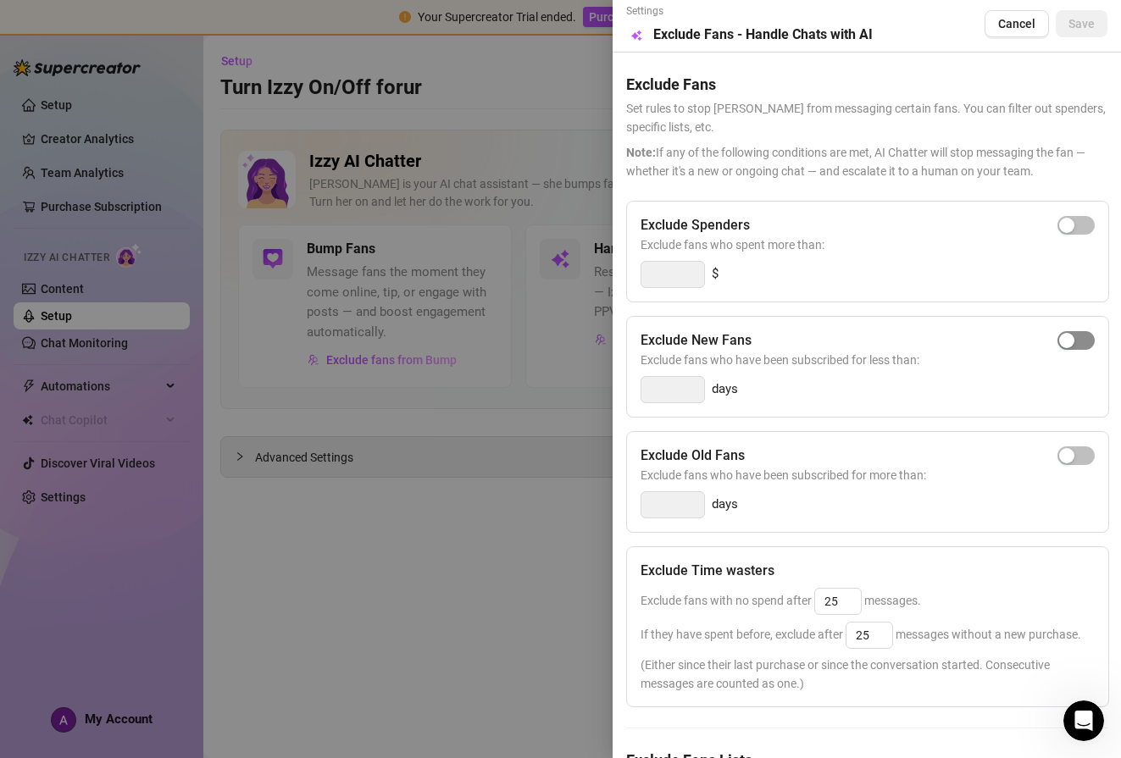
click at [1064, 341] on span "button" at bounding box center [1075, 340] width 37 height 19
type input "3"
drag, startPoint x: 660, startPoint y: 393, endPoint x: 637, endPoint y: 390, distance: 23.1
click at [647, 392] on input "3" at bounding box center [672, 389] width 63 height 25
click at [951, 404] on div "Exclude New Fans Exclude fans who have been subscribed for less than: 3 days" at bounding box center [867, 367] width 483 height 102
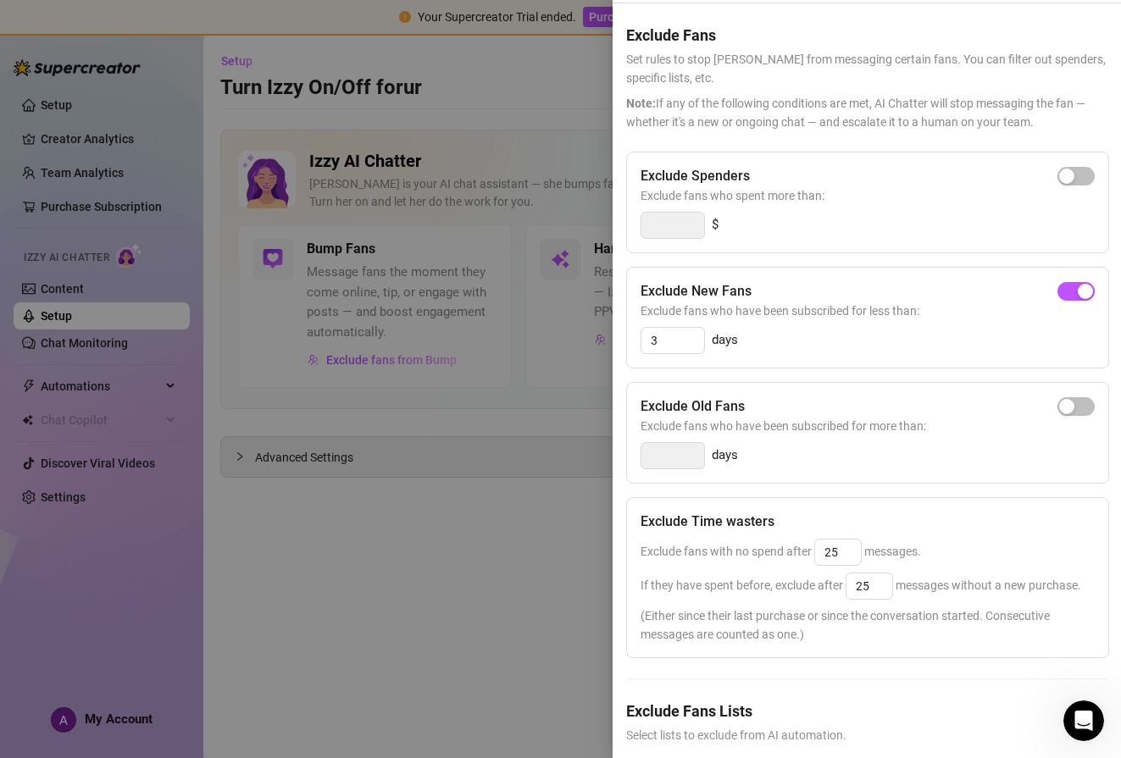
scroll to position [144, 0]
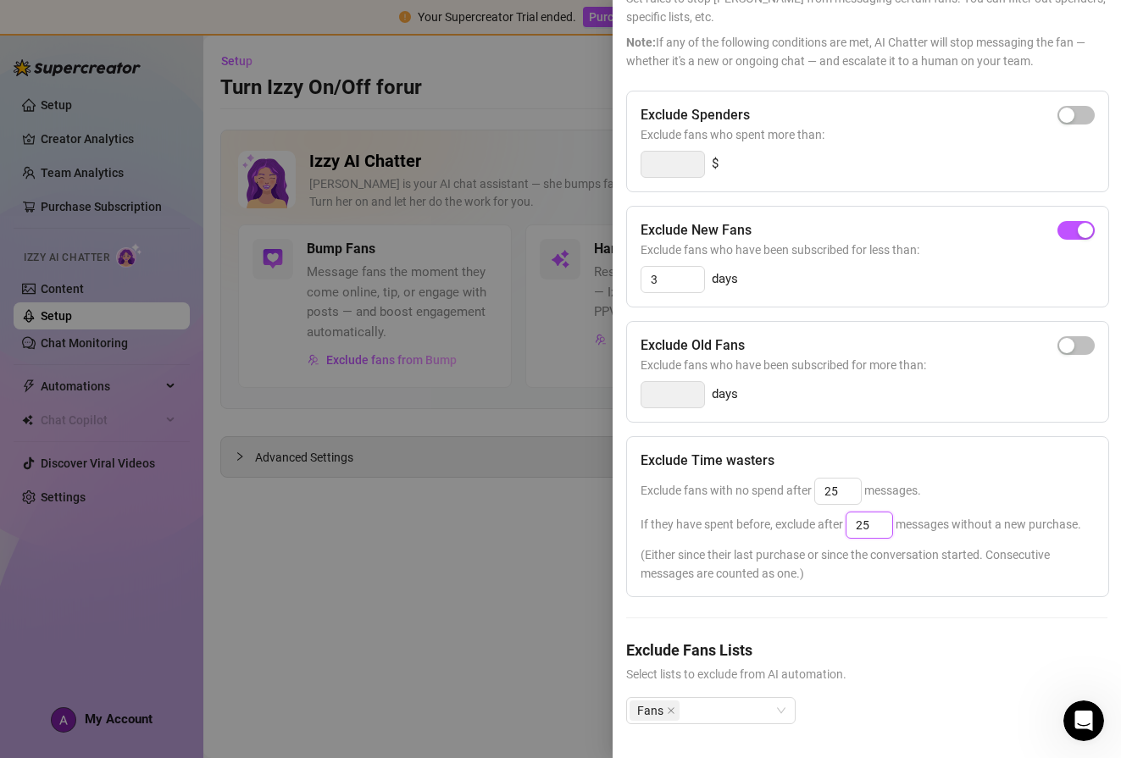
drag, startPoint x: 873, startPoint y: 494, endPoint x: 836, endPoint y: 494, distance: 36.4
click at [836, 518] on span "If they have spent before, exclude after 25 messages without a new purchase." at bounding box center [861, 525] width 441 height 14
click at [835, 512] on div "If they have spent before, exclude after 25 messages without a new purchase." at bounding box center [868, 525] width 454 height 27
click at [785, 699] on div "Fans" at bounding box center [710, 710] width 169 height 27
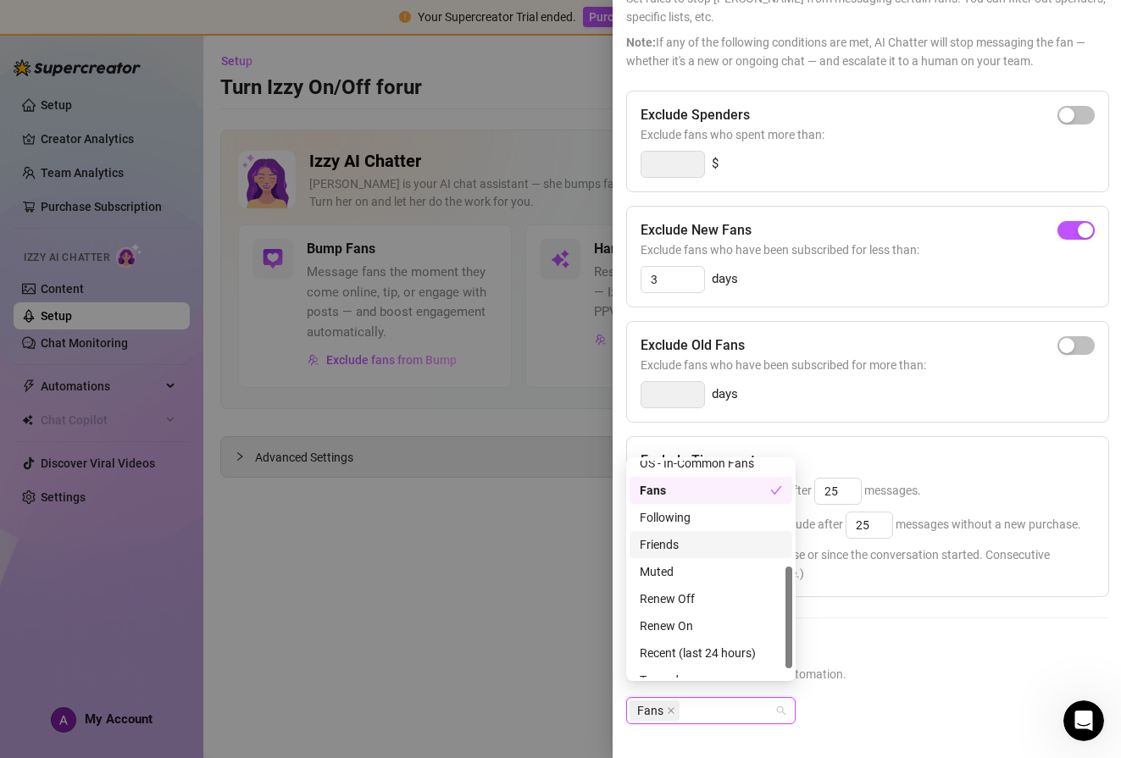
scroll to position [212, 0]
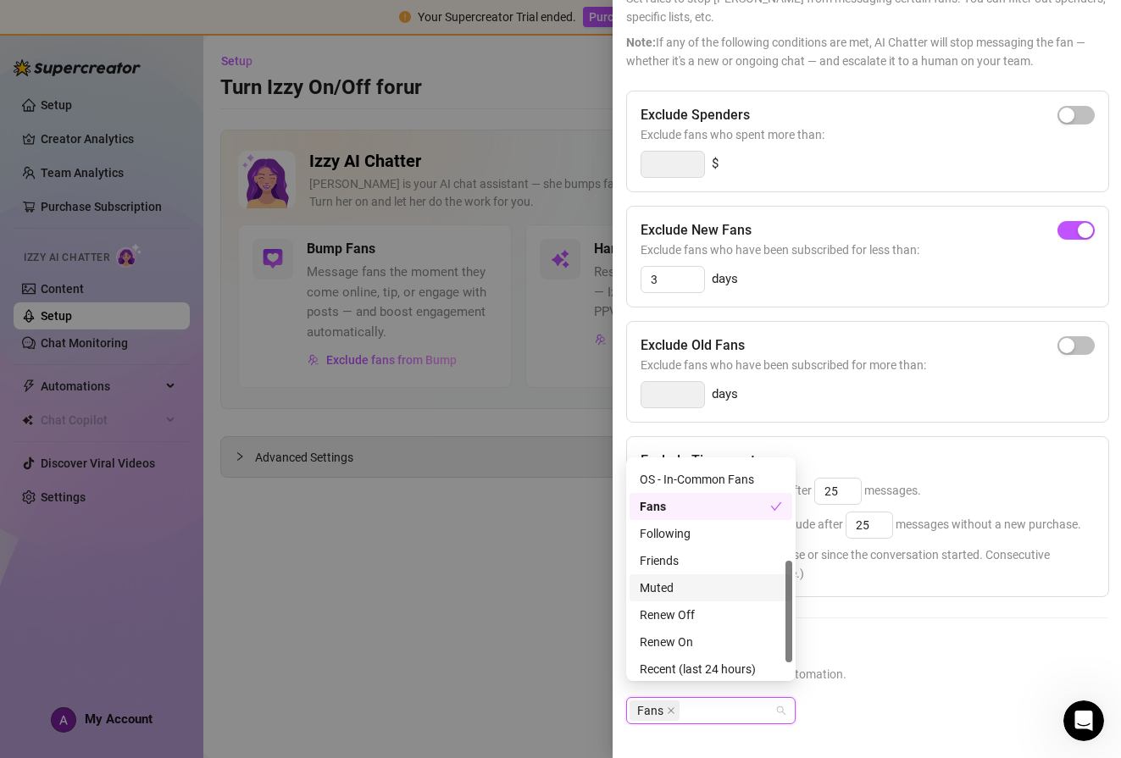
click at [891, 641] on h5 "Exclude Fans Lists" at bounding box center [866, 650] width 481 height 23
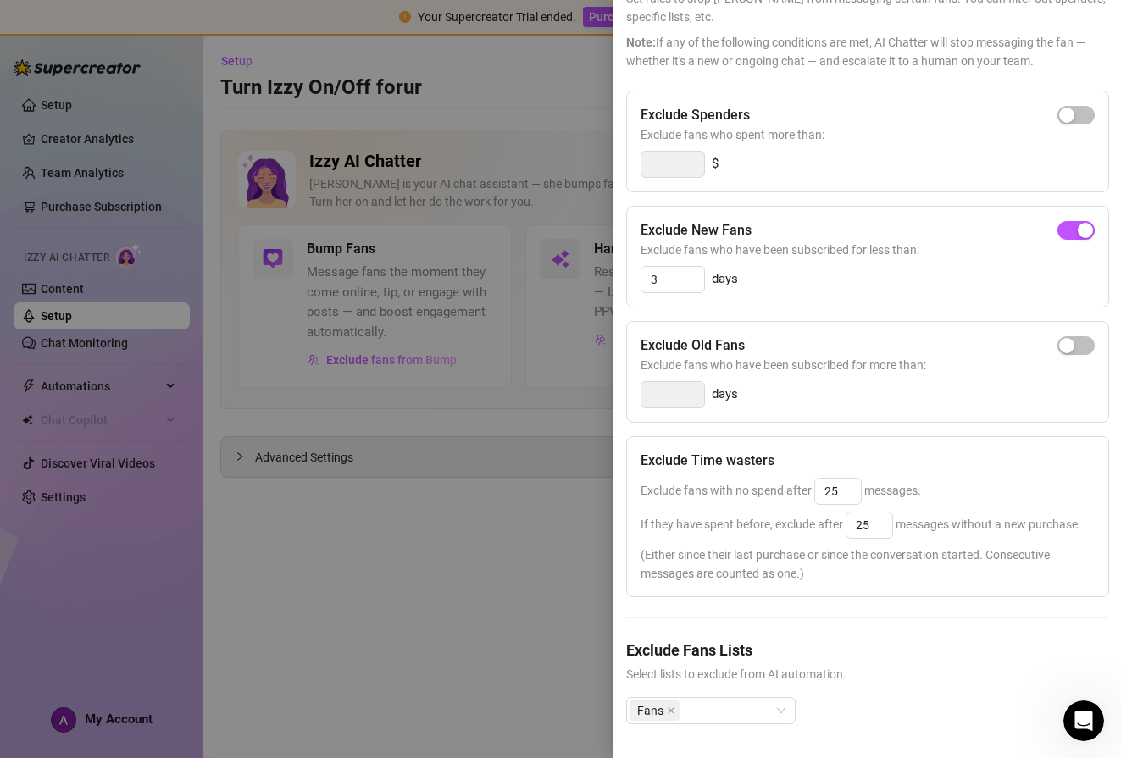
click at [499, 603] on div at bounding box center [560, 379] width 1121 height 758
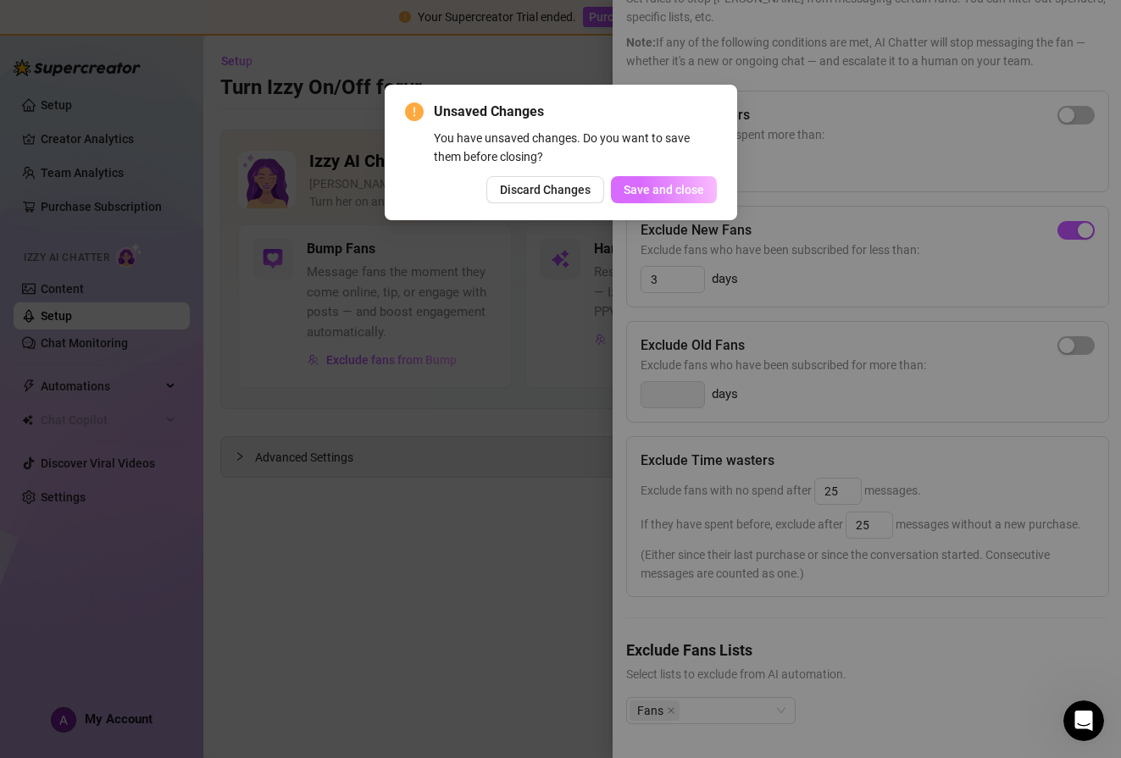
click at [689, 196] on span "Save and close" at bounding box center [664, 190] width 80 height 14
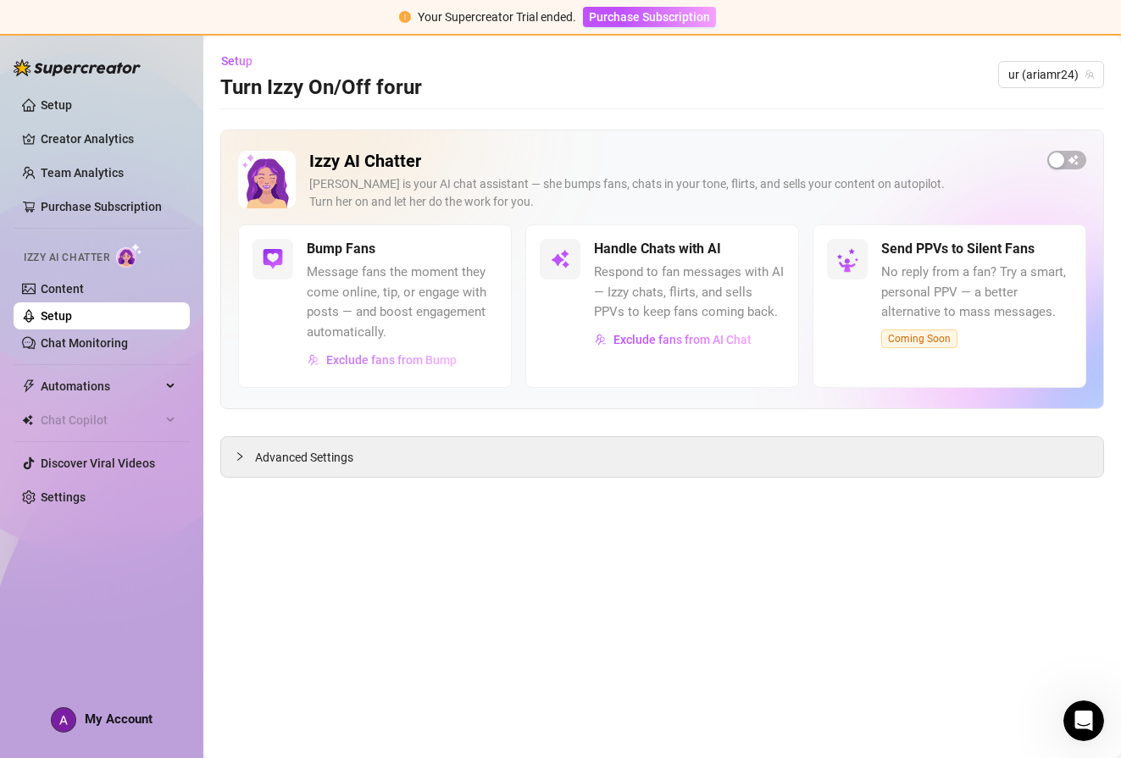
click at [406, 356] on span "Exclude fans from Bump" at bounding box center [391, 360] width 130 height 14
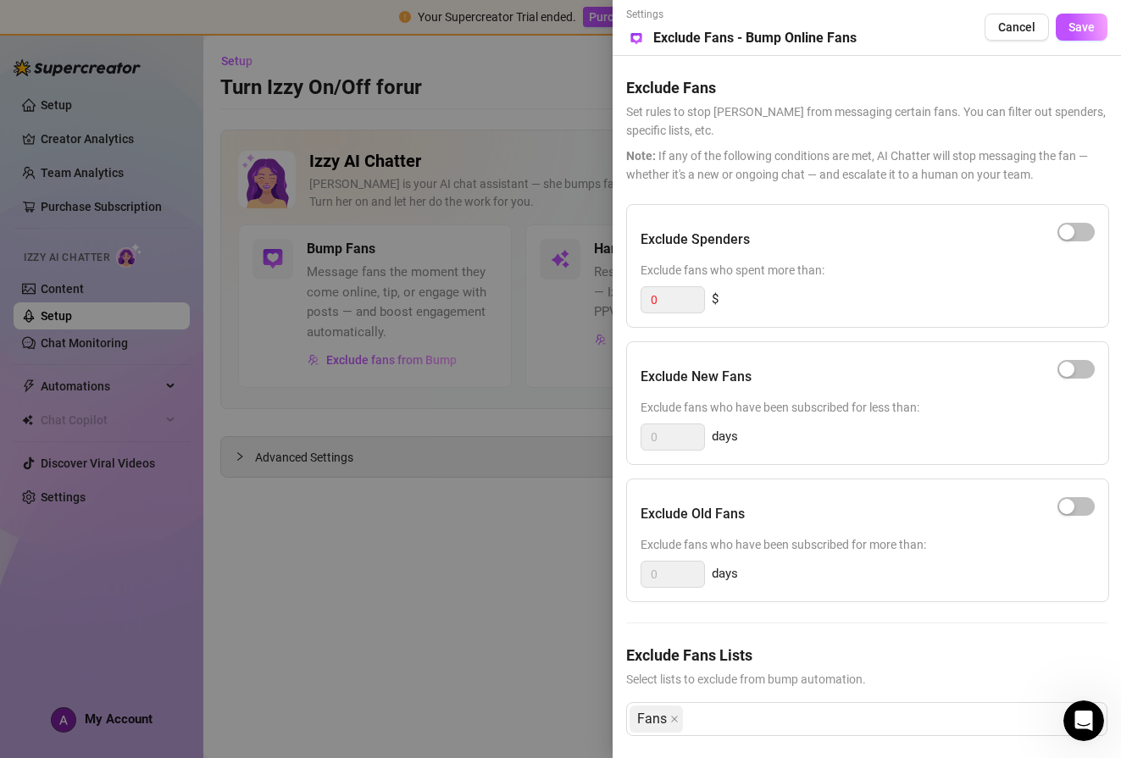
click at [490, 578] on div at bounding box center [560, 379] width 1121 height 758
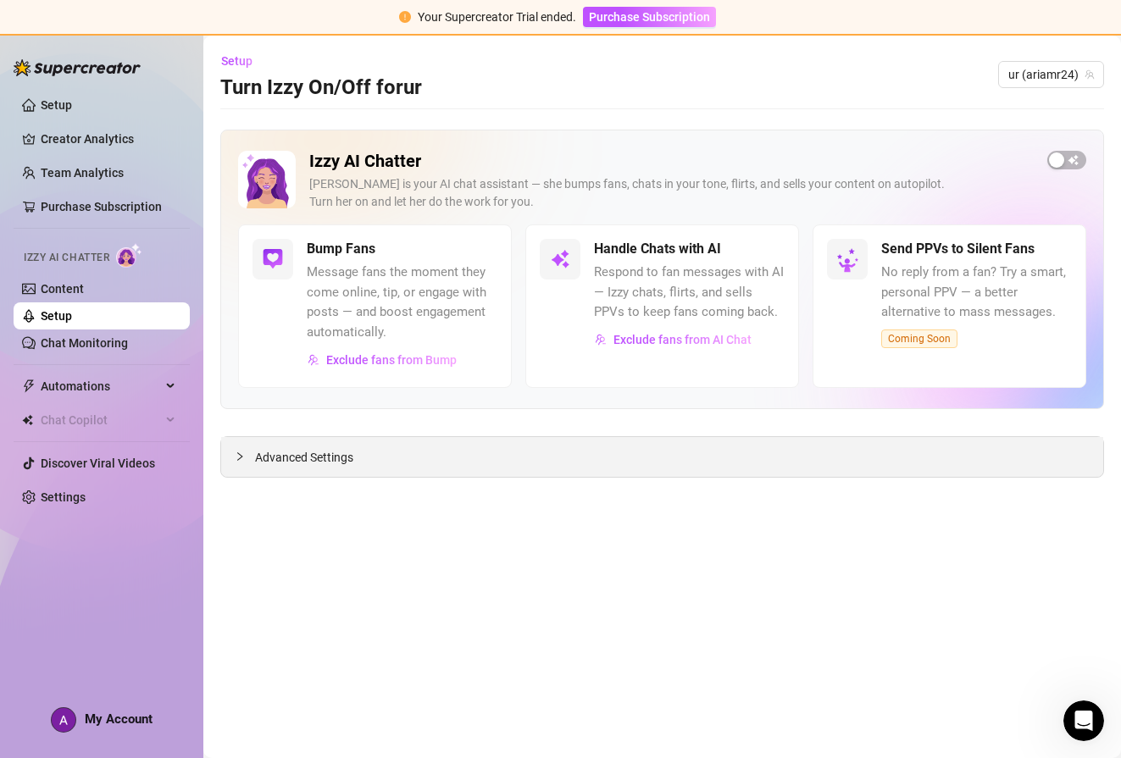
click at [314, 463] on span "Advanced Settings" at bounding box center [304, 457] width 98 height 19
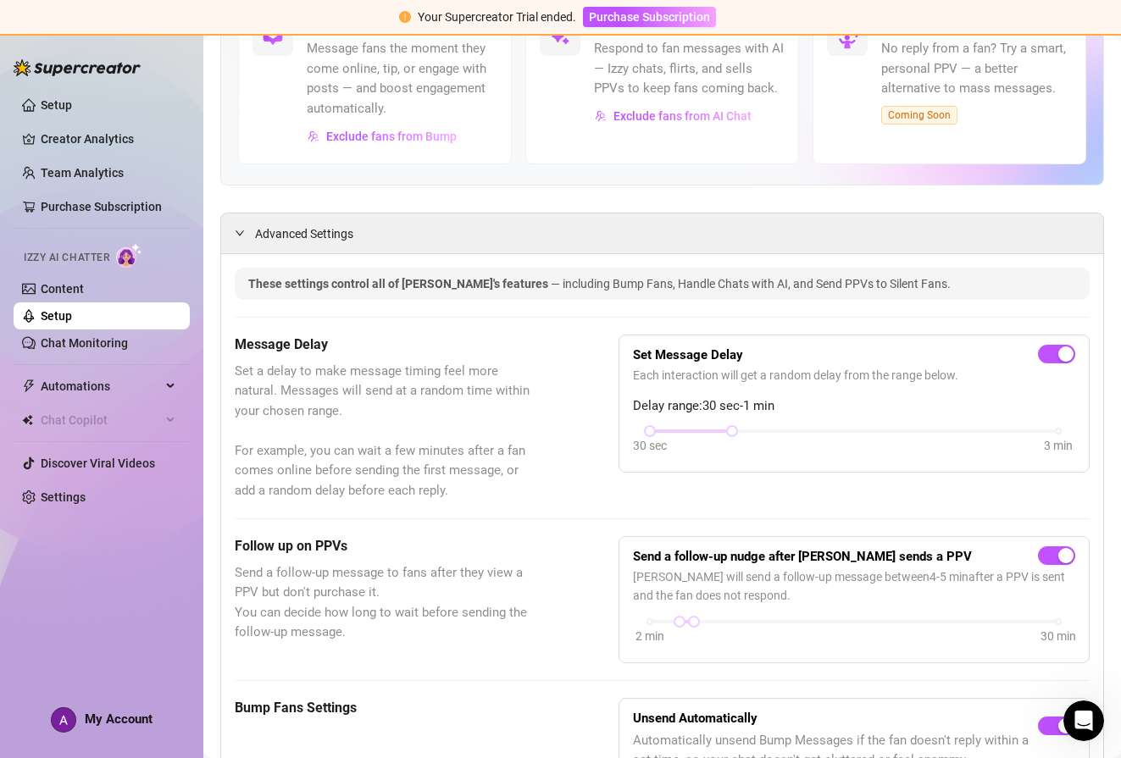
scroll to position [450, 0]
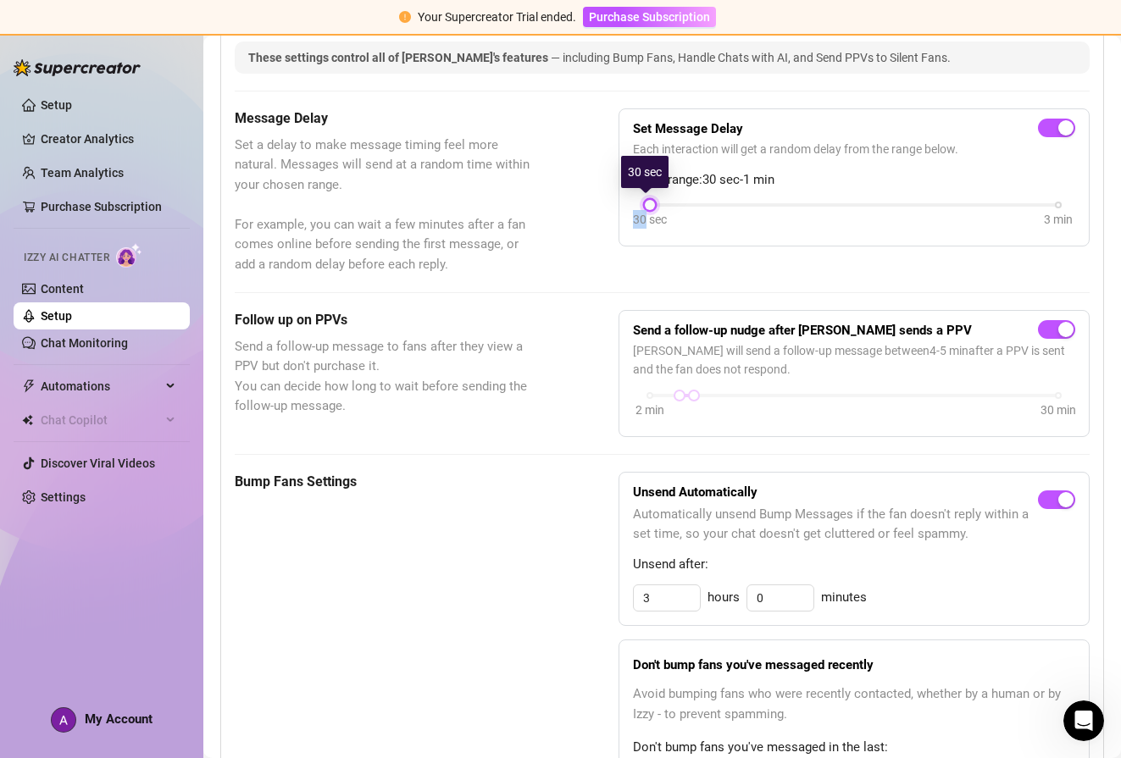
drag, startPoint x: 727, startPoint y: 205, endPoint x: 641, endPoint y: 208, distance: 86.5
click at [650, 207] on div "30 sec 3 min" at bounding box center [854, 203] width 408 height 7
click at [529, 504] on div "Bump Fans Settings" at bounding box center [384, 642] width 299 height 341
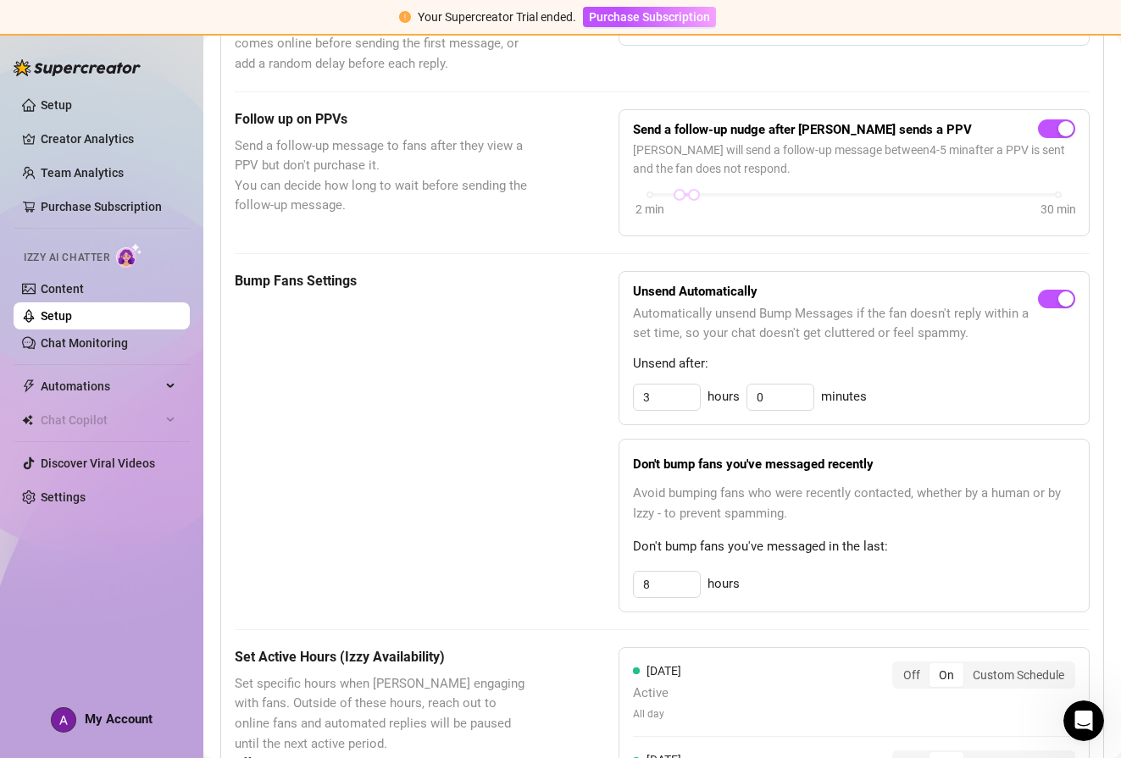
scroll to position [0, 0]
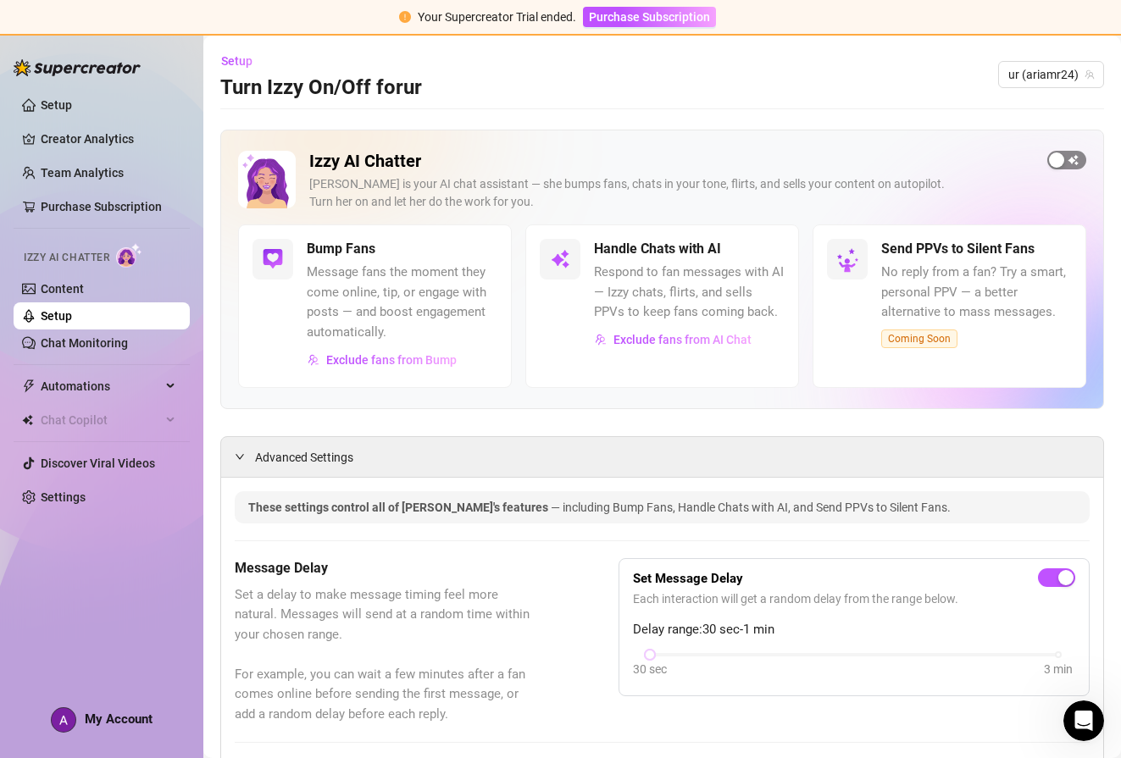
click at [1062, 153] on span "button" at bounding box center [1066, 160] width 39 height 19
click at [71, 345] on link "Chat Monitoring" at bounding box center [84, 343] width 87 height 14
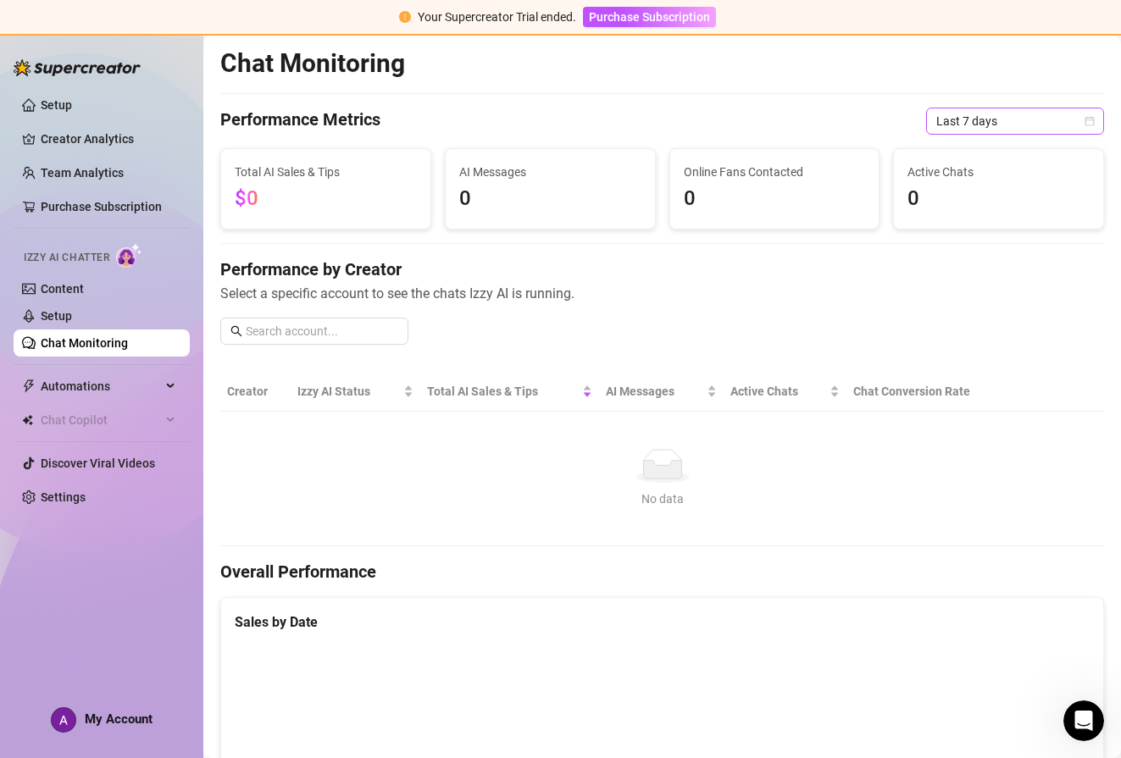
click at [1055, 126] on span "Last 7 days" at bounding box center [1015, 120] width 158 height 25
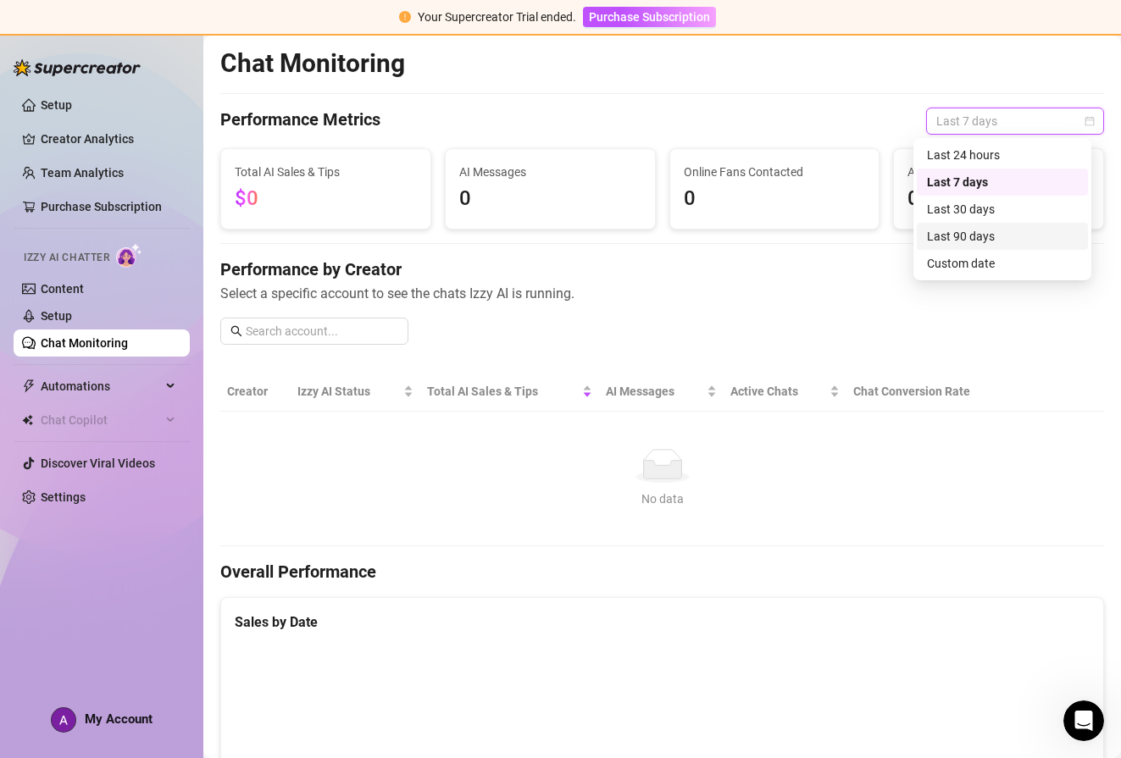
click at [1023, 213] on div "Last 30 days" at bounding box center [1002, 209] width 151 height 19
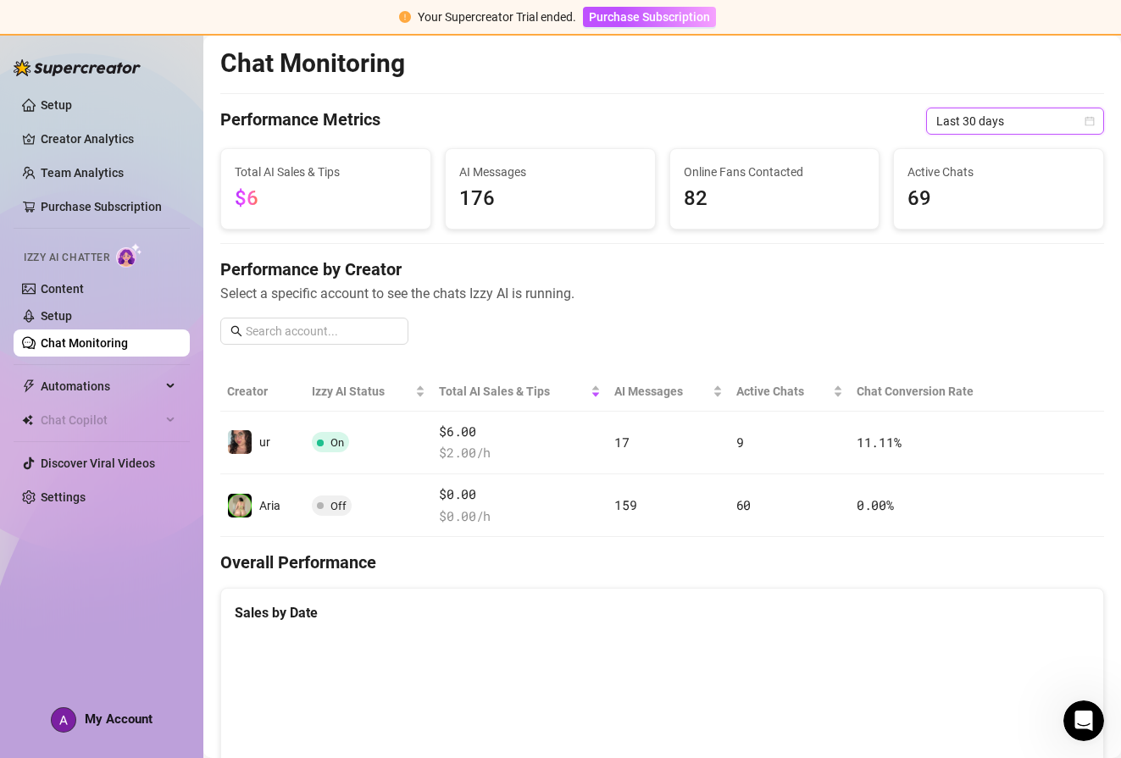
click at [966, 193] on span "69" at bounding box center [998, 199] width 182 height 32
click at [924, 192] on span "69" at bounding box center [998, 199] width 182 height 32
click at [282, 330] on input "text" at bounding box center [322, 331] width 153 height 19
click at [985, 121] on span "Last 30 days" at bounding box center [1015, 120] width 158 height 25
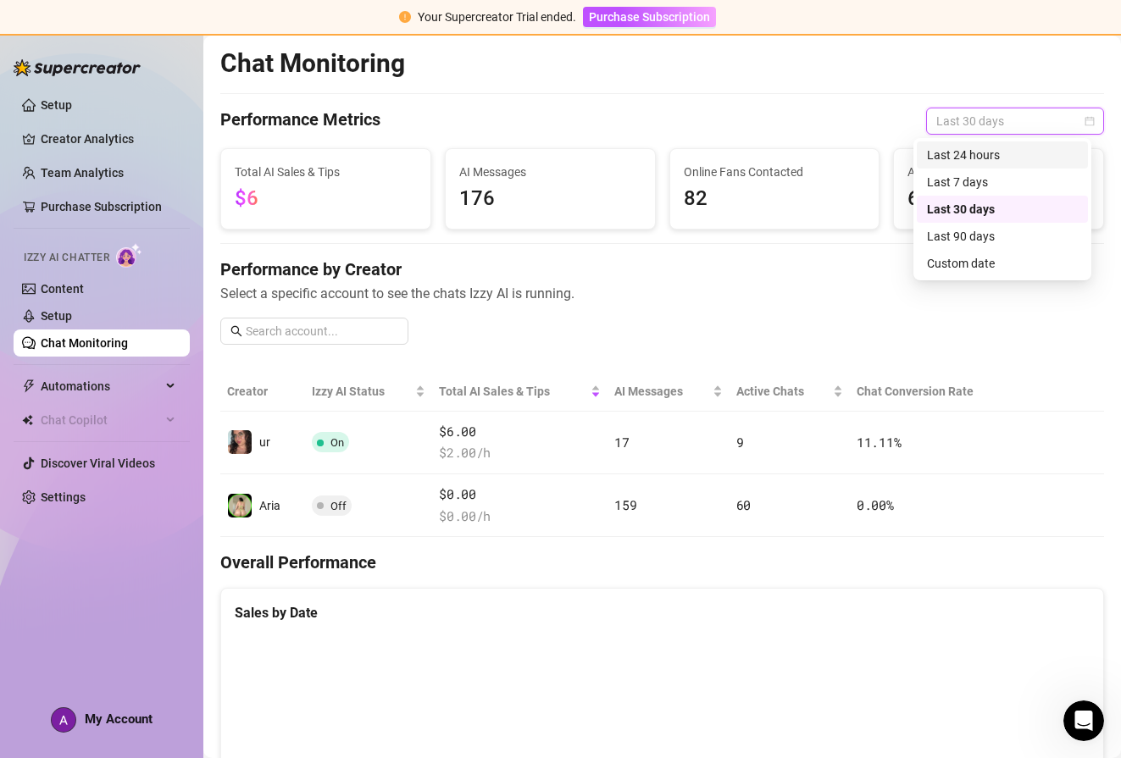
click at [960, 173] on div "Last 7 days" at bounding box center [1002, 182] width 151 height 19
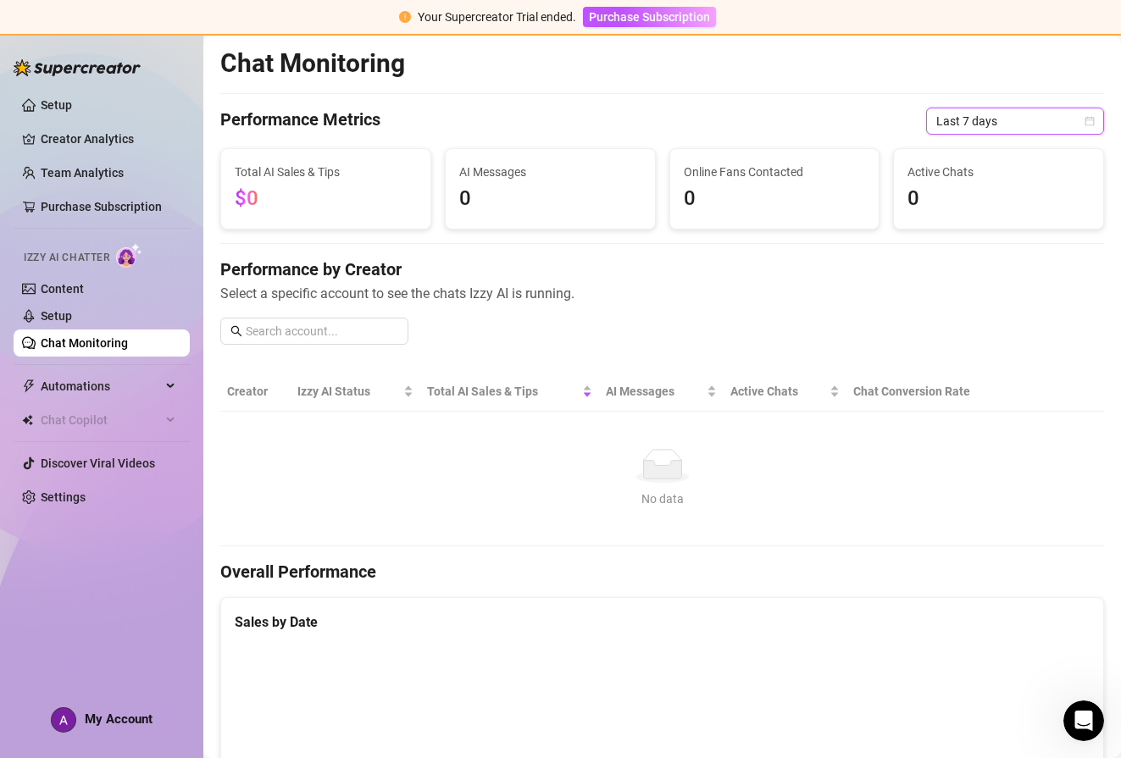
click at [980, 121] on span "Last 7 days" at bounding box center [1015, 120] width 158 height 25
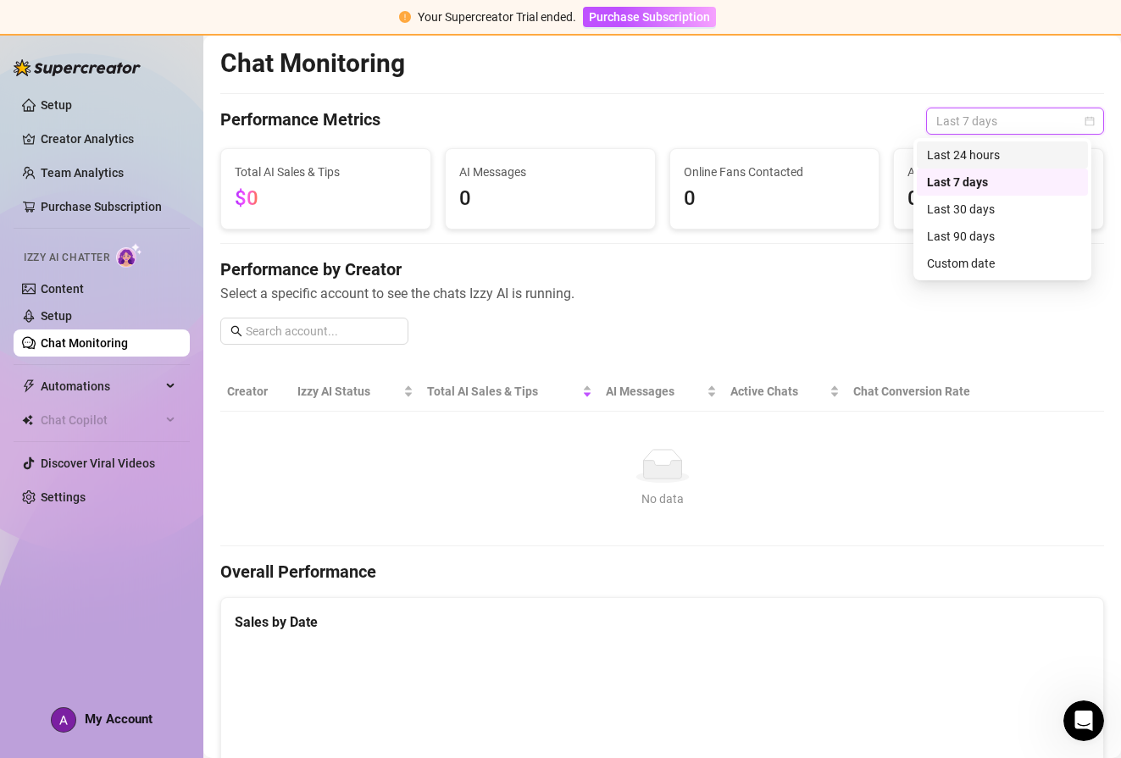
click at [971, 155] on div "Last 24 hours" at bounding box center [1002, 155] width 151 height 19
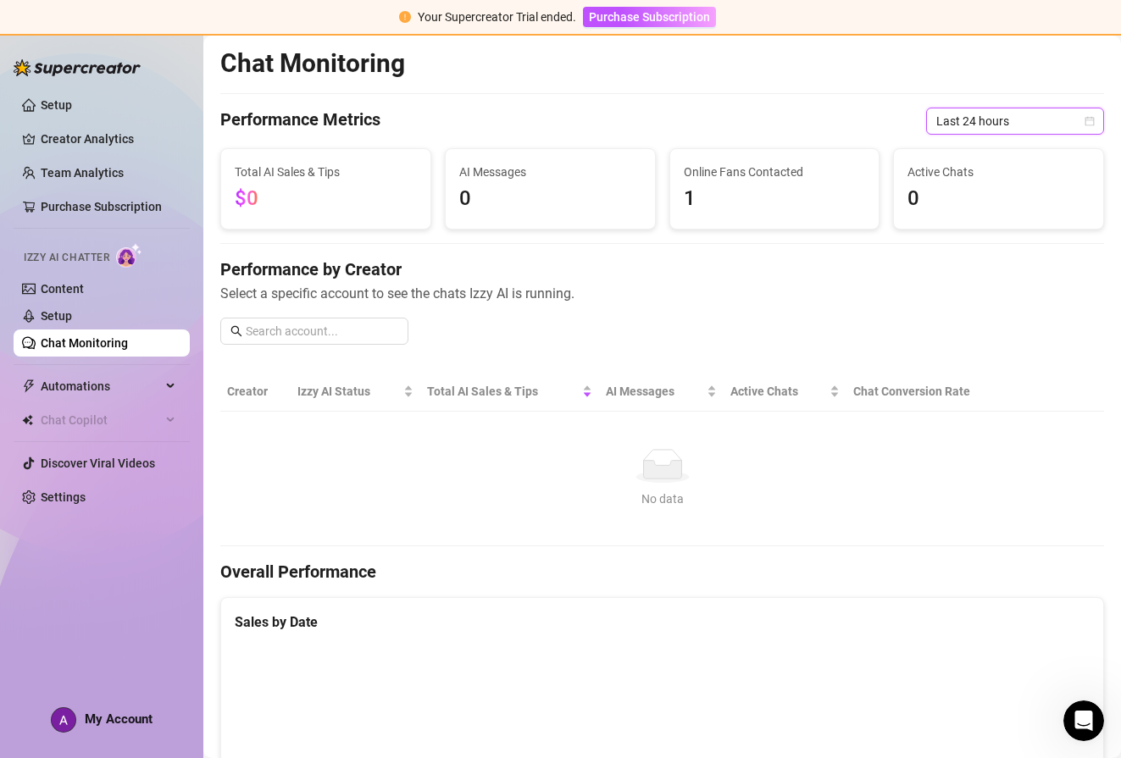
click at [944, 125] on span "Last 24 hours" at bounding box center [1015, 120] width 158 height 25
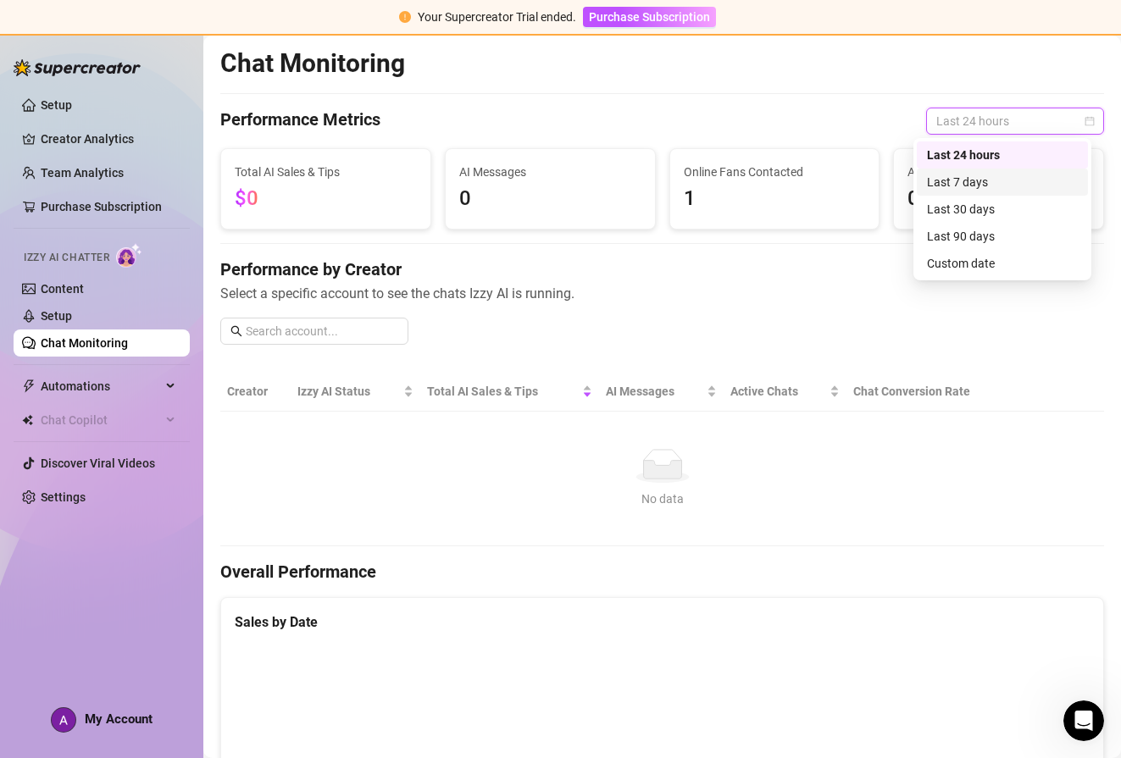
click at [947, 186] on div "Last 7 days" at bounding box center [1002, 182] width 151 height 19
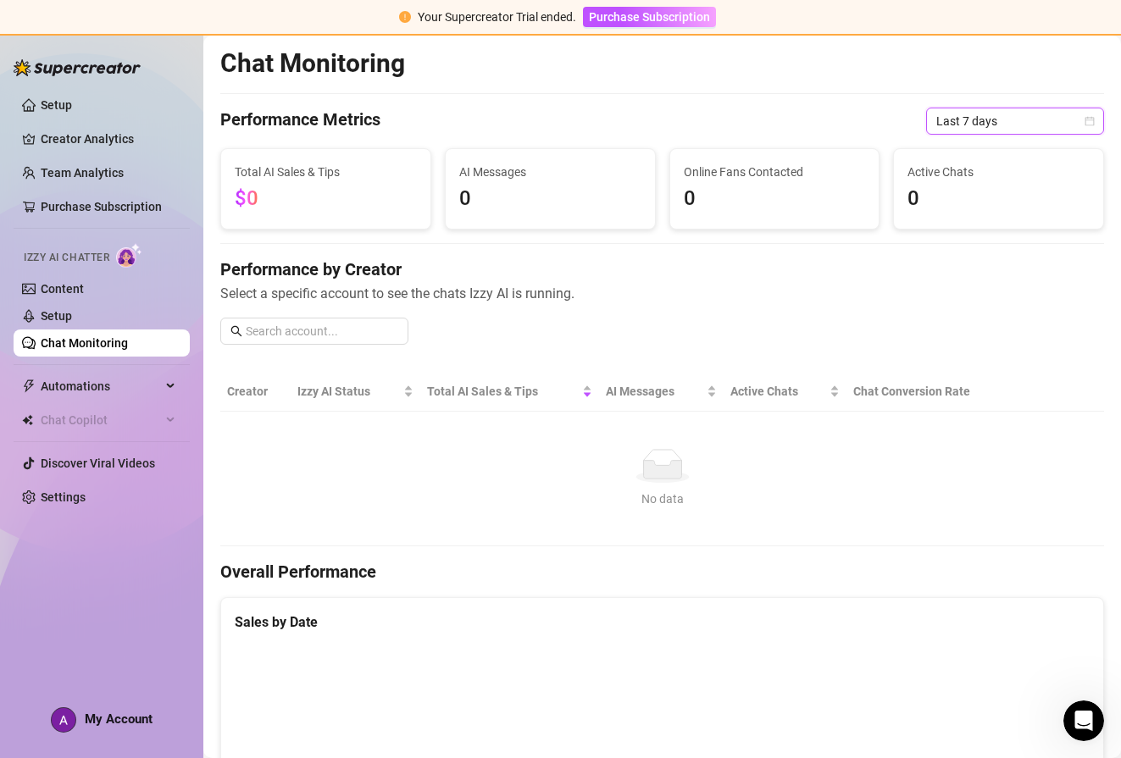
click at [952, 123] on span "Last 7 days" at bounding box center [1015, 120] width 158 height 25
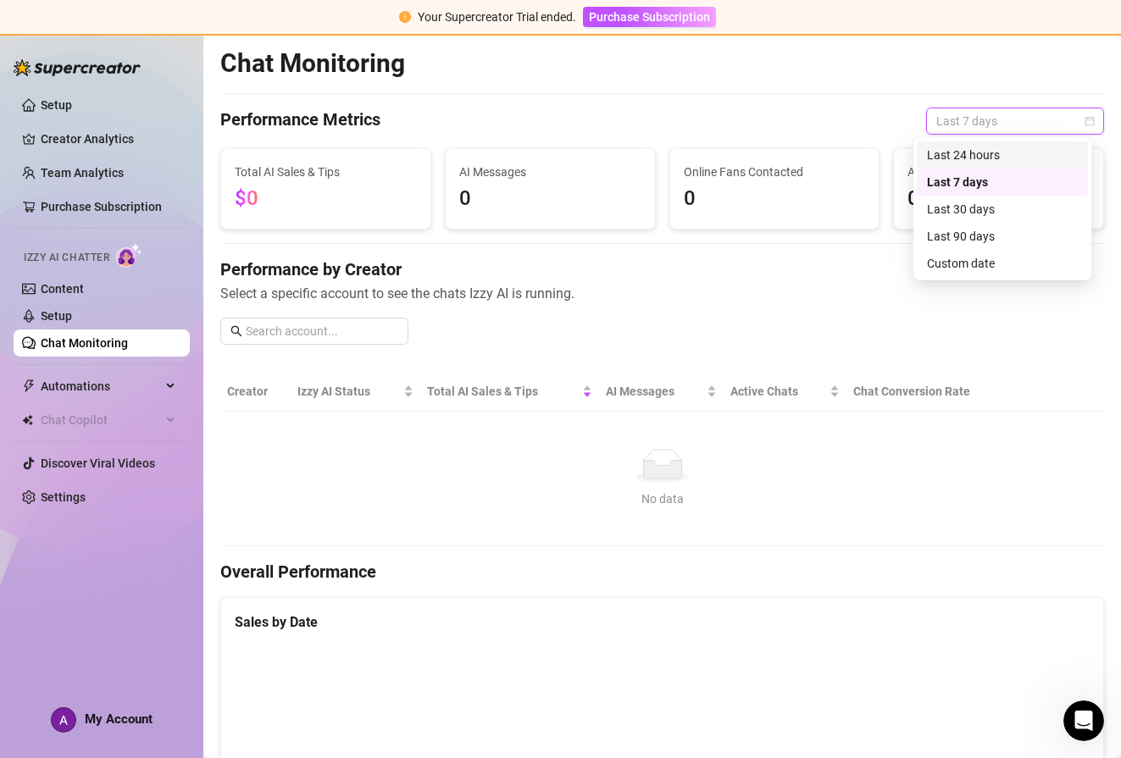
click at [957, 160] on div "Last 24 hours" at bounding box center [1002, 155] width 151 height 19
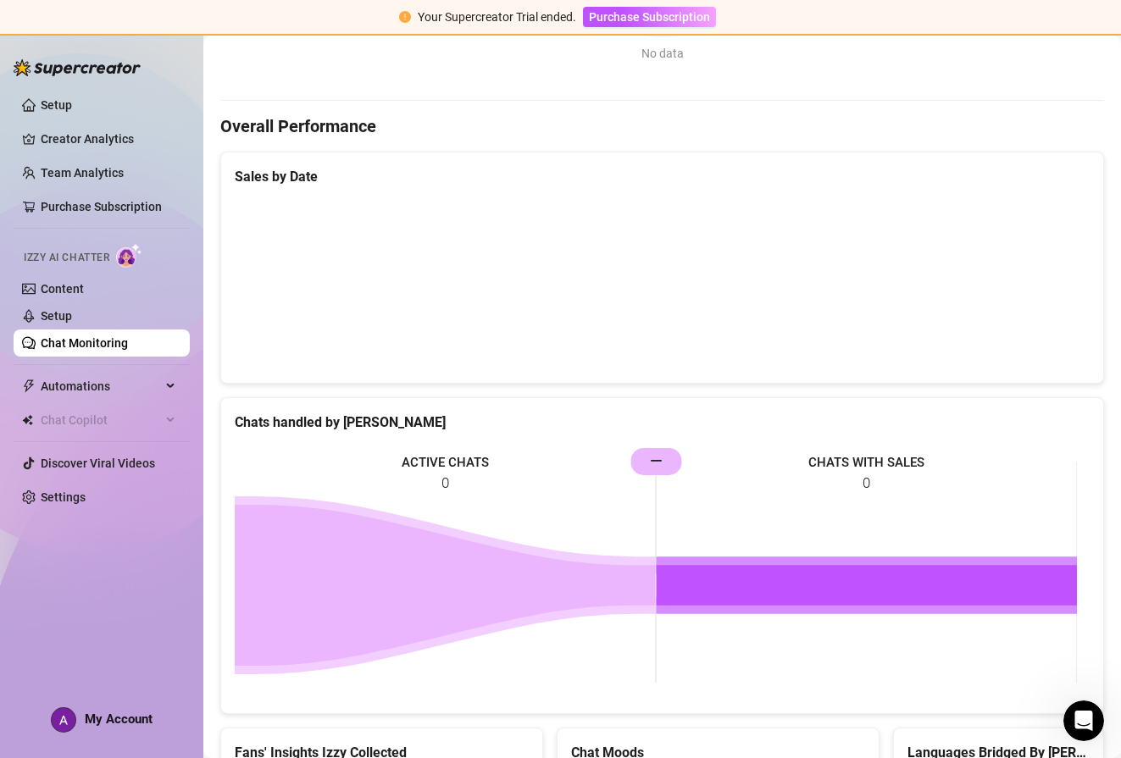
scroll to position [555, 0]
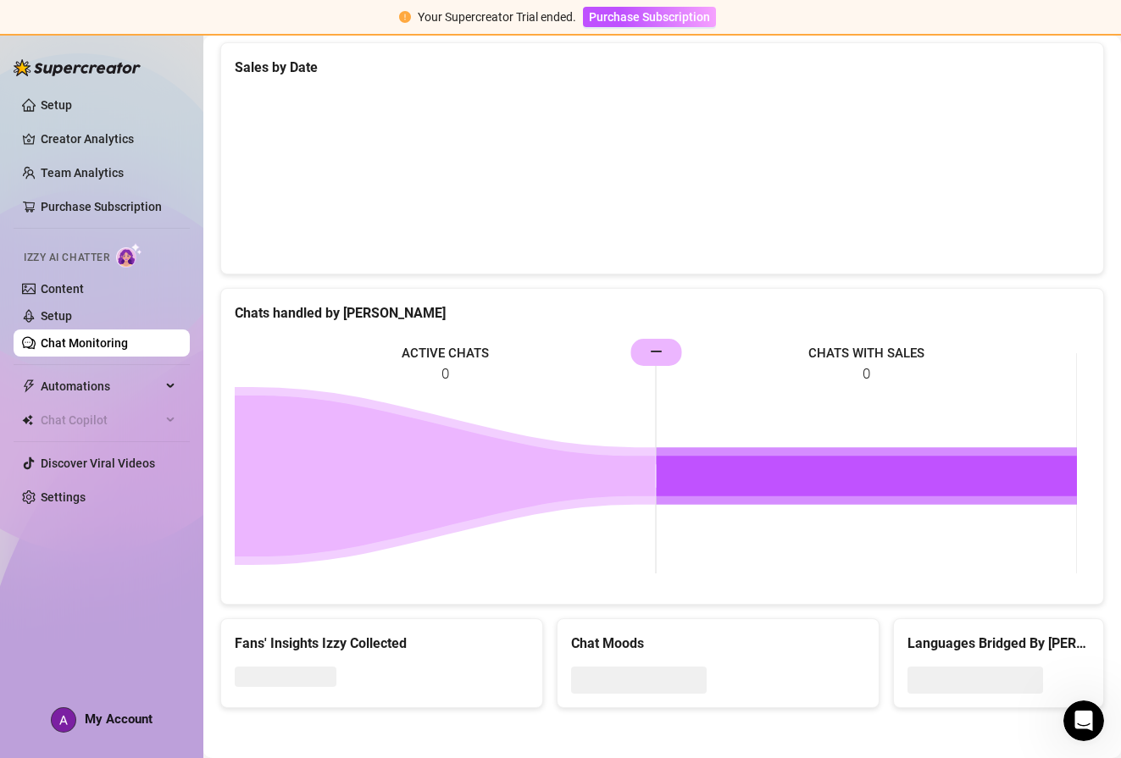
click at [441, 480] on icon at bounding box center [445, 476] width 421 height 161
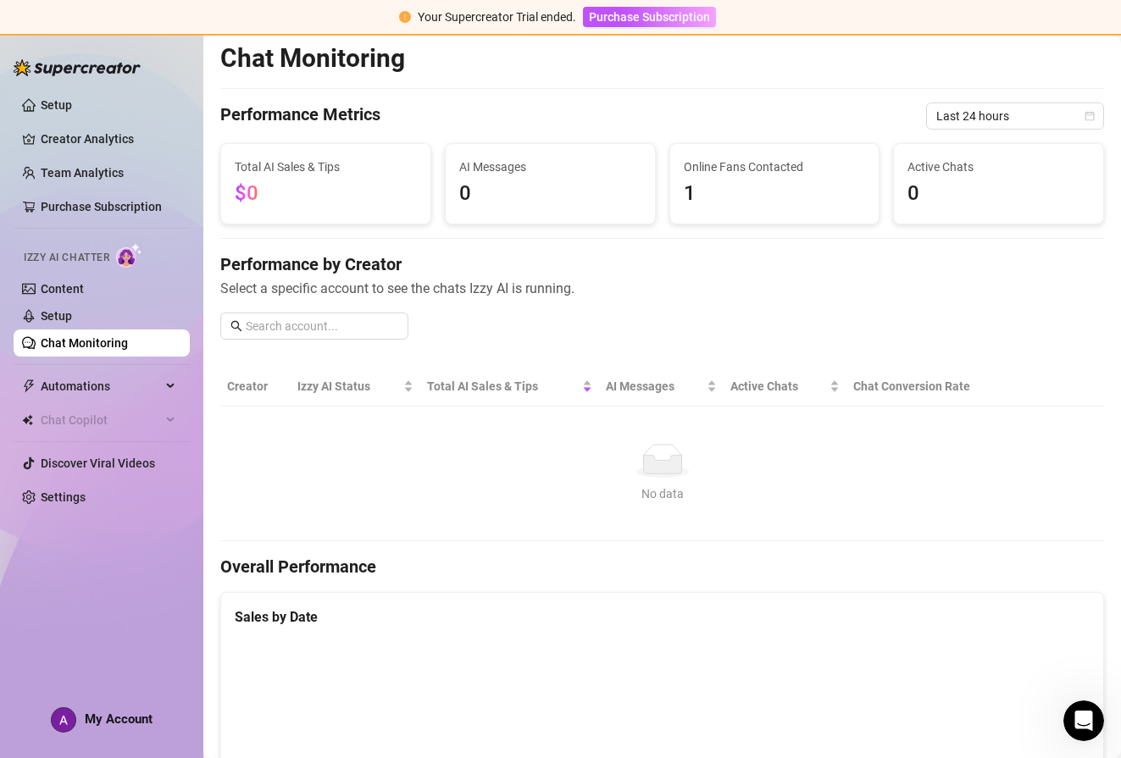
scroll to position [0, 0]
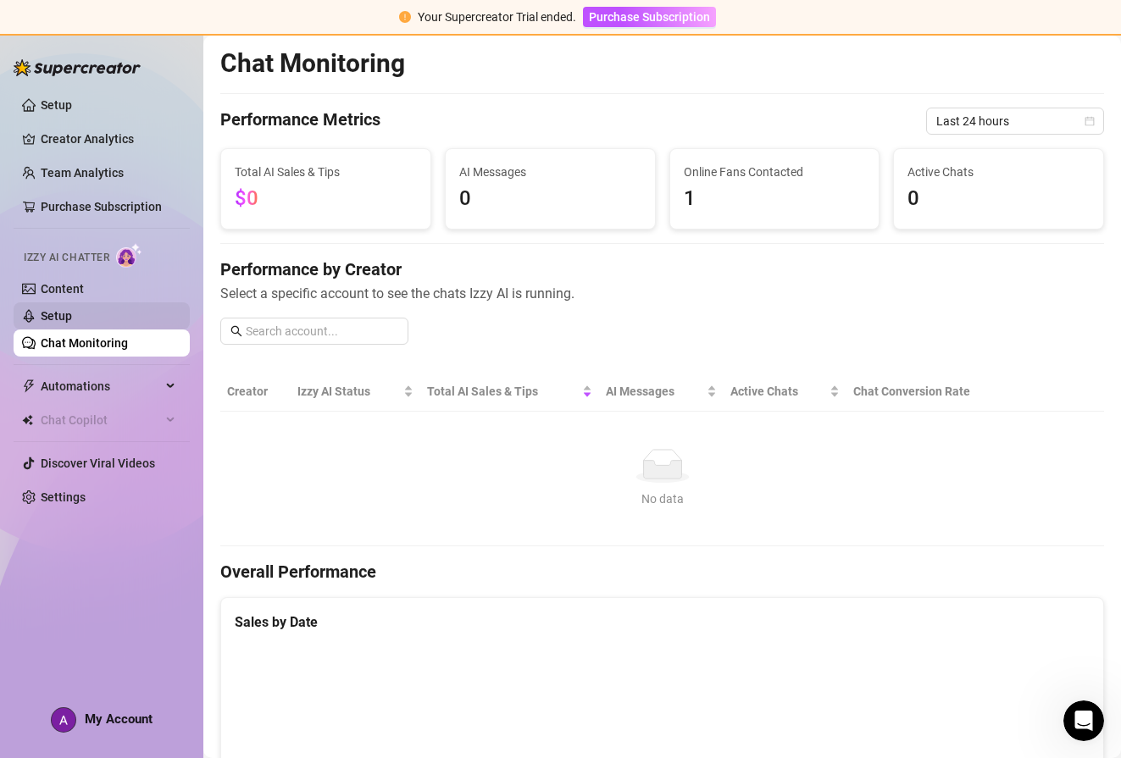
click at [58, 316] on link "Setup" at bounding box center [56, 316] width 31 height 14
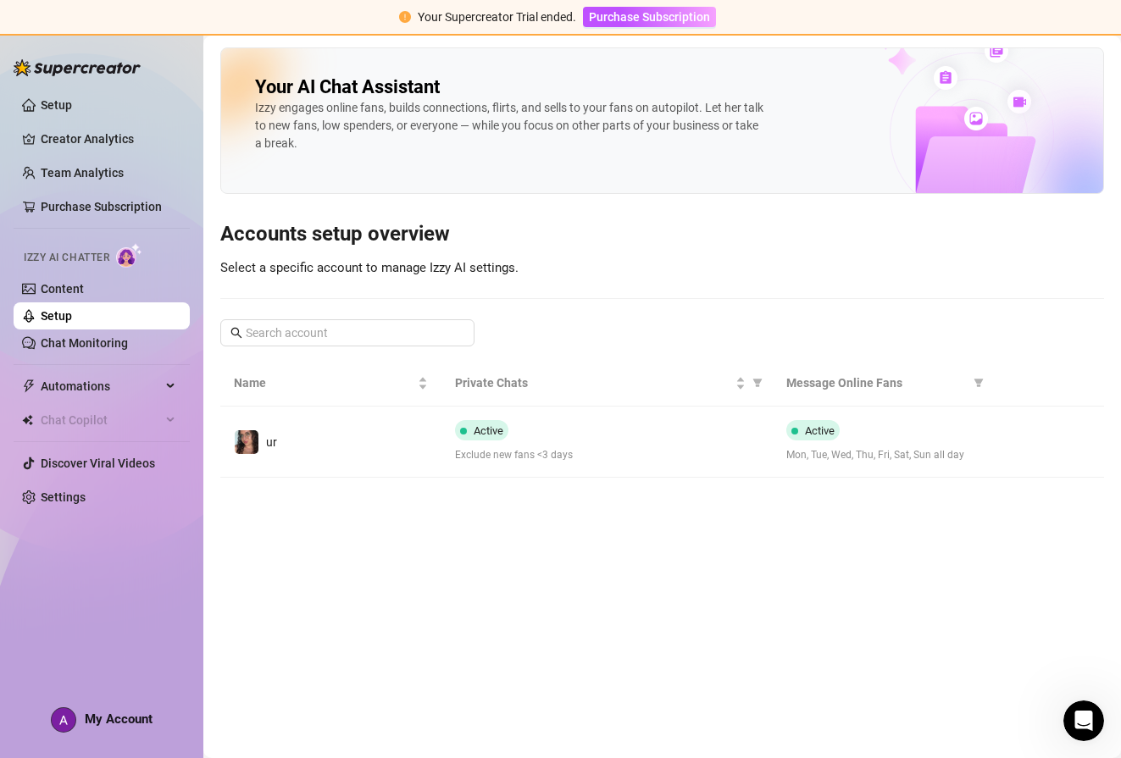
click at [64, 317] on link "Setup" at bounding box center [56, 316] width 31 height 14
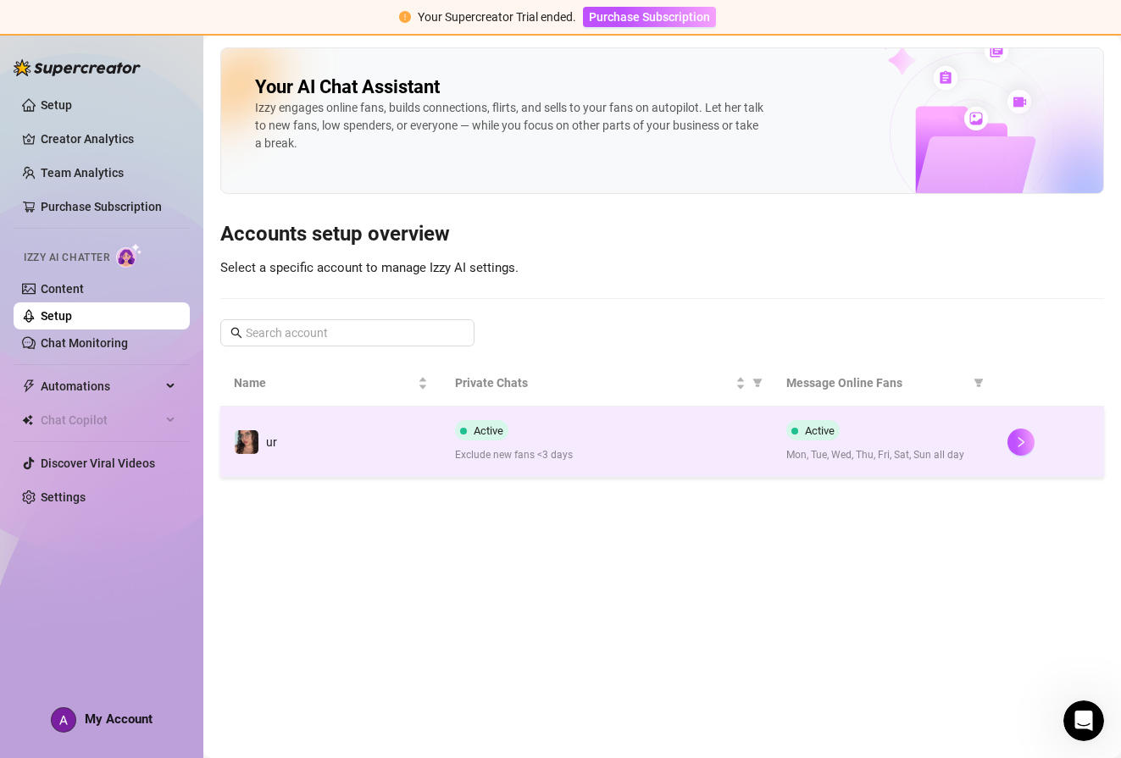
click at [579, 437] on div "Active Exclude new fans <3 days" at bounding box center [607, 441] width 304 height 43
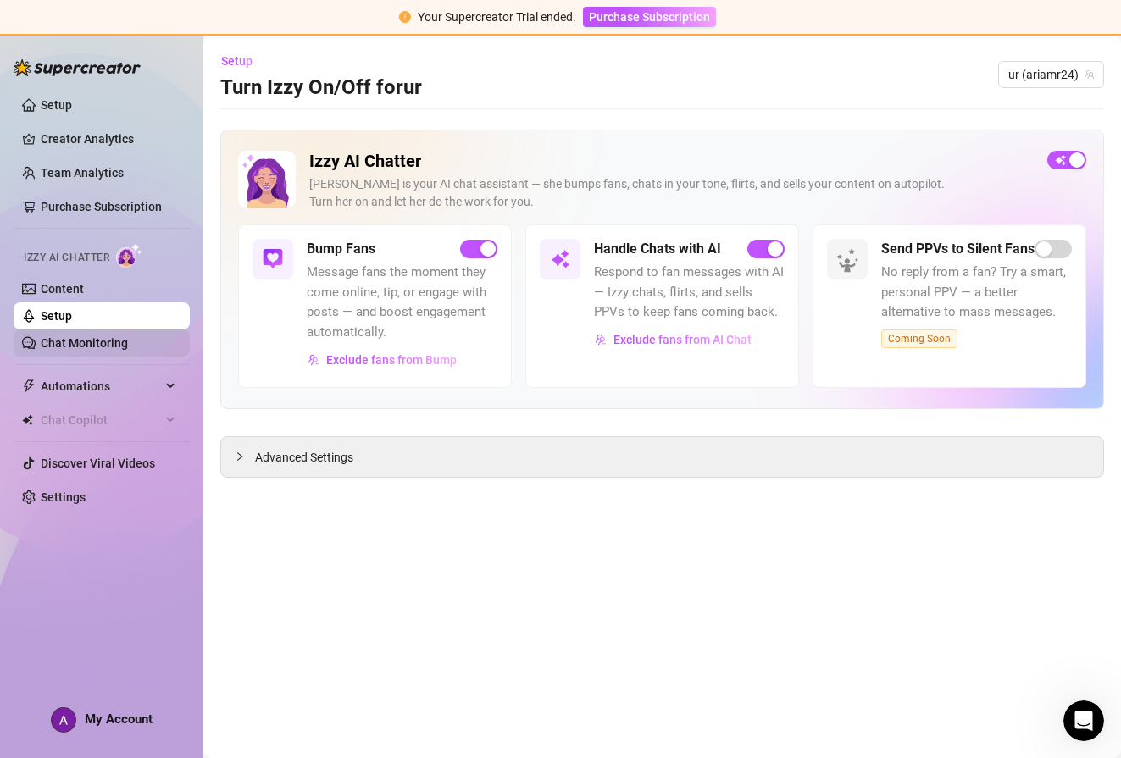
click at [56, 336] on link "Chat Monitoring" at bounding box center [84, 343] width 87 height 14
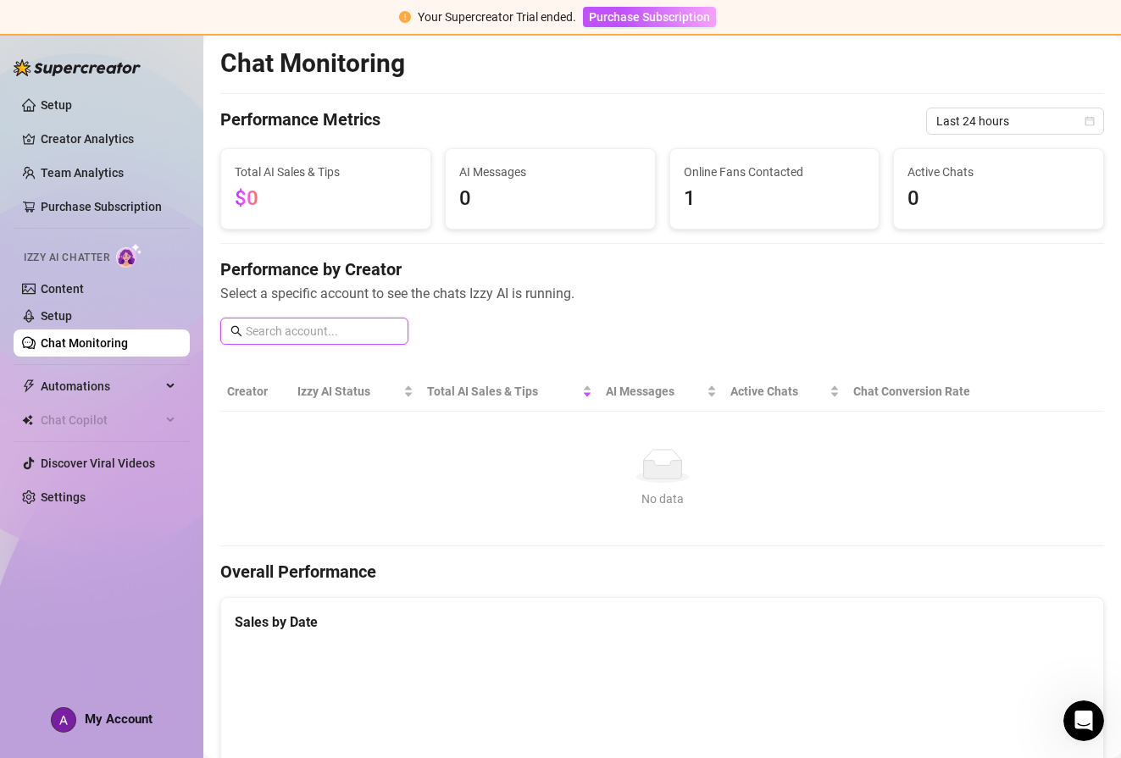
click at [327, 338] on input "text" at bounding box center [322, 331] width 153 height 19
click at [247, 324] on input "ARIAMR24" at bounding box center [322, 331] width 153 height 19
type input "@ARIAMR24"
click at [345, 338] on input "@ARIAMR24" at bounding box center [322, 331] width 153 height 19
drag, startPoint x: 227, startPoint y: 335, endPoint x: 208, endPoint y: 335, distance: 19.5
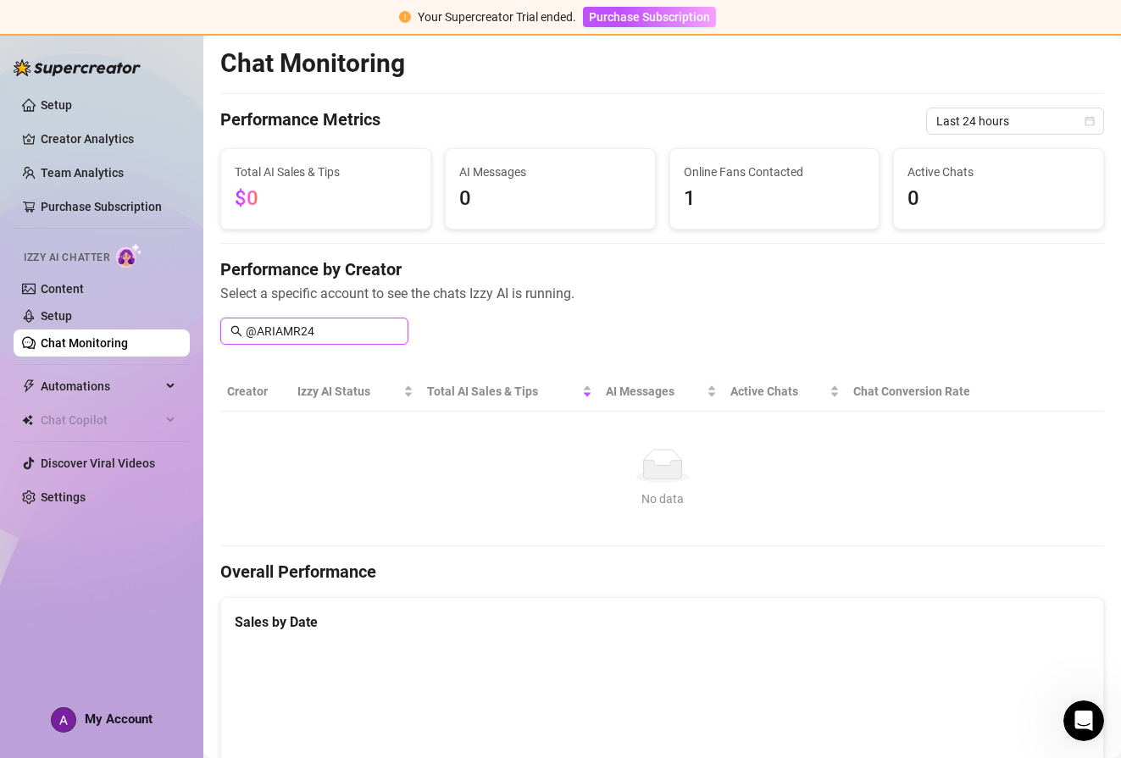
click at [72, 323] on link "Setup" at bounding box center [56, 316] width 31 height 14
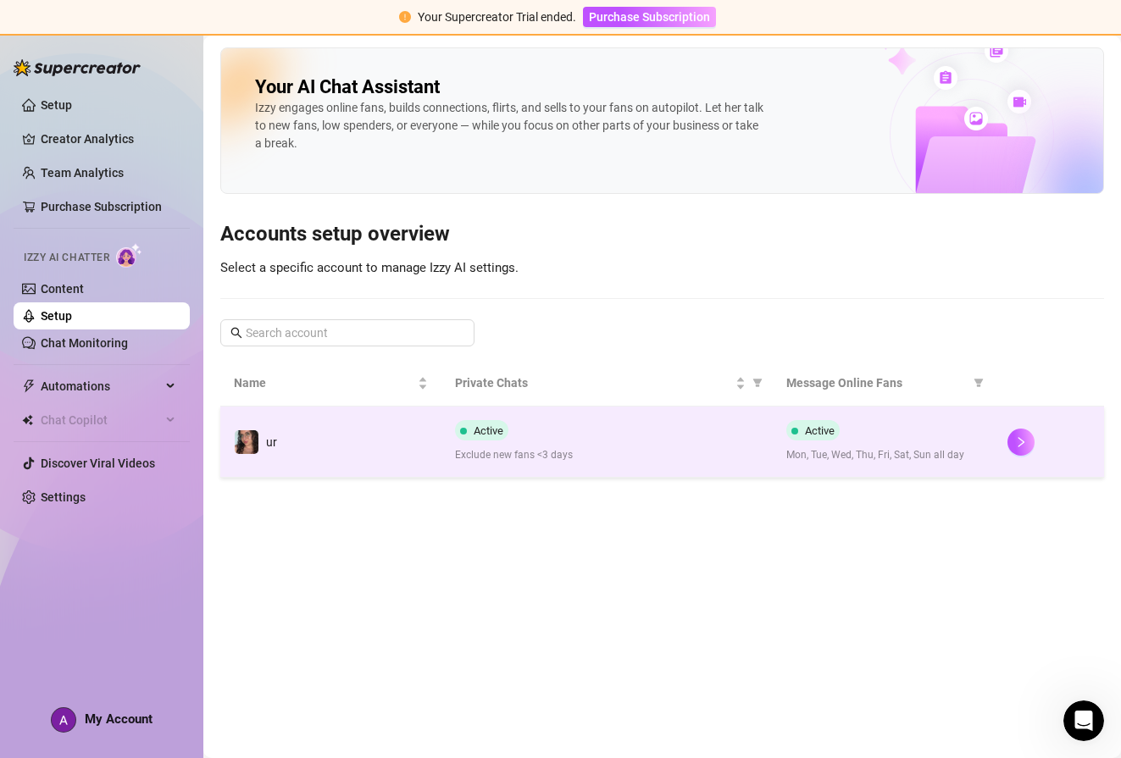
click at [547, 431] on div "Active Exclude new fans <3 days" at bounding box center [607, 441] width 304 height 43
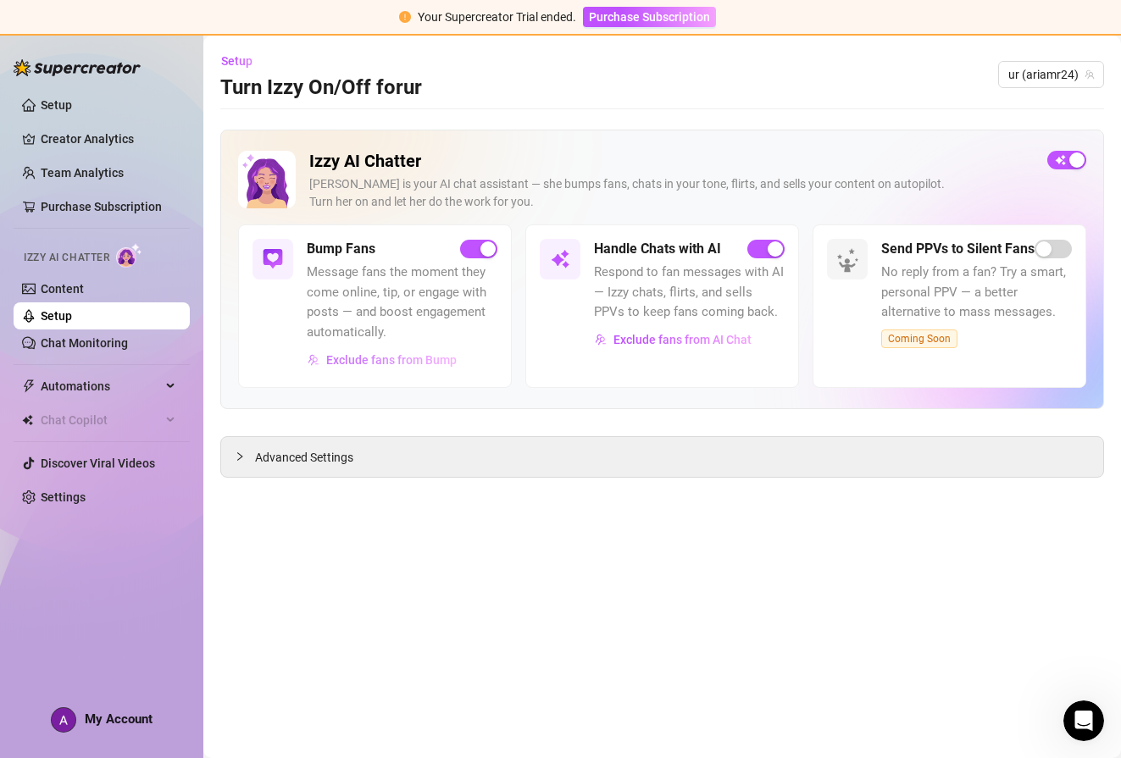
click at [397, 358] on span "Exclude fans from Bump" at bounding box center [391, 360] width 130 height 14
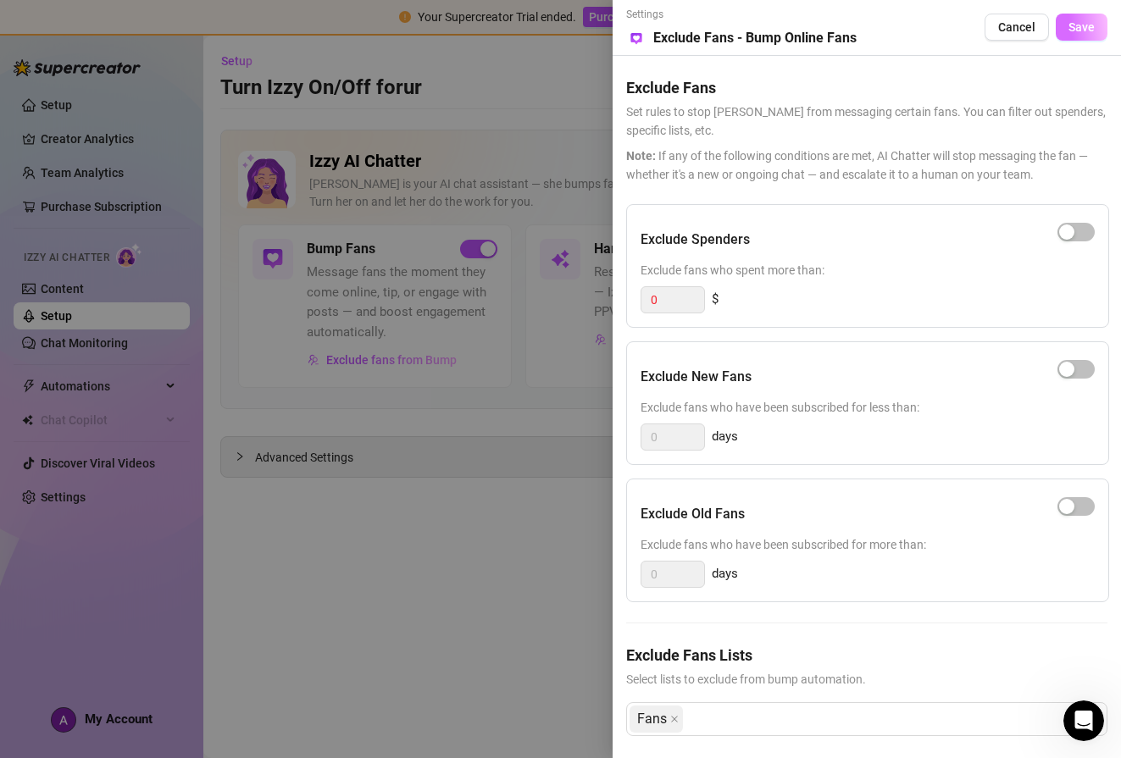
click at [1068, 25] on span "Save" at bounding box center [1081, 27] width 26 height 14
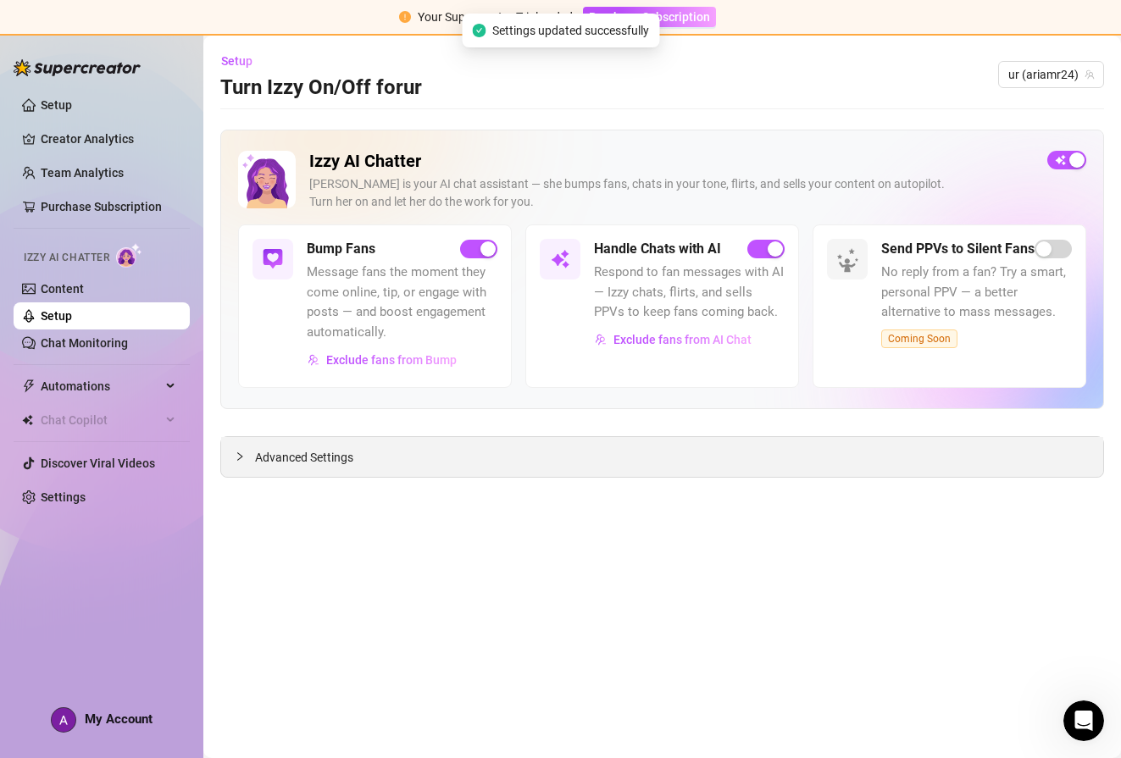
click at [741, 469] on div "Advanced Settings" at bounding box center [662, 457] width 882 height 40
click at [291, 463] on span "Advanced Settings" at bounding box center [304, 457] width 98 height 19
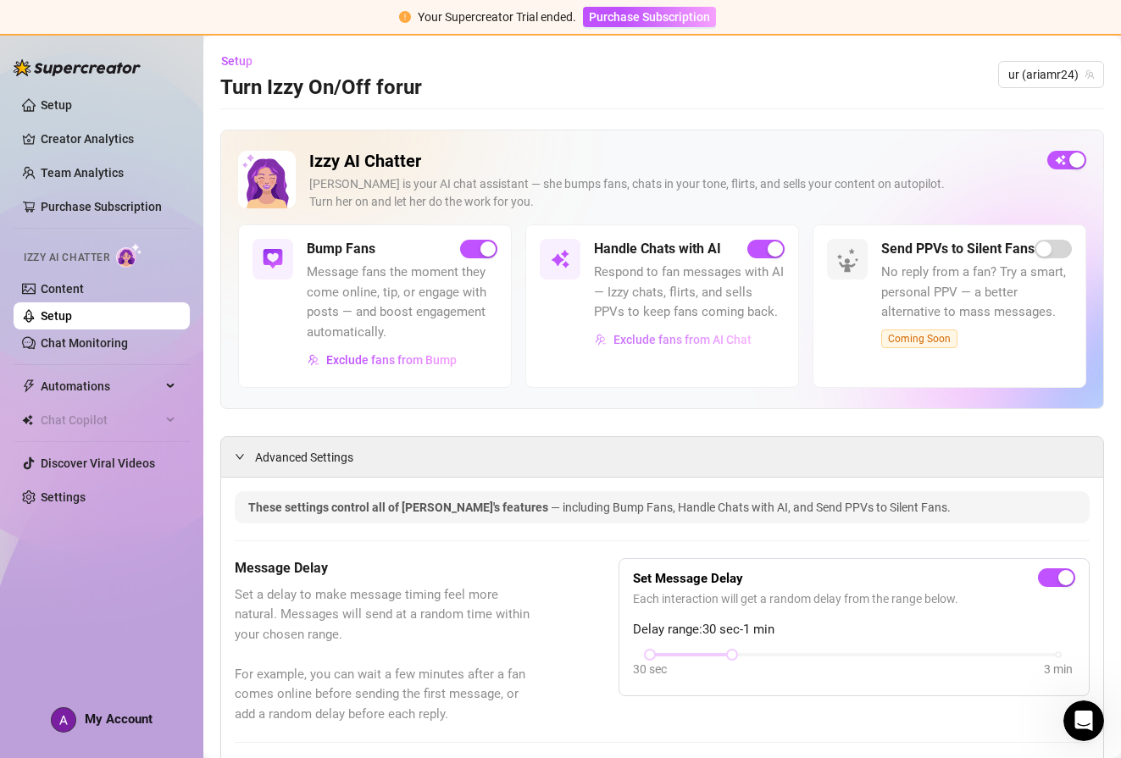
click at [639, 339] on span "Exclude fans from AI Chat" at bounding box center [682, 340] width 138 height 14
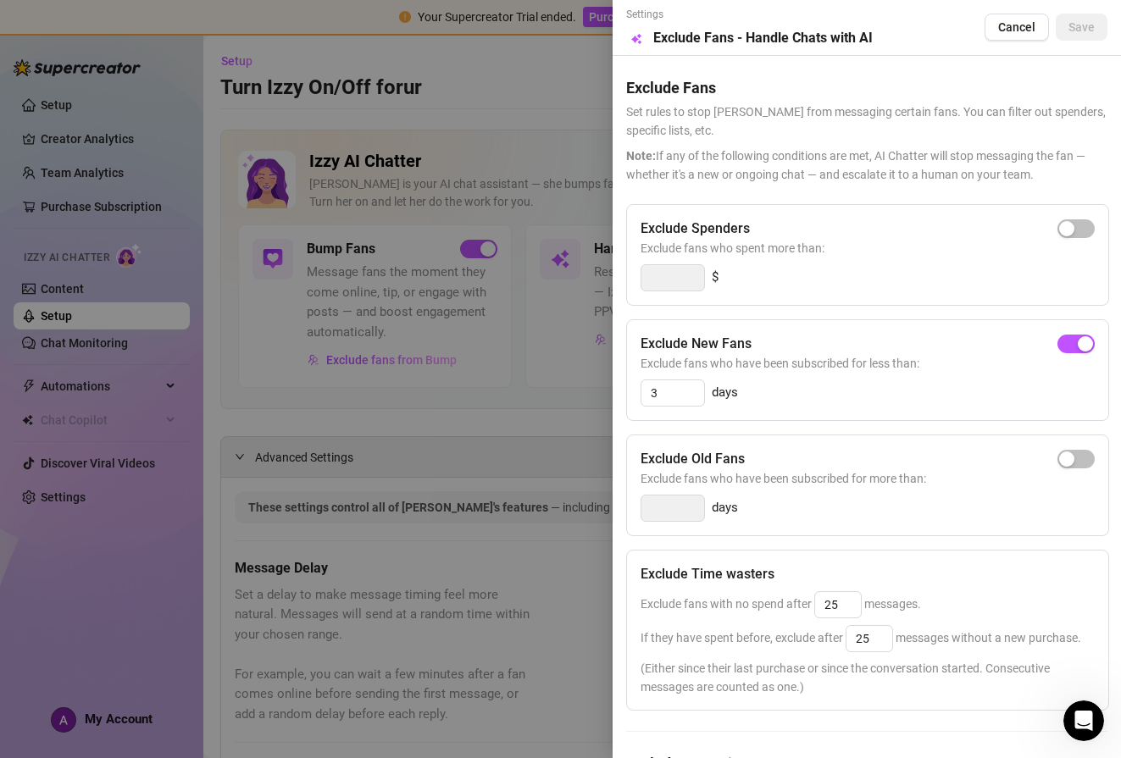
click at [383, 405] on div at bounding box center [560, 379] width 1121 height 758
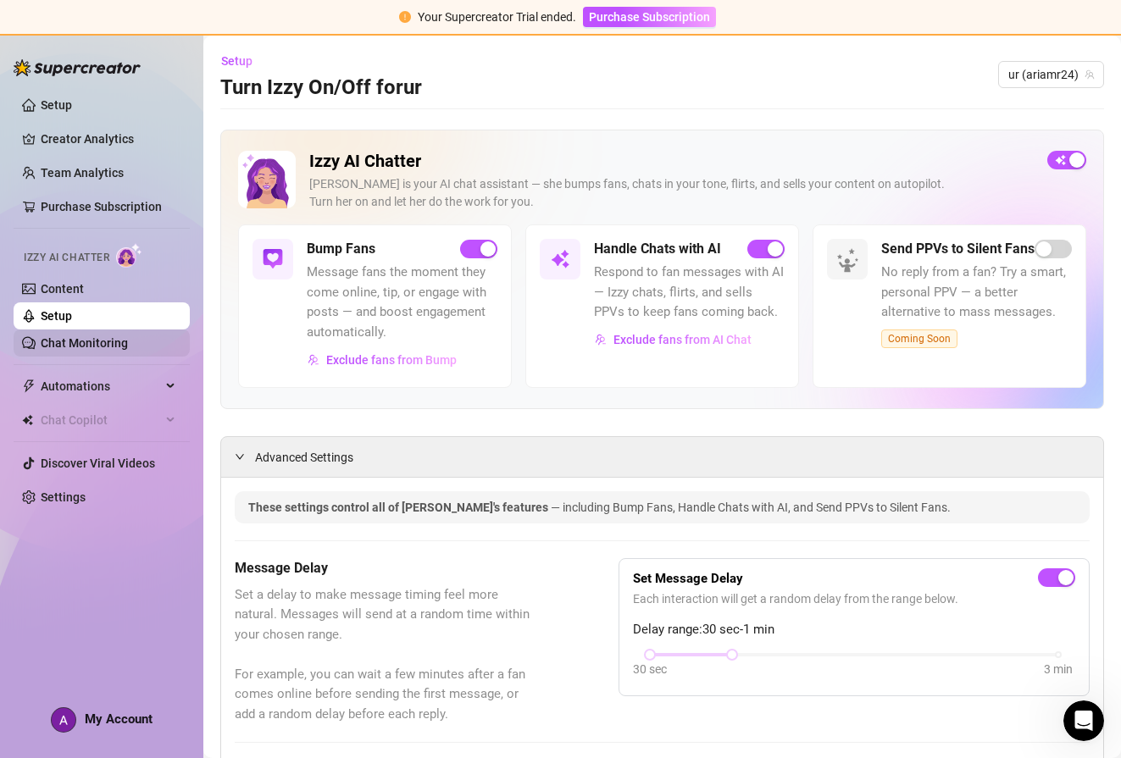
click at [100, 336] on link "Chat Monitoring" at bounding box center [84, 343] width 87 height 14
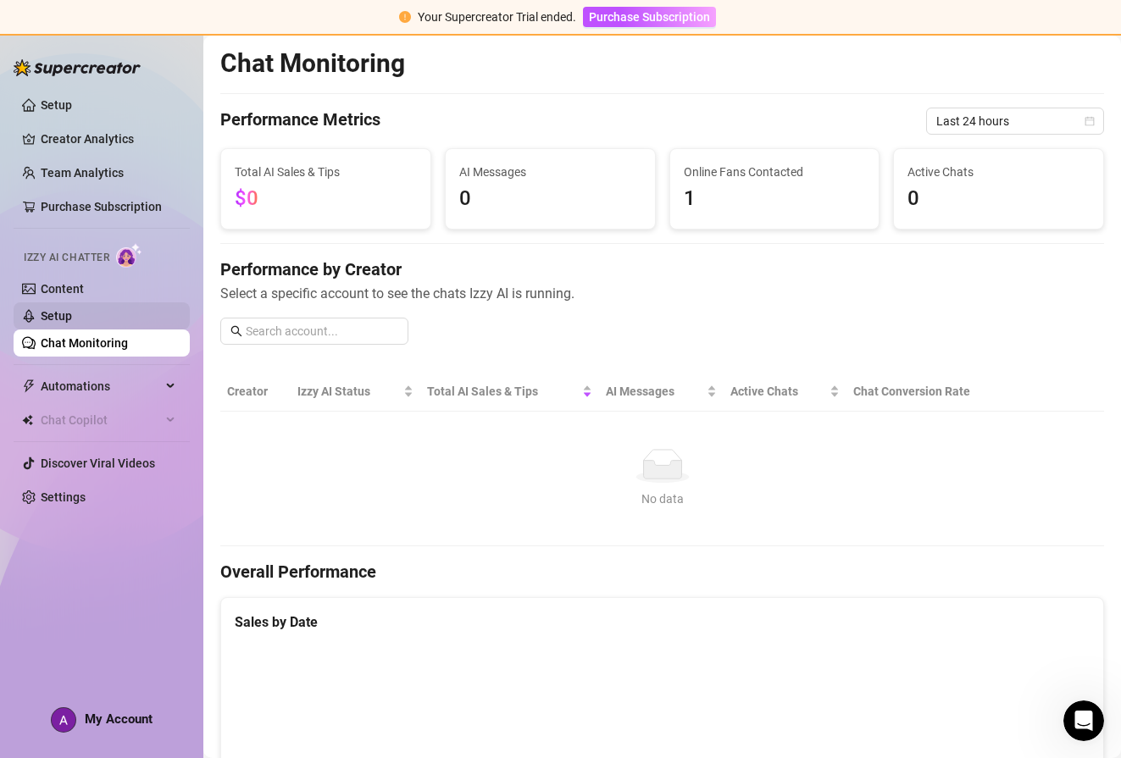
click at [72, 315] on link "Setup" at bounding box center [56, 316] width 31 height 14
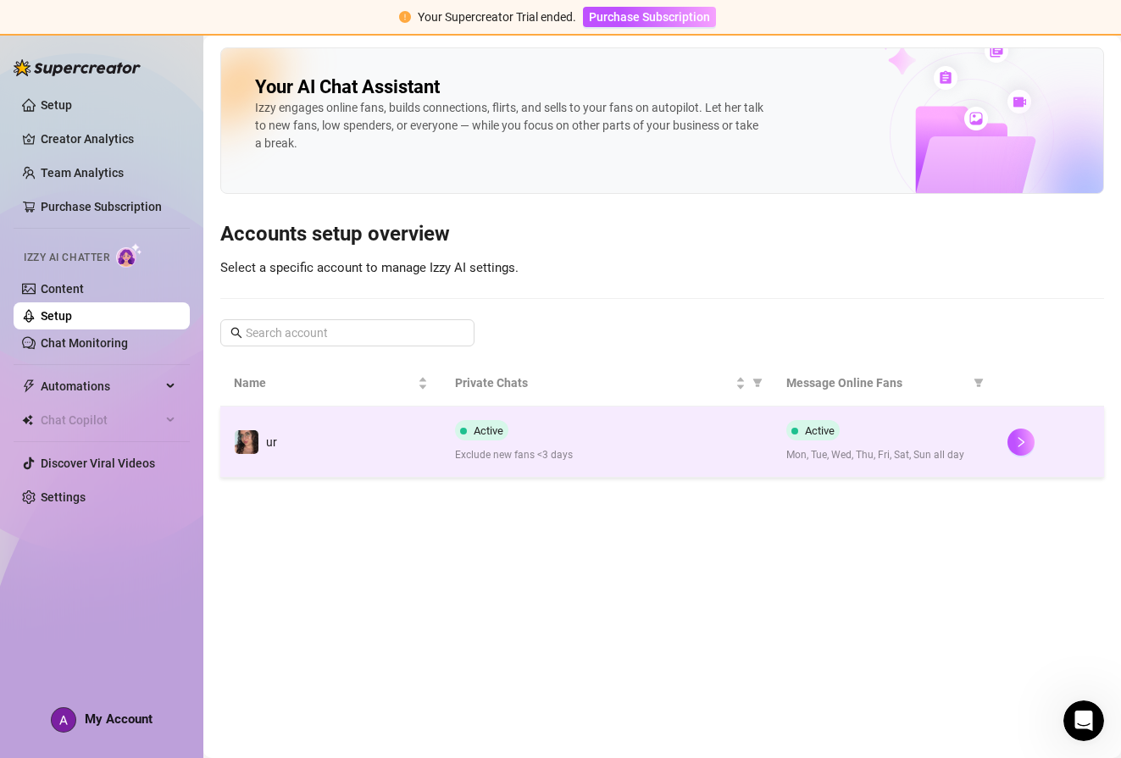
click at [647, 454] on span "Exclude new fans <3 days" at bounding box center [607, 455] width 304 height 16
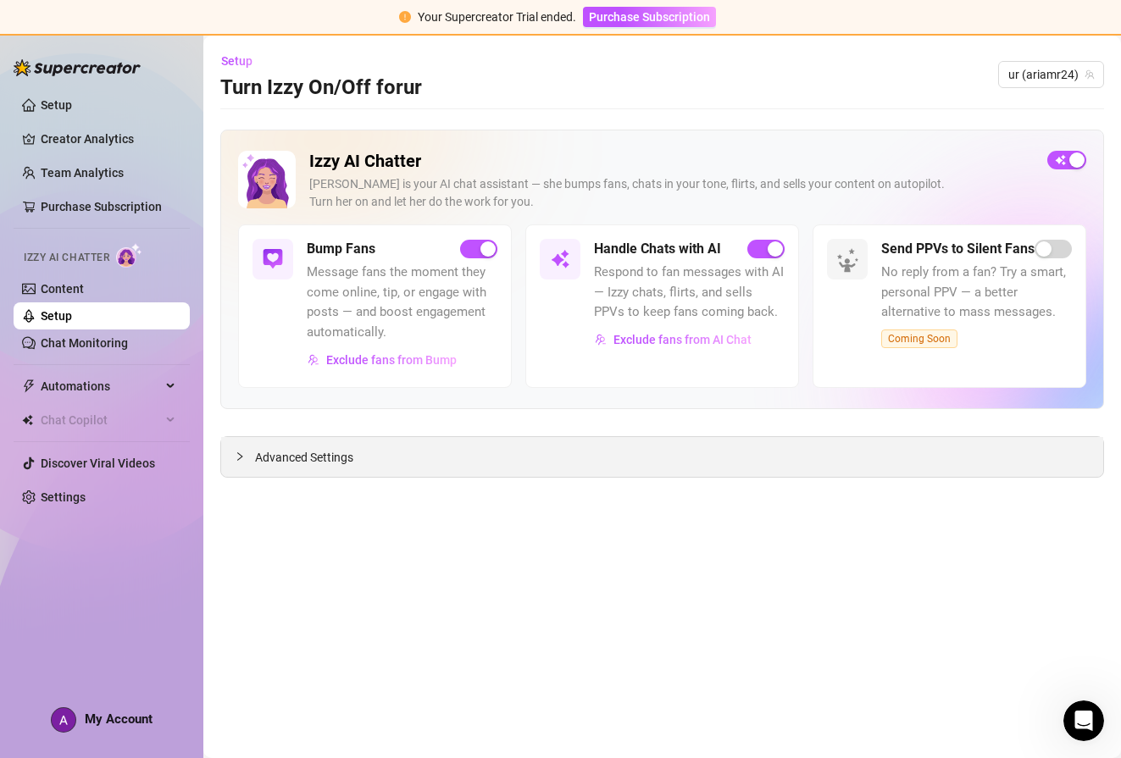
click at [295, 450] on span "Advanced Settings" at bounding box center [304, 457] width 98 height 19
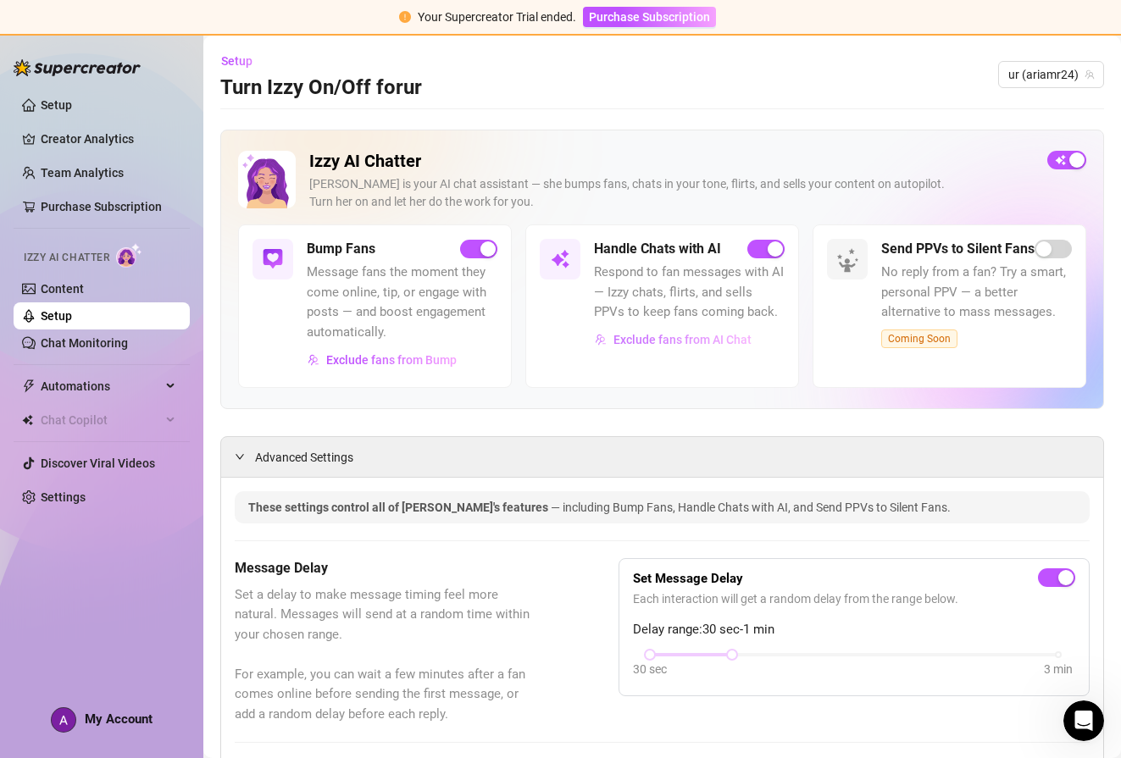
click at [726, 340] on span "Exclude fans from AI Chat" at bounding box center [682, 340] width 138 height 14
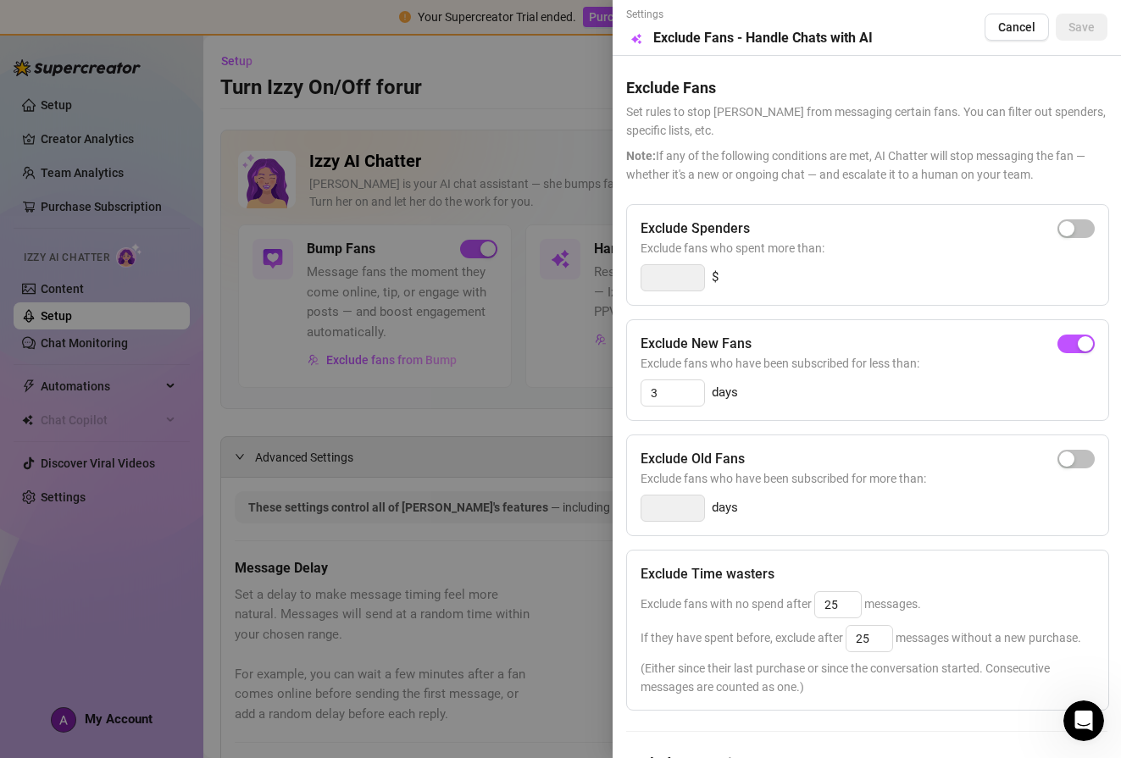
scroll to position [144, 0]
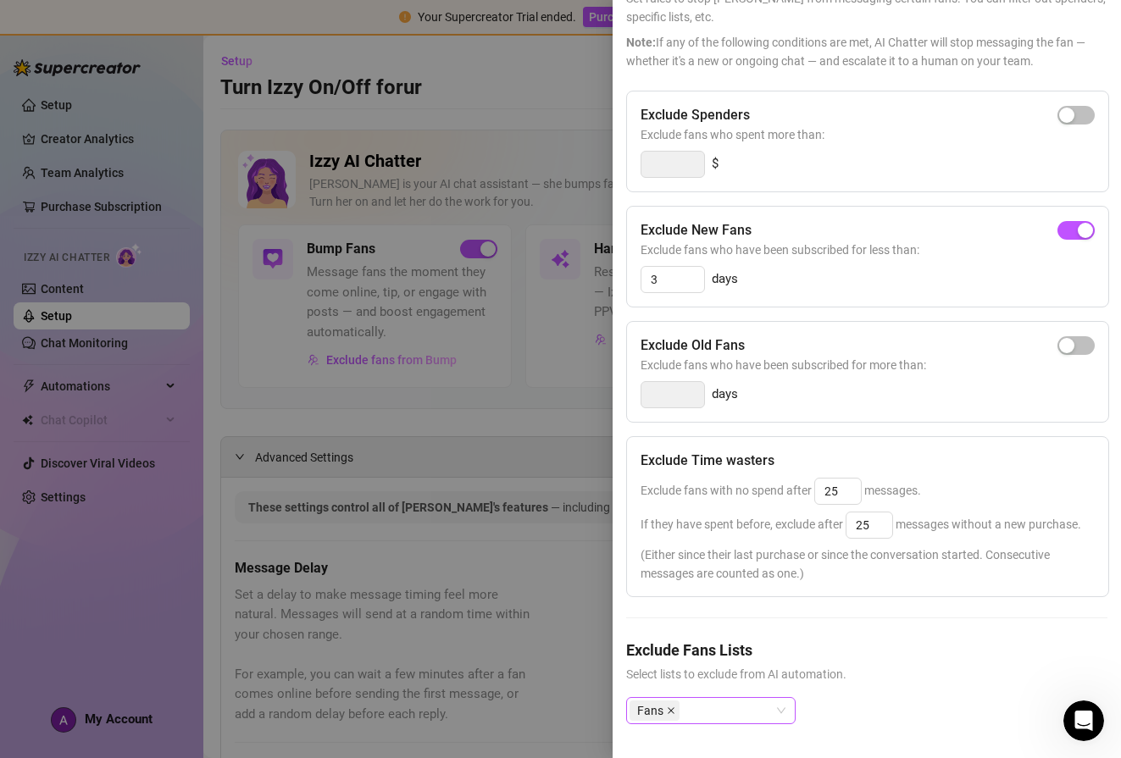
click at [671, 707] on icon "close" at bounding box center [671, 711] width 8 height 8
click at [937, 684] on div "Exclude Fans Lists Select lists to exclude from AI automation. Select OnlyFans …" at bounding box center [866, 695] width 481 height 113
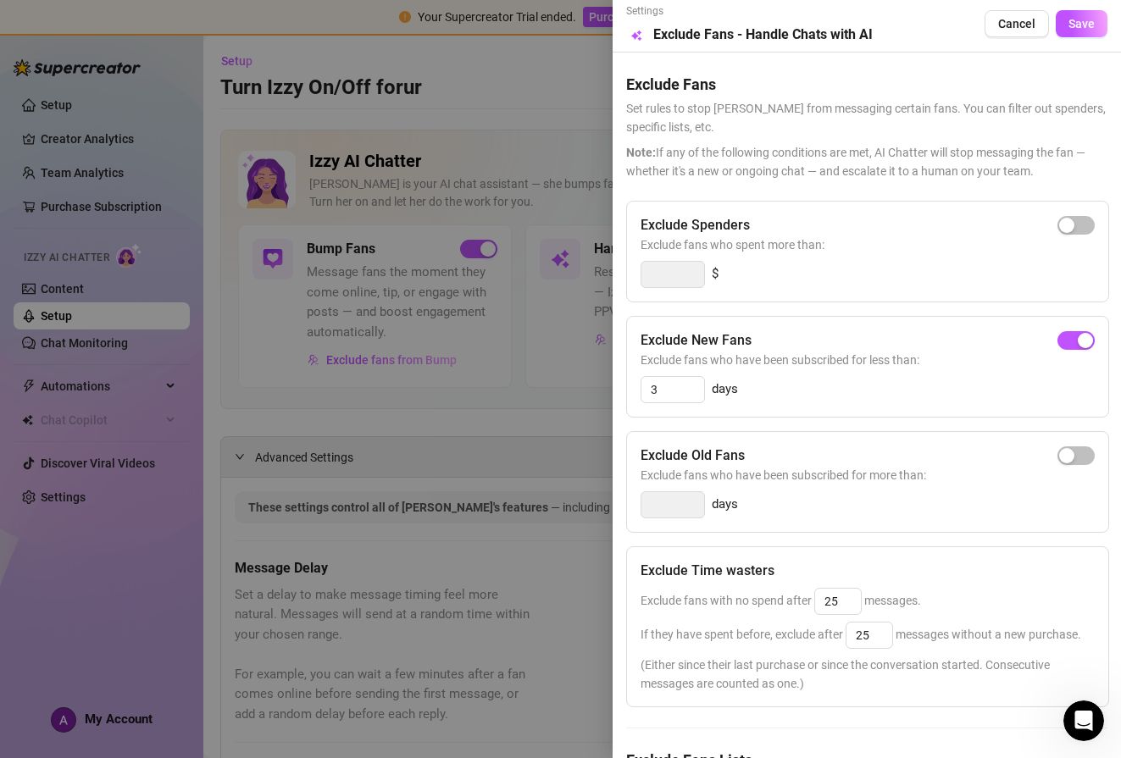
scroll to position [0, 0]
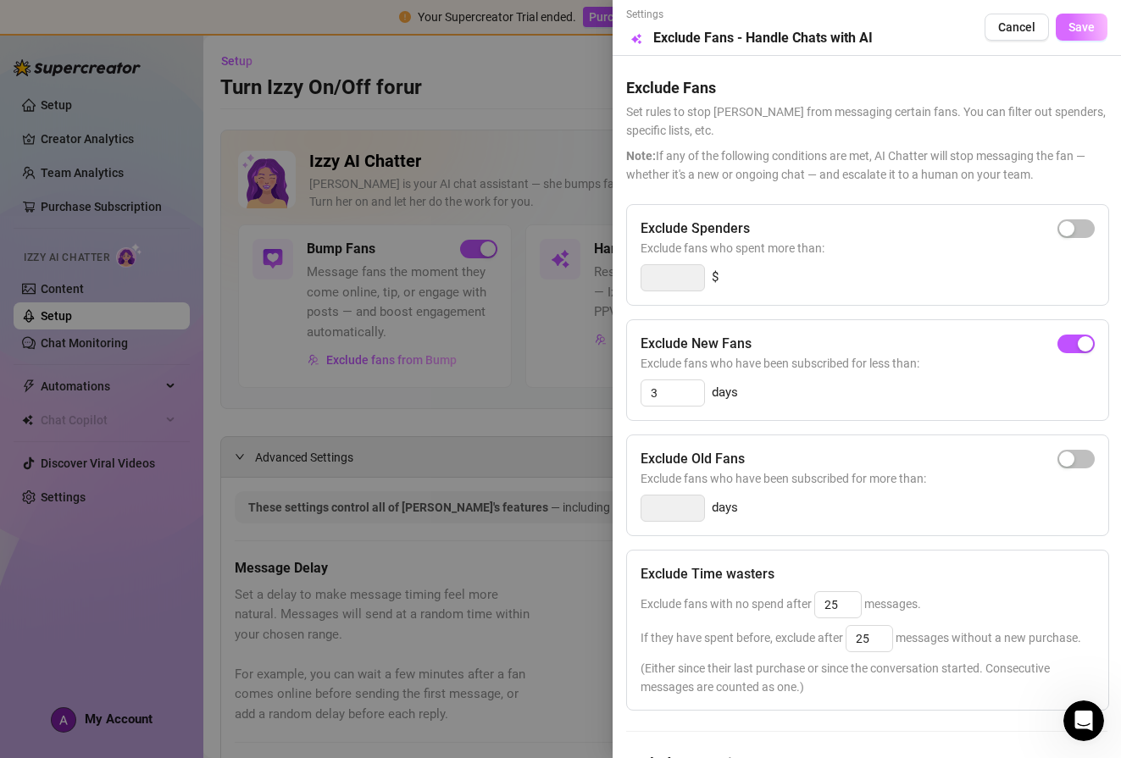
click at [1081, 24] on span "Save" at bounding box center [1081, 27] width 26 height 14
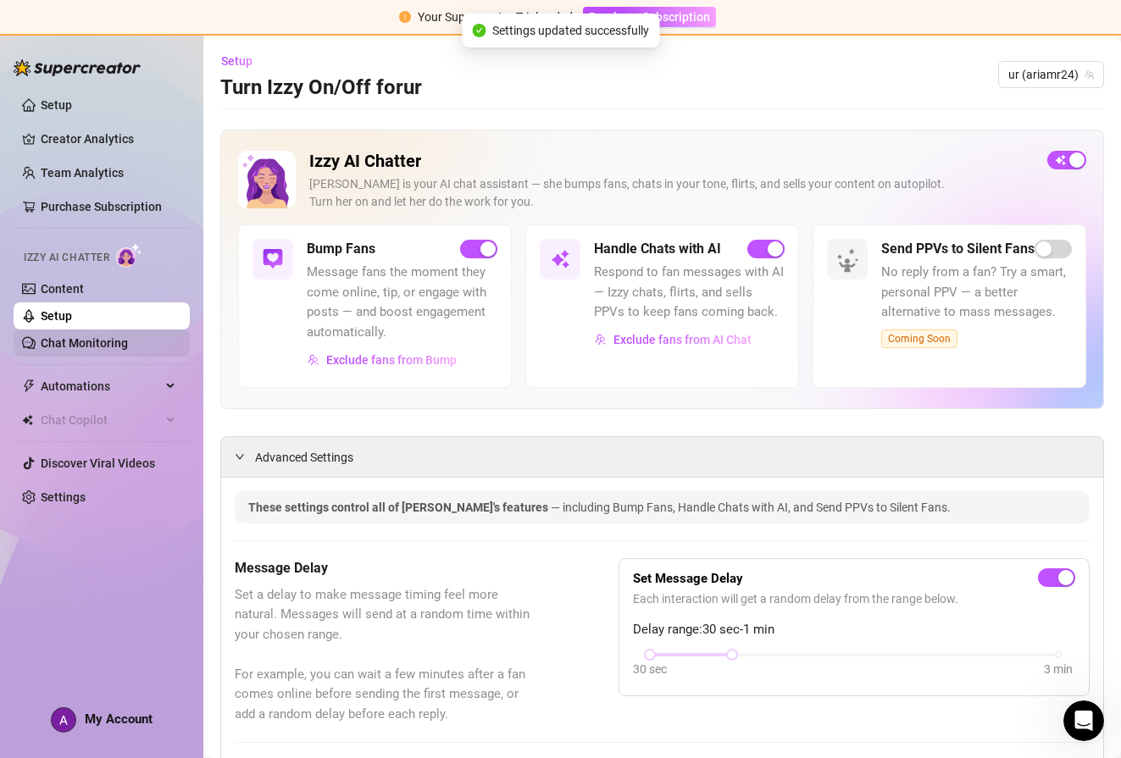
click at [84, 345] on link "Chat Monitoring" at bounding box center [84, 343] width 87 height 14
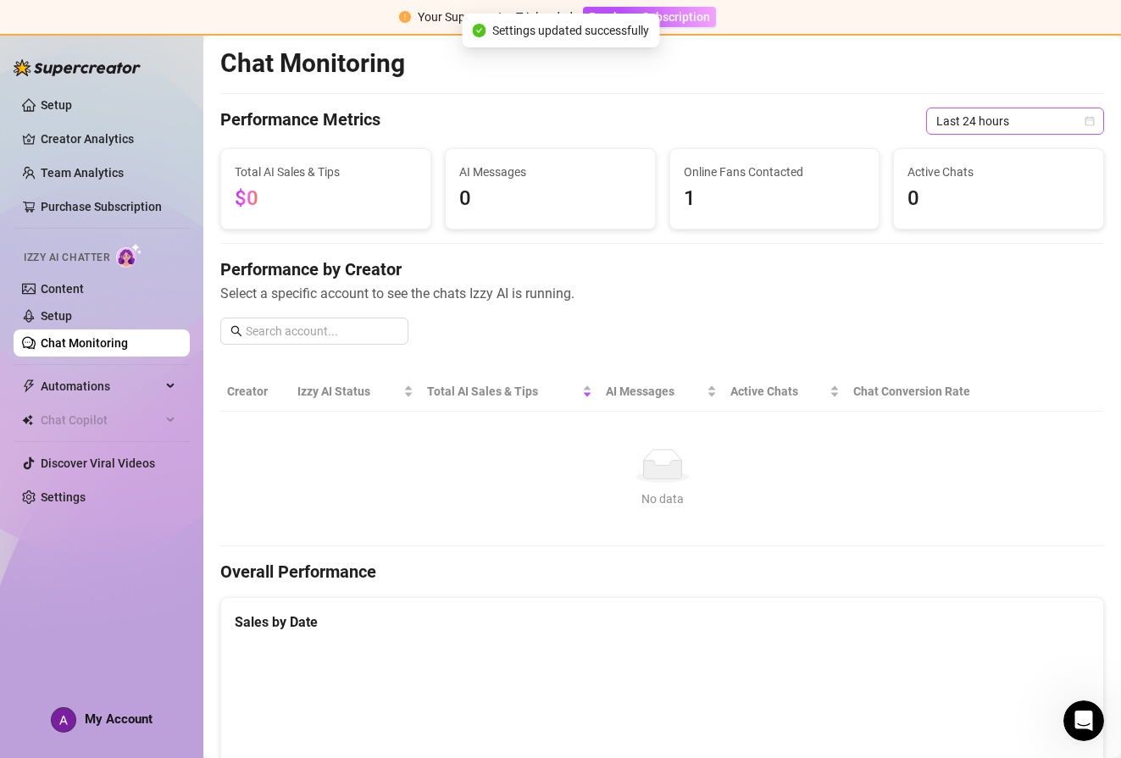
click at [984, 112] on span "Last 24 hours" at bounding box center [1015, 120] width 158 height 25
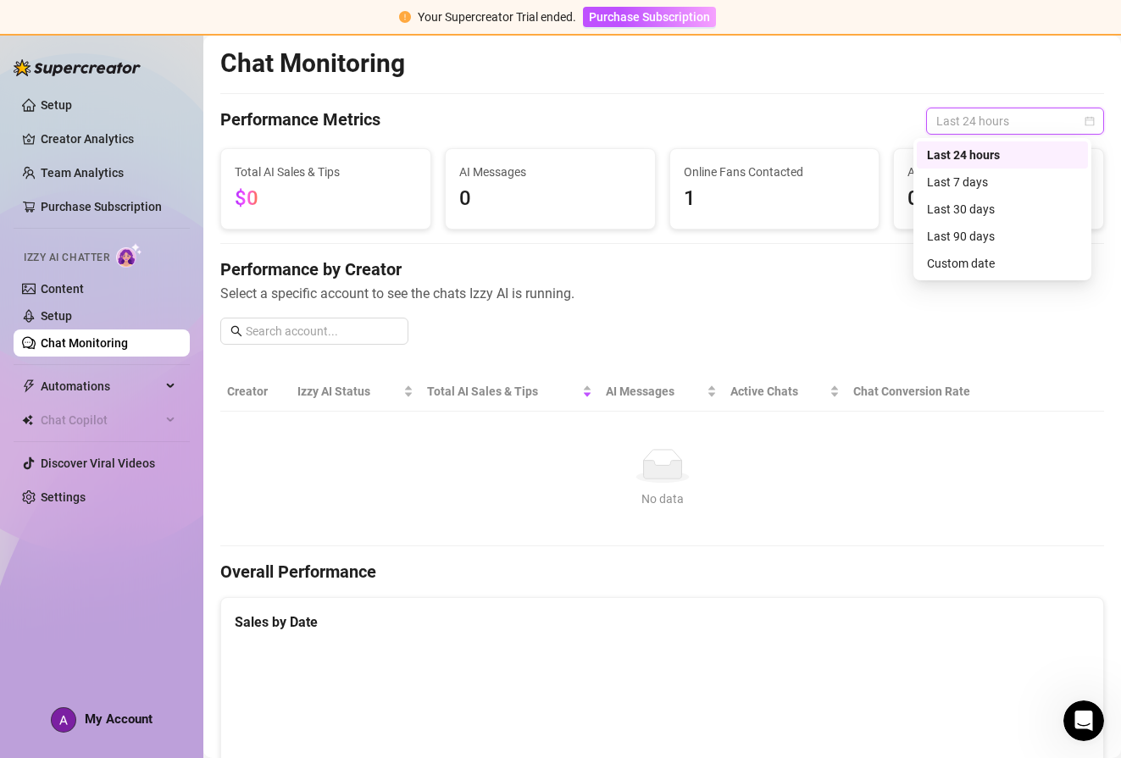
click at [965, 178] on div "Last 7 days" at bounding box center [1002, 182] width 151 height 19
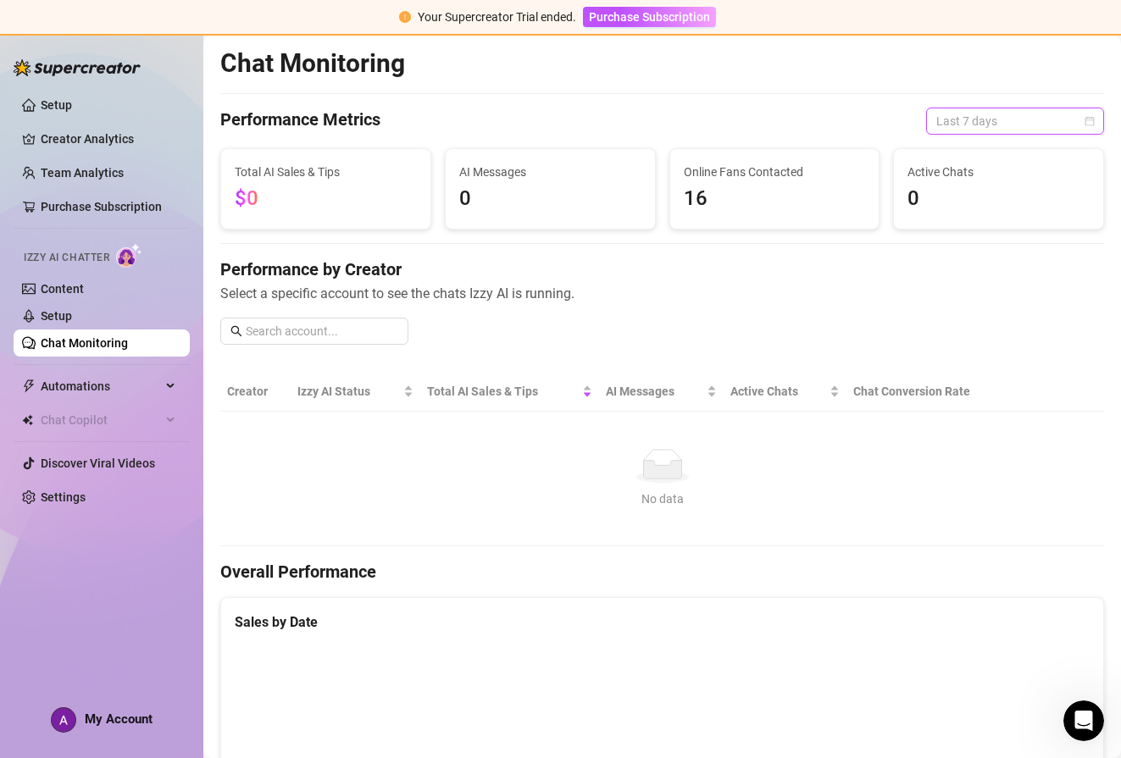
click at [974, 122] on span "Last 7 days" at bounding box center [1015, 120] width 158 height 25
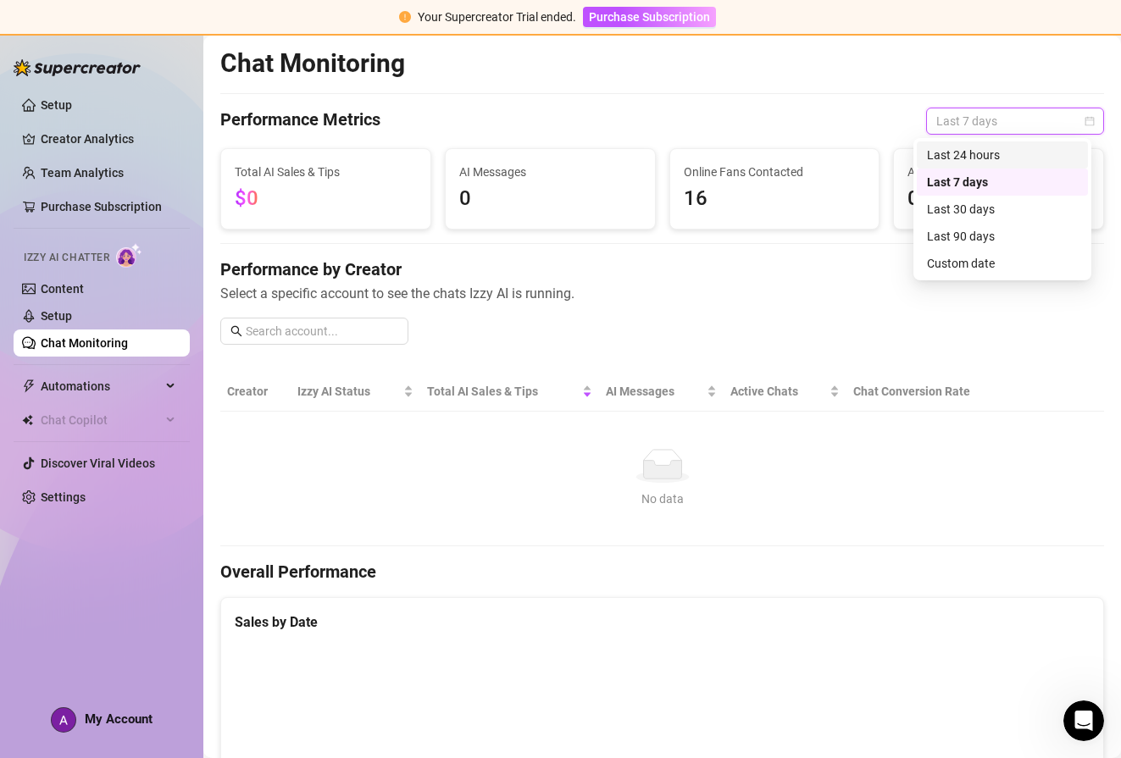
click at [965, 151] on div "Last 24 hours" at bounding box center [1002, 155] width 151 height 19
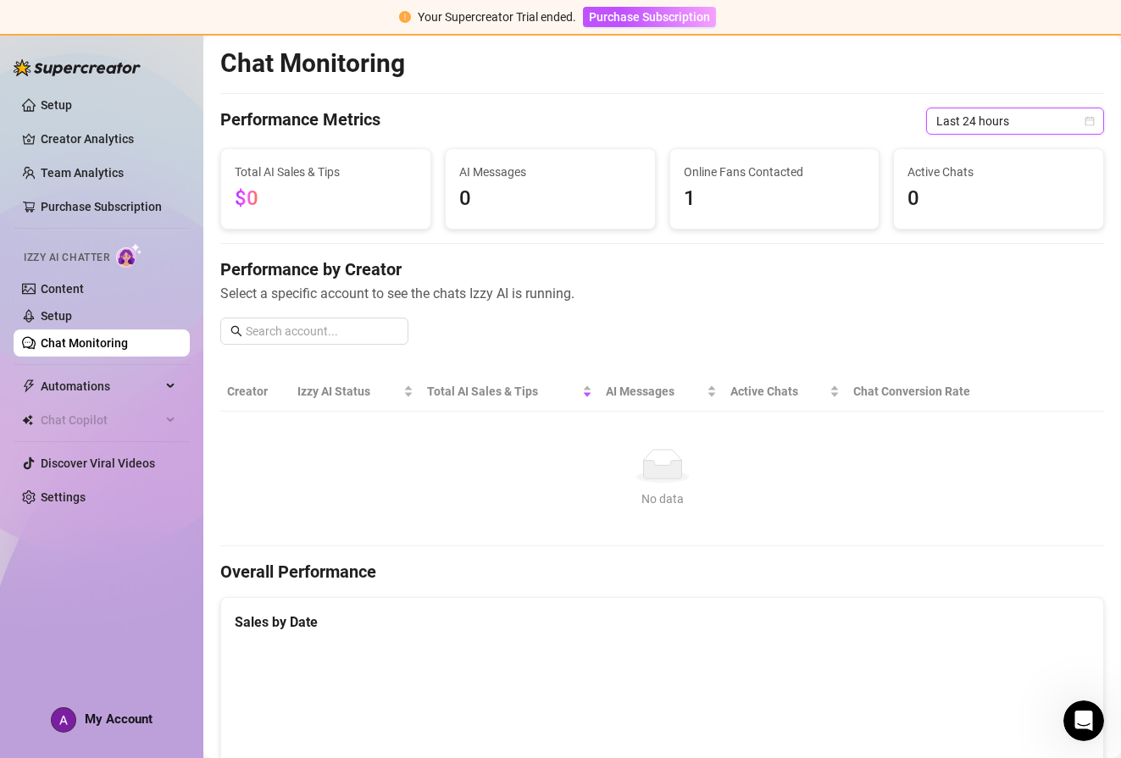
click at [953, 120] on span "Last 24 hours" at bounding box center [1015, 120] width 158 height 25
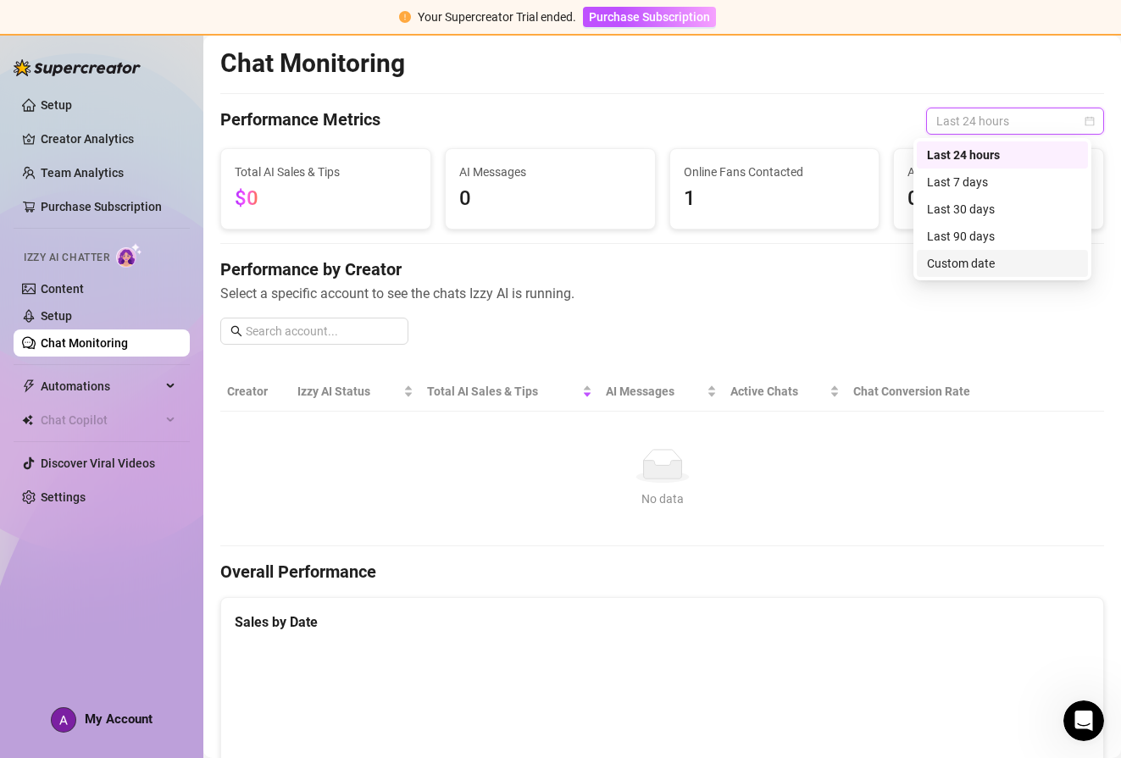
click at [954, 258] on div "Custom date" at bounding box center [1002, 263] width 151 height 19
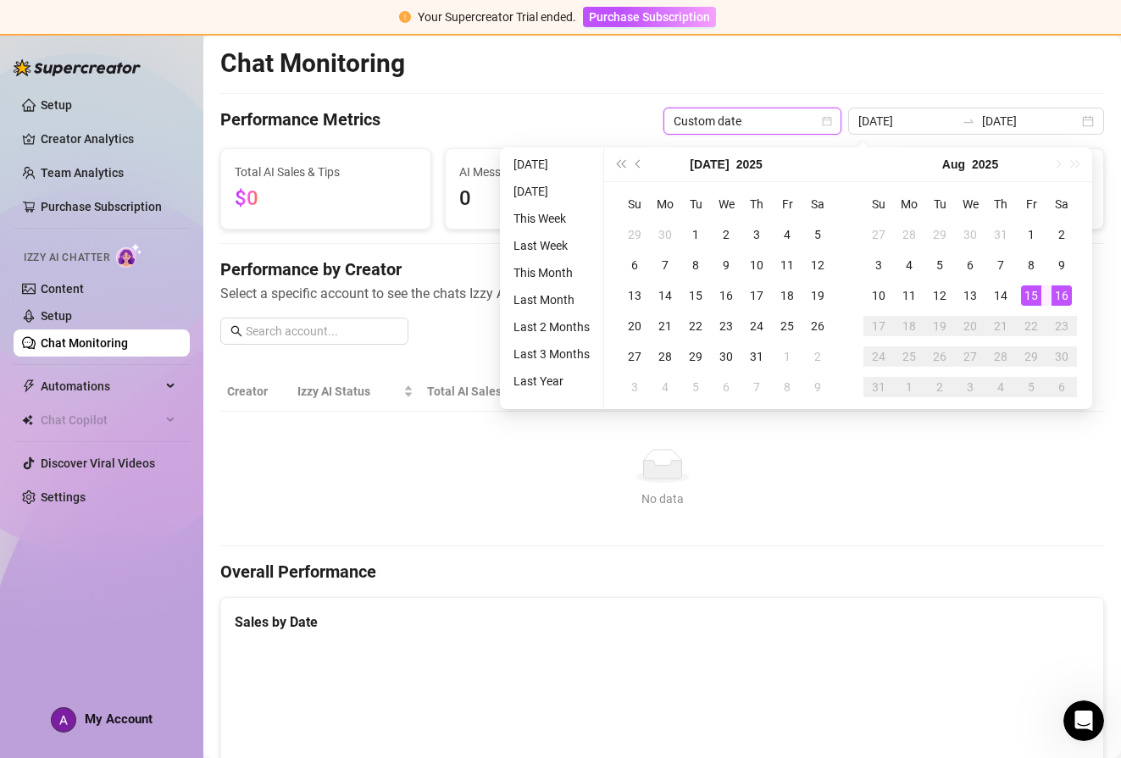
click at [930, 441] on td "No data No data" at bounding box center [662, 479] width 884 height 135
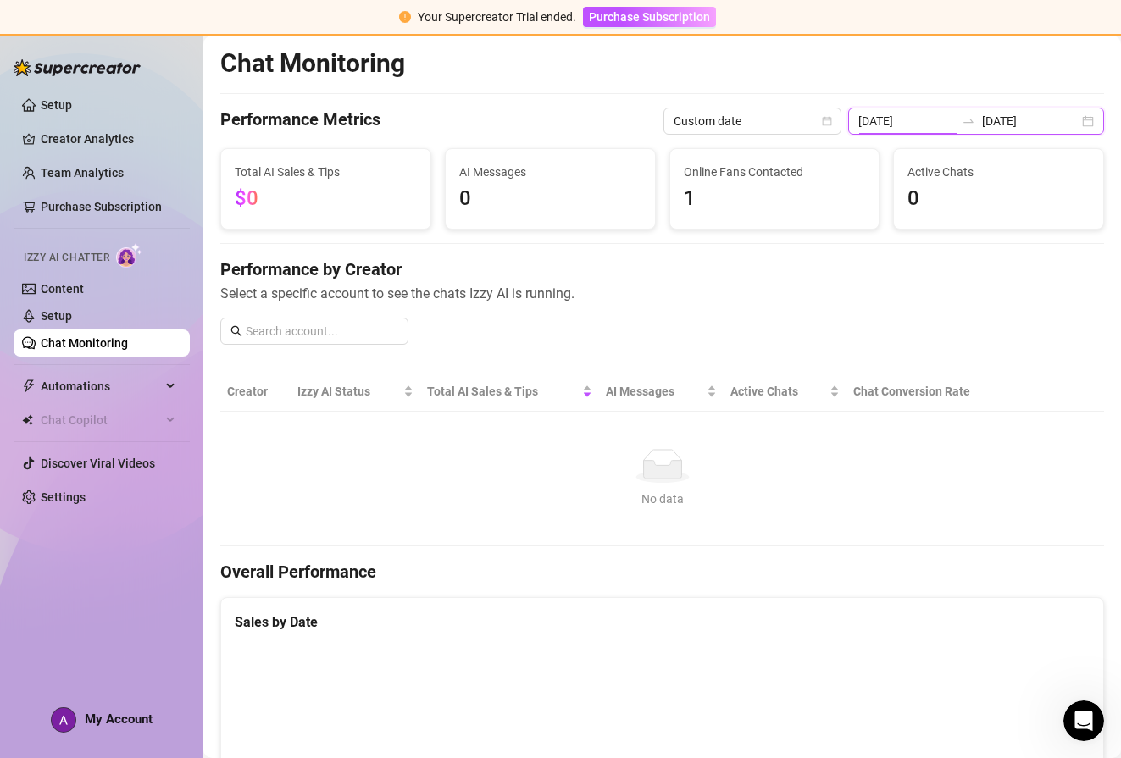
click at [881, 120] on input "[DATE]" at bounding box center [906, 121] width 97 height 19
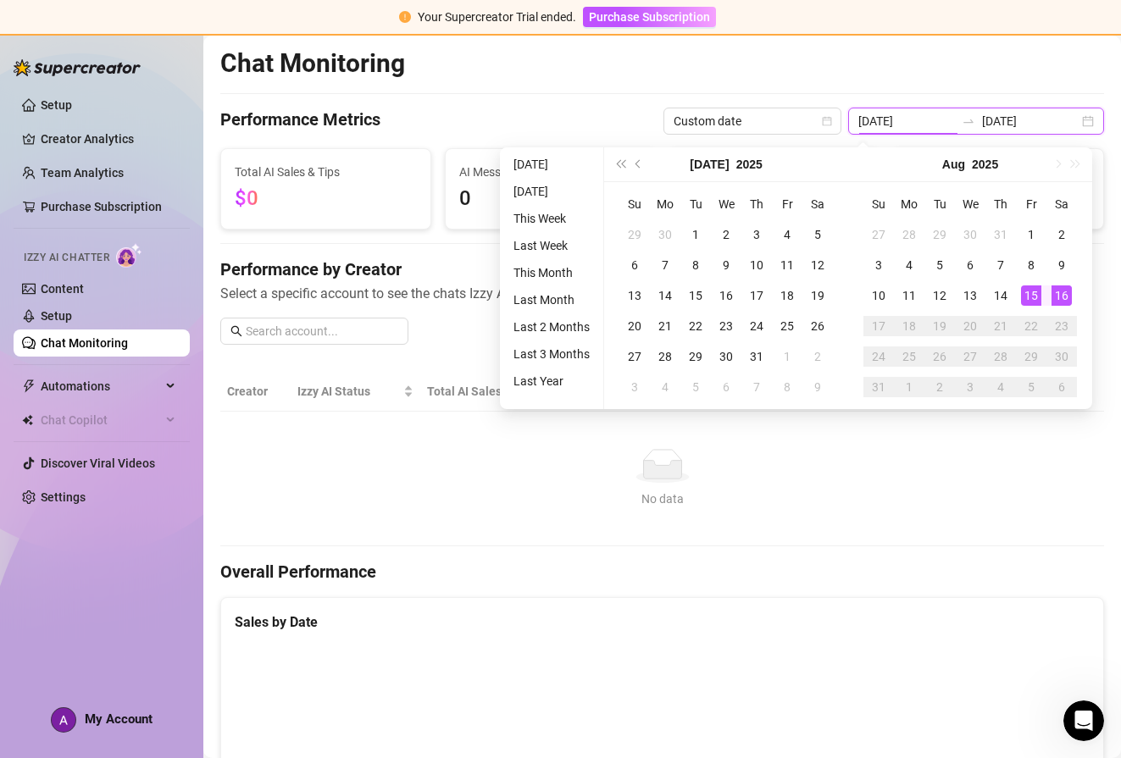
type input "[DATE]"
click at [1057, 296] on div "16" at bounding box center [1062, 296] width 20 height 20
type input "[DATE]"
click at [1064, 293] on div "16" at bounding box center [1062, 296] width 20 height 20
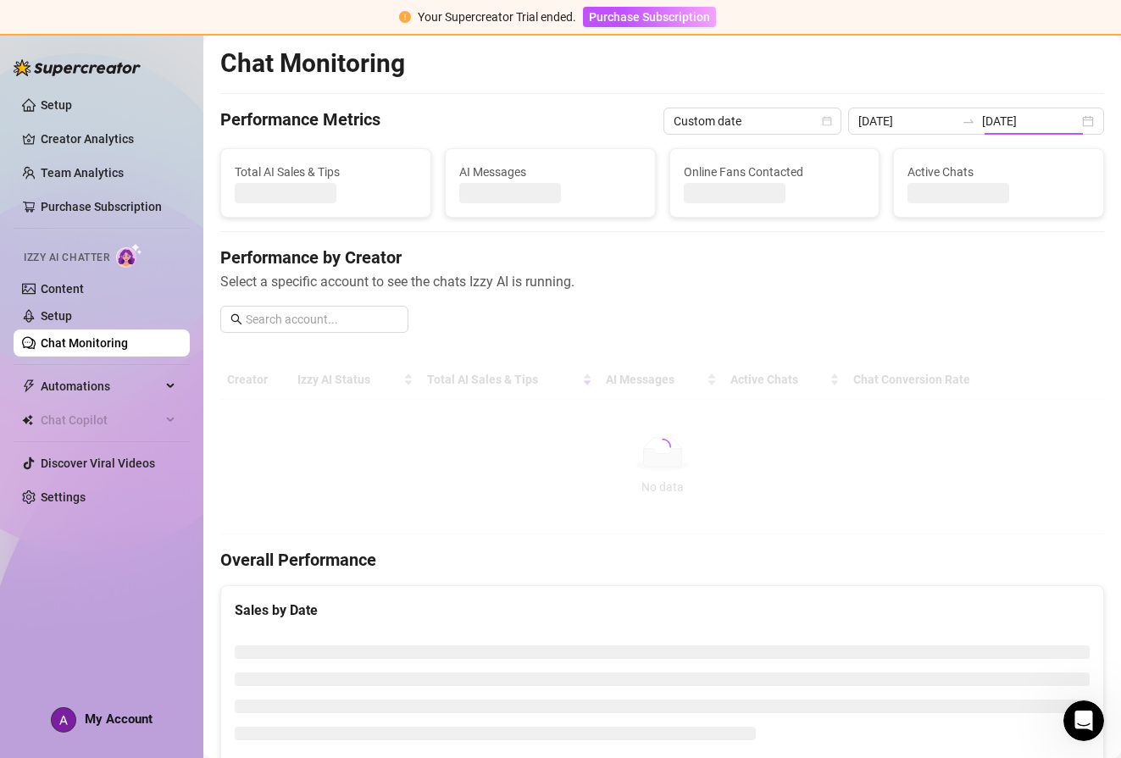
click at [1030, 497] on div "No data" at bounding box center [662, 487] width 857 height 19
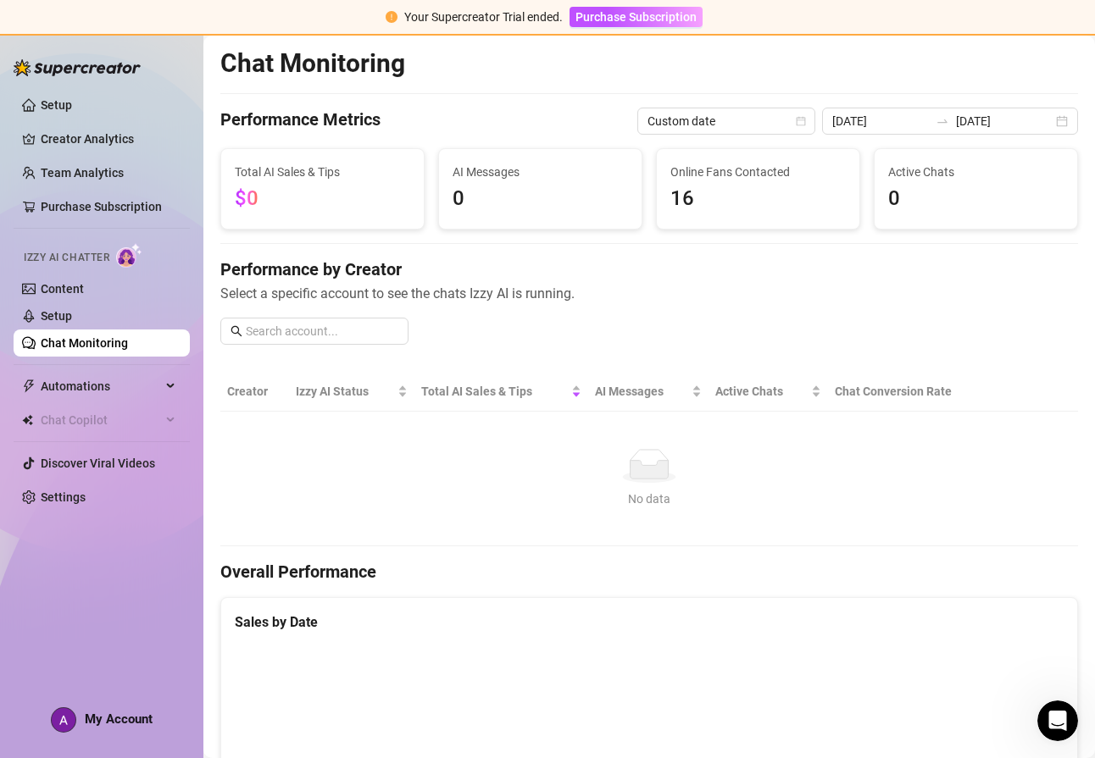
click at [670, 197] on span "16" at bounding box center [757, 199] width 175 height 32
click at [724, 181] on div "Online Fans Contacted 16" at bounding box center [757, 189] width 175 height 53
click at [103, 137] on link "Creator Analytics" at bounding box center [109, 138] width 136 height 27
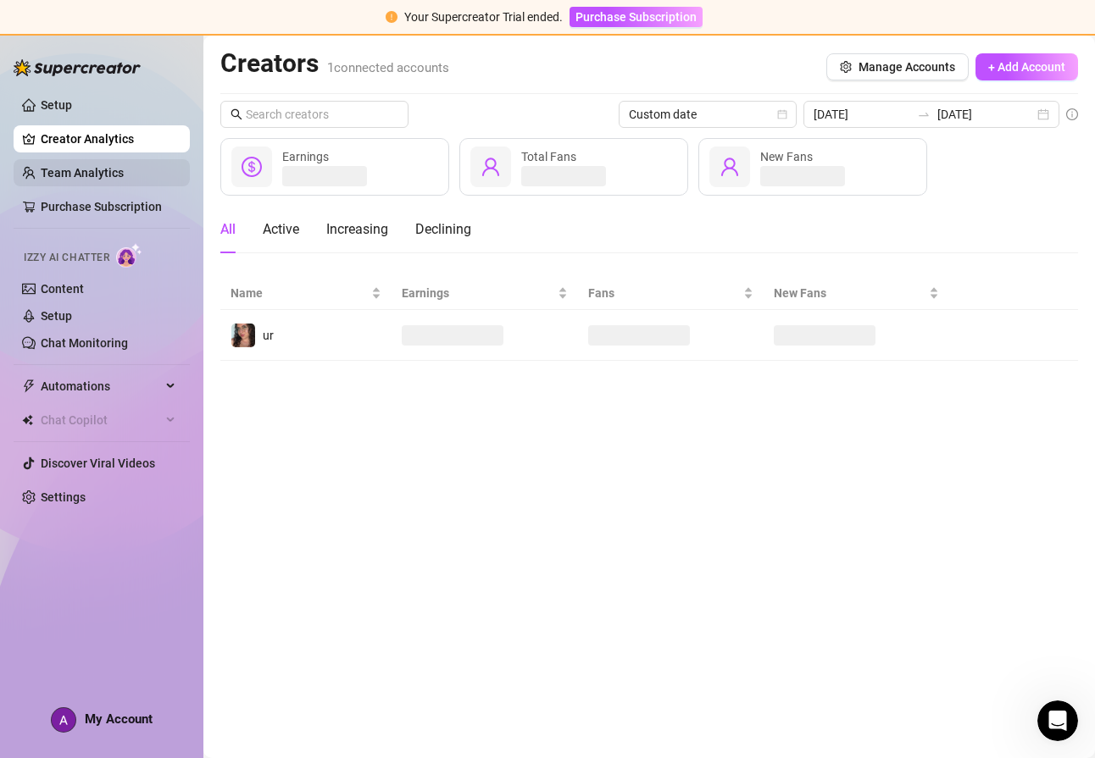
click at [92, 174] on link "Team Analytics" at bounding box center [82, 173] width 83 height 14
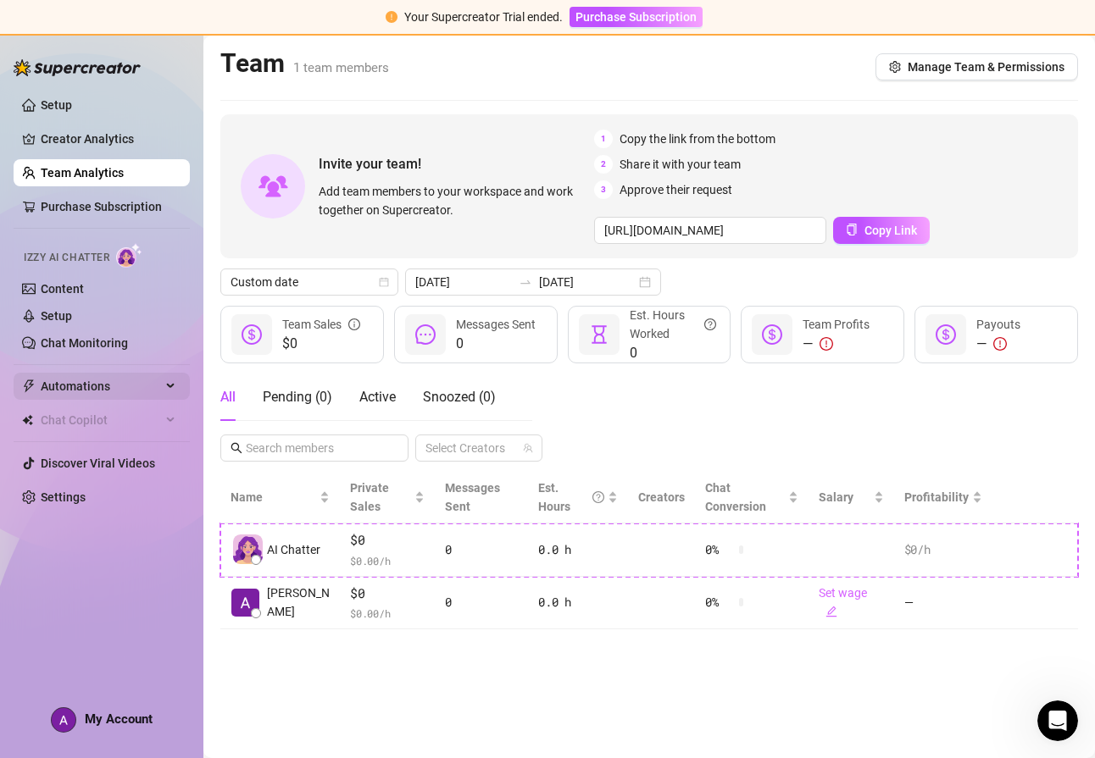
click at [173, 386] on icon at bounding box center [172, 386] width 8 height 0
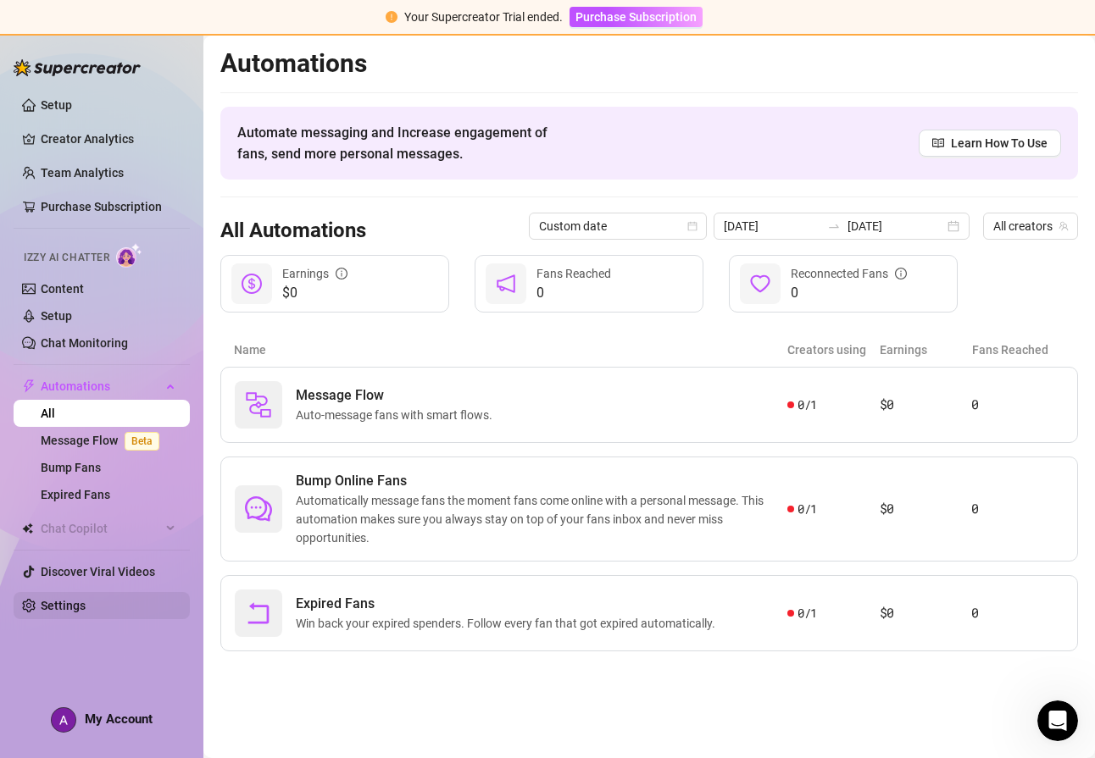
click at [54, 601] on link "Settings" at bounding box center [63, 606] width 45 height 14
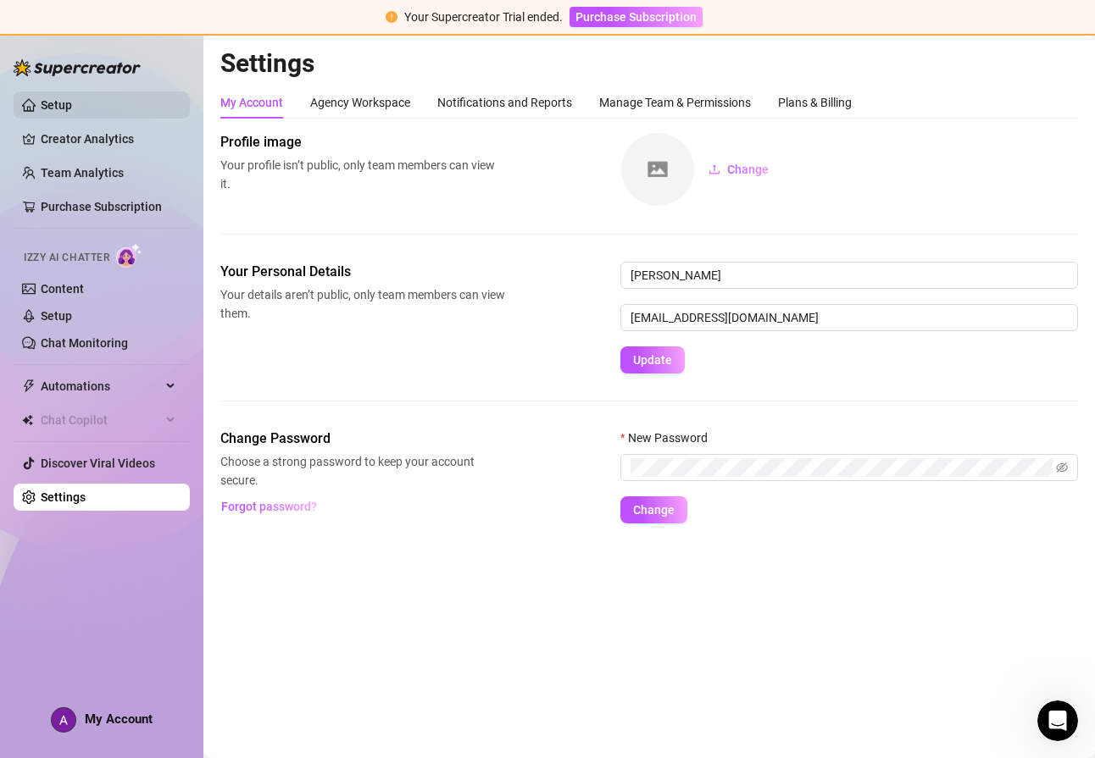
click at [72, 103] on link "Setup" at bounding box center [56, 105] width 31 height 14
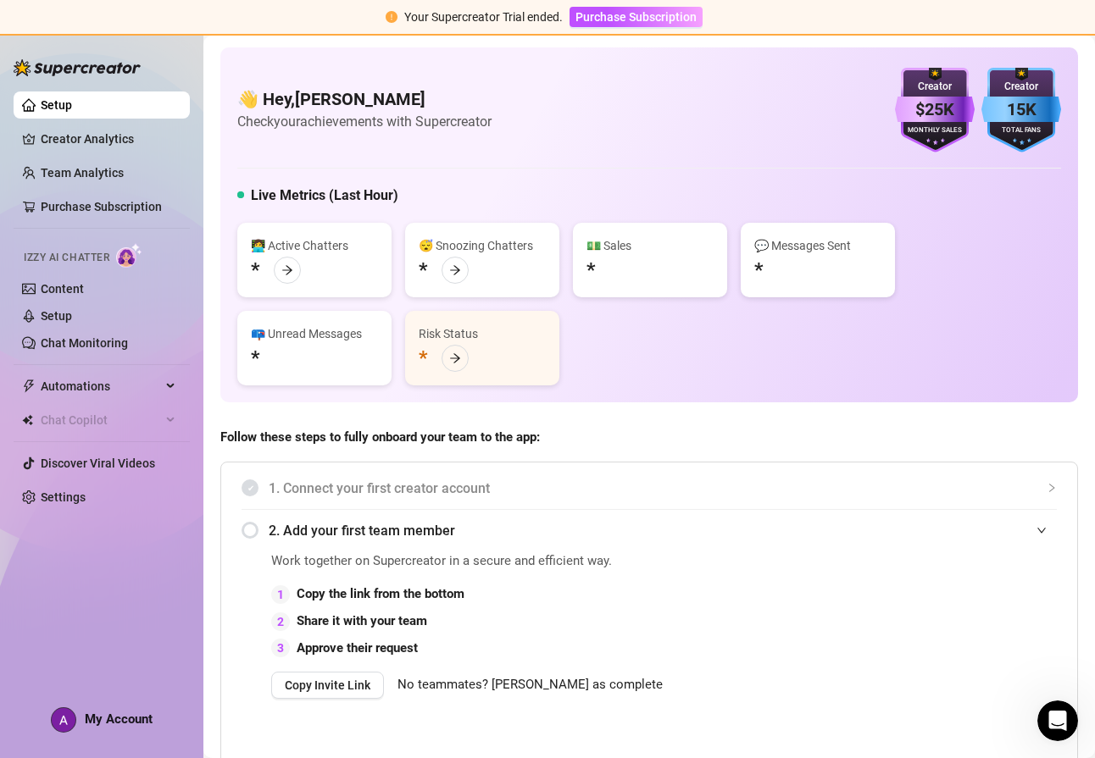
click at [130, 73] on img at bounding box center [77, 67] width 127 height 17
click at [124, 65] on img at bounding box center [77, 67] width 127 height 17
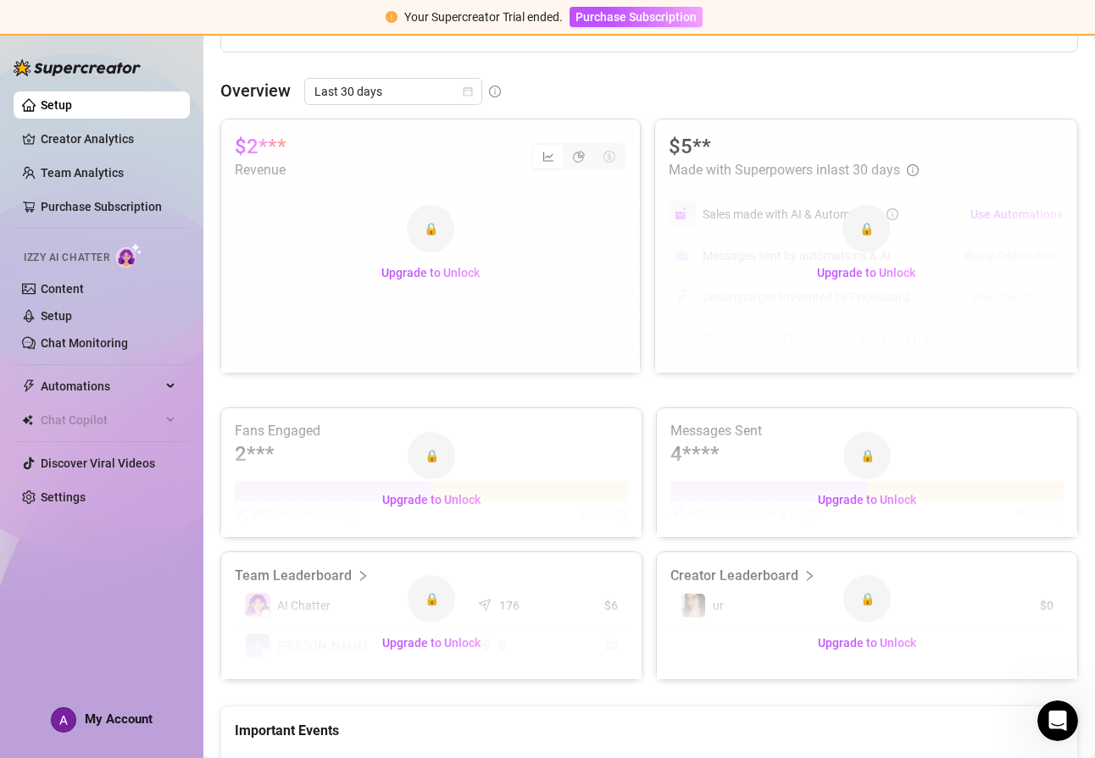
scroll to position [1018, 0]
